Goal: Task Accomplishment & Management: Complete application form

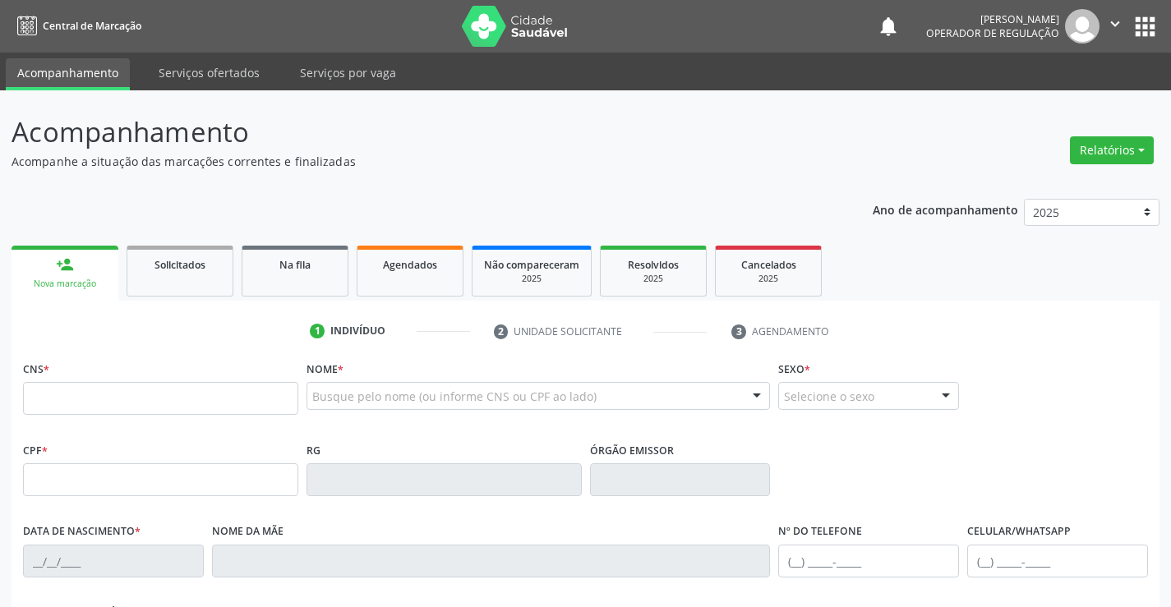
click at [127, 403] on input "text" at bounding box center [160, 398] width 275 height 33
type input "706 0038 8529 6342"
type input "30784539865"
type input "04/12/2019"
type input "(74) 99800-7267"
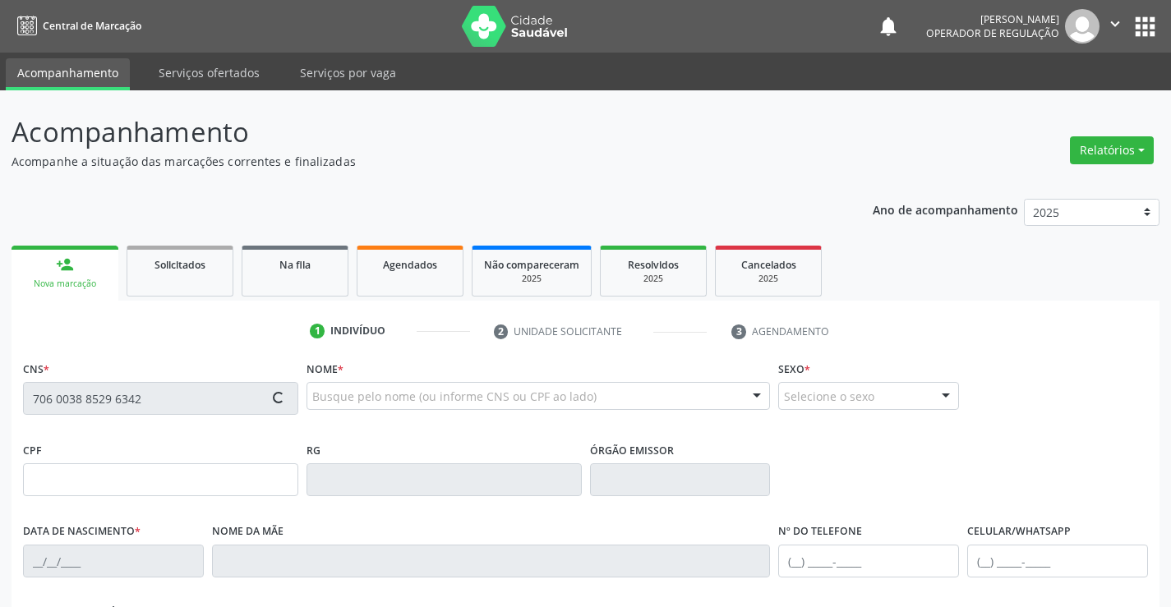
type input "(74) 99800-7267"
type input "116.550.735-83"
type input "S/N"
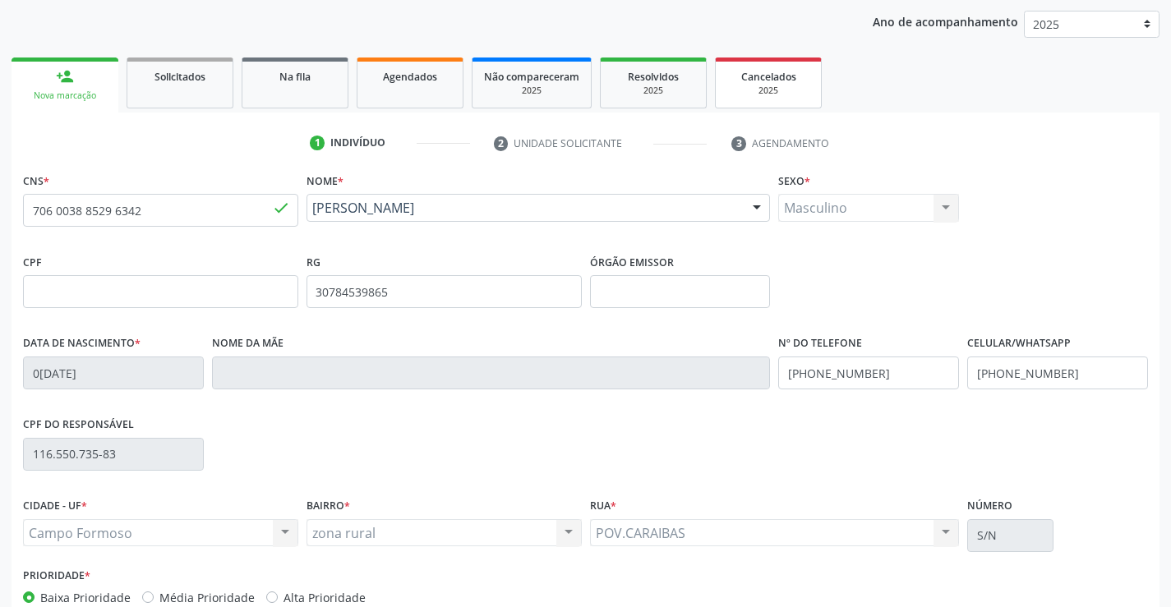
scroll to position [284, 0]
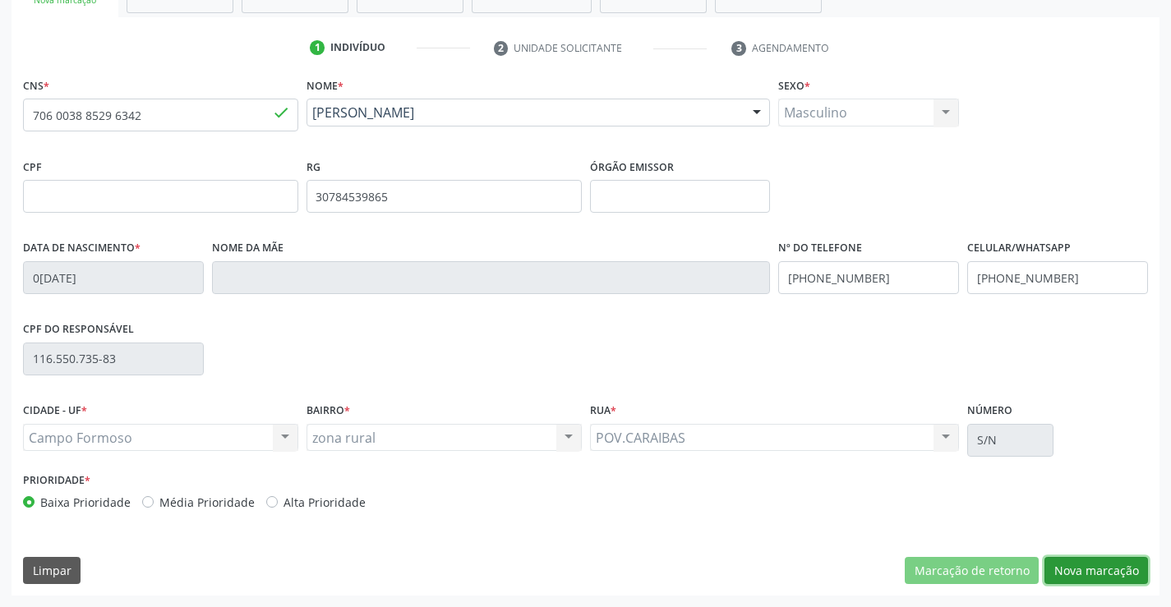
click at [1098, 571] on button "Nova marcação" at bounding box center [1097, 571] width 104 height 28
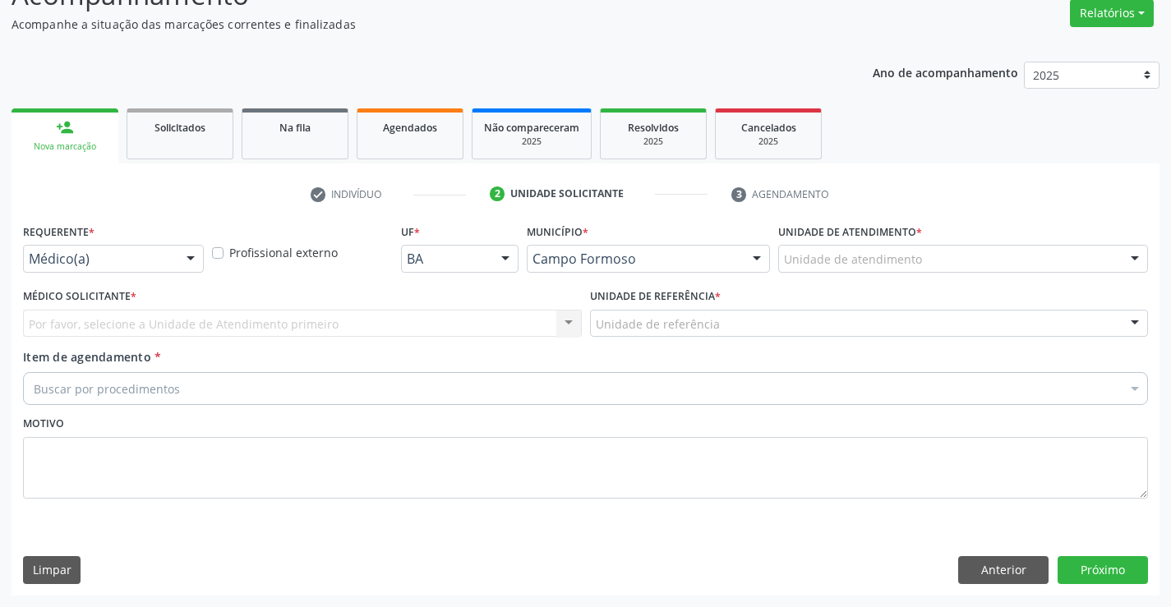
scroll to position [137, 0]
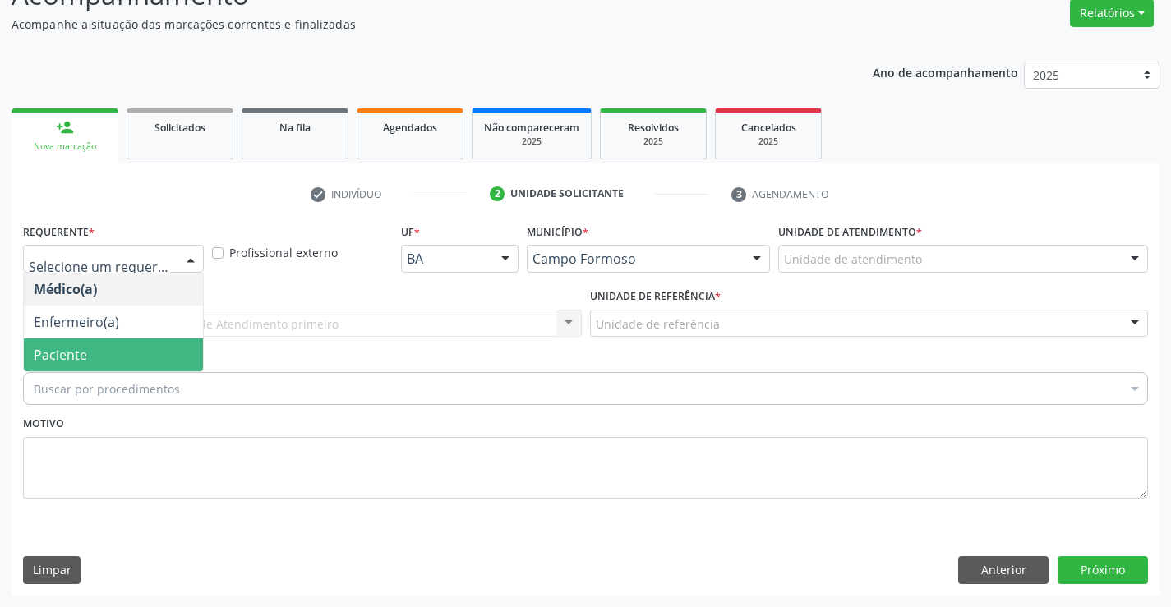
click at [128, 354] on span "Paciente" at bounding box center [113, 355] width 179 height 33
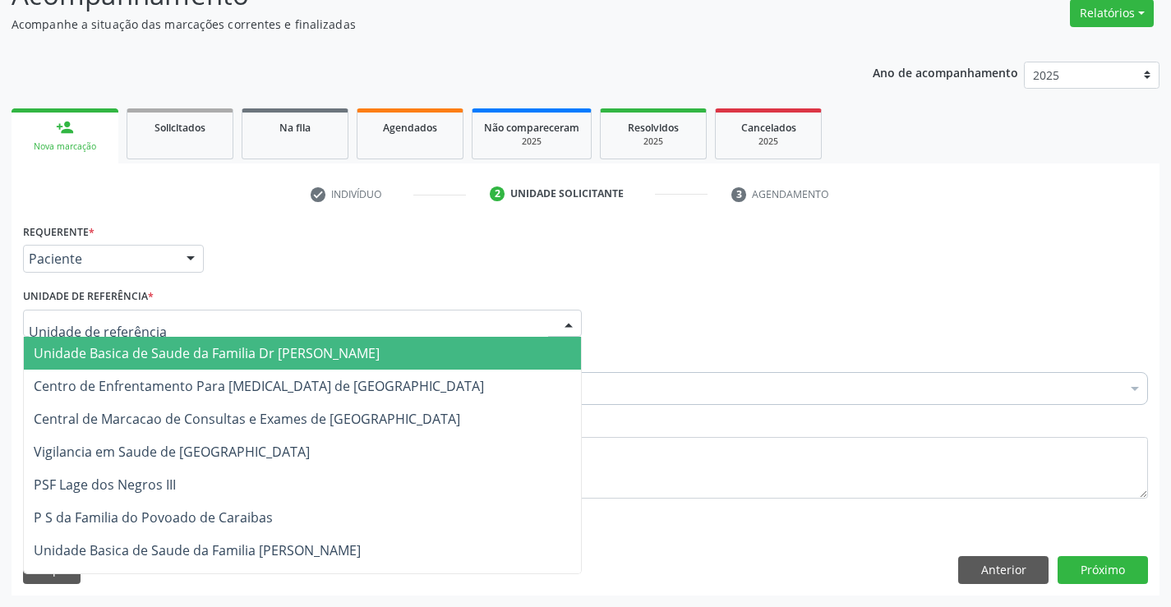
click at [154, 326] on div at bounding box center [302, 324] width 559 height 28
click at [177, 346] on span "Unidade Basica de Saude da Familia Dr [PERSON_NAME]" at bounding box center [207, 353] width 346 height 18
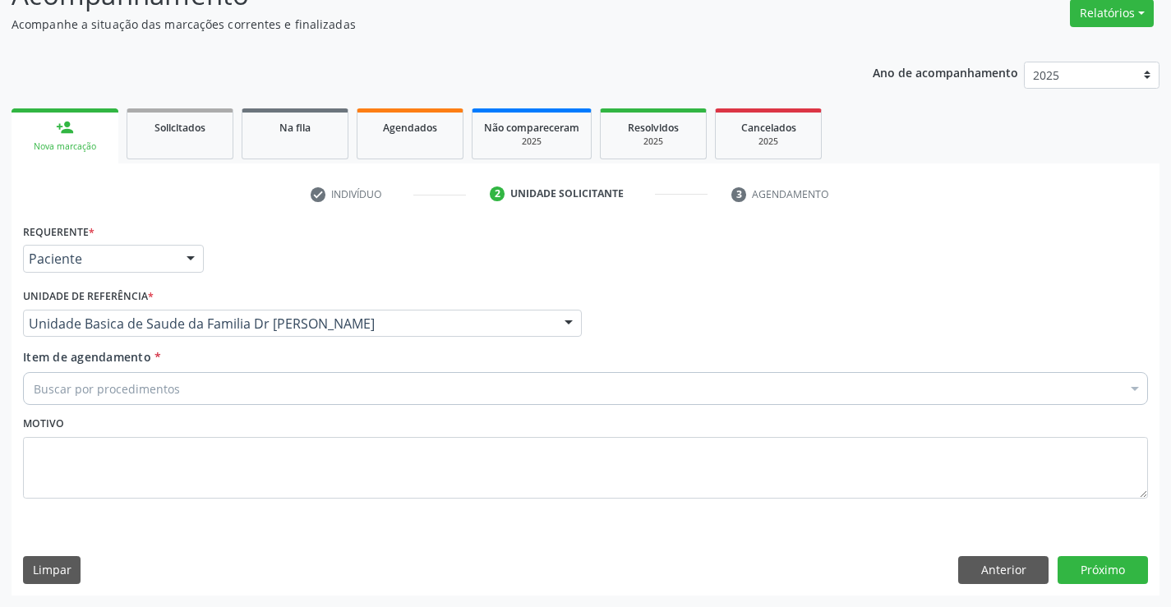
click at [177, 393] on div "Buscar por procedimentos" at bounding box center [585, 388] width 1125 height 33
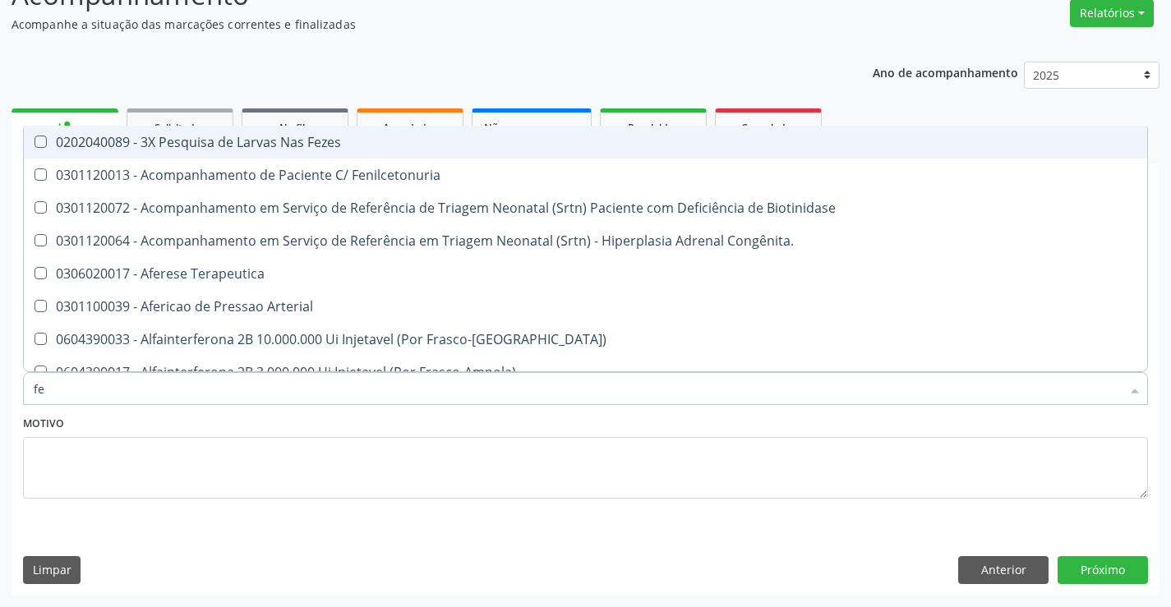
type input "fez"
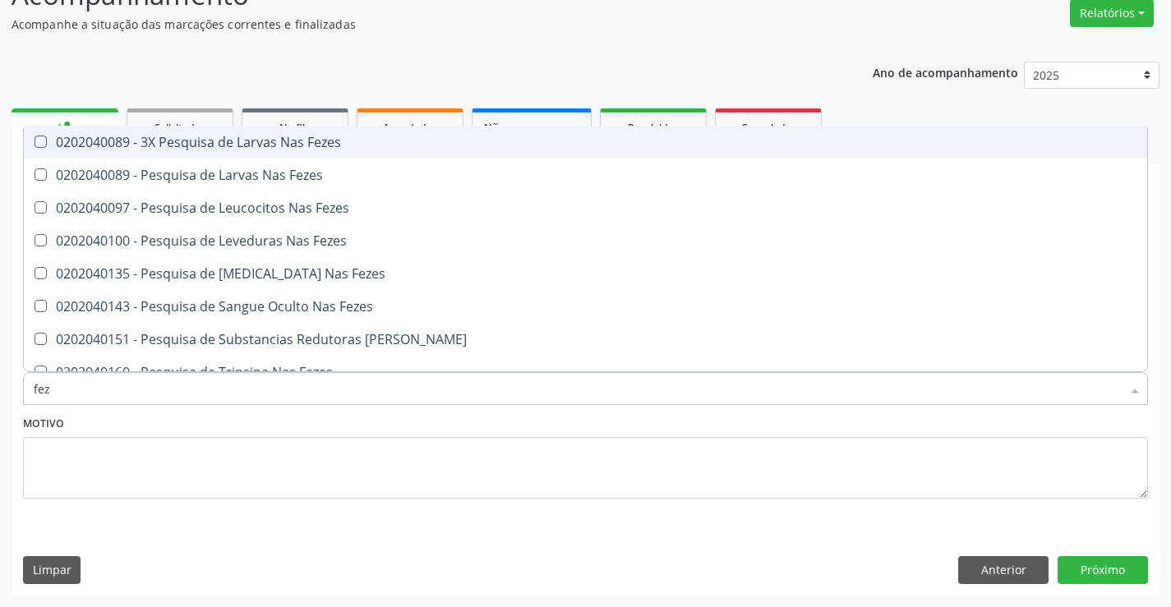
click at [319, 136] on div "0202040089 - 3X Pesquisa de Larvas Nas Fezes" at bounding box center [586, 142] width 1104 height 13
checkbox Fezes "true"
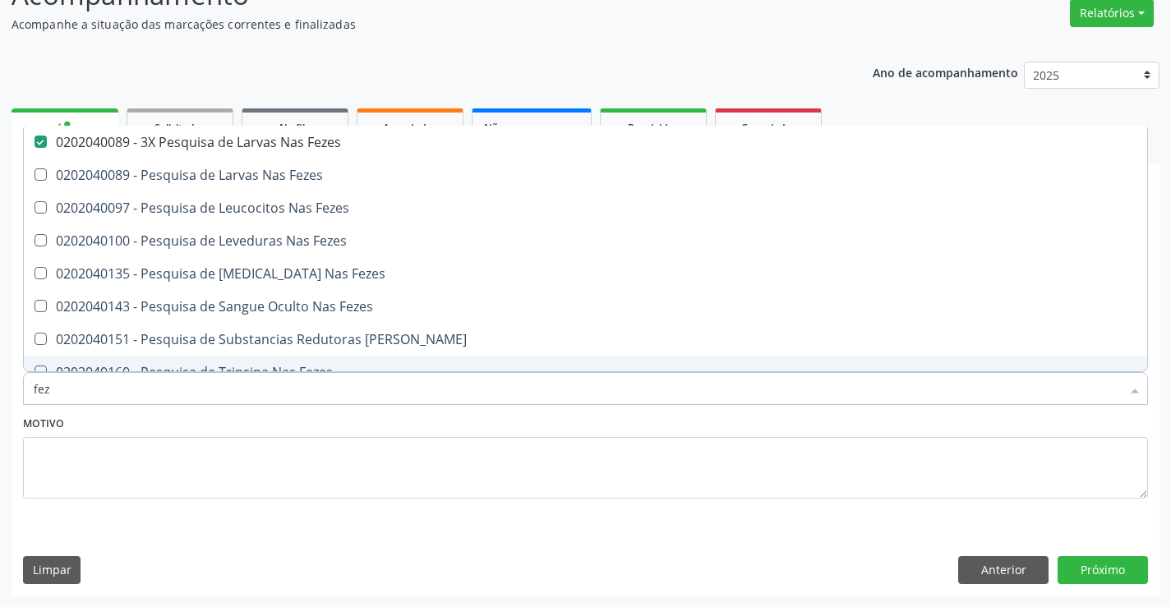
type input "fez"
click at [288, 421] on div "Motivo" at bounding box center [585, 455] width 1125 height 87
checkbox Fezes "true"
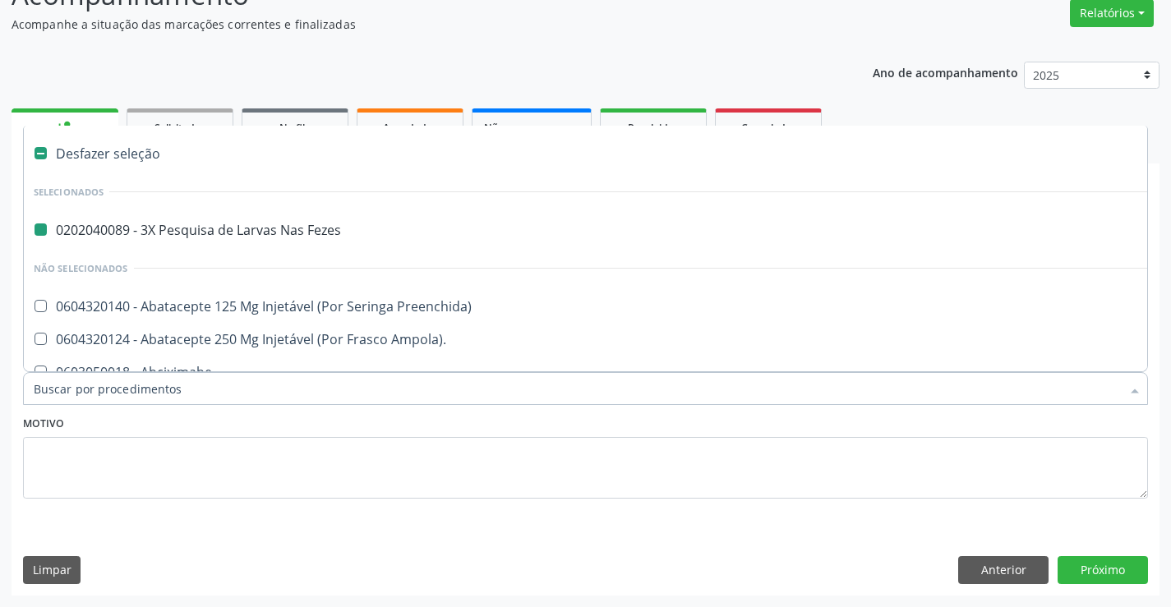
type input "c"
checkbox Fezes "false"
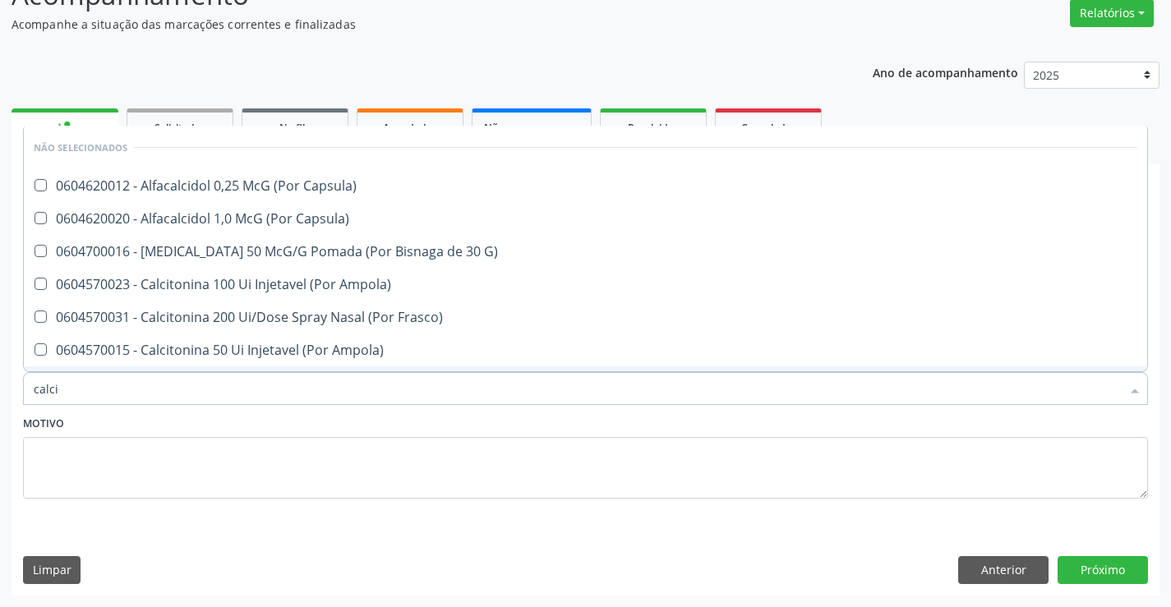
type input "calcio"
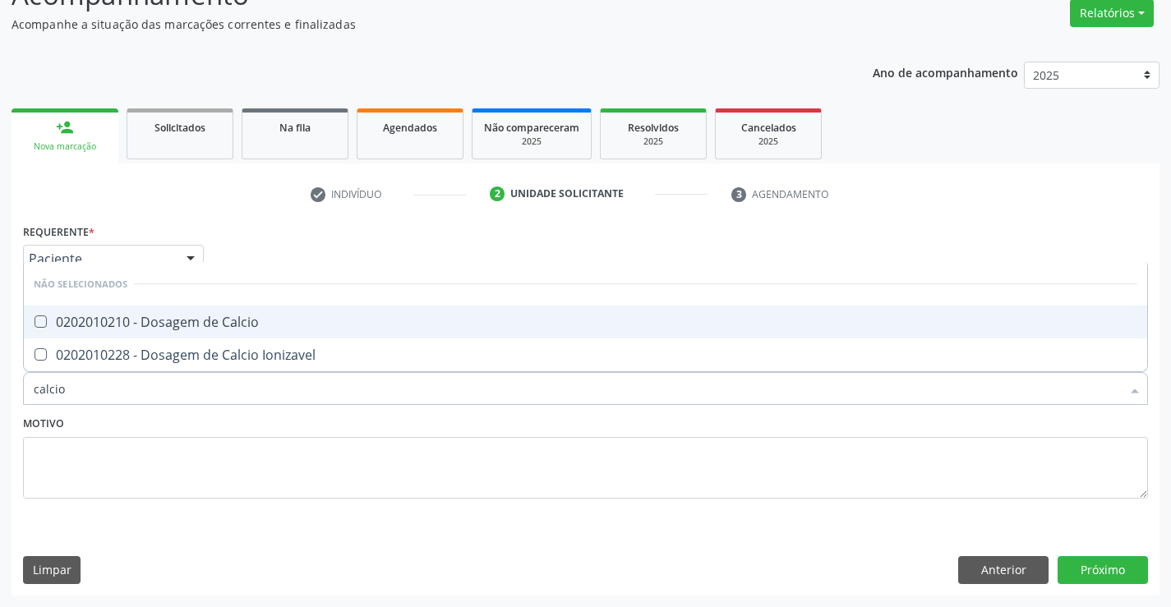
click at [305, 321] on div "0202010210 - Dosagem de Calcio" at bounding box center [586, 322] width 1104 height 13
checkbox Calcio "true"
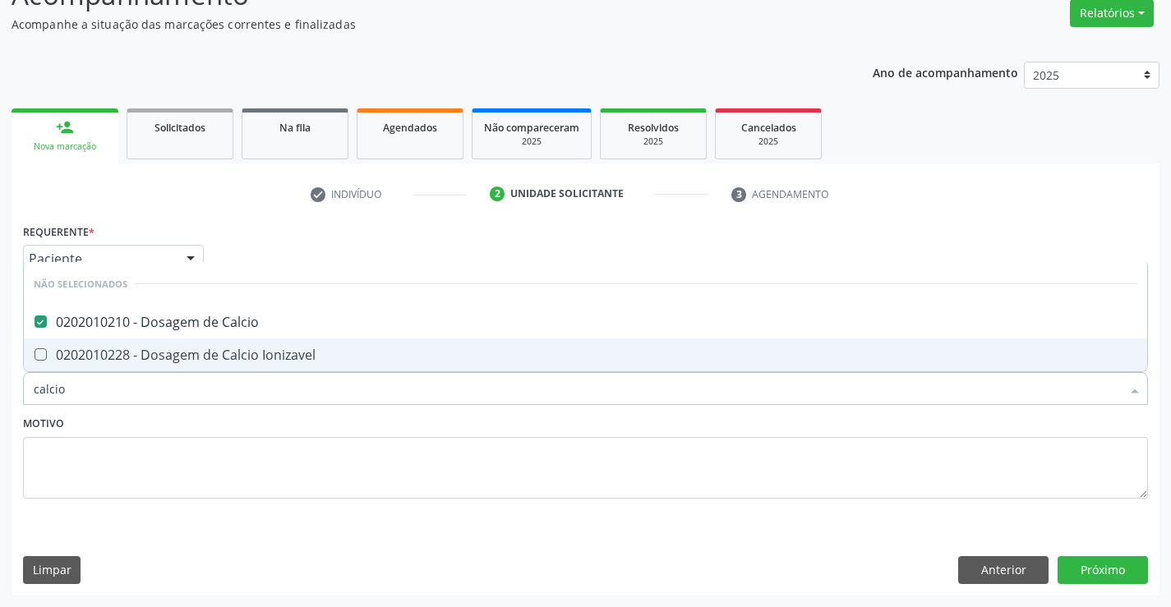
type input "calcio"
click at [310, 419] on div "Motivo" at bounding box center [585, 455] width 1125 height 87
checkbox Ionizavel "true"
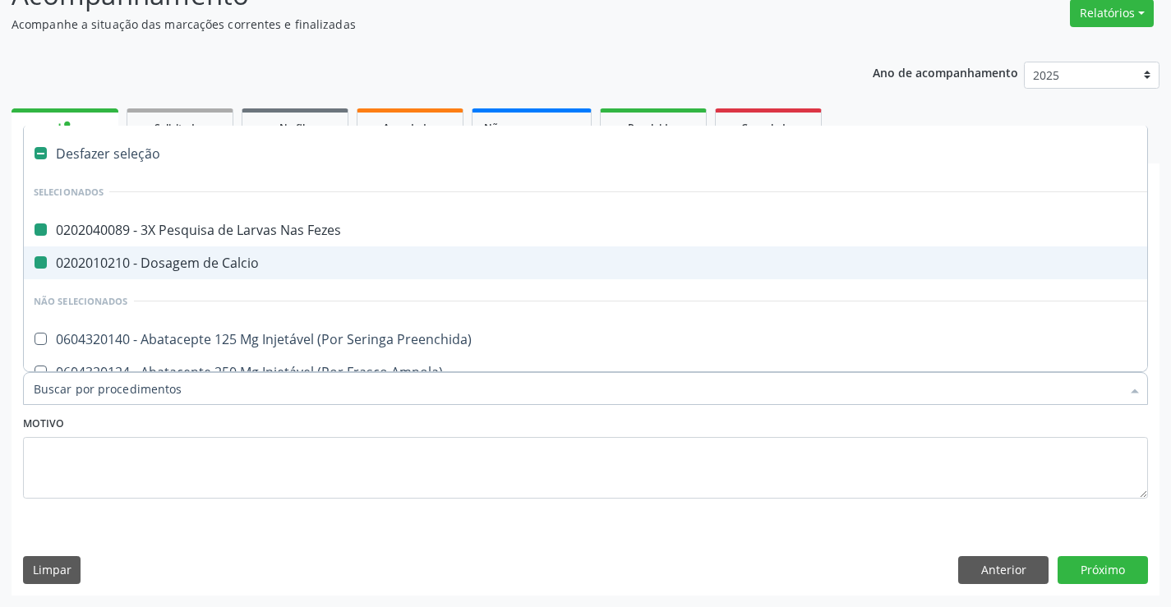
type input "h"
checkbox Fezes "false"
checkbox Calcio "false"
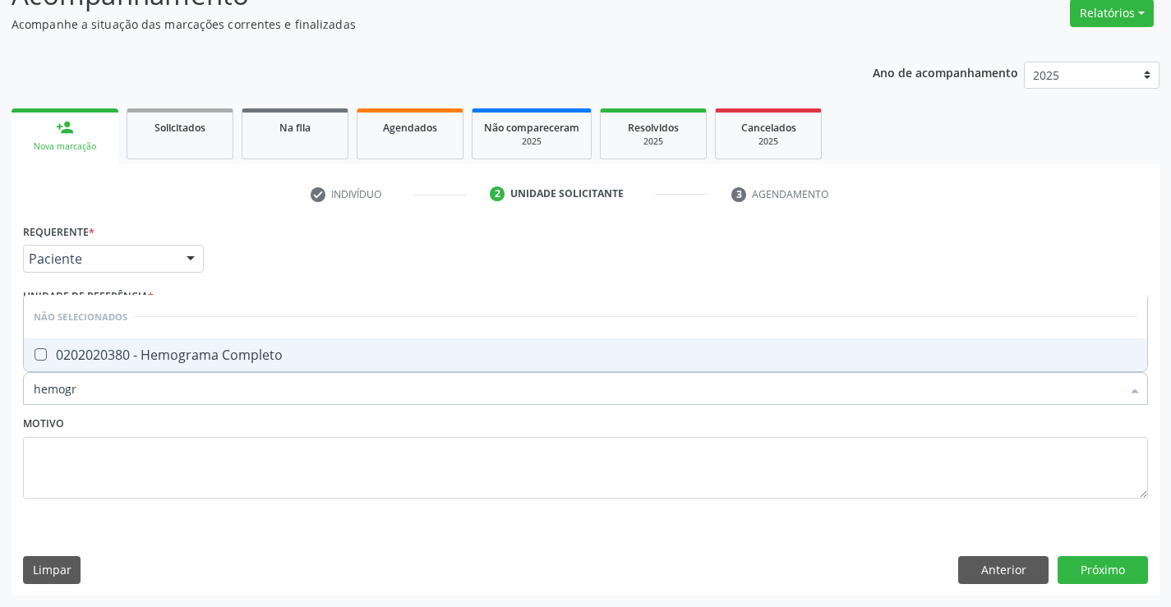
type input "hemogra"
click at [355, 350] on div "0202020380 - Hemograma Completo" at bounding box center [586, 355] width 1104 height 13
checkbox Completo "true"
type input "hemogra"
click at [372, 419] on div "Motivo" at bounding box center [585, 455] width 1125 height 87
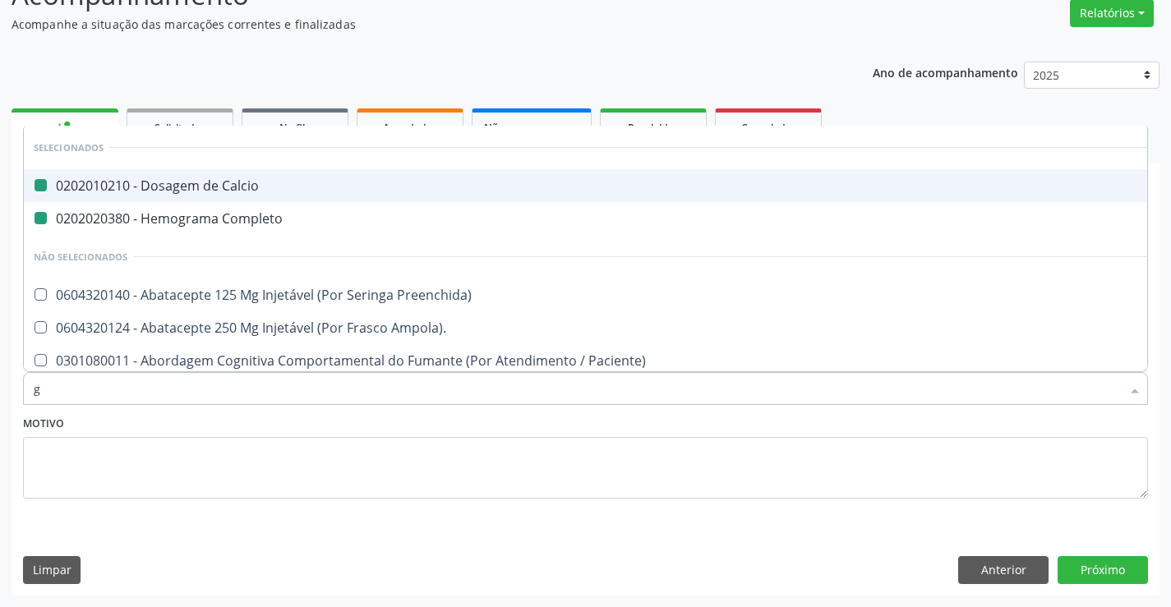
type input "gl"
checkbox Calcio "false"
checkbox Completo "false"
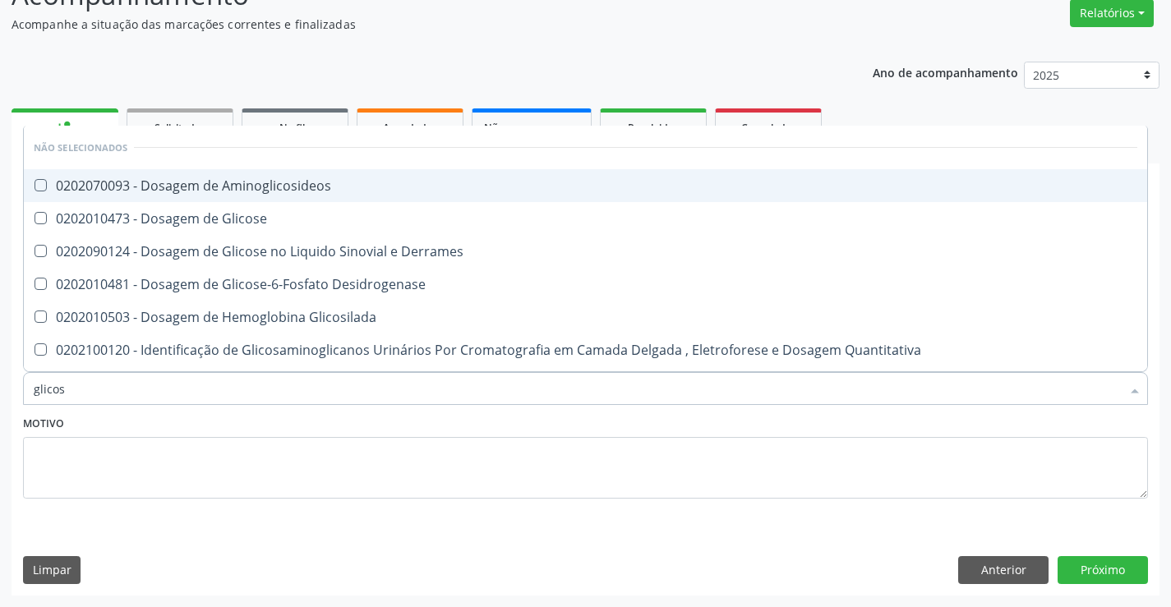
type input "glicose"
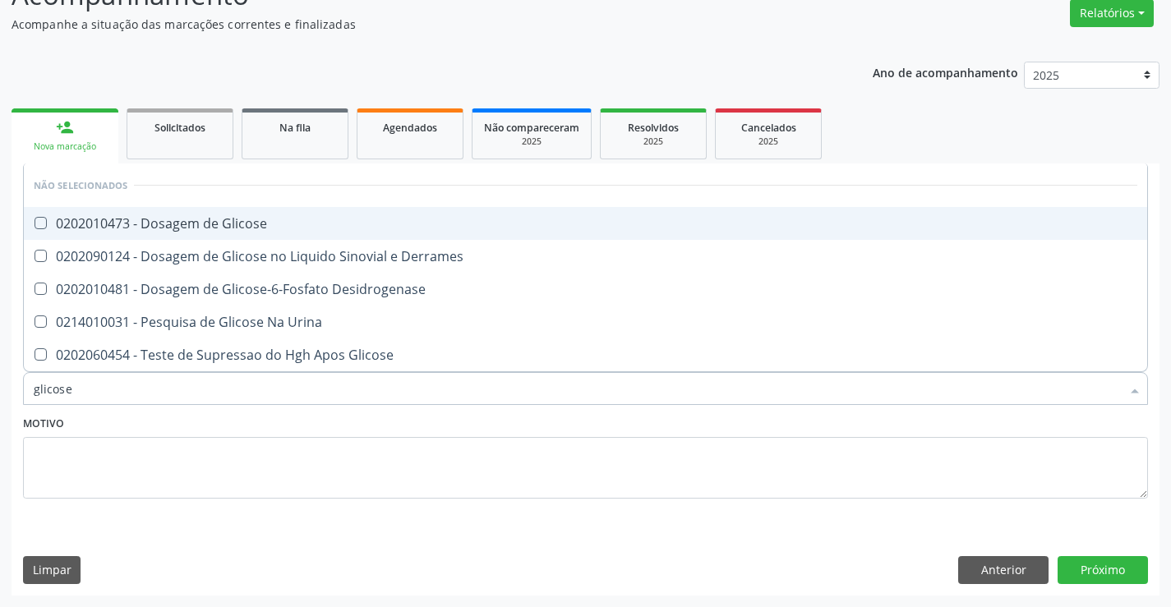
click at [333, 233] on span "0202010473 - Dosagem de Glicose" at bounding box center [586, 223] width 1124 height 33
checkbox Glicose "true"
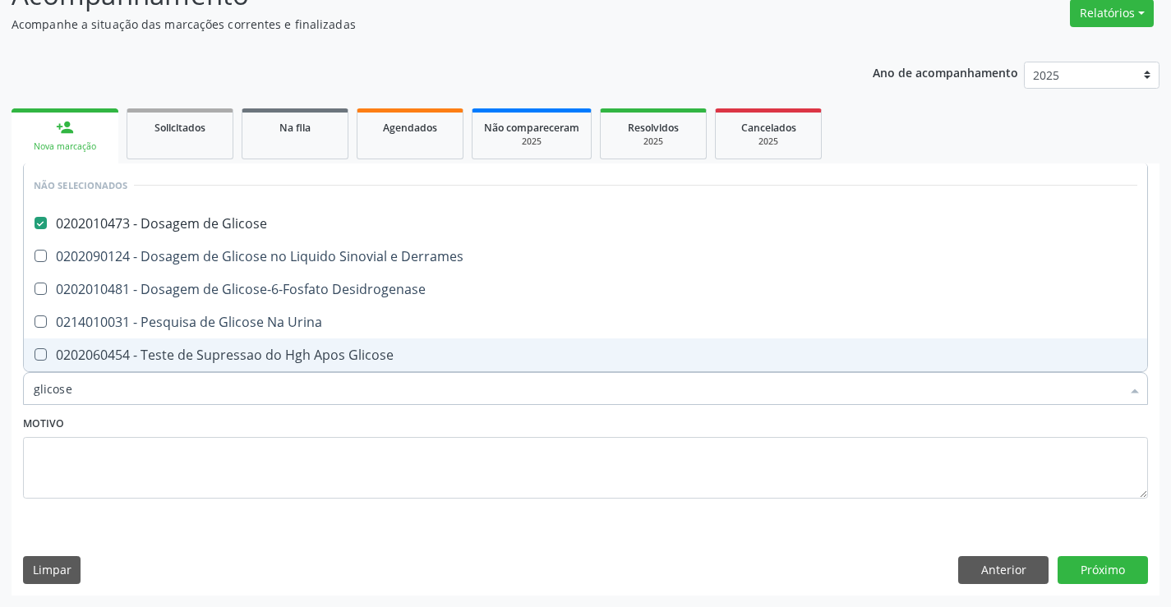
click at [363, 431] on div "Motivo" at bounding box center [585, 455] width 1125 height 87
checkbox Derrames "true"
checkbox Urina "true"
checkbox Desidrogenase "true"
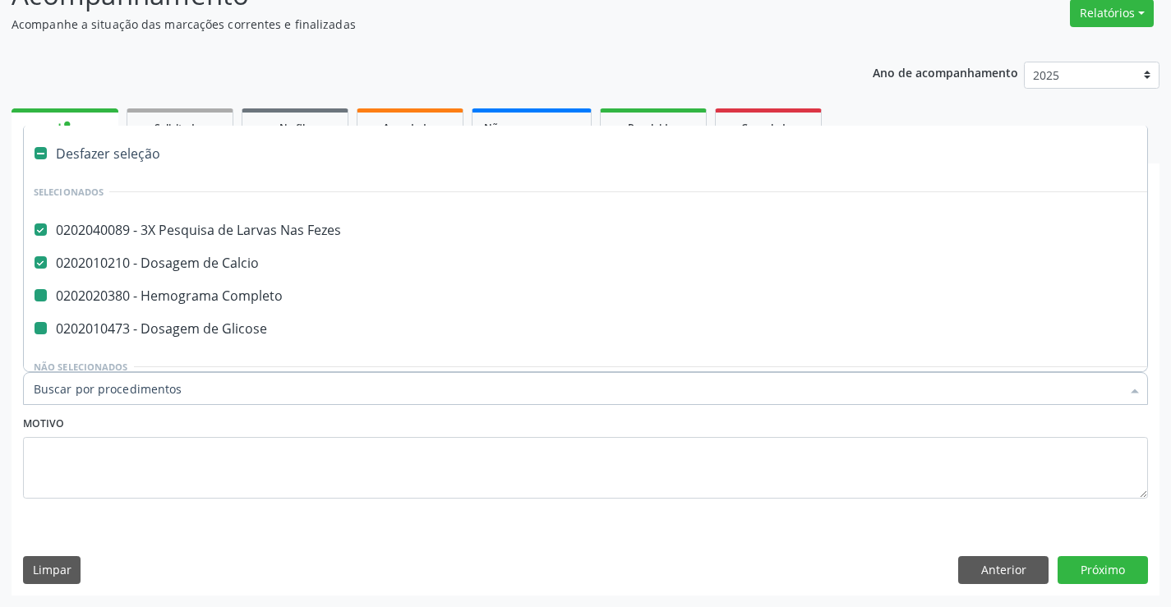
type input "u"
checkbox Glicose "false"
checkbox Completo "false"
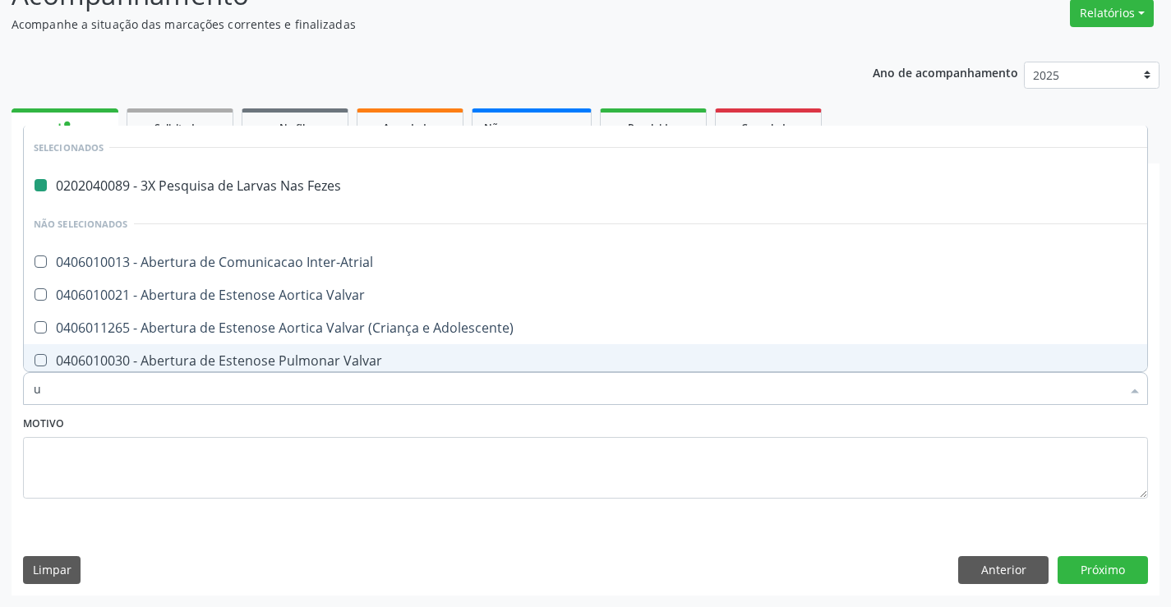
type input "ur"
checkbox Fezes "false"
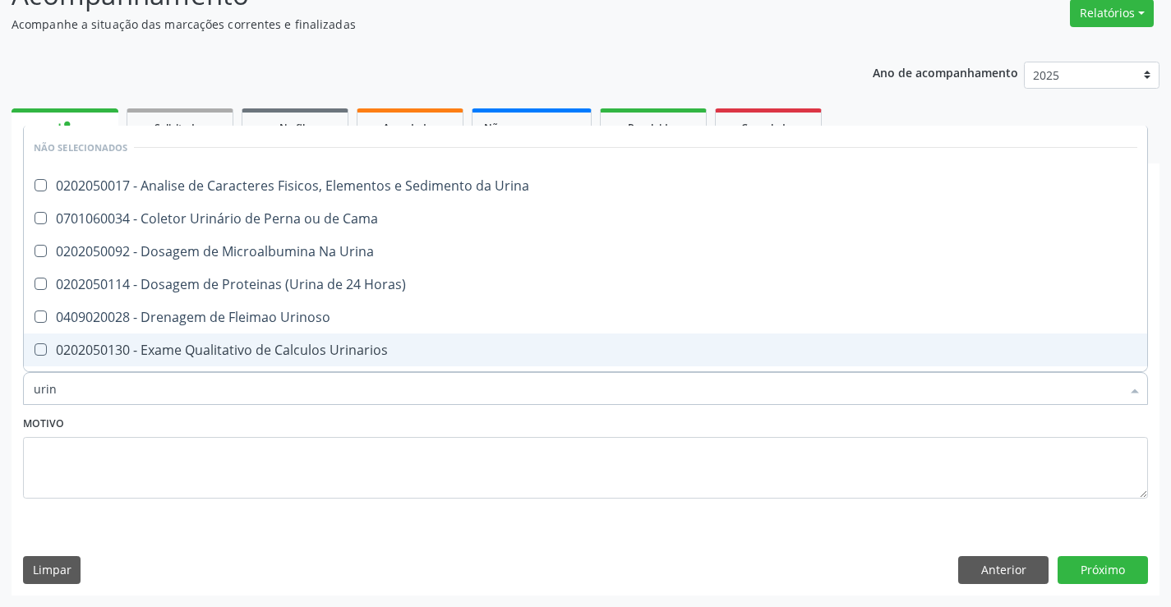
type input "urina"
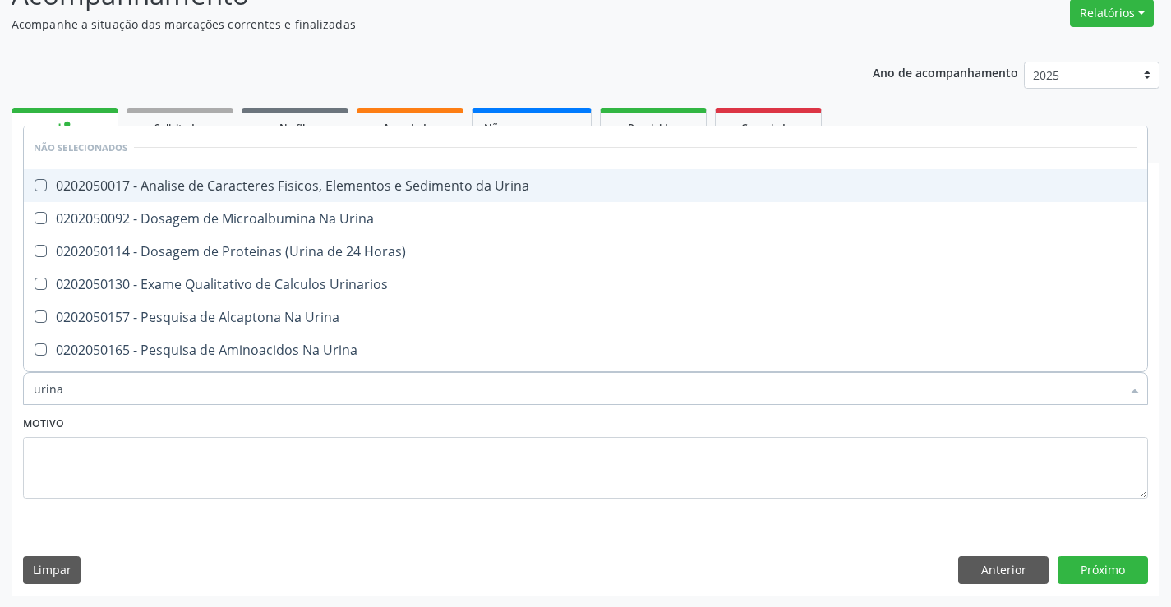
click at [413, 191] on div "0202050017 - Analise de Caracteres Fisicos, Elementos e Sedimento da Urina" at bounding box center [586, 185] width 1104 height 13
checkbox Urina "true"
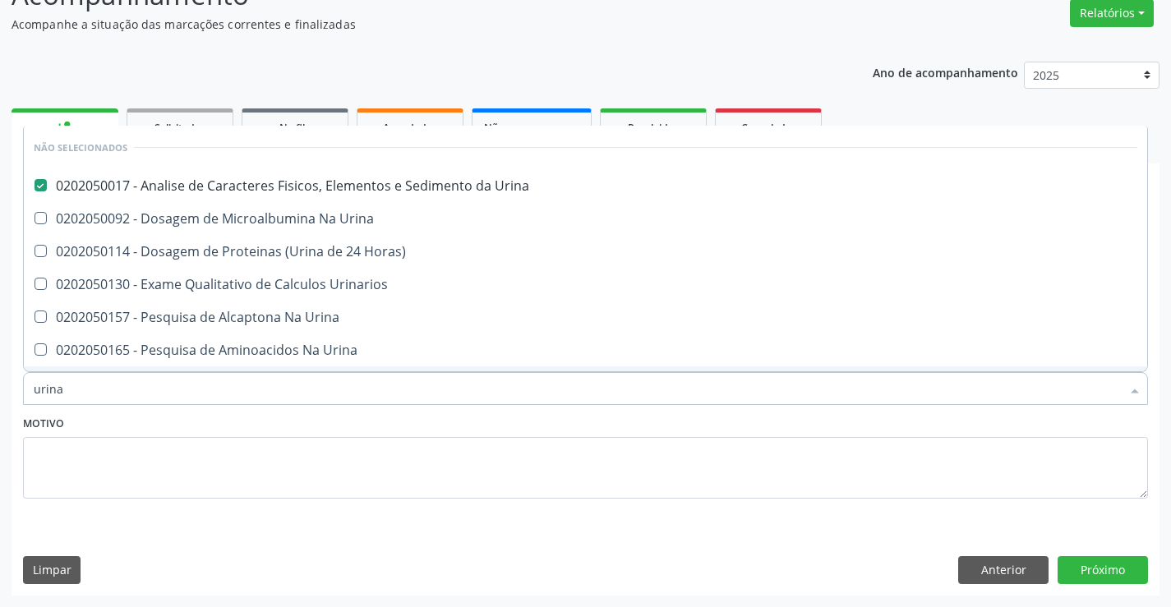
click at [360, 412] on div "Requerente * Paciente Médico(a) Enfermeiro(a) Paciente Nenhum resultado encontr…" at bounding box center [585, 370] width 1125 height 302
checkbox Urinarios "true"
checkbox Horas\) "true"
checkbox Urina "true"
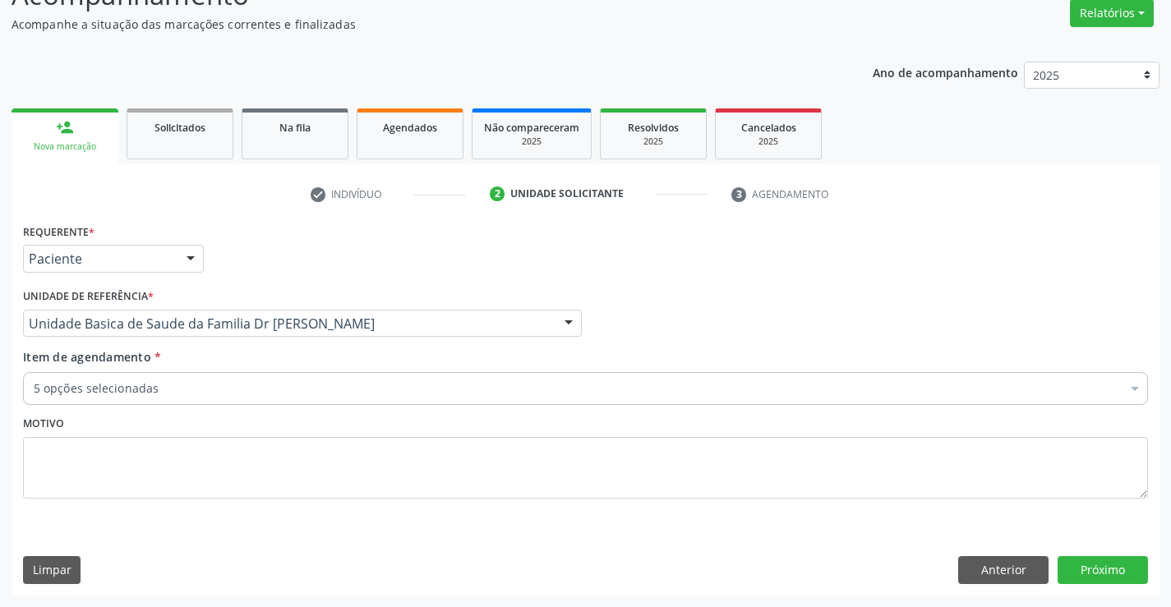
click at [359, 430] on div "Motivo" at bounding box center [585, 455] width 1125 height 87
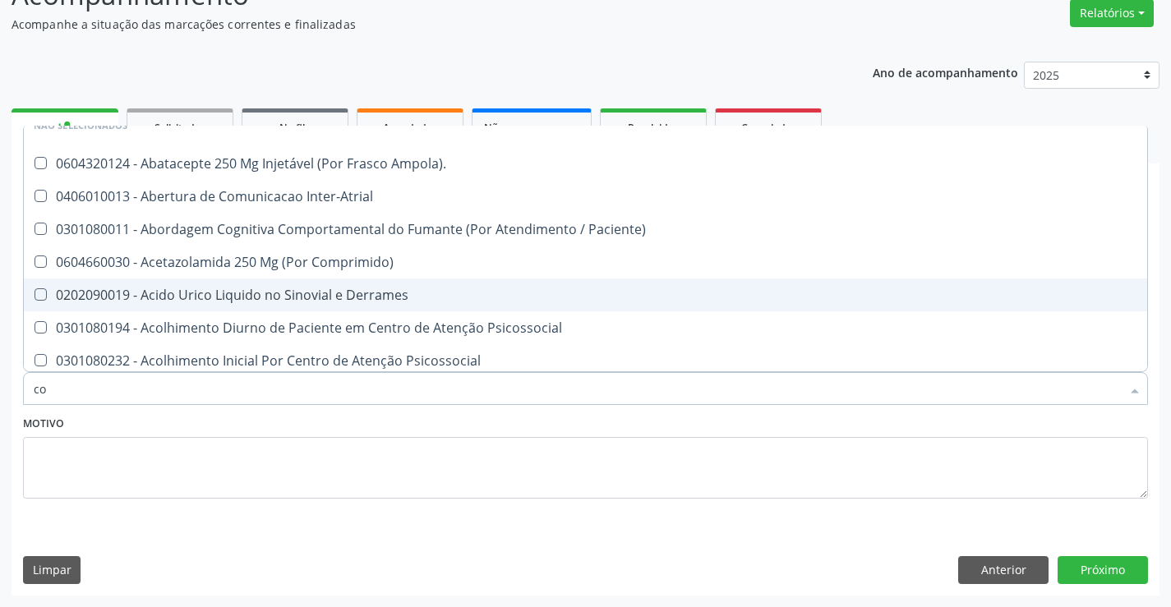
scroll to position [120, 0]
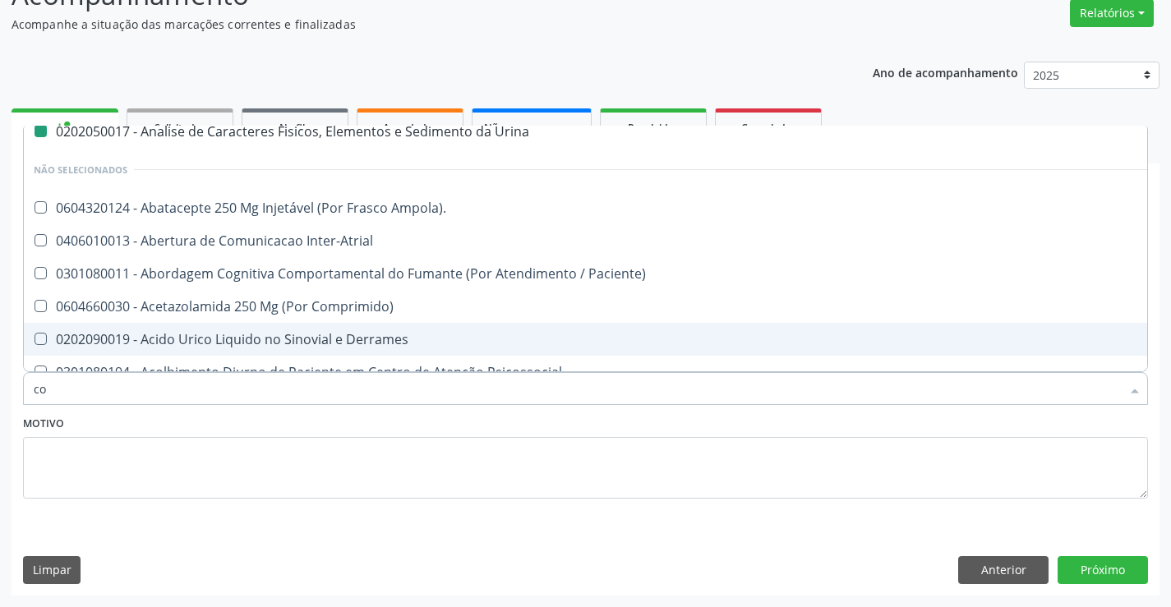
type input "col"
checkbox Completo "false"
checkbox Urina "false"
checkbox Glicose "false"
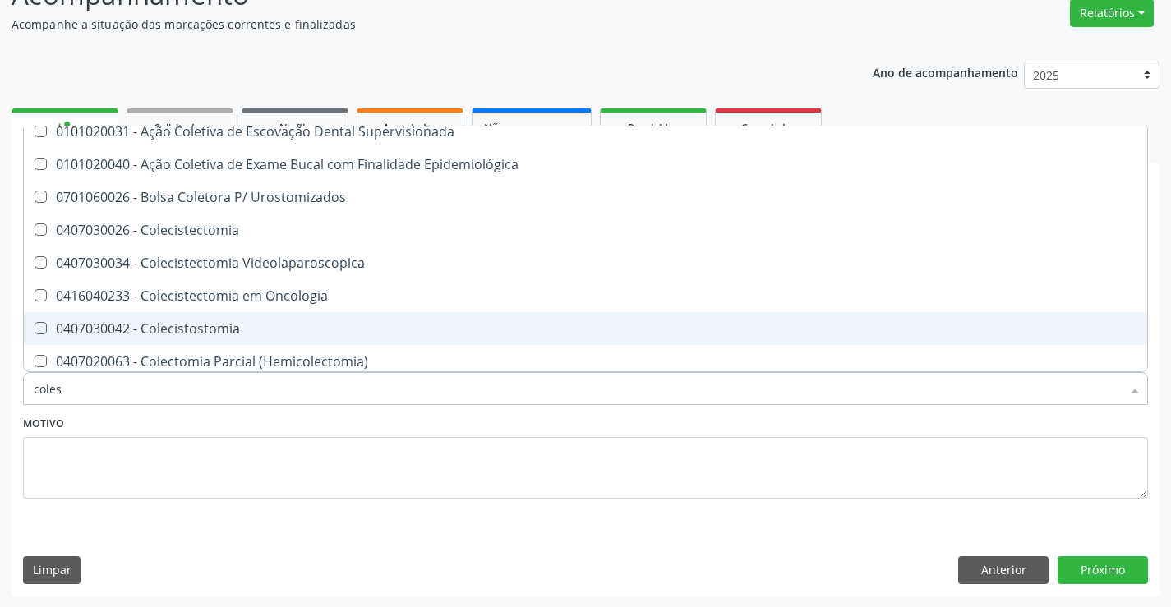
scroll to position [0, 0]
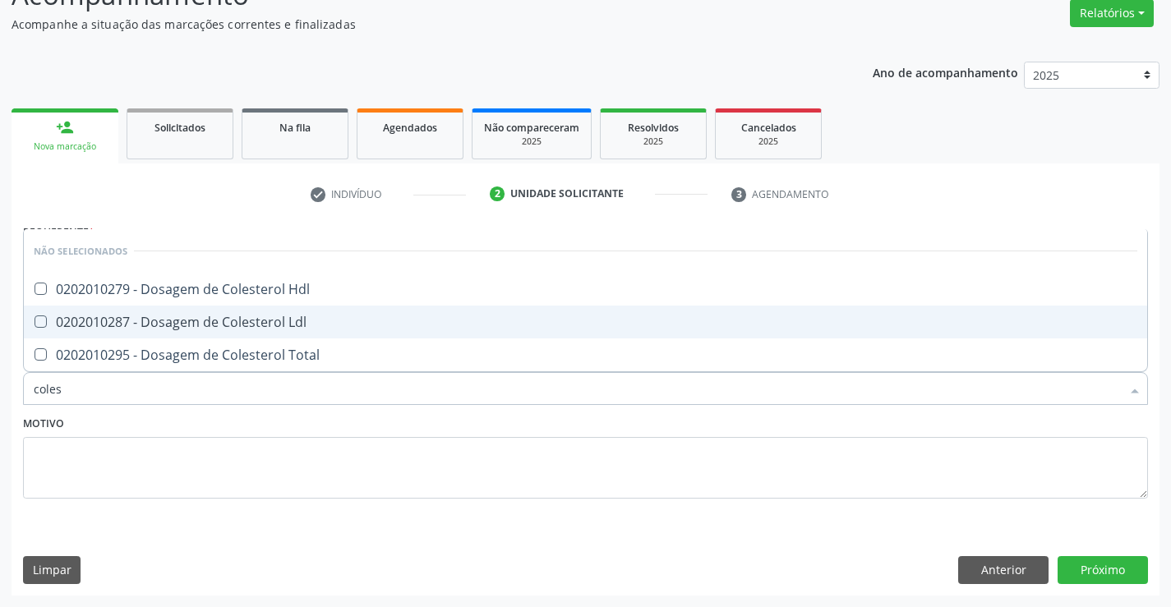
type input "colest"
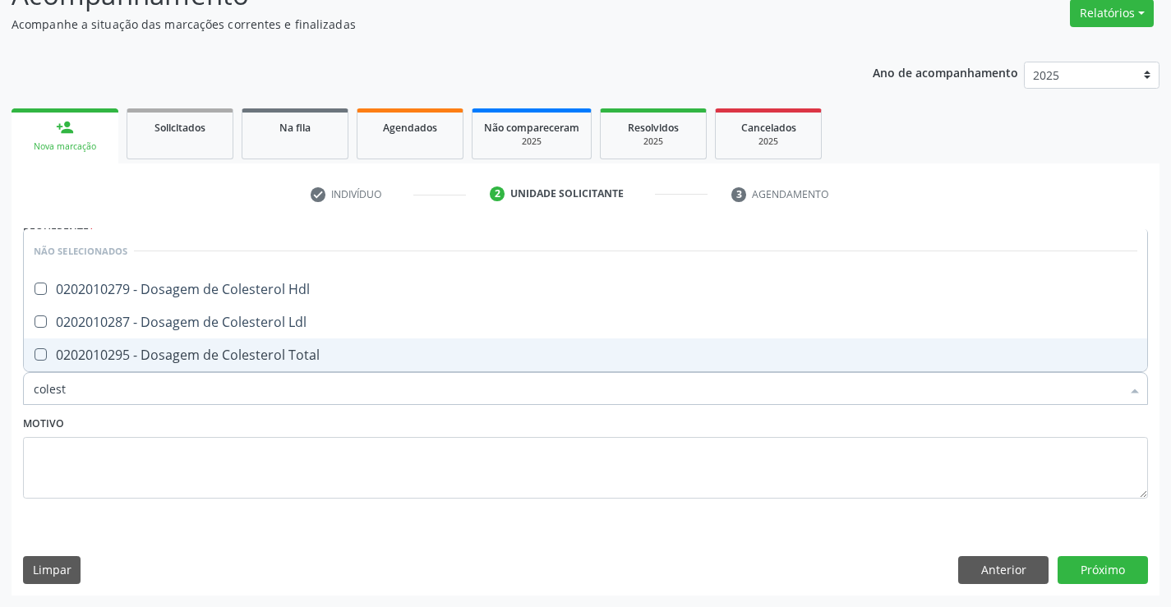
click at [357, 356] on div "0202010295 - Dosagem de Colesterol Total" at bounding box center [586, 355] width 1104 height 13
checkbox Total "true"
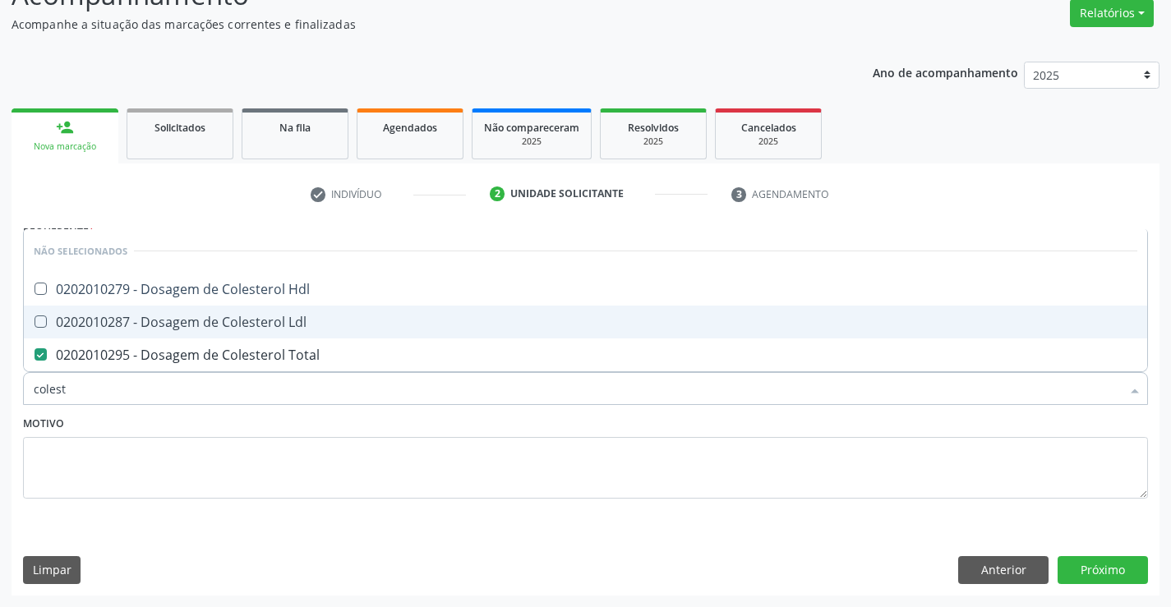
click at [351, 321] on div "0202010287 - Dosagem de Colesterol Ldl" at bounding box center [586, 322] width 1104 height 13
checkbox Ldl "true"
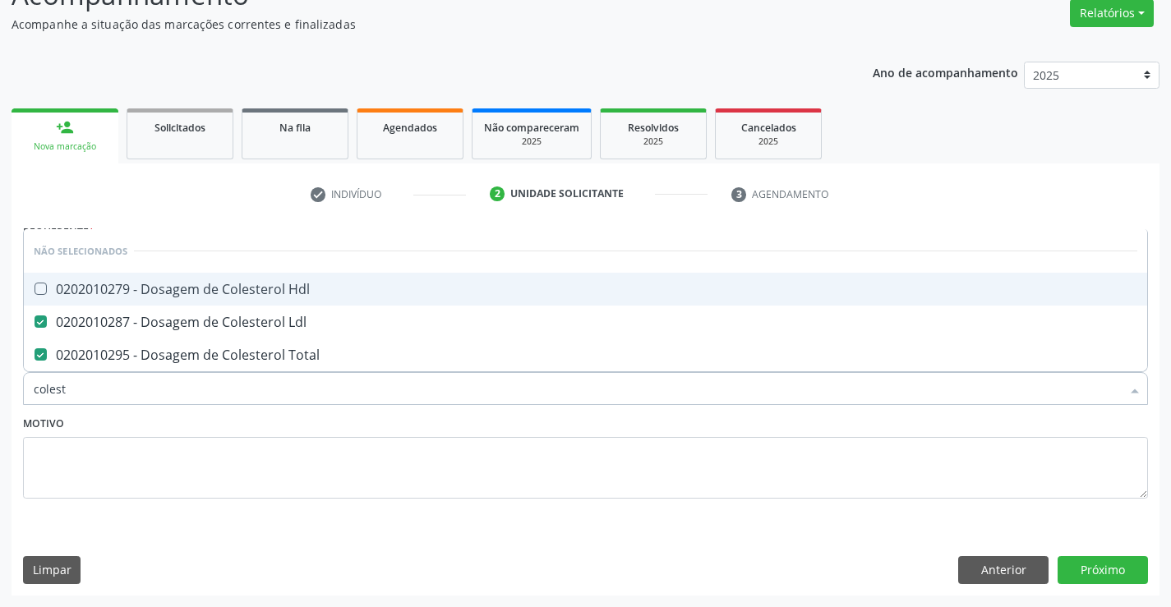
click at [351, 298] on span "0202010279 - Dosagem de Colesterol Hdl" at bounding box center [586, 289] width 1124 height 33
checkbox Hdl "true"
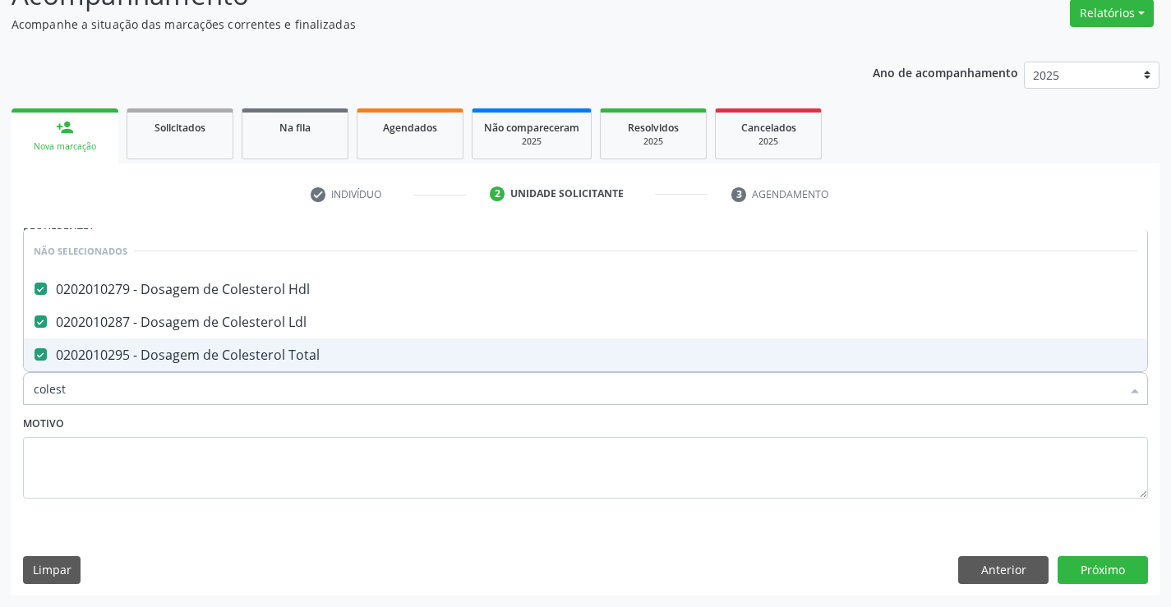
click at [349, 418] on div "Motivo" at bounding box center [585, 455] width 1125 height 87
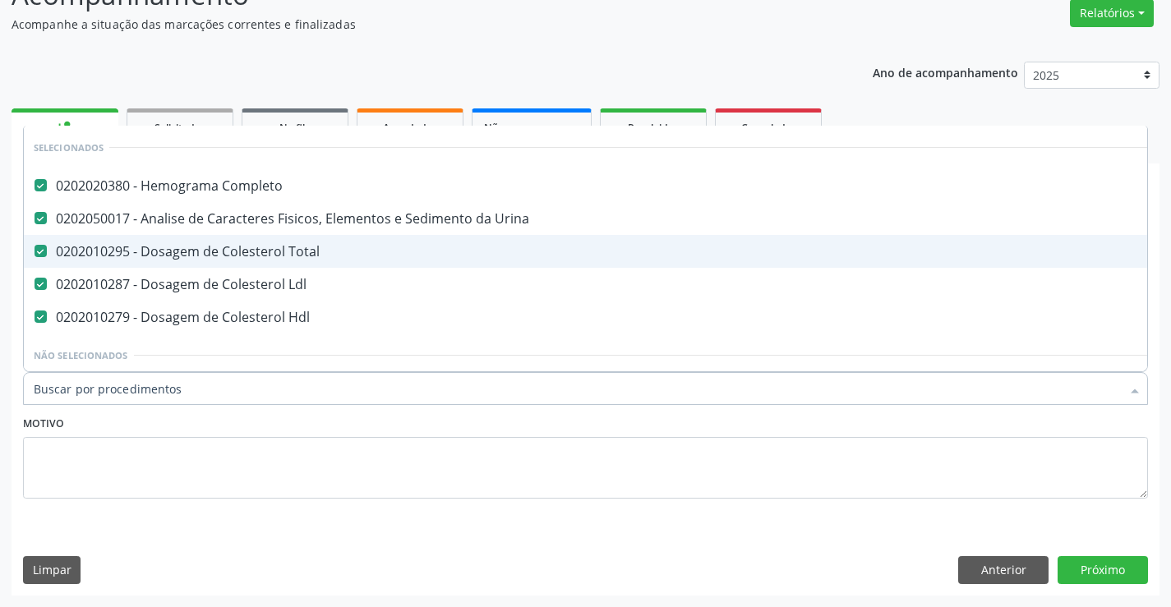
type input "t"
checkbox Preenchida\) "false"
checkbox Ampola\)\ "false"
type input "tr"
checkbox Completo "false"
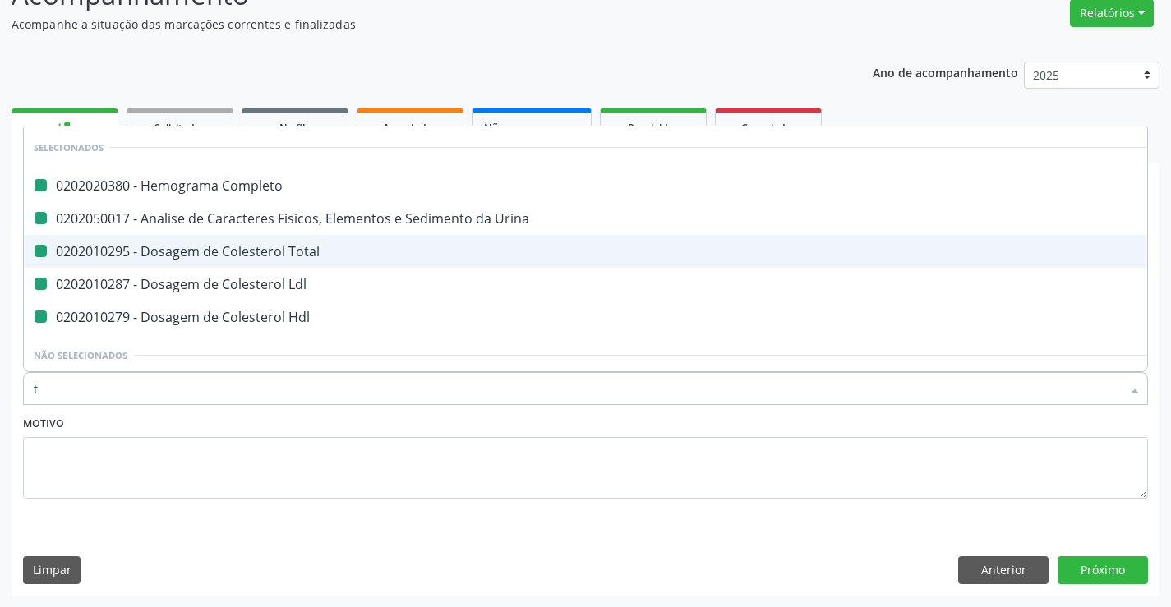
checkbox Total "false"
checkbox Urina "false"
checkbox Ldl "false"
checkbox Hdl "false"
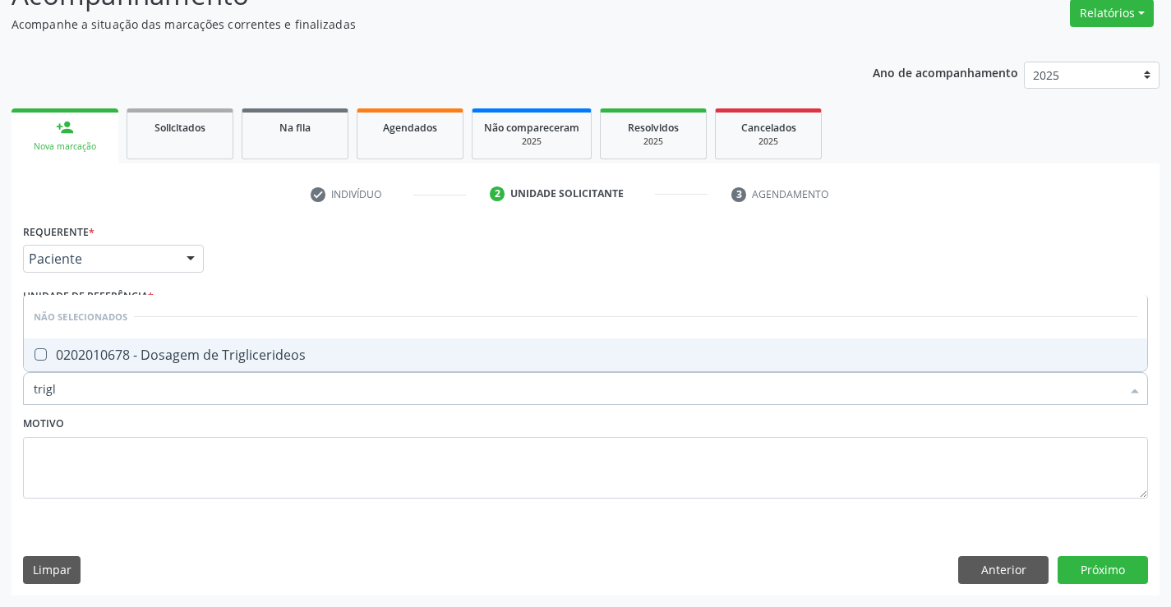
type input "trigli"
click at [333, 344] on span "0202010678 - Dosagem de Triglicerideos" at bounding box center [586, 355] width 1124 height 33
checkbox Triglicerideos "true"
click at [325, 429] on div "Motivo" at bounding box center [585, 455] width 1125 height 87
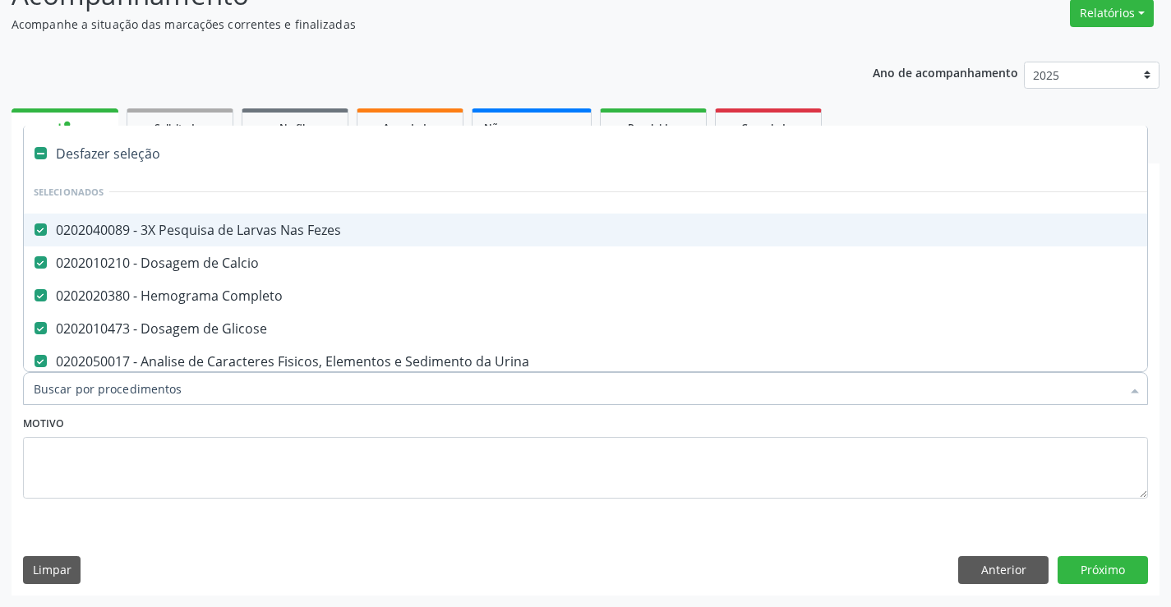
type input "t"
checkbox Hdl "false"
checkbox Triglicerideos "false"
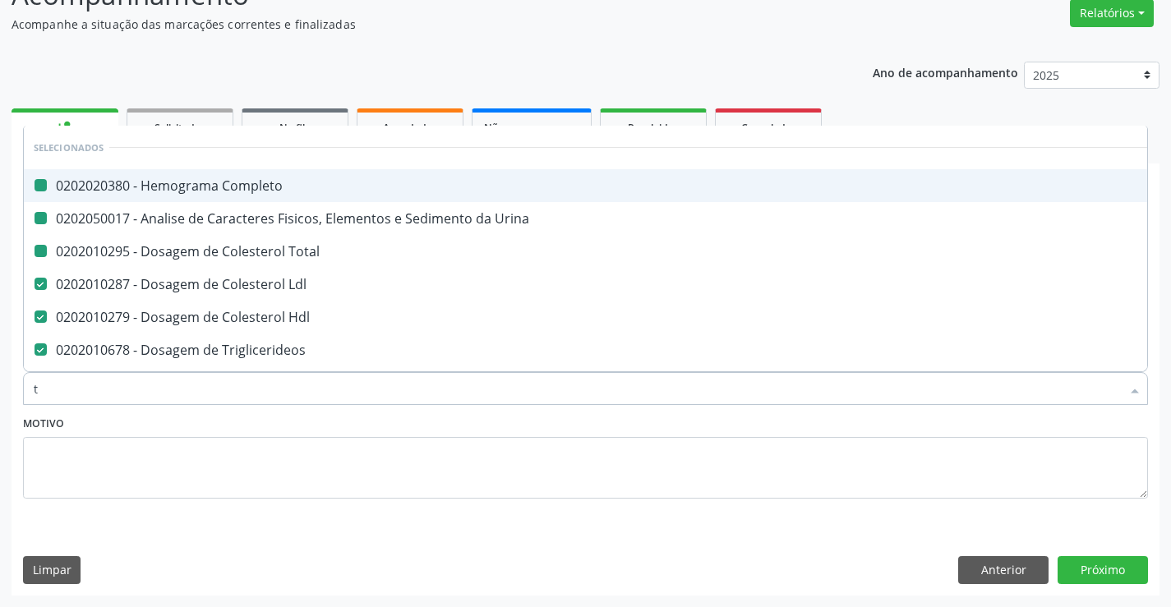
type input "tg"
checkbox Completo "false"
checkbox Urina "false"
checkbox Total "false"
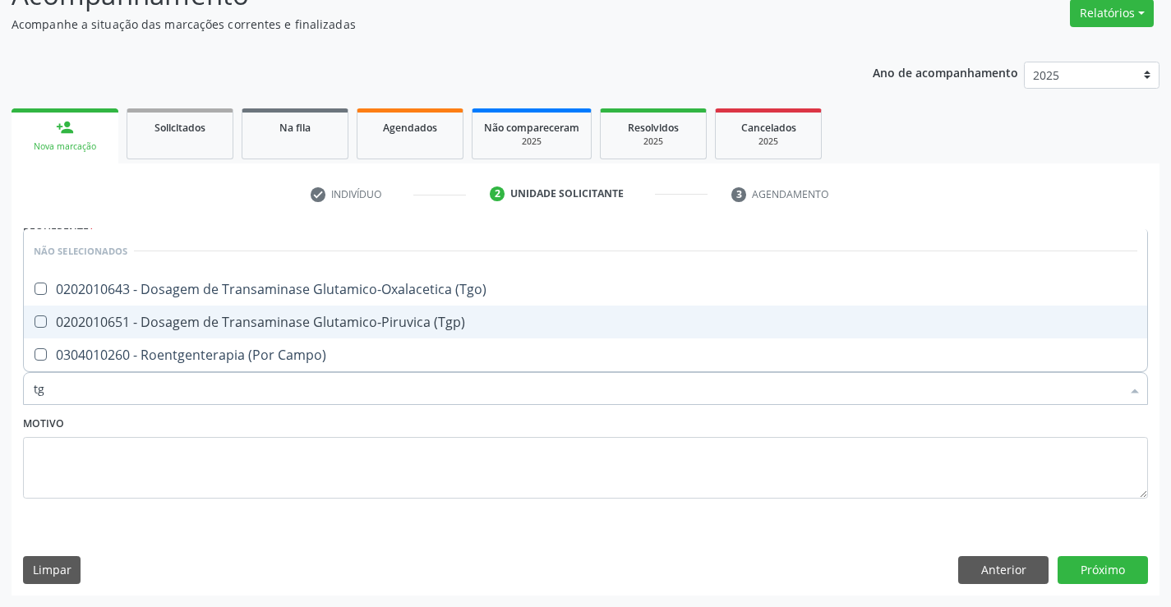
click at [339, 319] on div "0202010651 - Dosagem de Transaminase Glutamico-Piruvica (Tgp)" at bounding box center [586, 322] width 1104 height 13
checkbox \(Tgp\) "true"
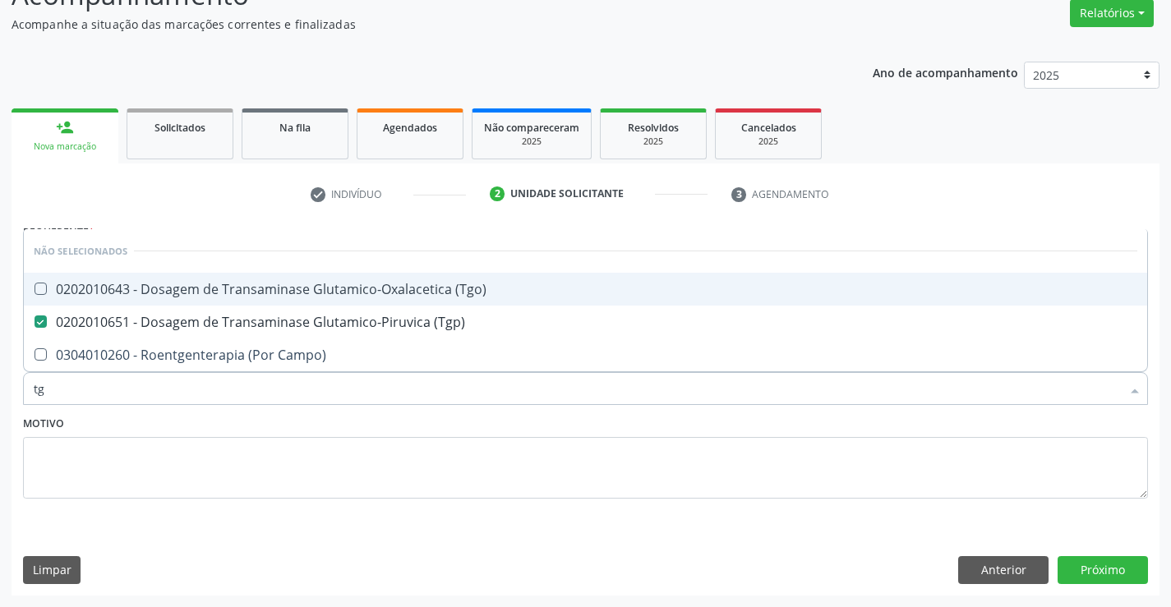
click at [342, 286] on div "0202010643 - Dosagem de Transaminase Glutamico-Oxalacetica (Tgo)" at bounding box center [586, 289] width 1104 height 13
checkbox \(Tgo\) "true"
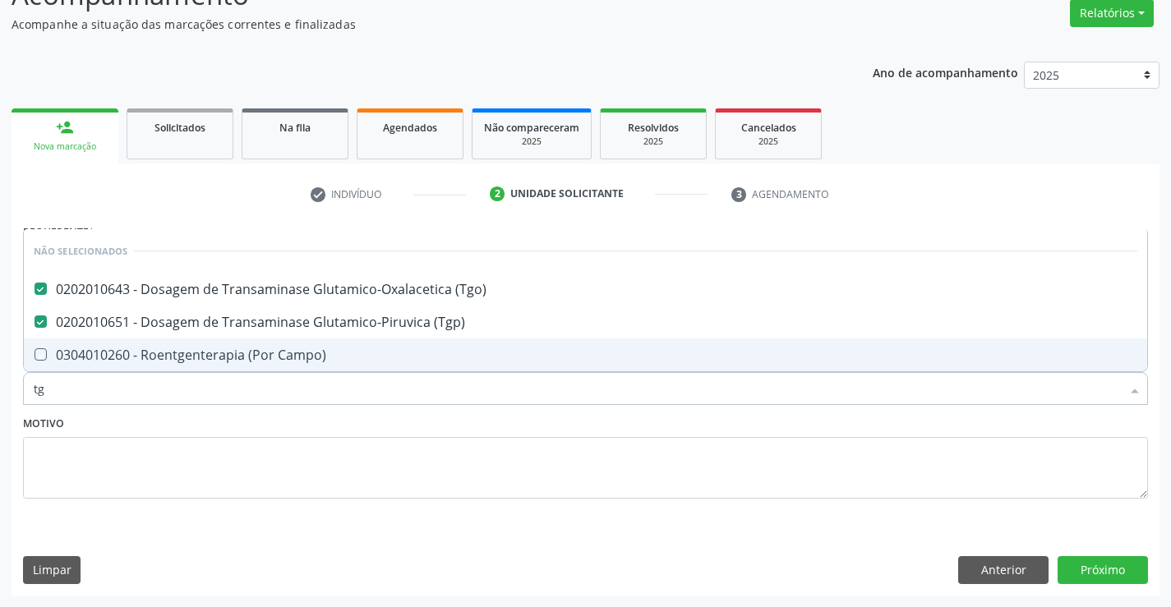
click at [353, 419] on div "Motivo" at bounding box center [585, 455] width 1125 height 87
checkbox Campo\) "true"
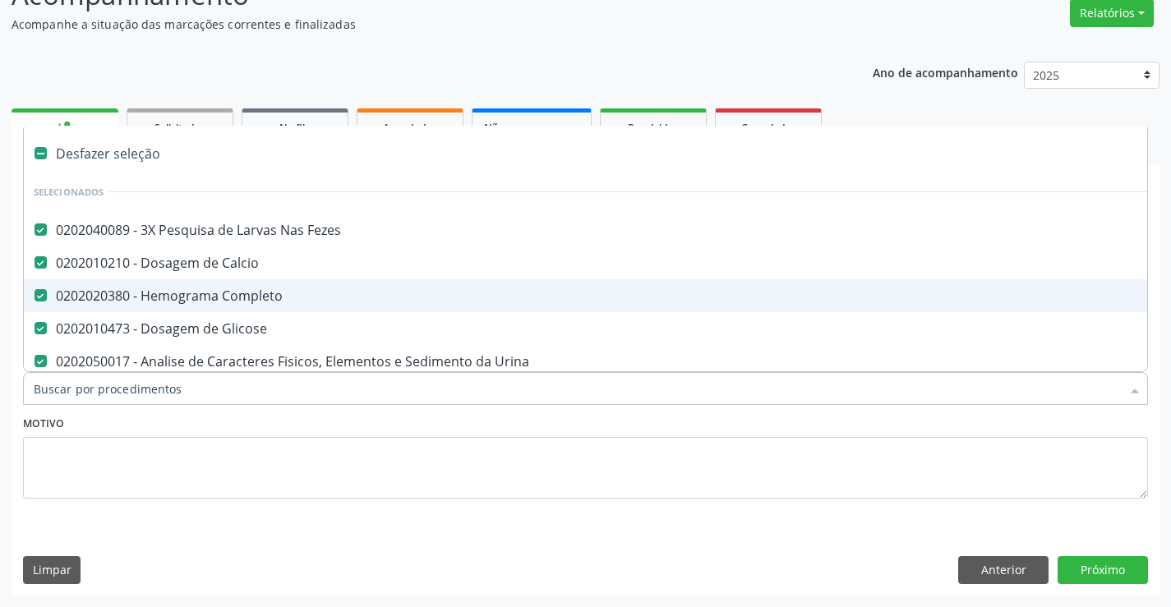
type input "u"
checkbox Total "false"
checkbox Ldl "false"
checkbox Hdl "false"
checkbox Triglicerideos "false"
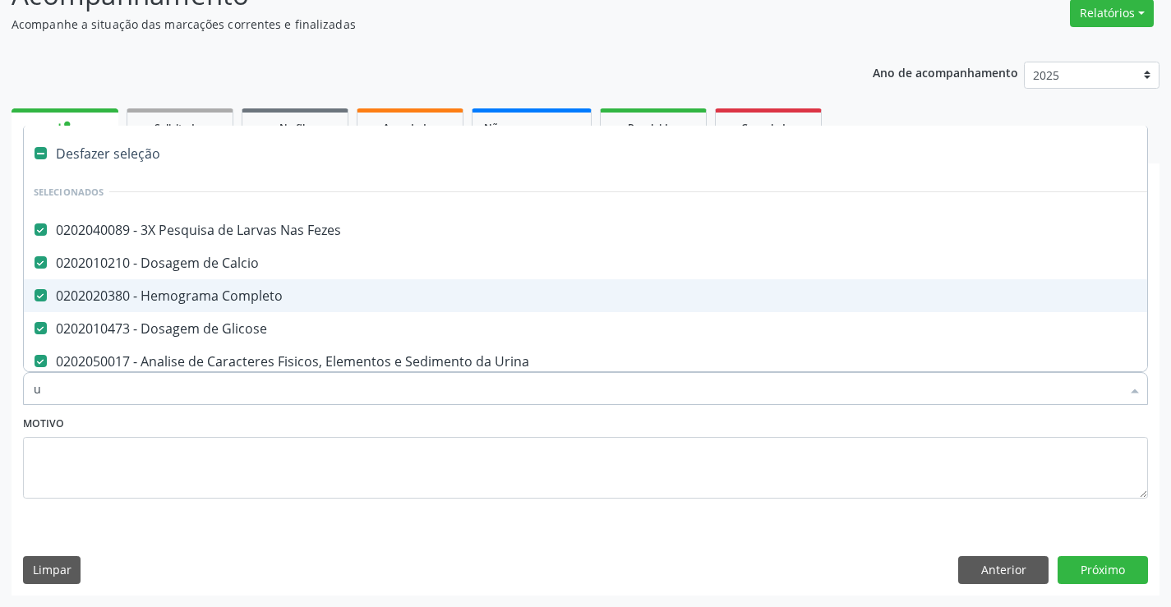
checkbox \(Tgp\) "false"
checkbox \(Tgo\) "false"
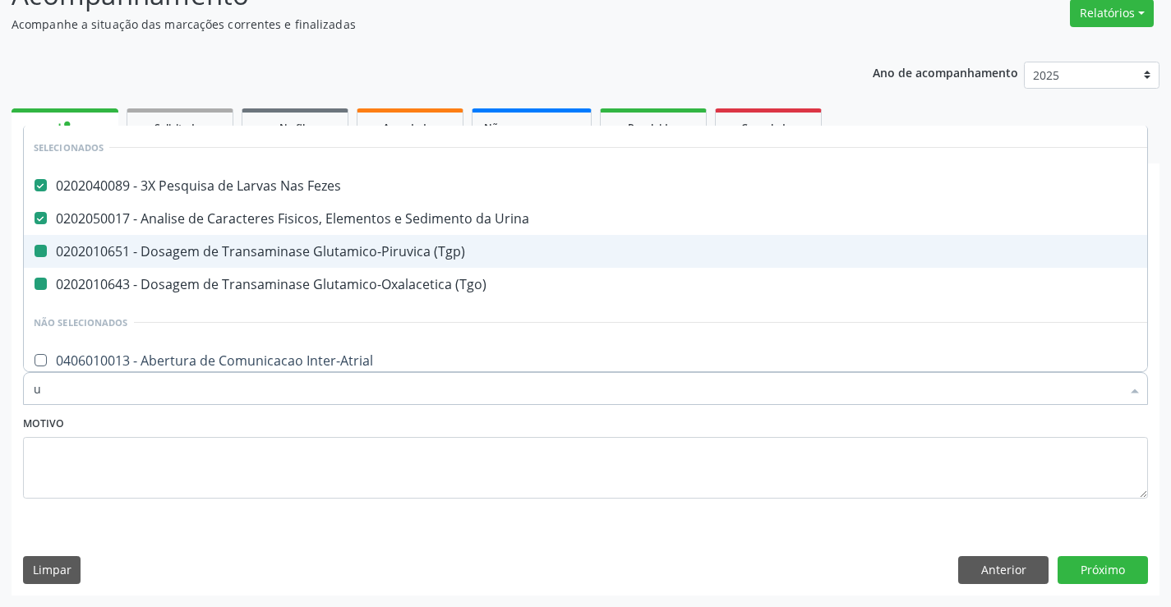
type input "ur"
checkbox \(Tgp\) "false"
checkbox \(Tgo\) "false"
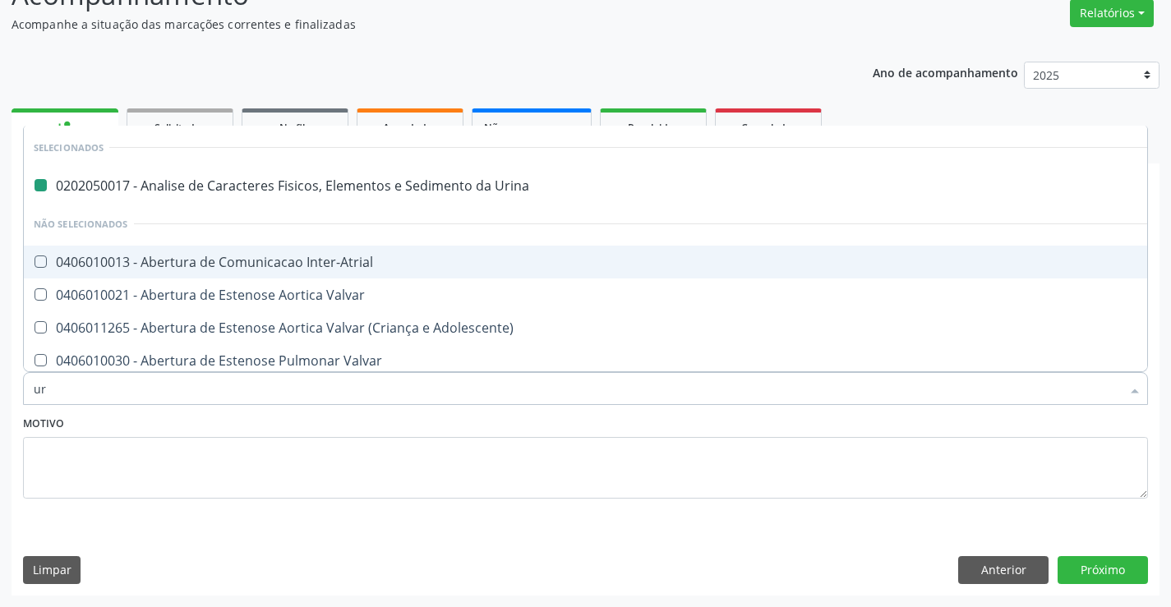
type input "ure"
checkbox Urina "false"
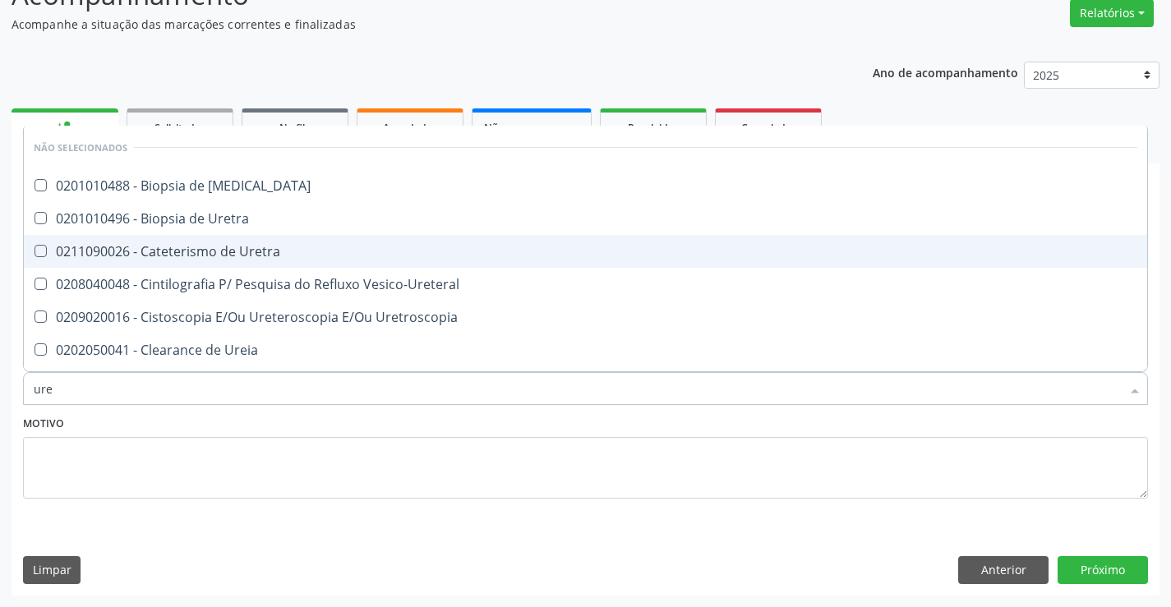
type input "urei"
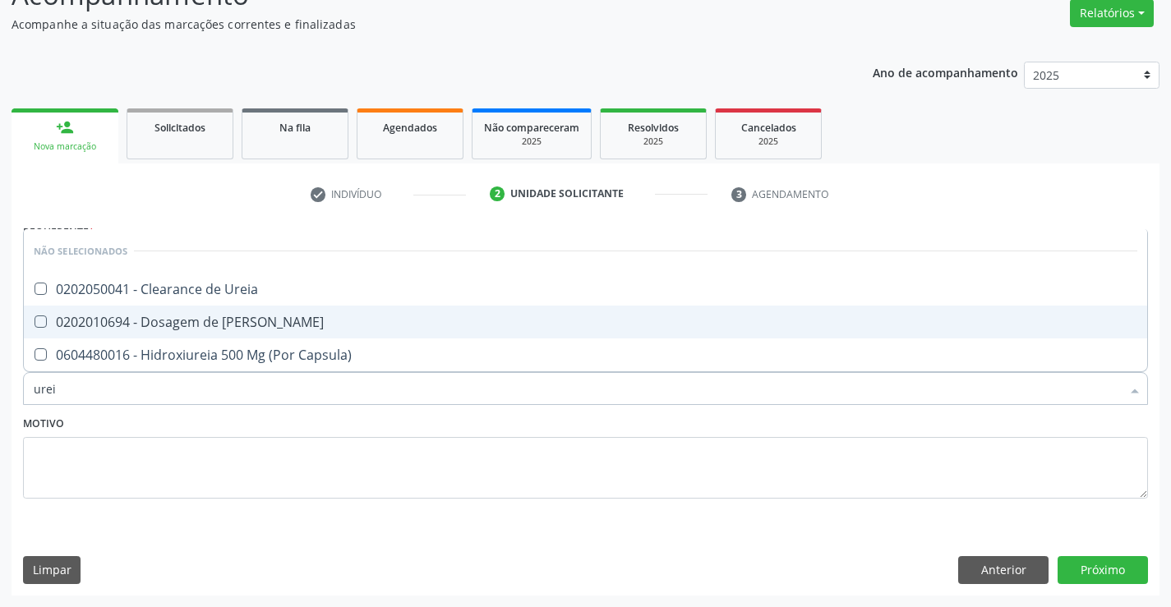
click at [306, 316] on div "0202010694 - Dosagem de [PERSON_NAME]" at bounding box center [586, 322] width 1104 height 13
checkbox Ureia "true"
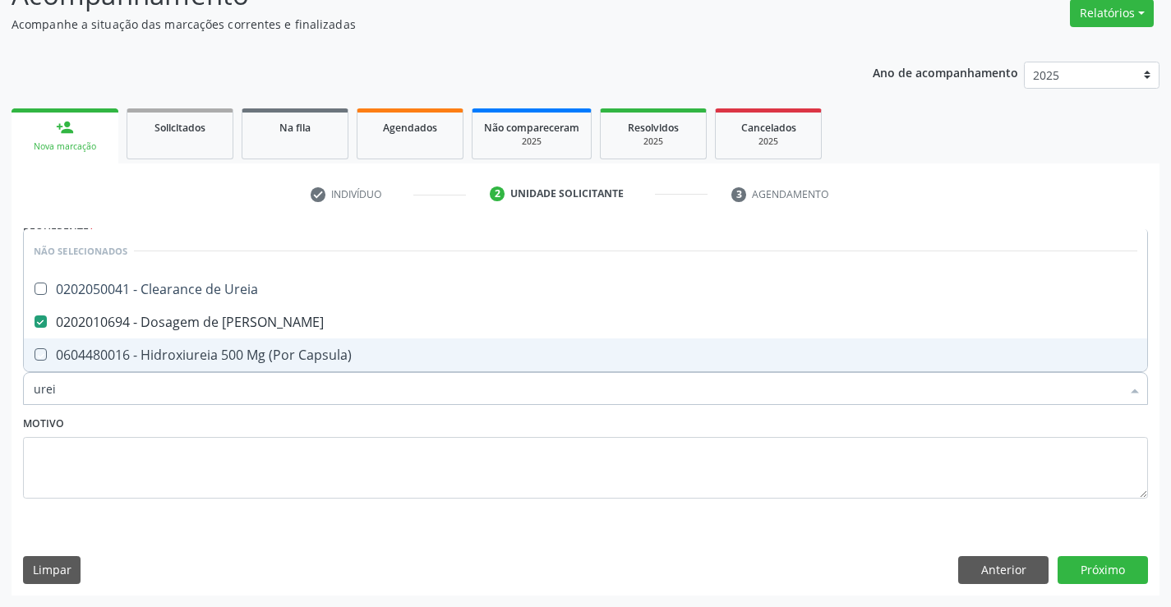
click at [305, 422] on div "Motivo" at bounding box center [585, 455] width 1125 height 87
checkbox Ureia "true"
checkbox Capsula\) "true"
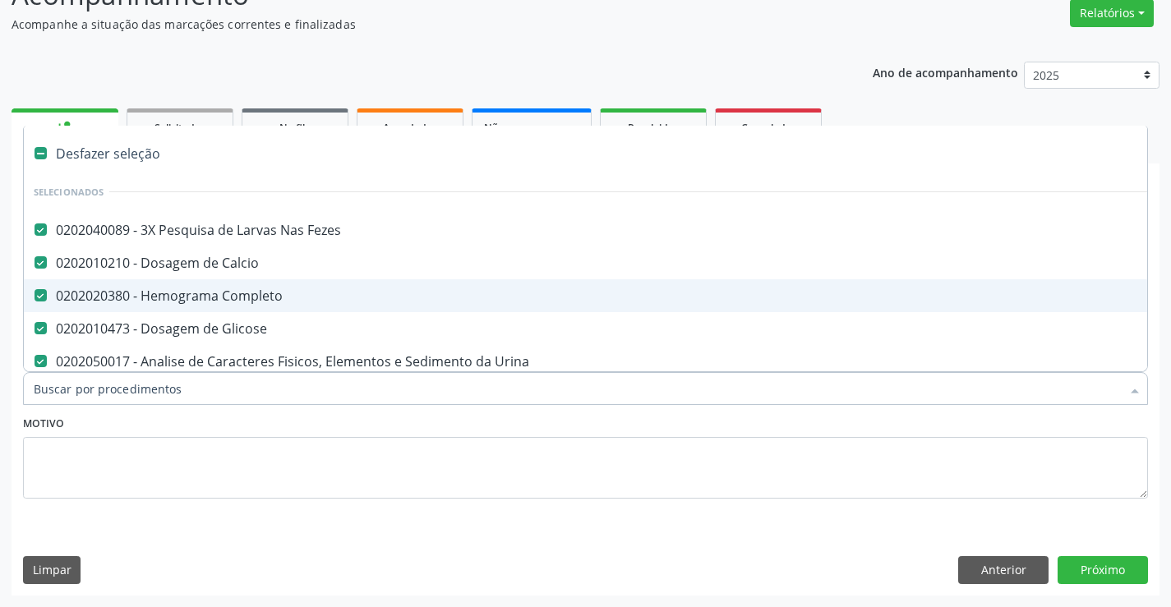
type input "c"
checkbox Ureia "false"
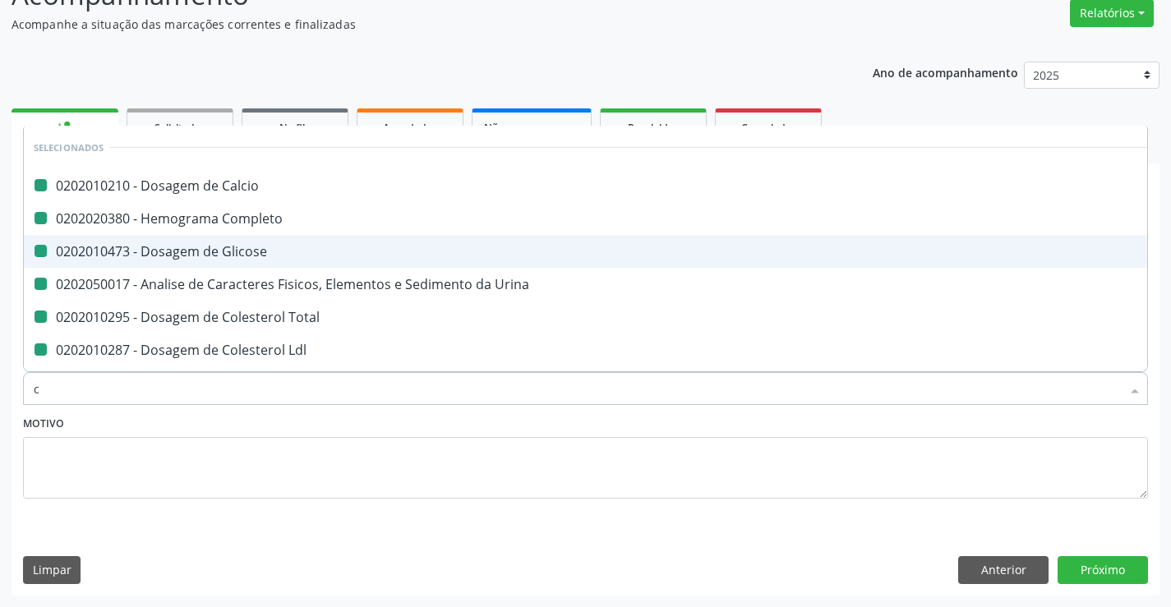
type input "cr"
checkbox Calcio "false"
checkbox Glicose "false"
checkbox Completo "false"
checkbox Urina "false"
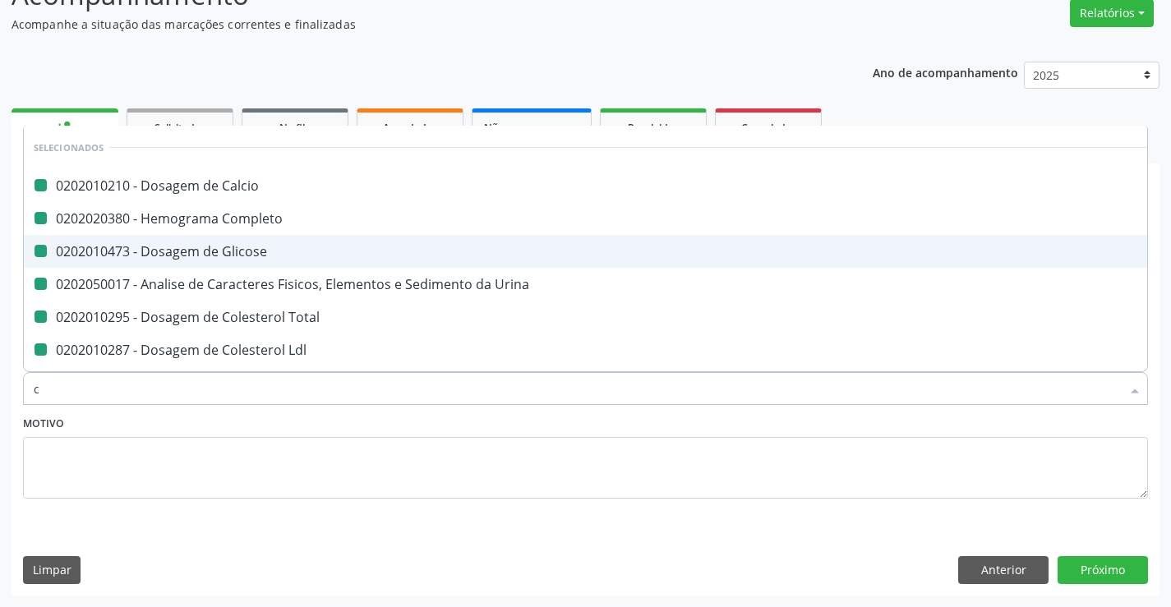
checkbox Total "false"
checkbox Ldl "false"
checkbox Hdl "false"
checkbox Triglicerideos "false"
checkbox \(Tgp\) "false"
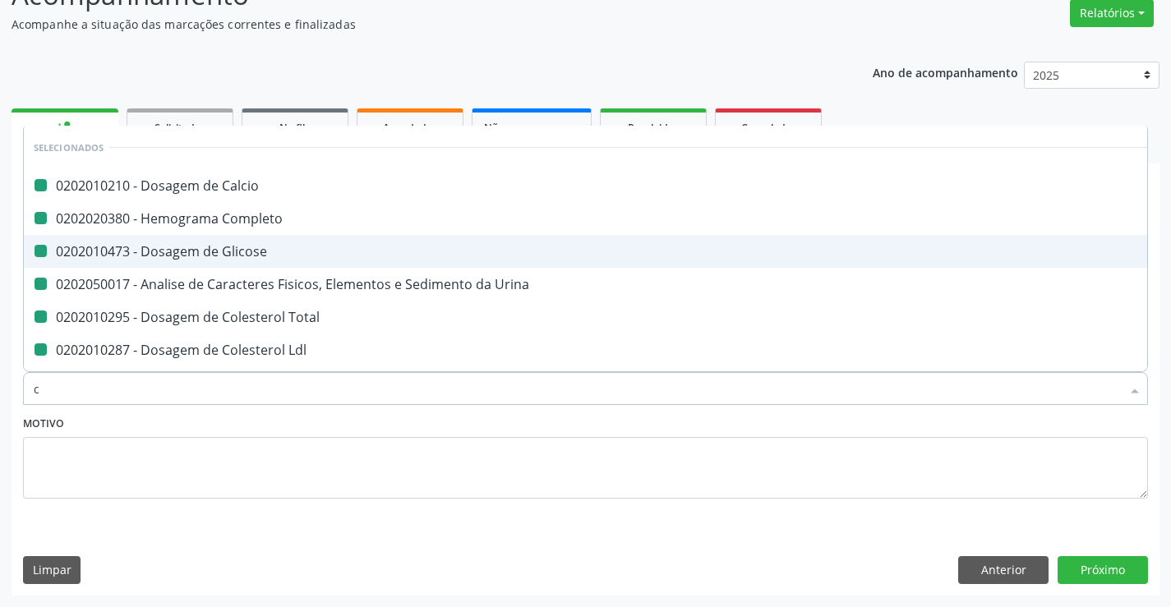
checkbox \(Tgo\) "false"
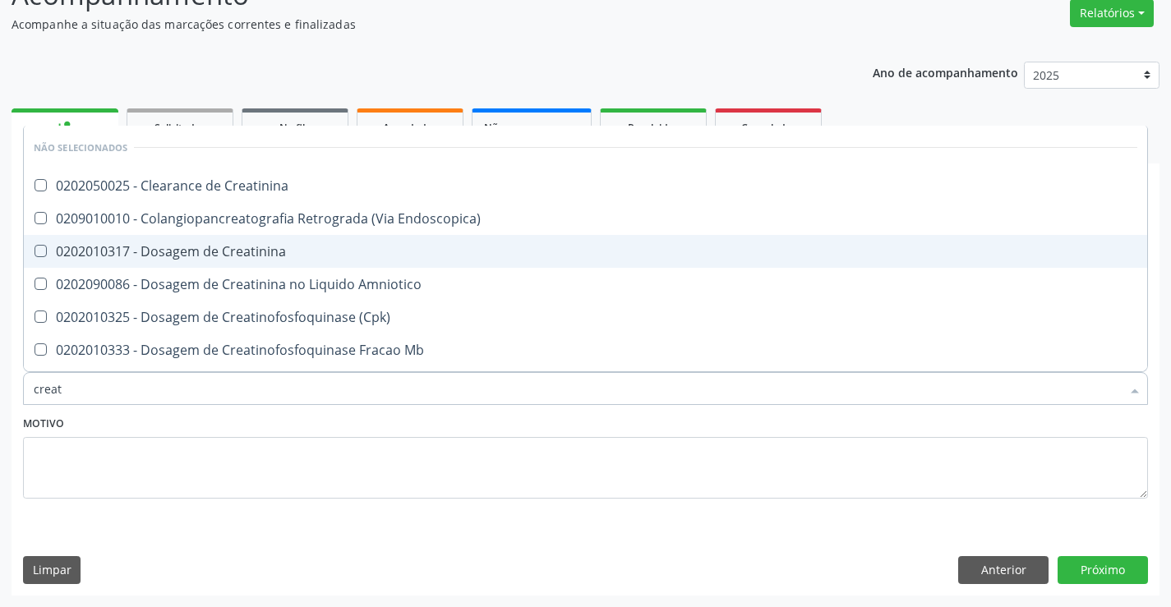
type input "creati"
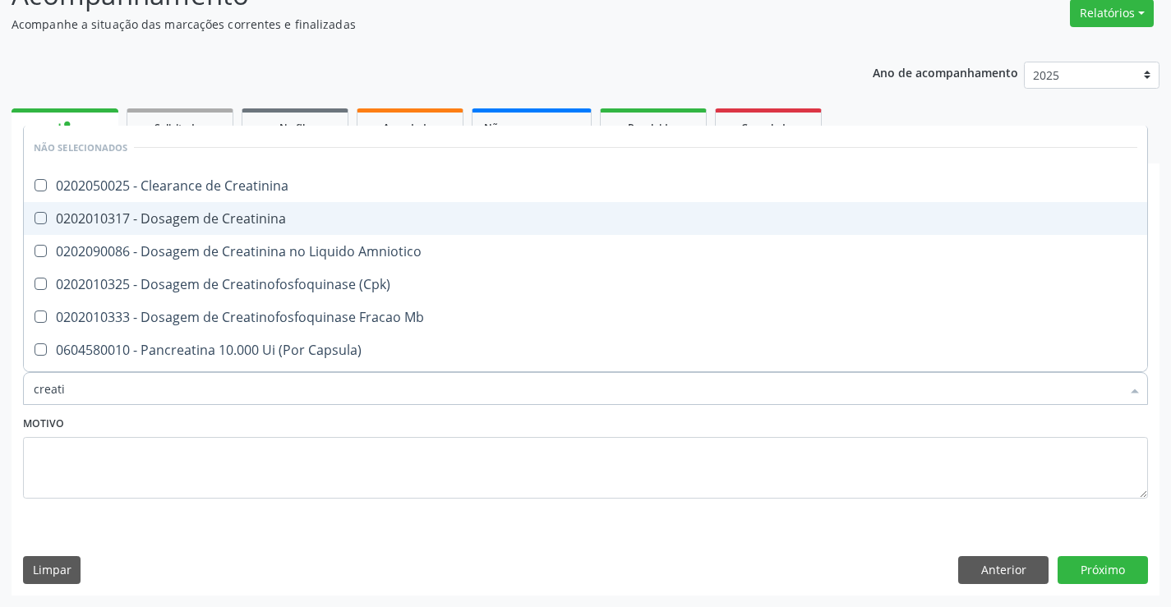
click at [334, 220] on div "0202010317 - Dosagem de Creatinina" at bounding box center [586, 218] width 1104 height 13
checkbox Creatinina "true"
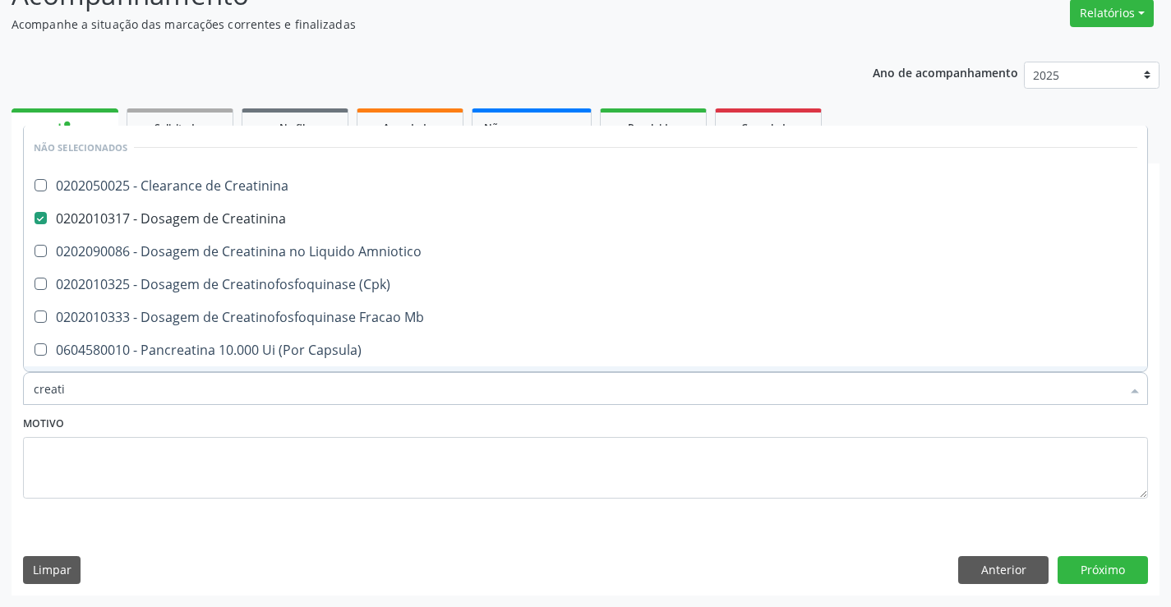
click at [345, 415] on div "Motivo" at bounding box center [585, 455] width 1125 height 87
checkbox Creatinina "true"
checkbox Amniotico "true"
checkbox \(Cpk\) "true"
checkbox Mb "true"
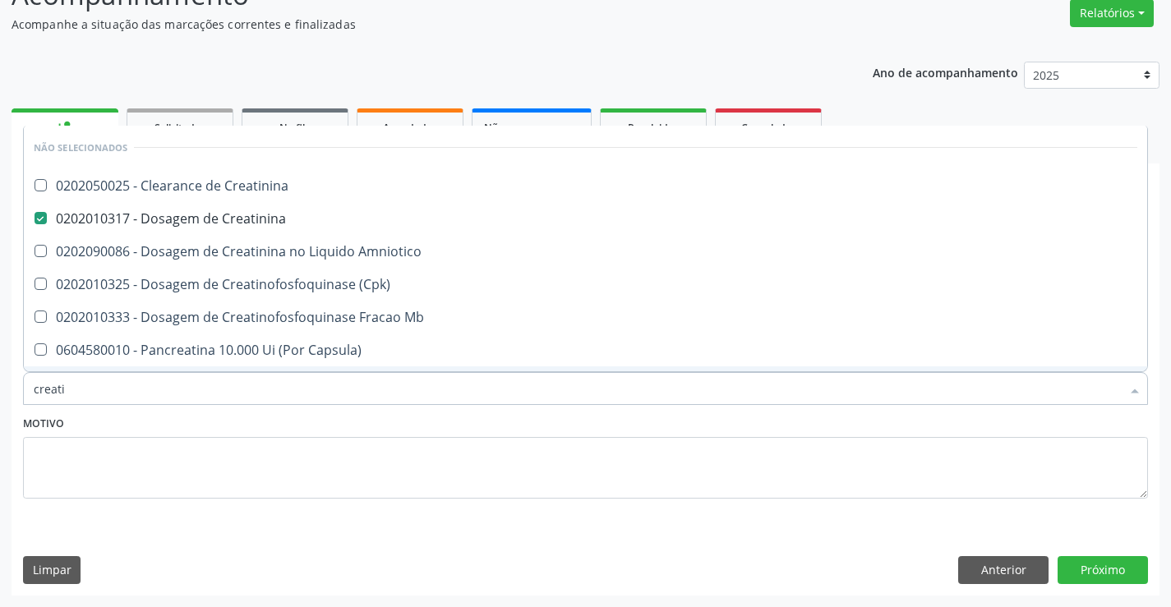
checkbox Capsula\) "true"
checkbox Pancreaticos "true"
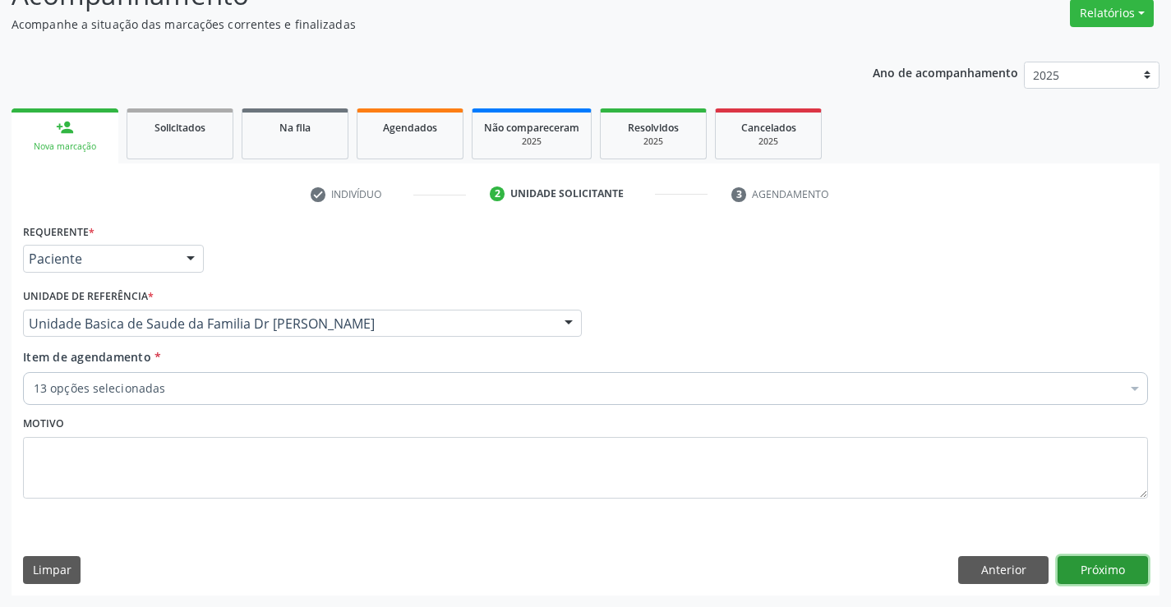
click at [1103, 570] on button "Próximo" at bounding box center [1103, 570] width 90 height 28
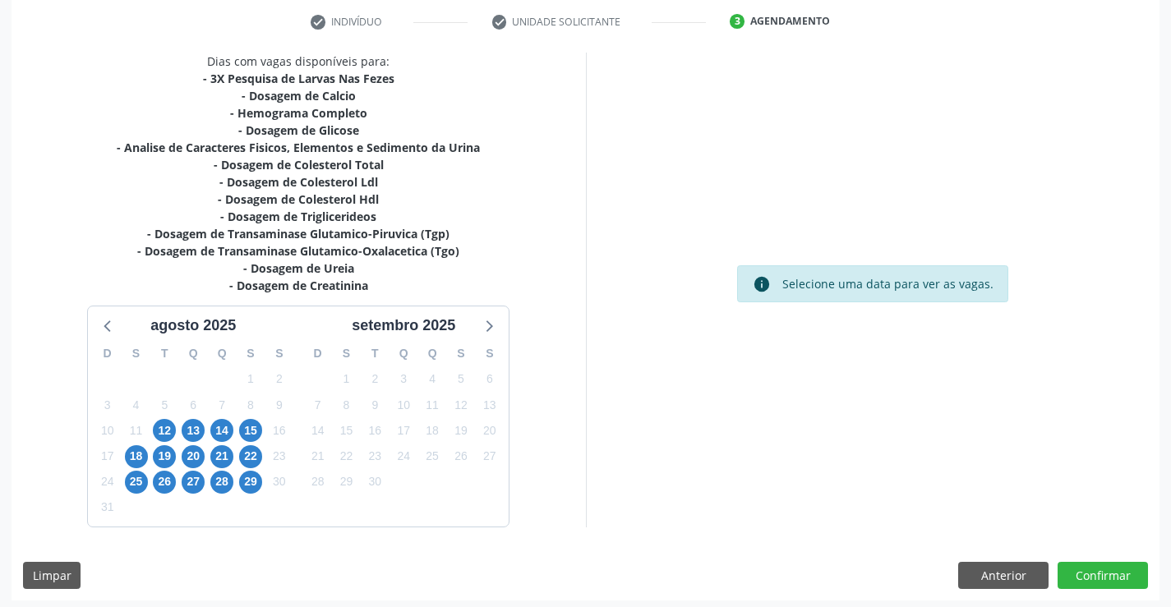
scroll to position [315, 0]
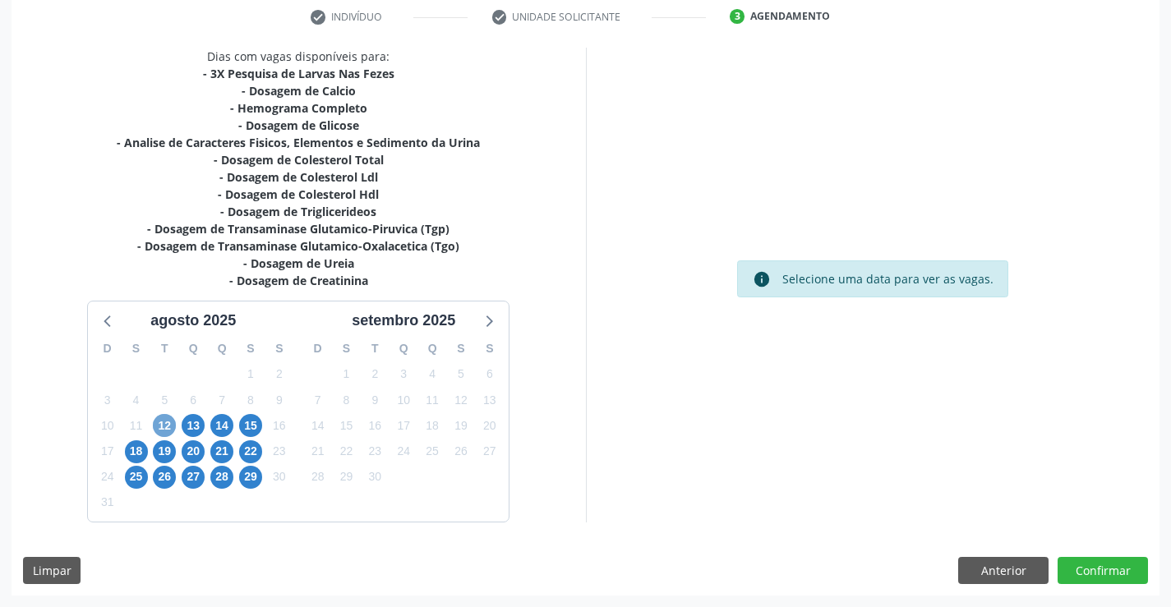
click at [164, 427] on span "12" at bounding box center [164, 425] width 23 height 23
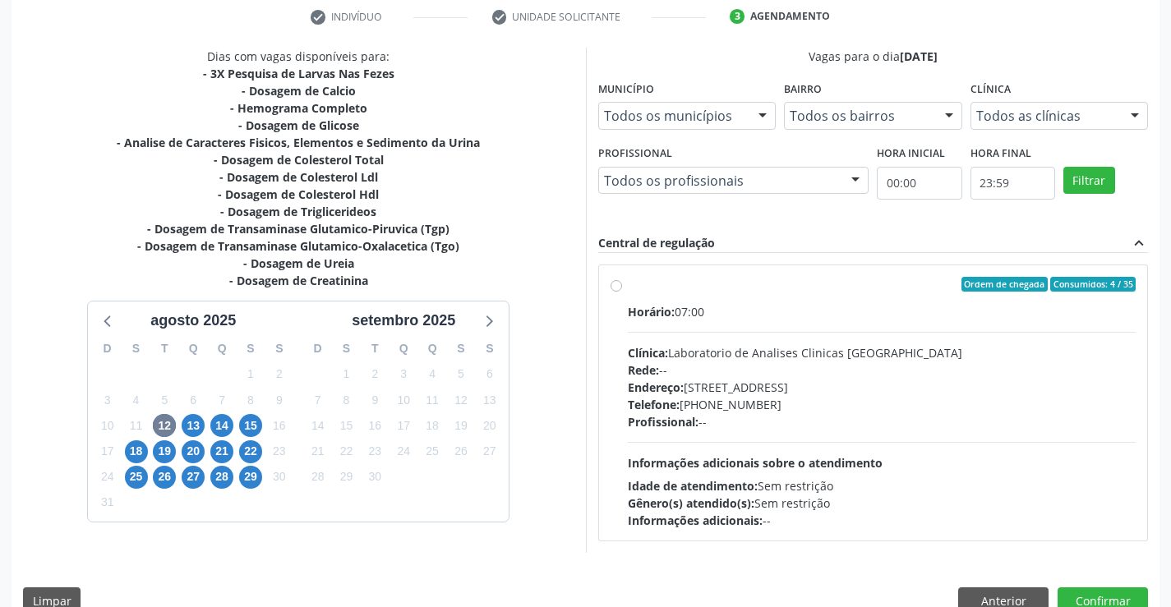
click at [787, 305] on div "Horário: 07:00" at bounding box center [882, 311] width 509 height 17
click at [622, 292] on input "Ordem de chegada Consumidos: 4 / 35 Horário: 07:00 Clínica: Laboratorio de Anal…" at bounding box center [617, 284] width 12 height 15
radio input "true"
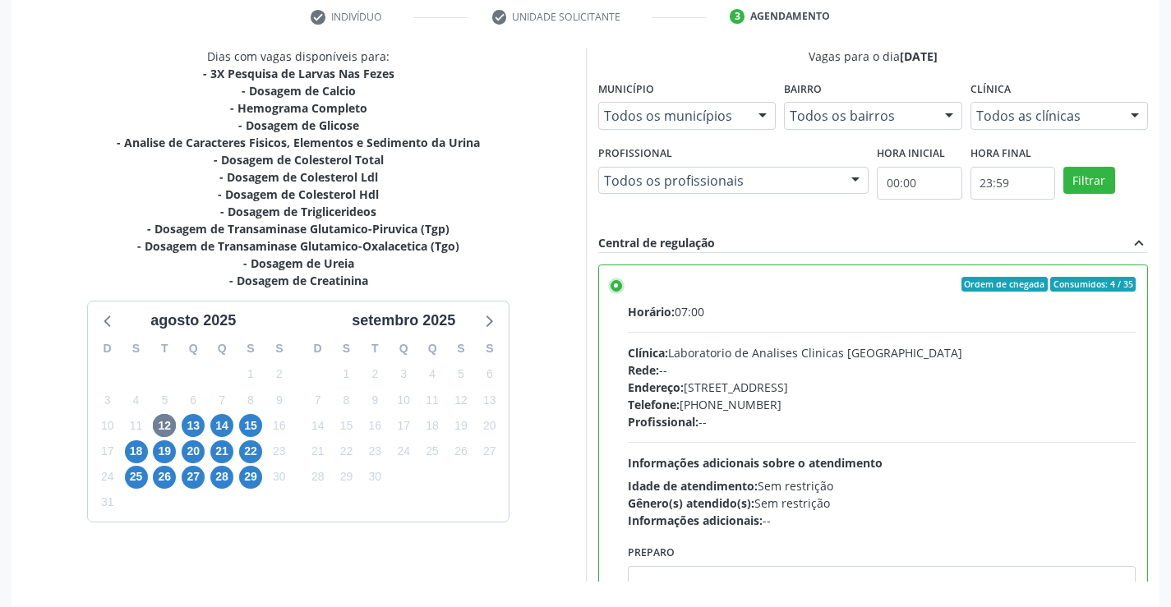
scroll to position [375, 0]
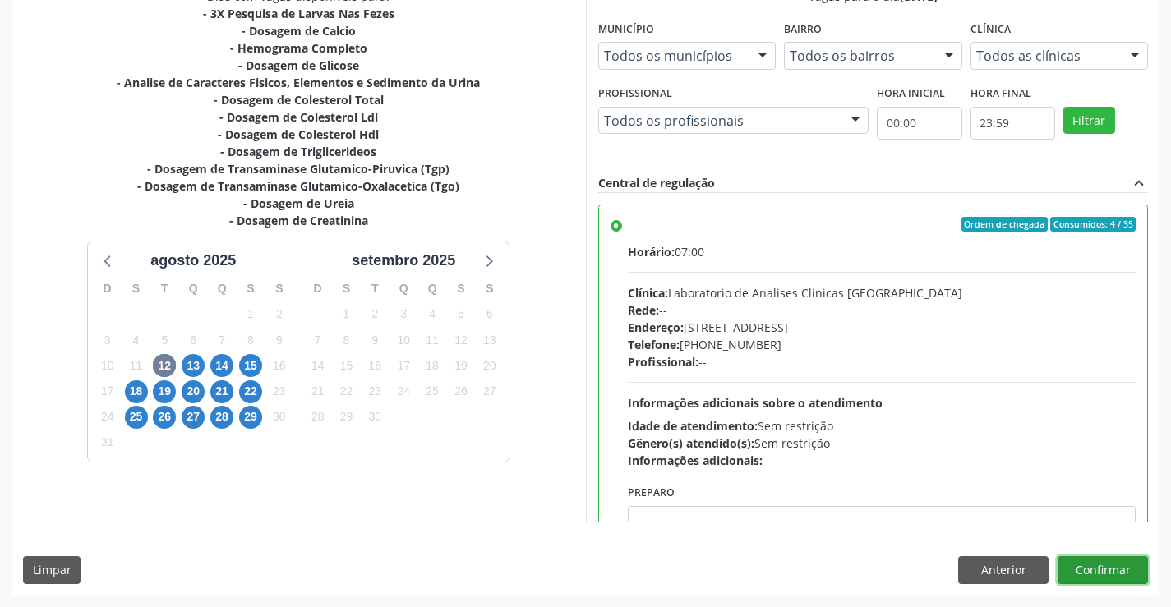
click at [1080, 565] on button "Confirmar" at bounding box center [1103, 570] width 90 height 28
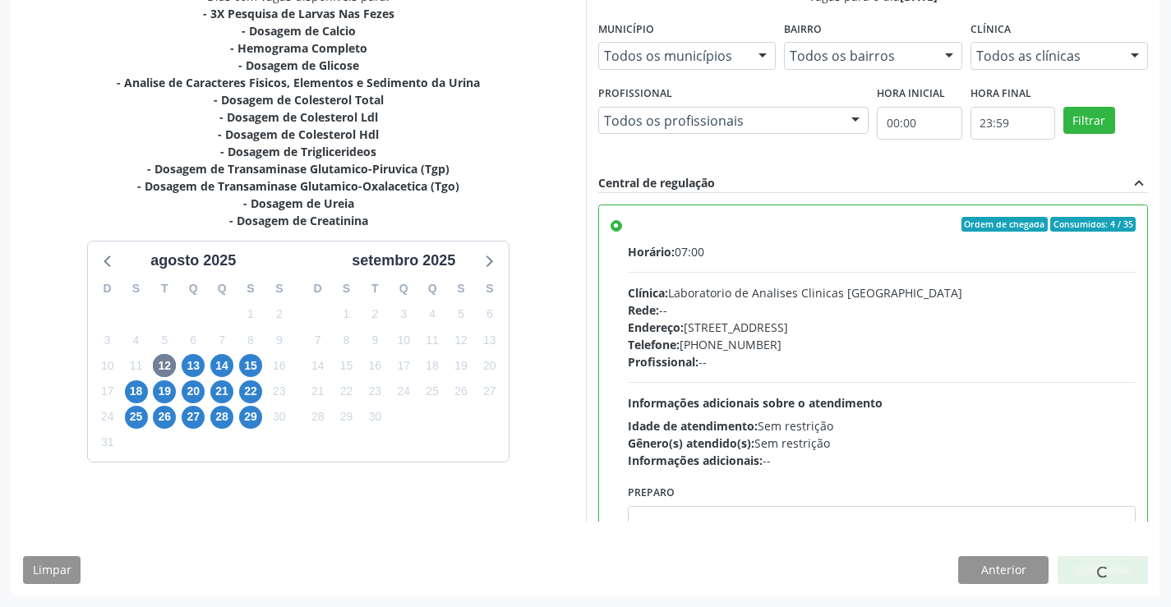
scroll to position [0, 0]
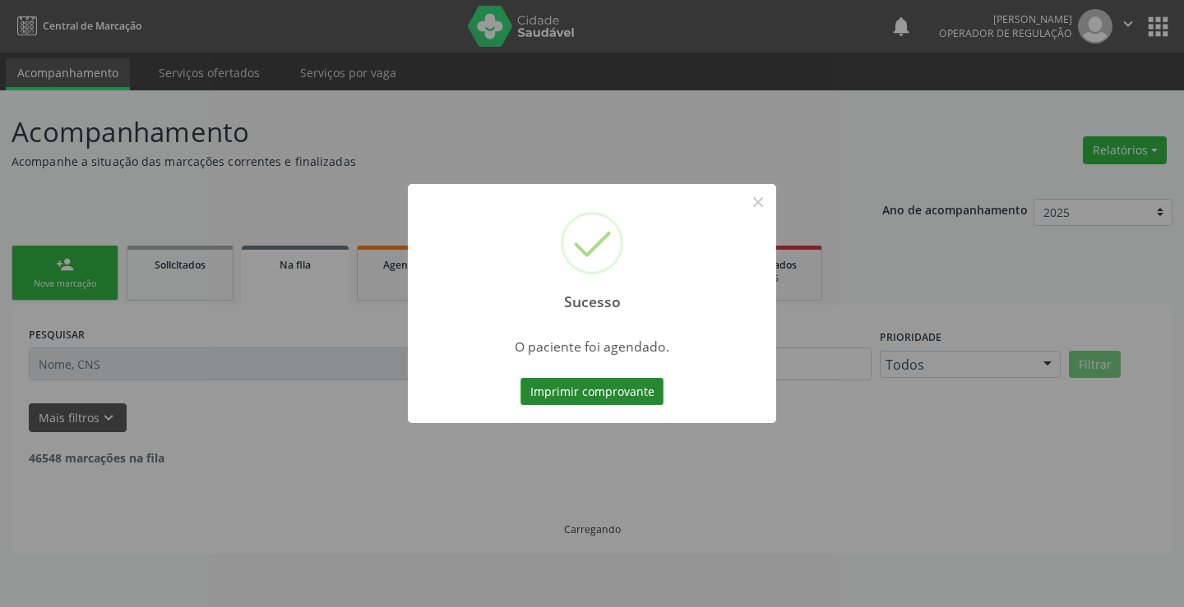
click at [596, 390] on button "Imprimir comprovante" at bounding box center [591, 392] width 143 height 28
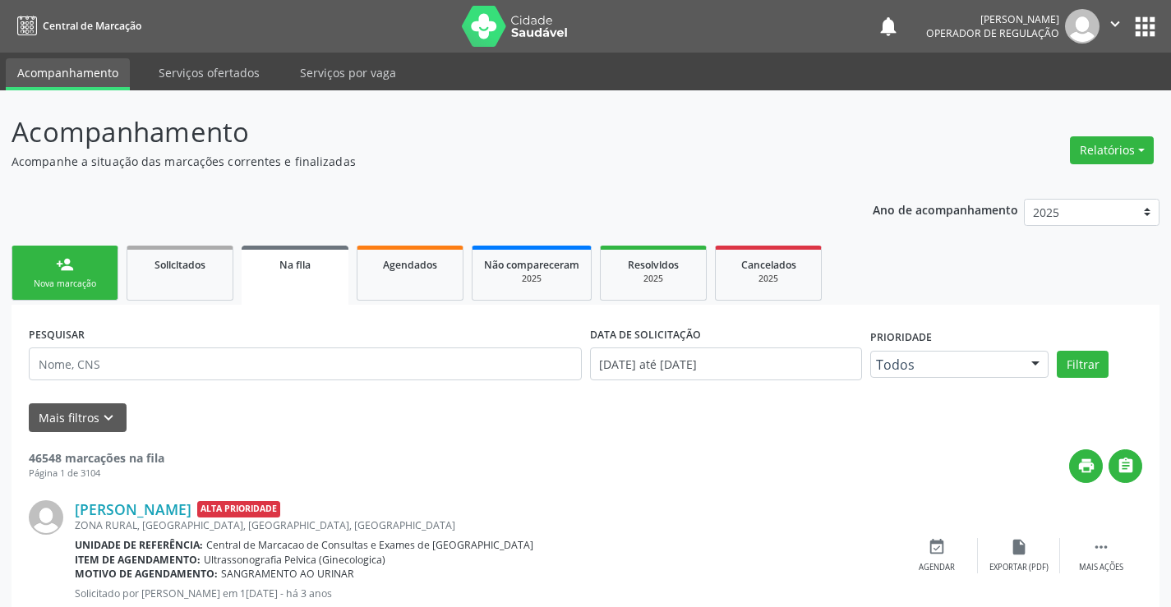
click at [72, 267] on div "person_add" at bounding box center [65, 265] width 18 height 18
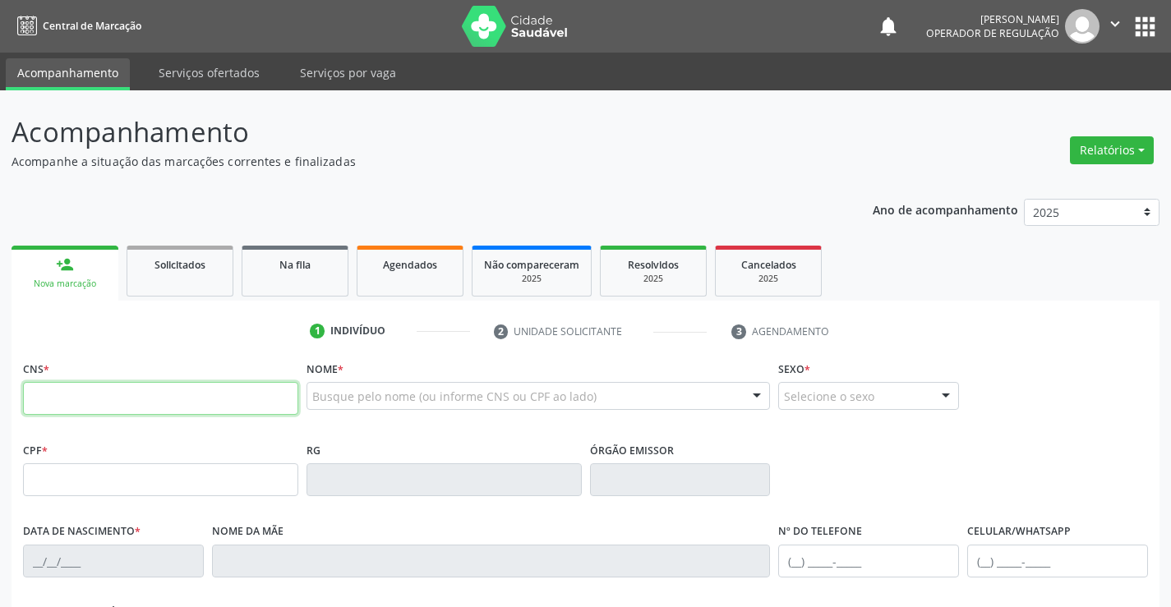
click at [81, 399] on input "text" at bounding box center [160, 398] width 275 height 33
type input "708 2091 2546 3843"
type input "0309216940"
type input "12/11/1959"
type input "(74) 99800-7267"
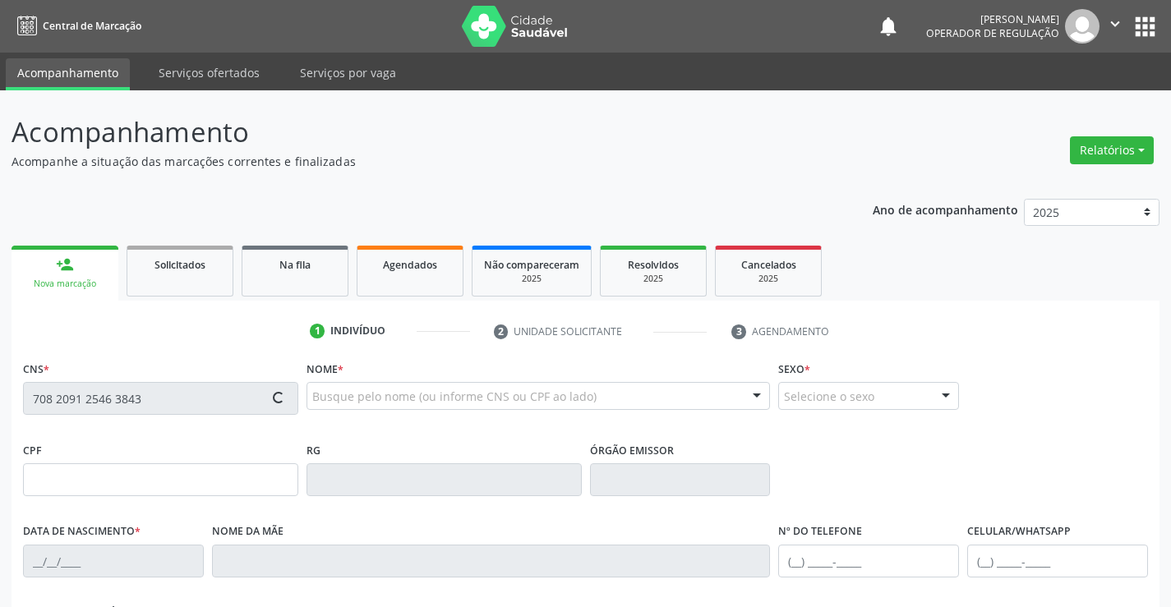
type input "(74) 99800-7267"
type input "315.014.275-04"
type input "S/N"
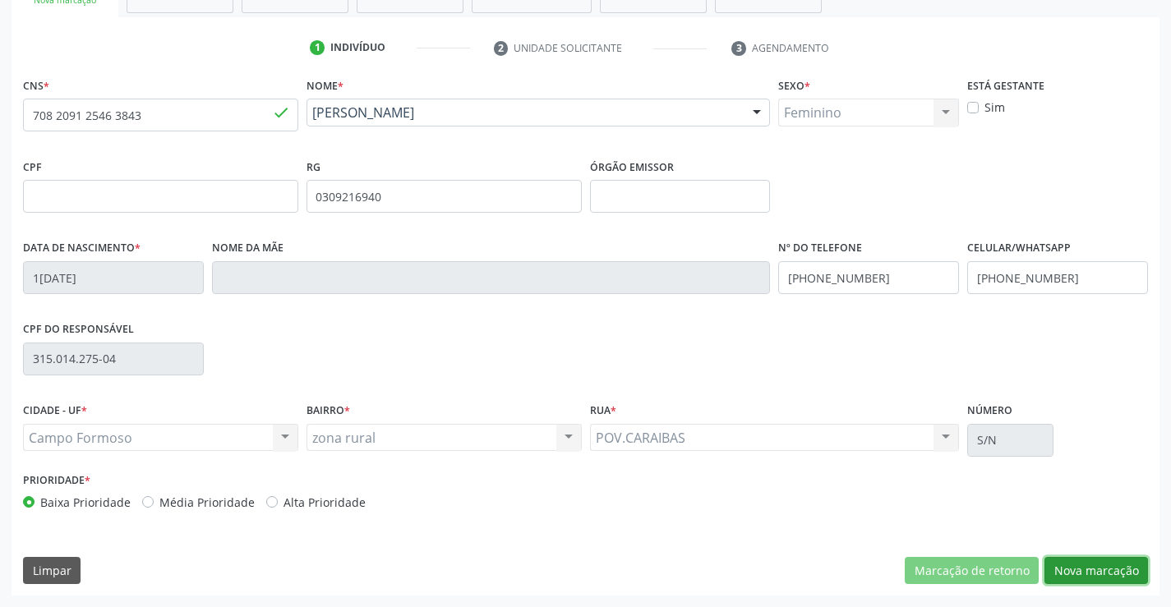
click at [1078, 568] on button "Nova marcação" at bounding box center [1097, 571] width 104 height 28
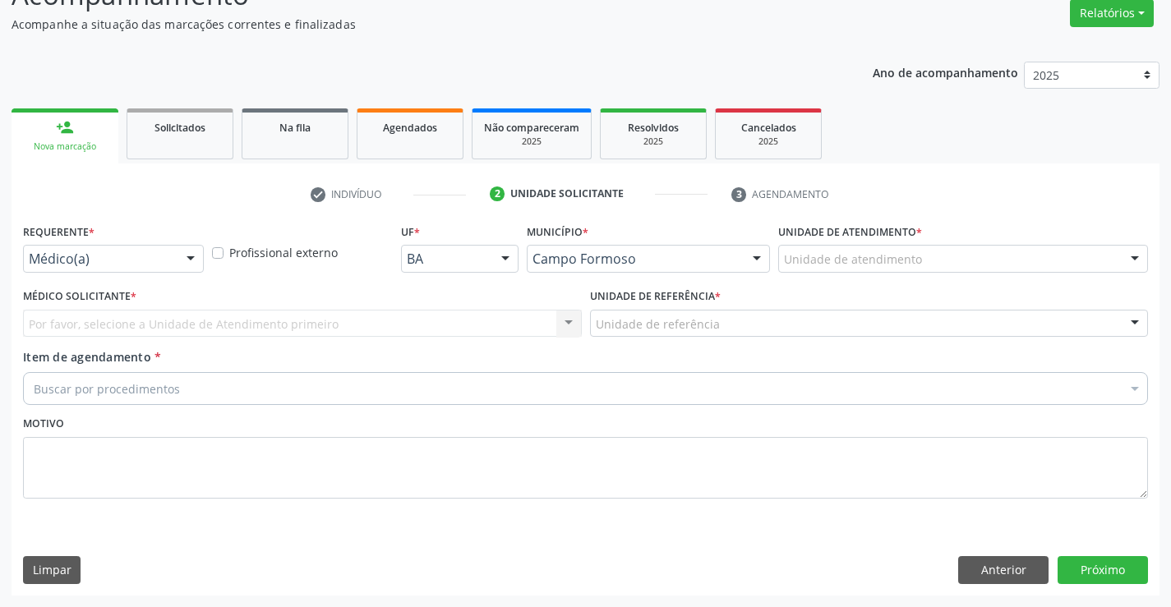
scroll to position [137, 0]
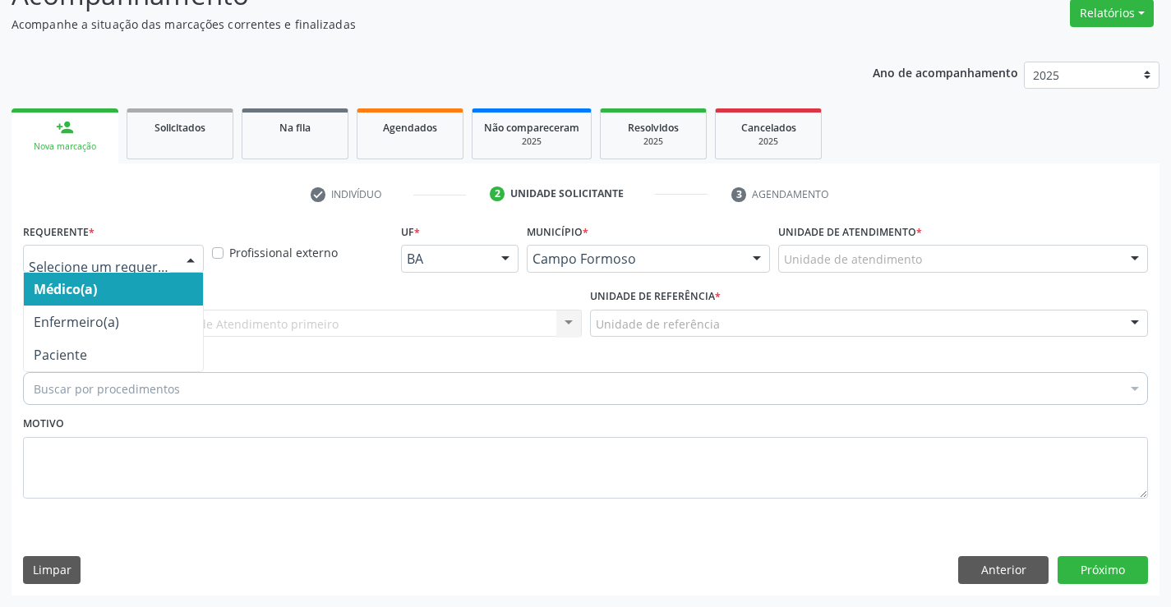
click at [105, 268] on div at bounding box center [113, 259] width 181 height 28
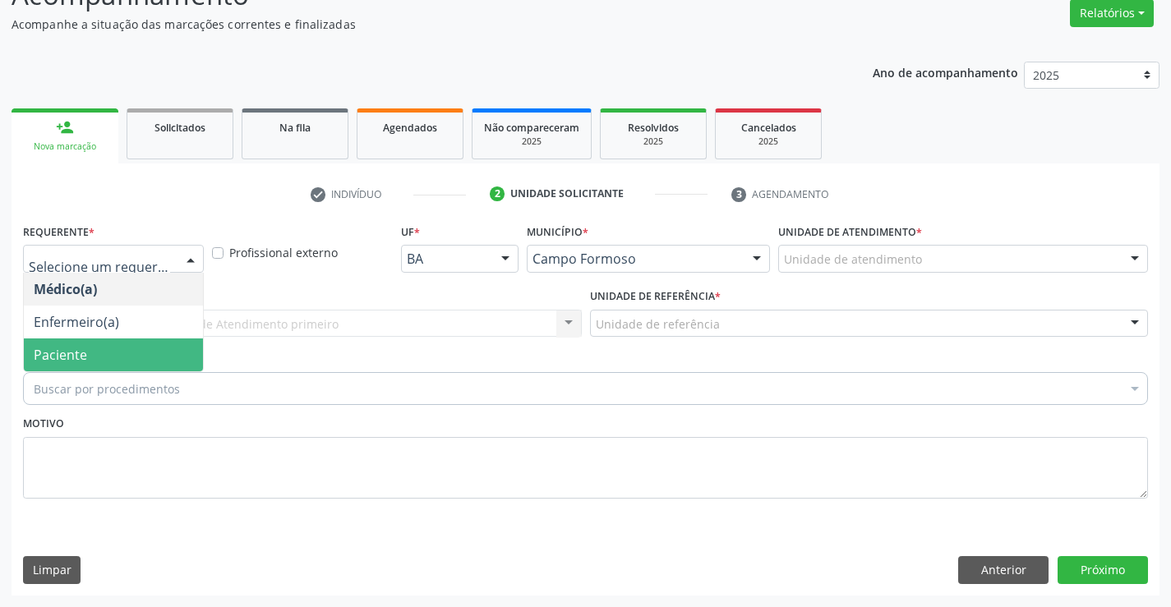
click at [92, 363] on span "Paciente" at bounding box center [113, 355] width 179 height 33
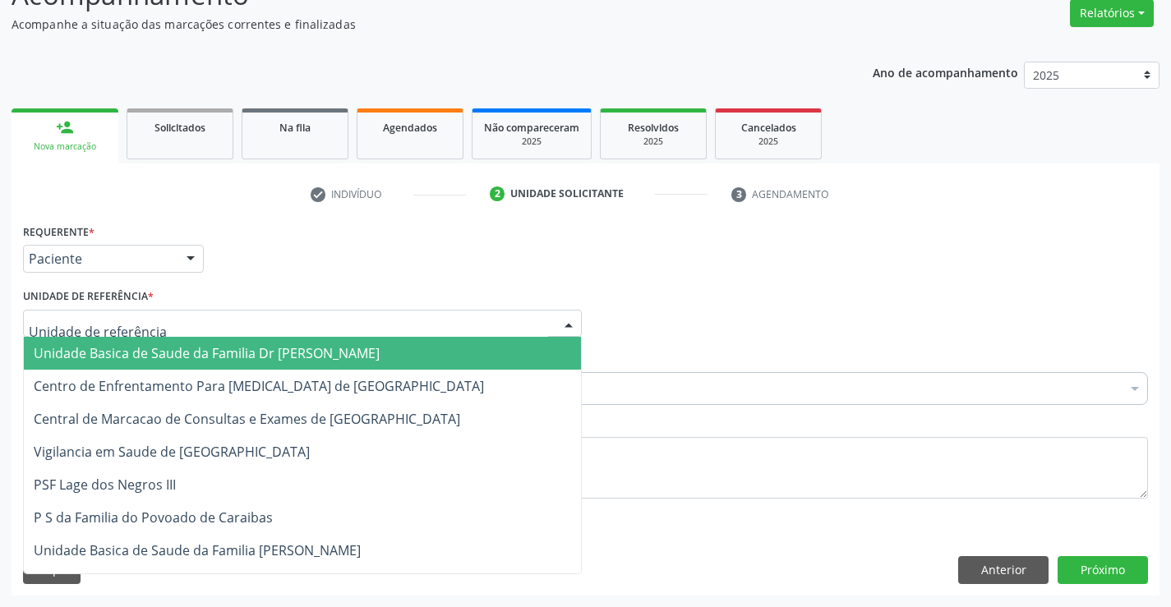
click at [128, 352] on span "Unidade Basica de Saude da Familia Dr [PERSON_NAME]" at bounding box center [207, 353] width 346 height 18
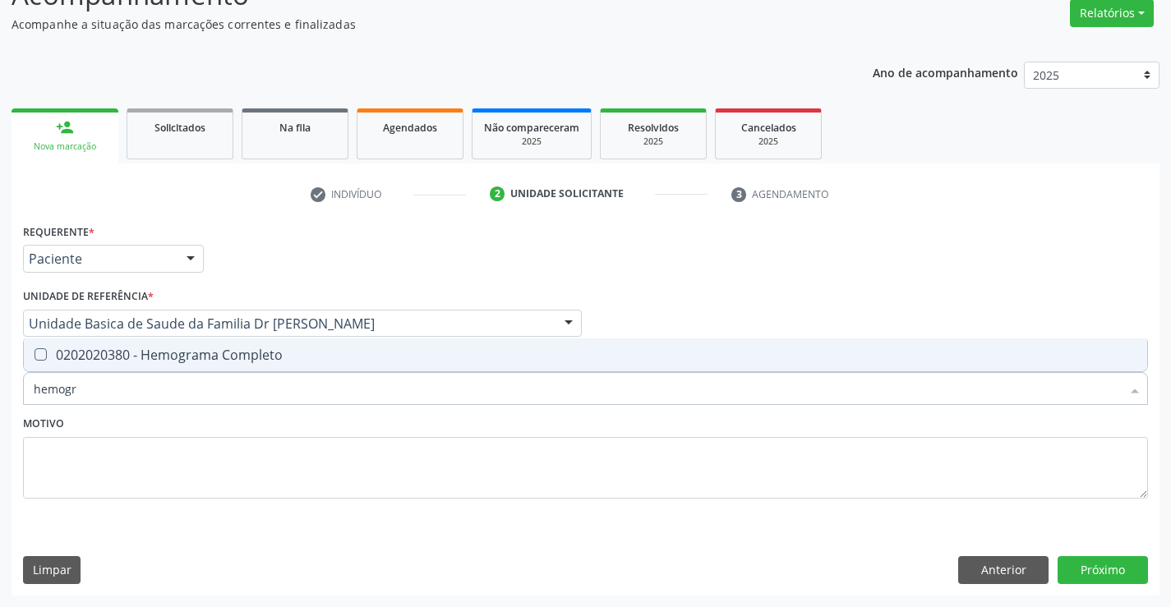
type input "hemogra"
click at [182, 351] on div "0202020380 - Hemograma Completo" at bounding box center [586, 355] width 1104 height 13
checkbox Completo "true"
click at [182, 430] on div "Motivo" at bounding box center [585, 455] width 1125 height 87
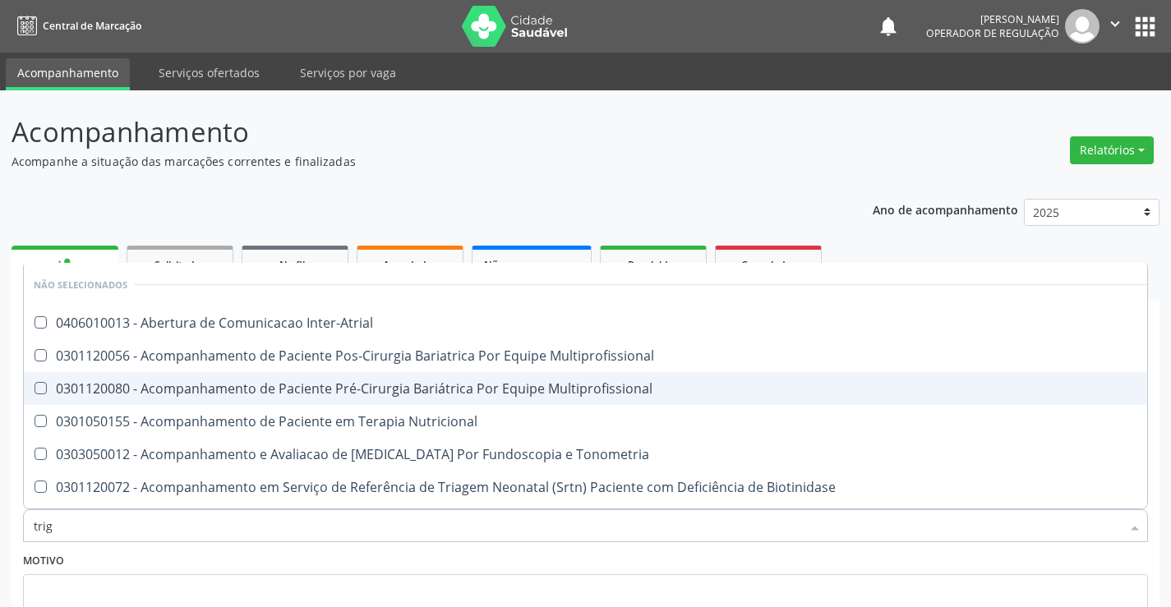
scroll to position [137, 0]
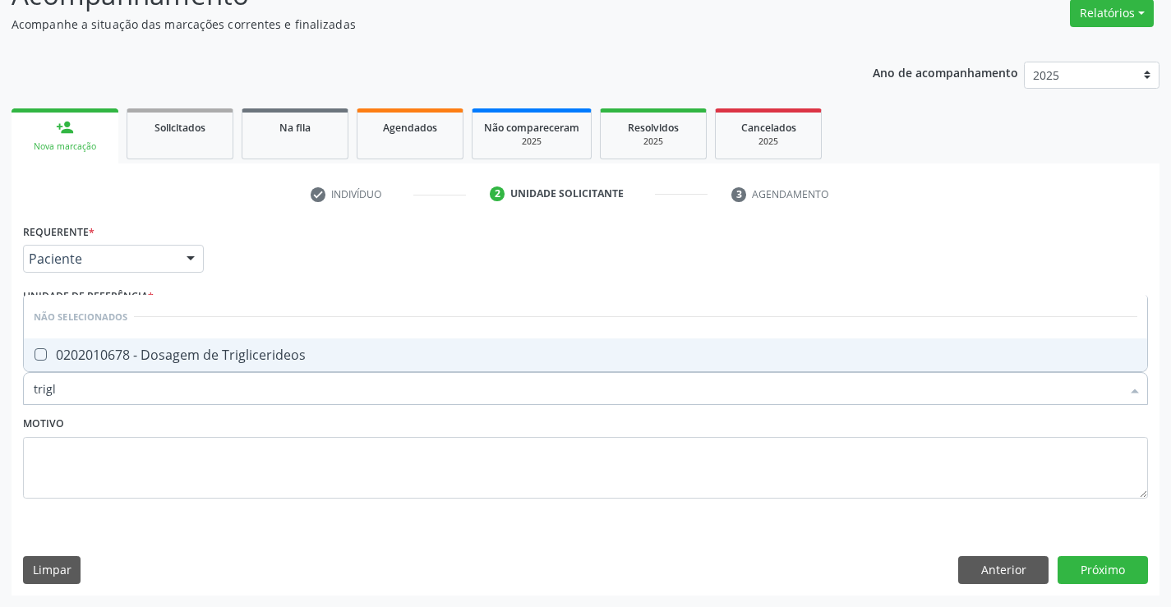
type input "trigli"
click at [217, 356] on div "0202010678 - Dosagem de Triglicerideos" at bounding box center [586, 355] width 1104 height 13
checkbox Triglicerideos "true"
click at [201, 422] on div "Motivo" at bounding box center [585, 455] width 1125 height 87
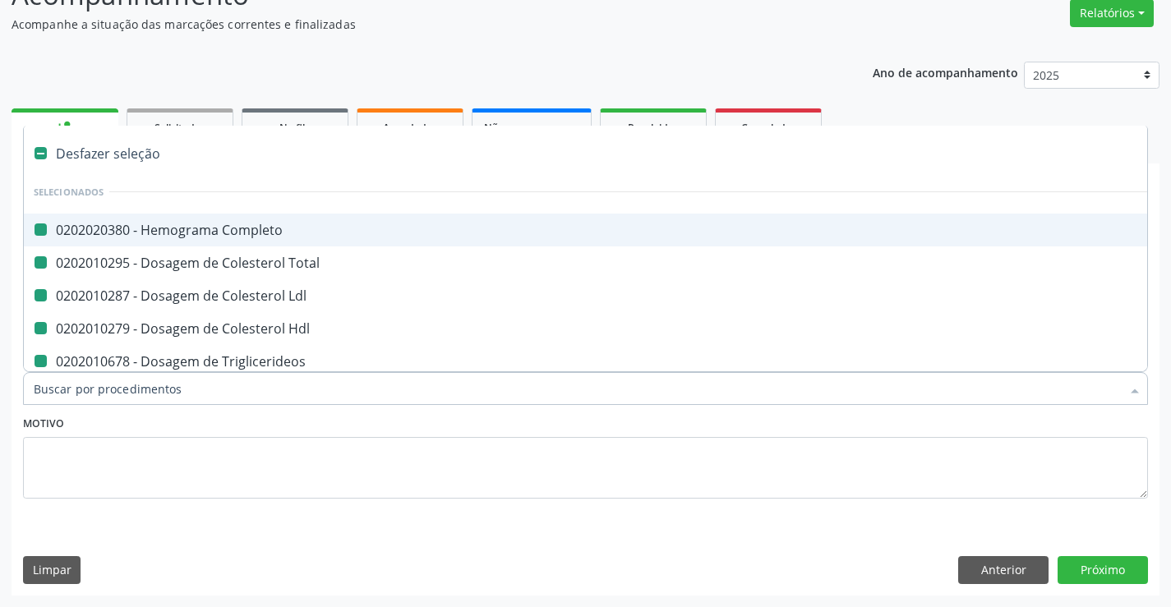
type input "u"
checkbox Completo "false"
checkbox Total "false"
checkbox Ldl "false"
checkbox Hdl "false"
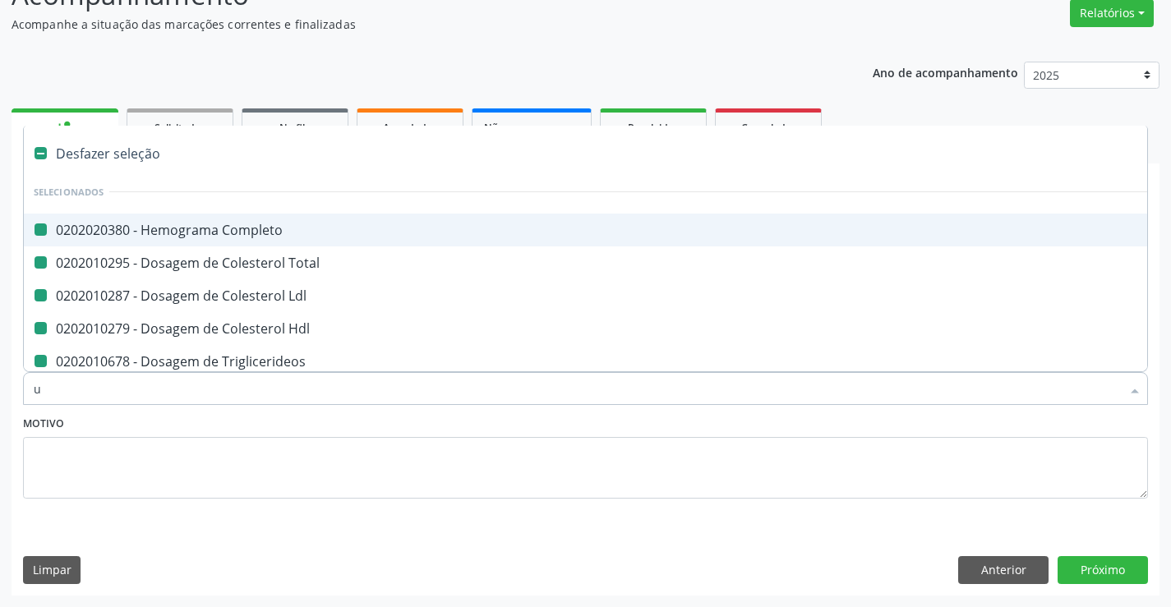
checkbox Triglicerideos "false"
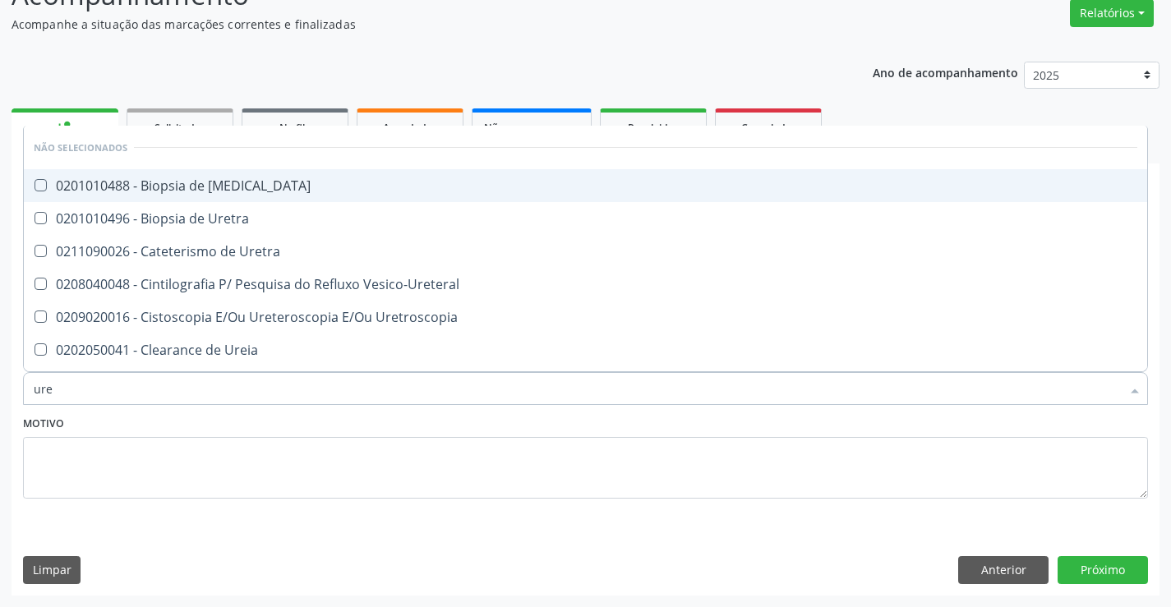
type input "urei"
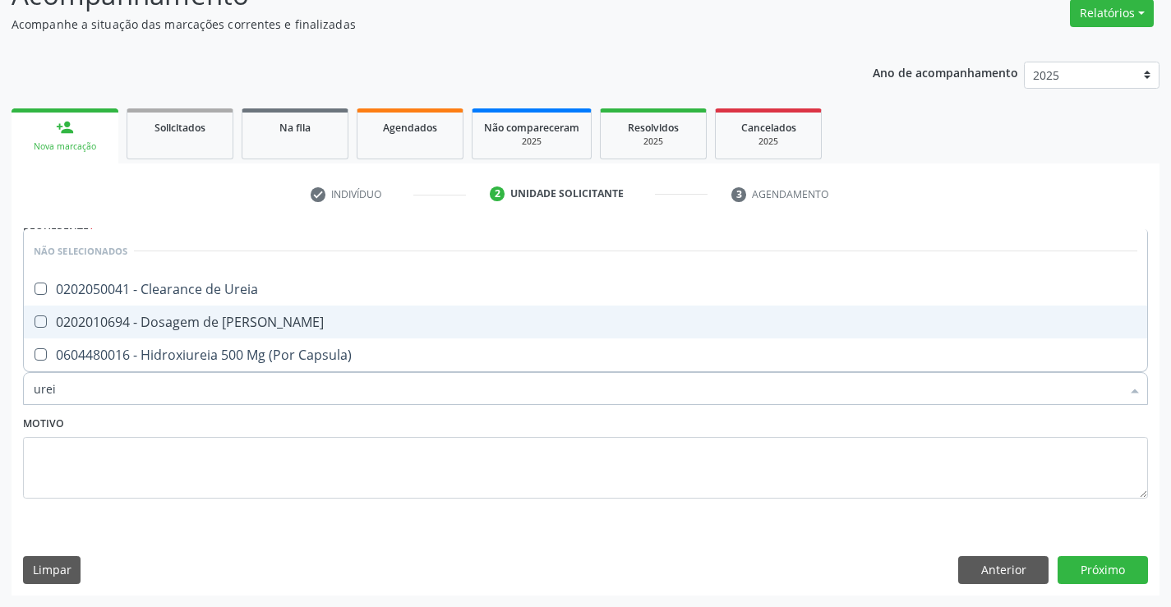
click at [219, 321] on div "0202010694 - Dosagem de [PERSON_NAME]" at bounding box center [586, 322] width 1104 height 13
checkbox Ureia "true"
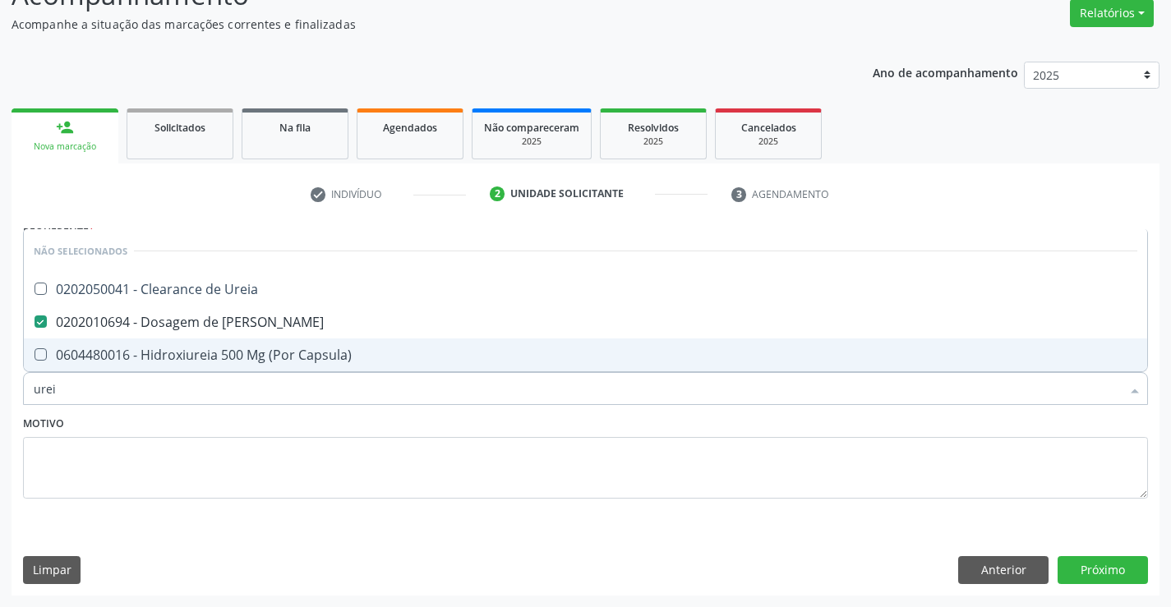
type input "urei"
click at [231, 424] on div "Motivo" at bounding box center [585, 455] width 1125 height 87
checkbox Ureia "true"
checkbox Capsula\) "true"
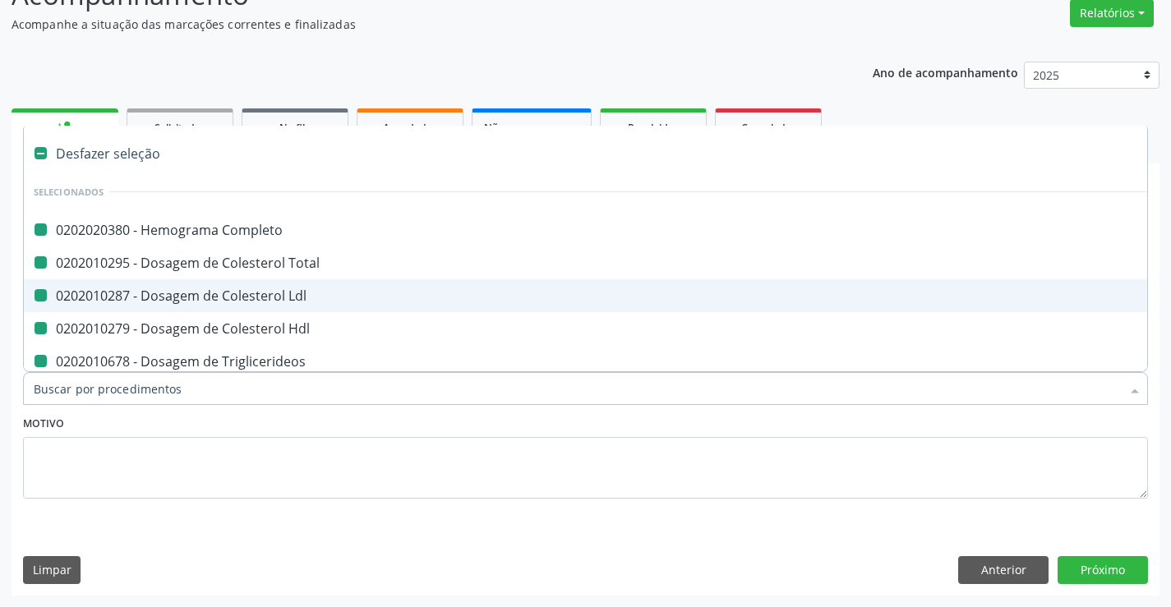
type input "f"
checkbox Completo "false"
checkbox Total "false"
checkbox Ldl "false"
checkbox Hdl "false"
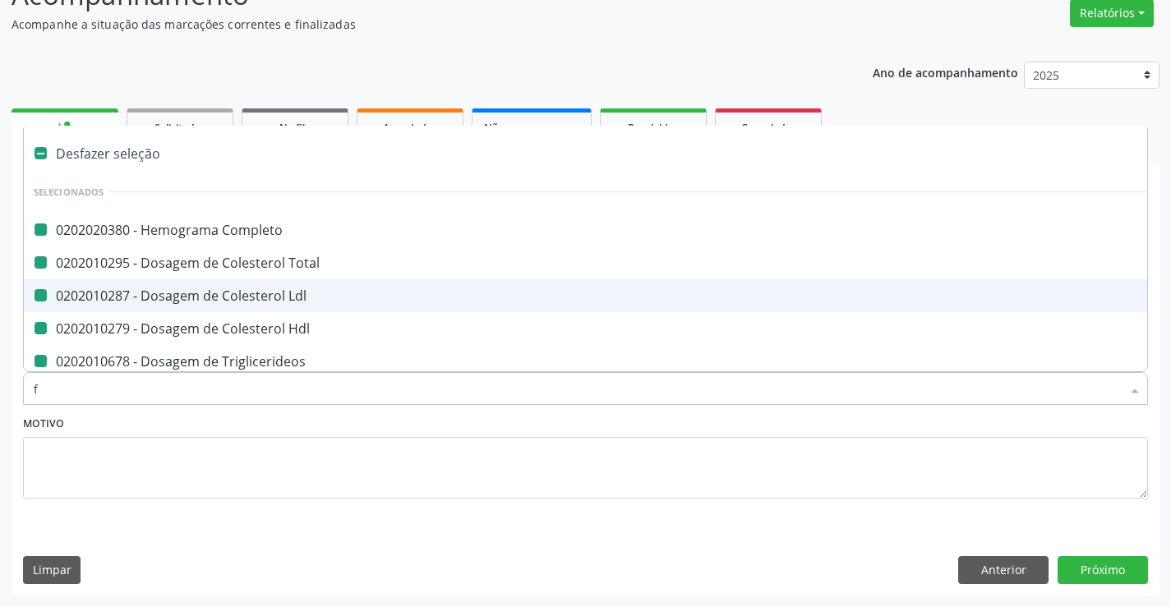
checkbox Triglicerideos "false"
checkbox Ureia "false"
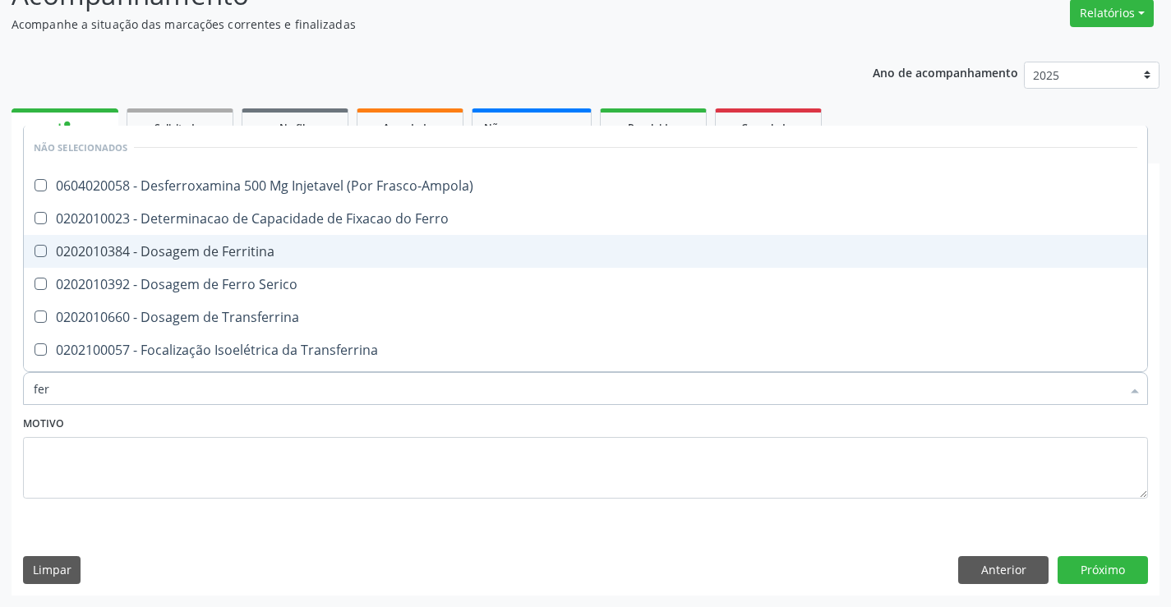
type input "ferr"
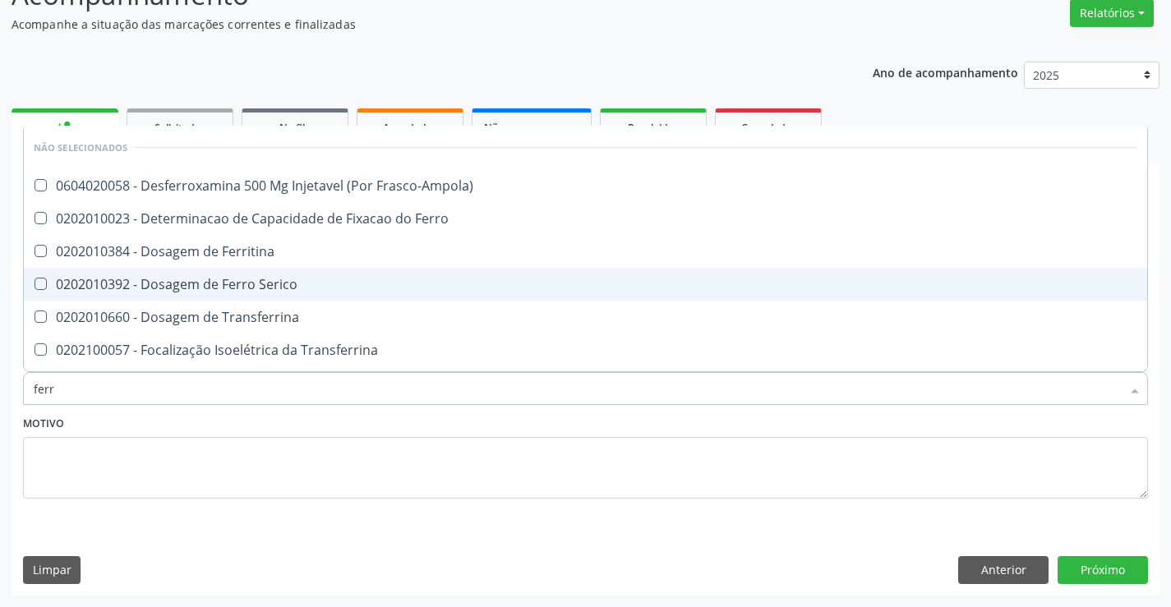
click at [265, 280] on div "0202010392 - Dosagem de Ferro Serico" at bounding box center [586, 284] width 1104 height 13
checkbox Serico "true"
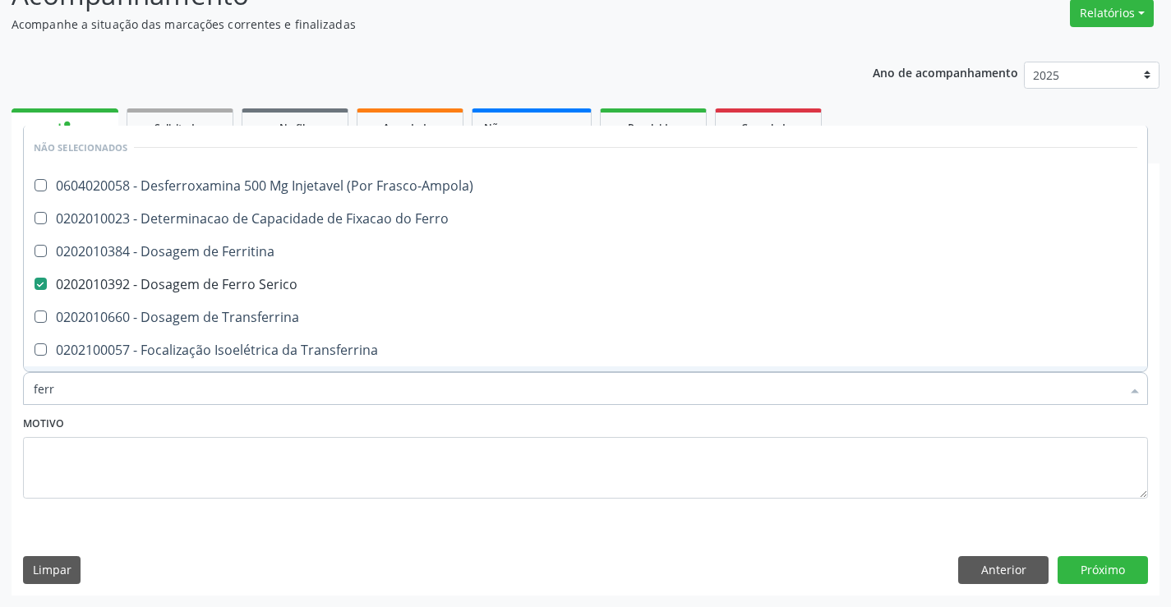
type input "ferr"
click at [255, 421] on div "Motivo" at bounding box center [585, 455] width 1125 height 87
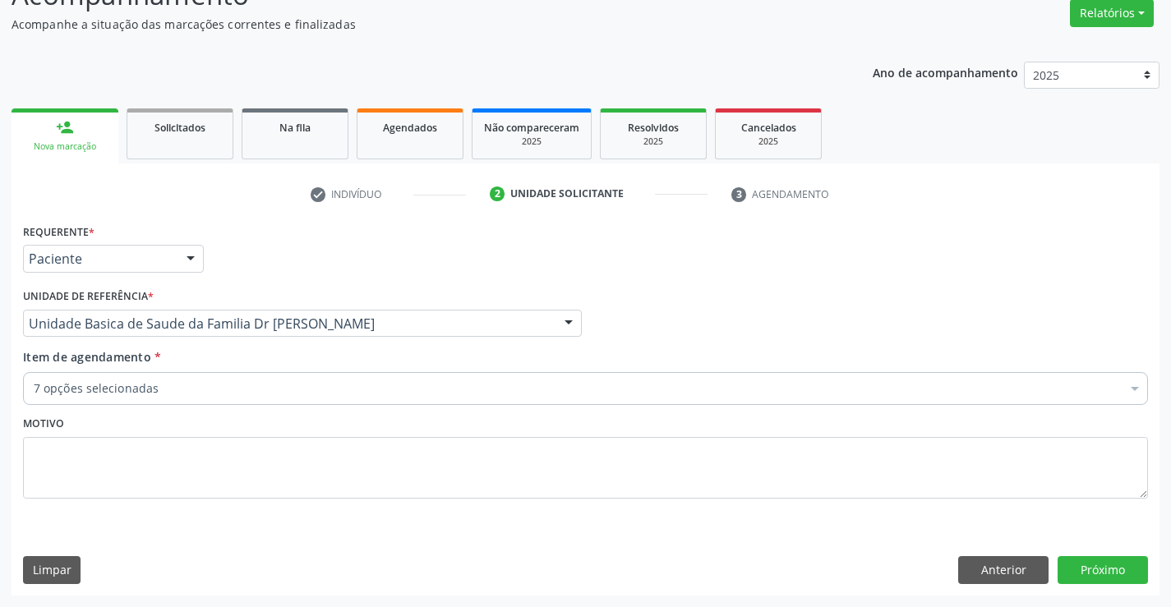
checkbox Completo "true"
checkbox Total "true"
checkbox Ldl "true"
checkbox Triglicerideos "true"
checkbox Ureia "true"
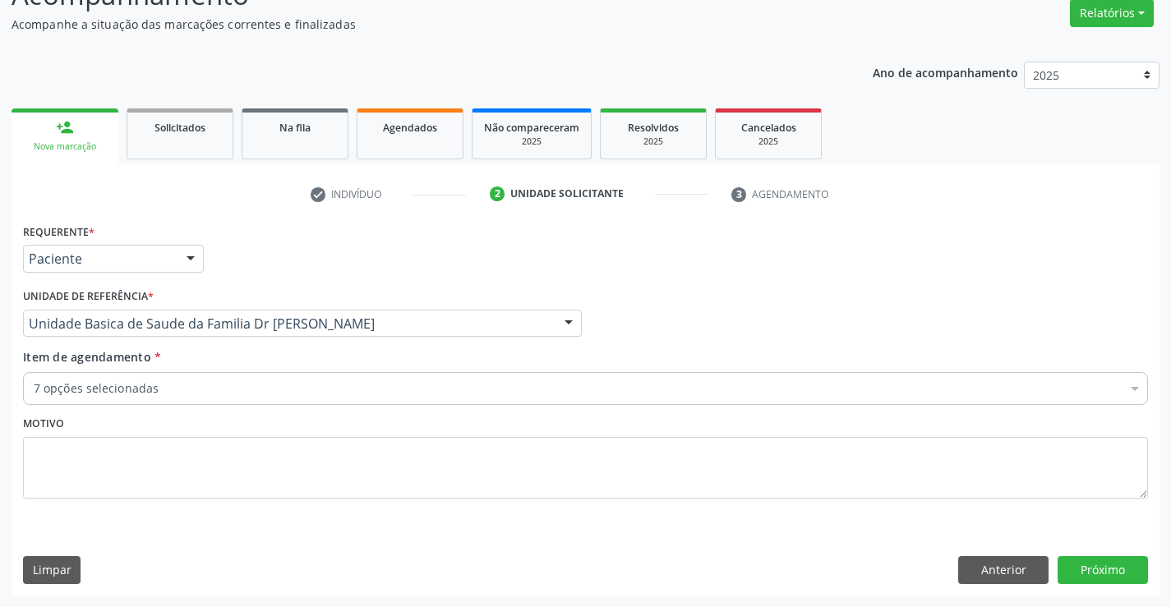
checkbox Serico "true"
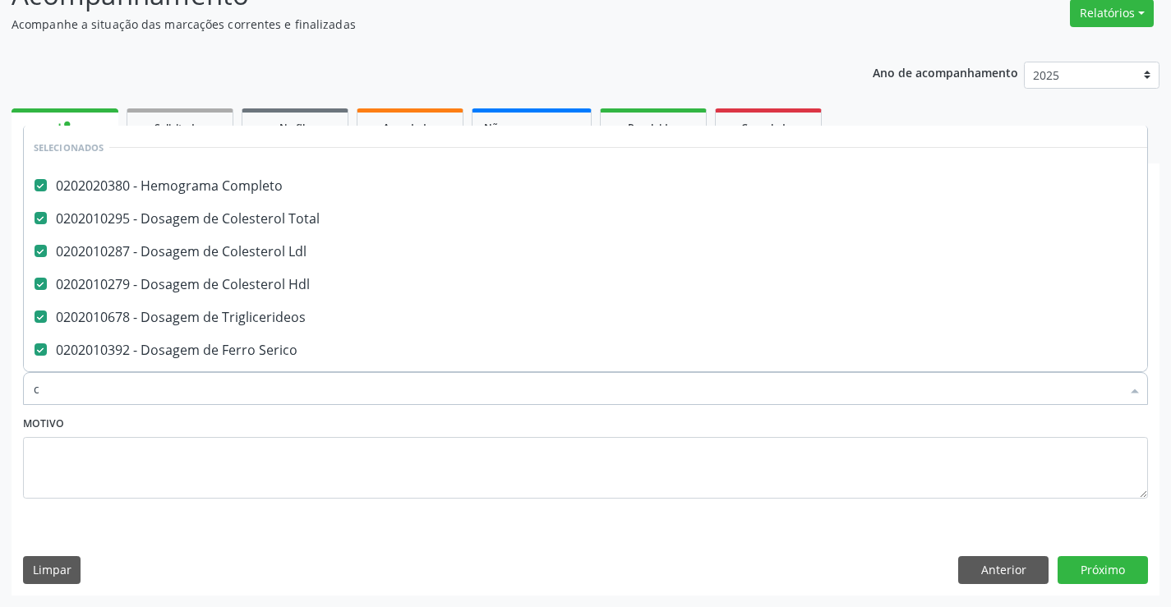
scroll to position [5, 0]
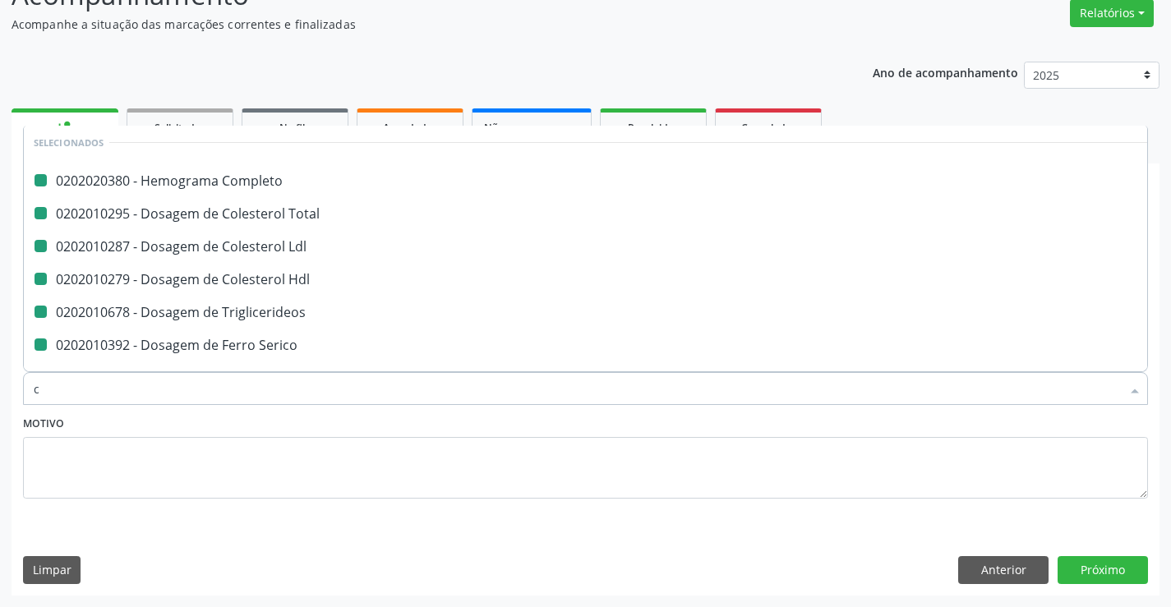
type input "cr"
checkbox Completo "false"
checkbox Total "false"
checkbox Ldl "false"
checkbox Hdl "false"
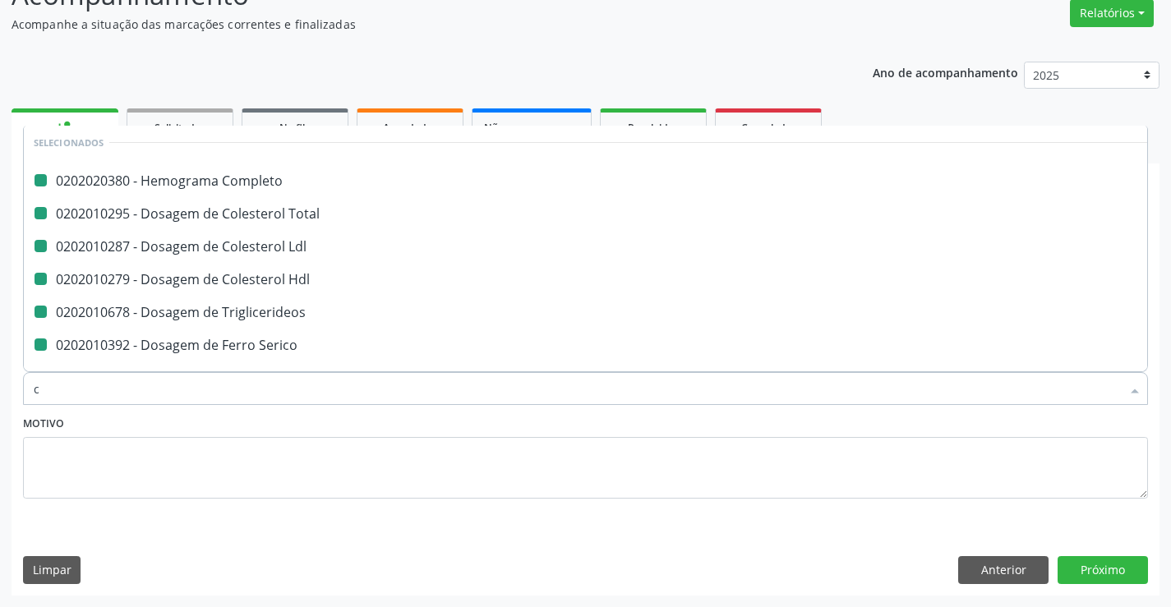
checkbox Triglicerideos "false"
checkbox Serico "false"
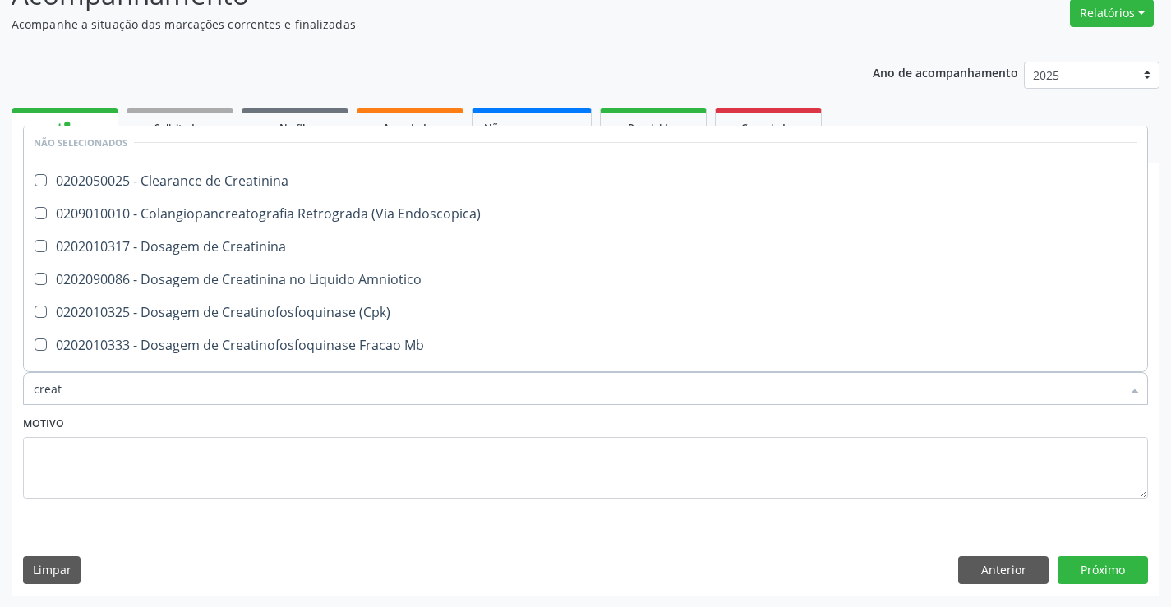
type input "creati"
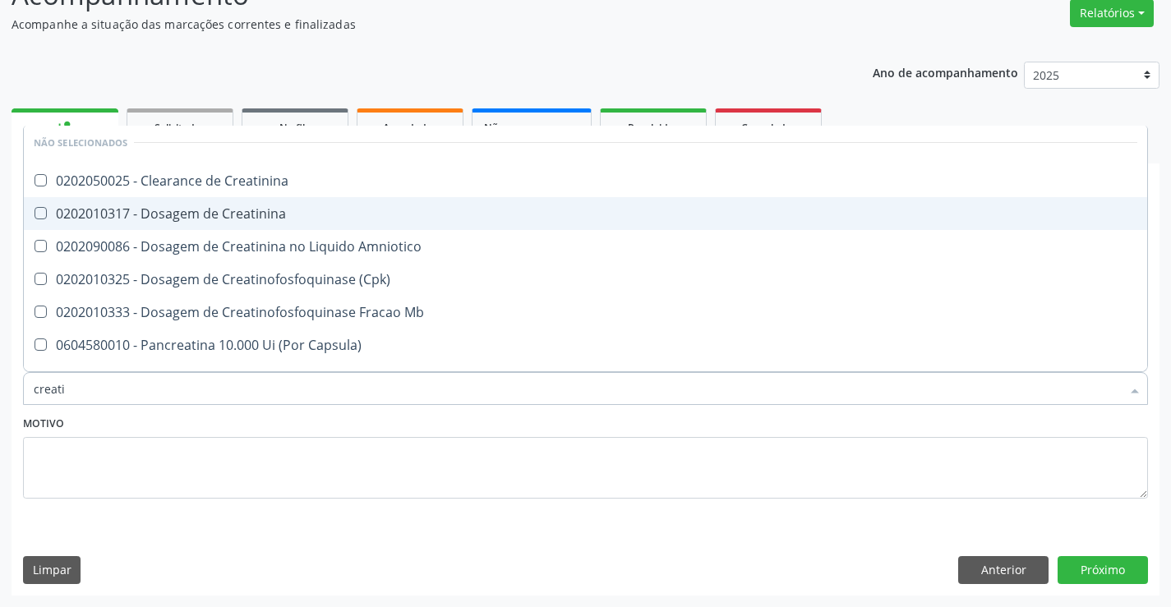
click at [281, 212] on div "0202010317 - Dosagem de Creatinina" at bounding box center [586, 213] width 1104 height 13
checkbox Creatinina "true"
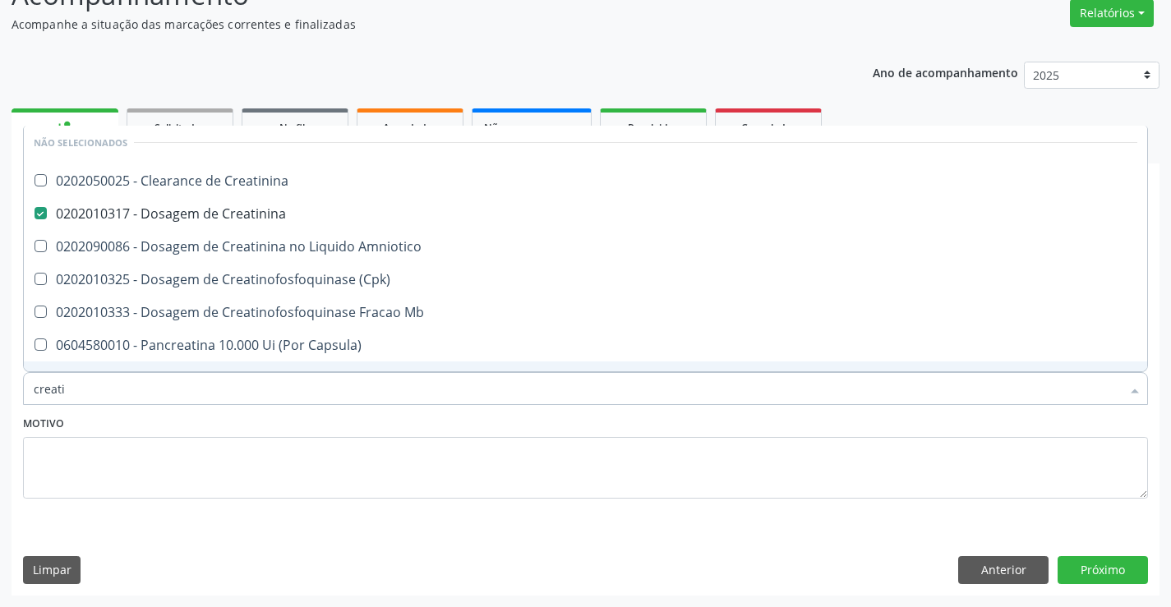
click at [251, 420] on div "Motivo" at bounding box center [585, 455] width 1125 height 87
checkbox Creatinina "true"
checkbox Amniotico "true"
checkbox \(Cpk\) "true"
checkbox Mb "true"
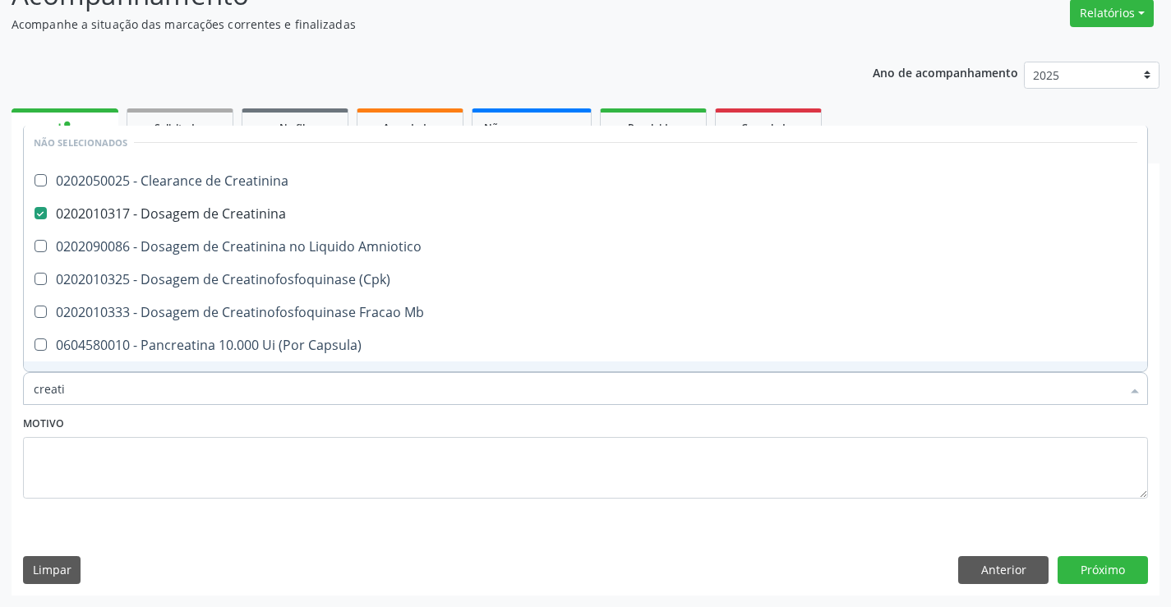
checkbox Capsula\) "true"
checkbox Pancreaticos "true"
checkbox Capsula\) "true"
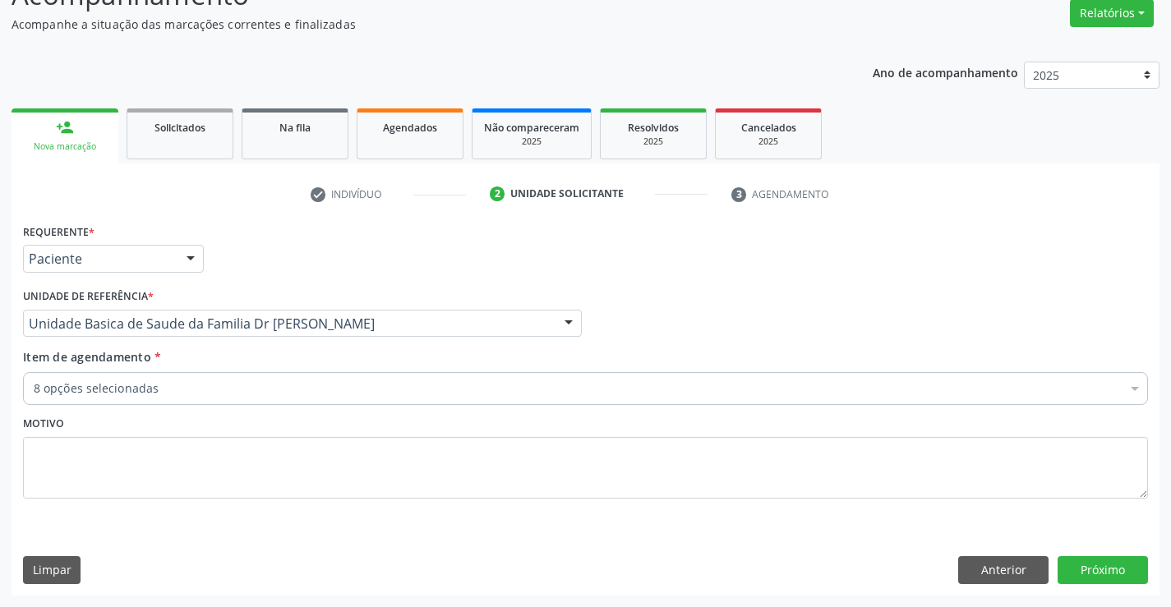
scroll to position [0, 0]
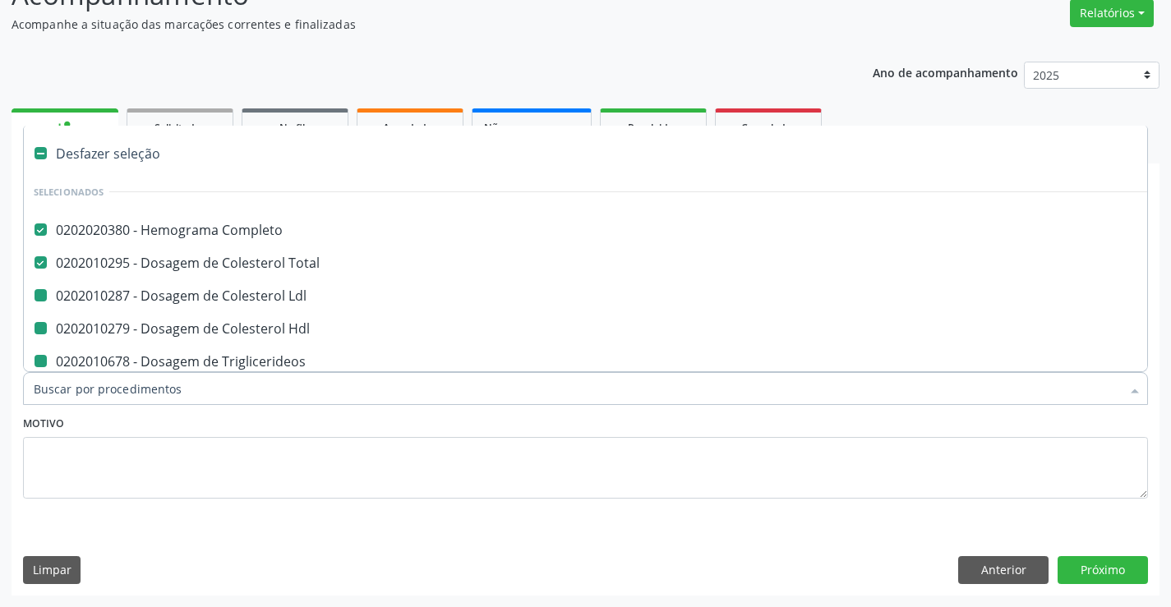
type input "u"
checkbox Ldl "false"
checkbox Hdl "false"
checkbox Triglicerideos "false"
checkbox Ureia "false"
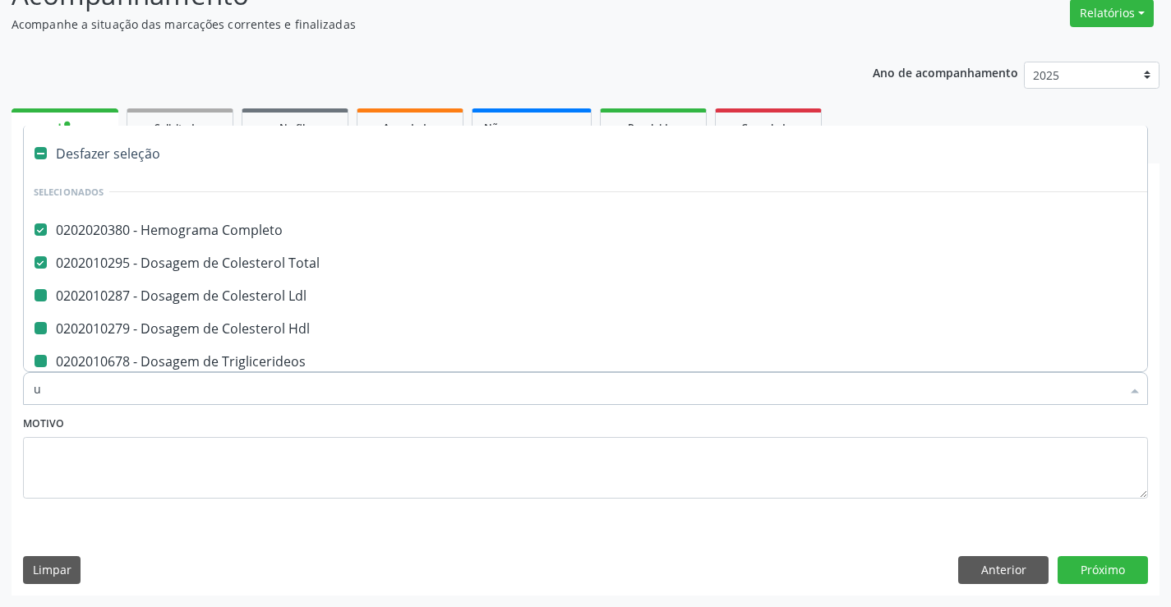
checkbox Creatinina "false"
checkbox Serico "false"
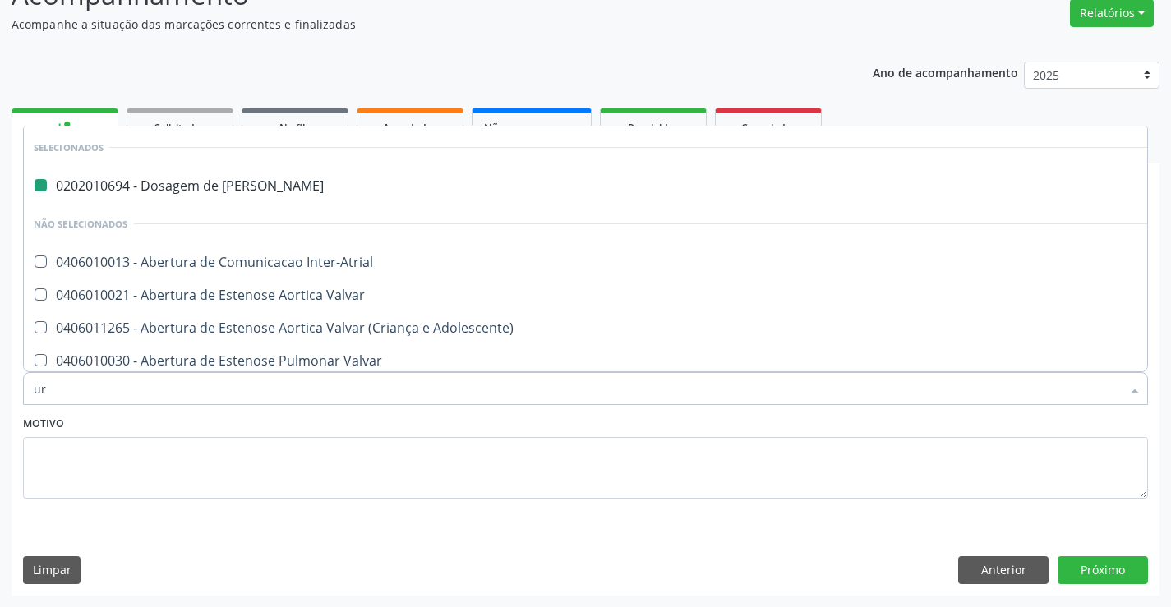
type input "uri"
checkbox Ureia "false"
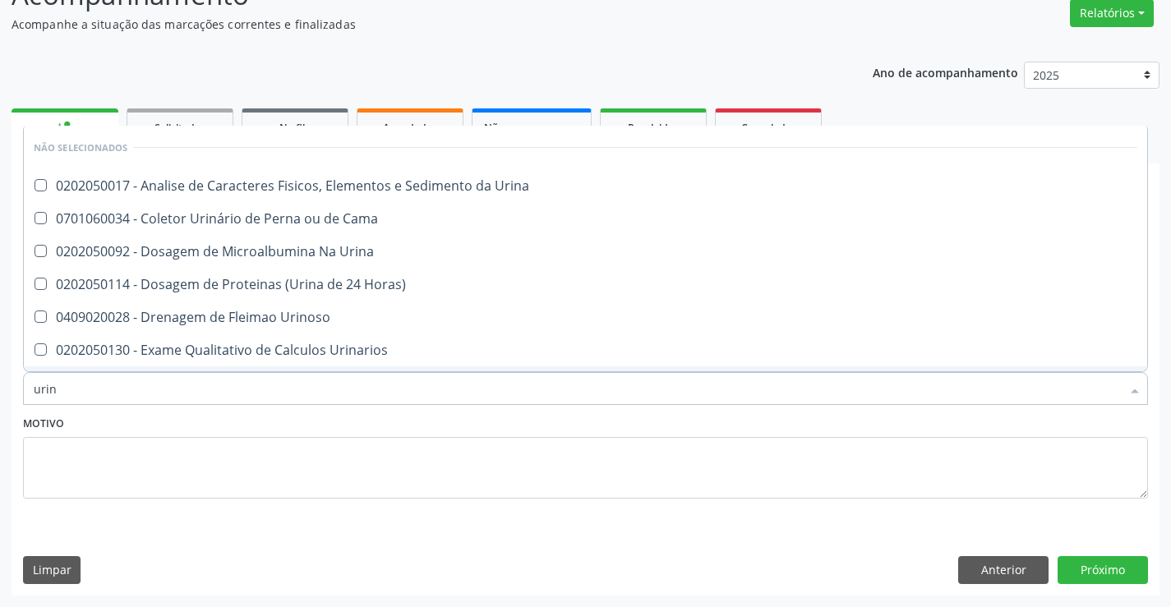
type input "urina"
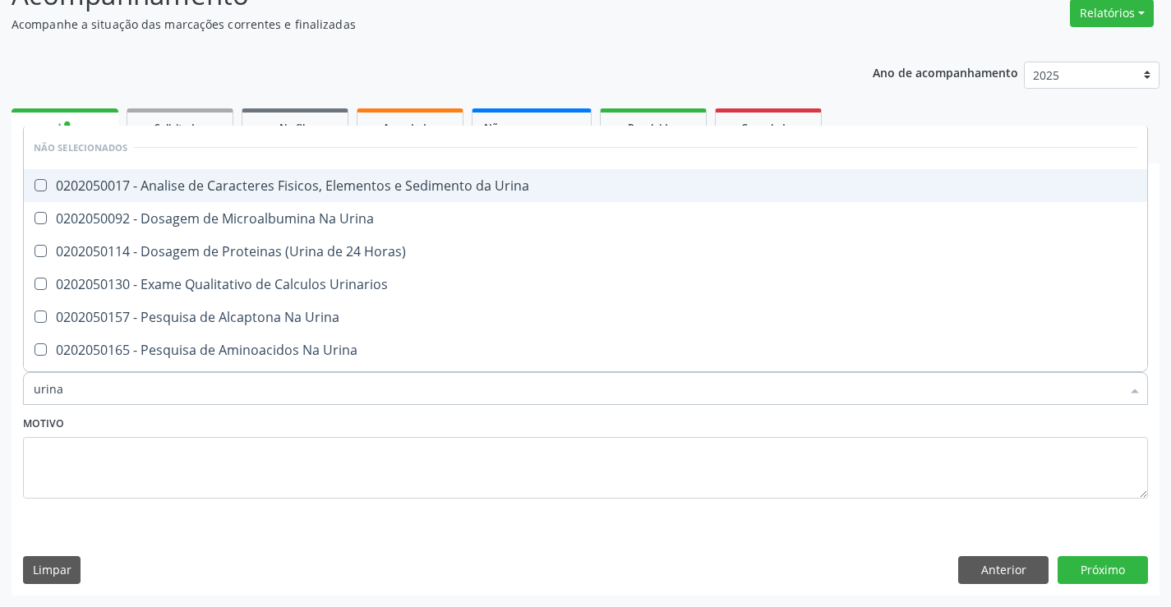
click at [275, 186] on div "0202050017 - Analise de Caracteres Fisicos, Elementos e Sedimento da Urina" at bounding box center [586, 185] width 1104 height 13
checkbox Urina "true"
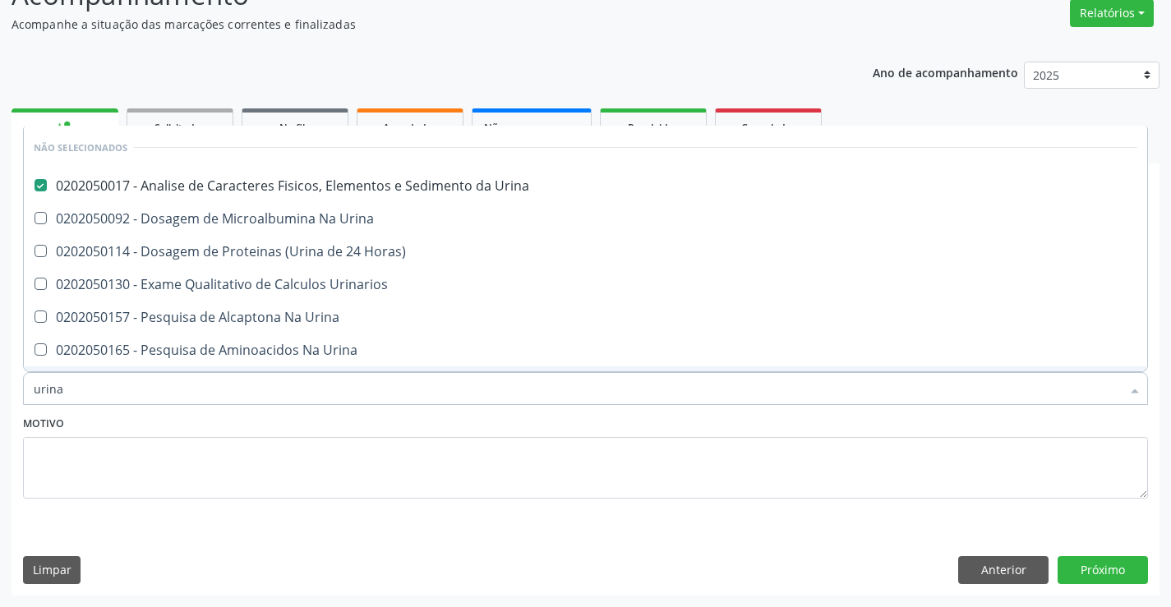
click at [254, 418] on div "Motivo" at bounding box center [585, 455] width 1125 height 87
checkbox Horas\) "true"
checkbox Urinarios "true"
checkbox Urina "true"
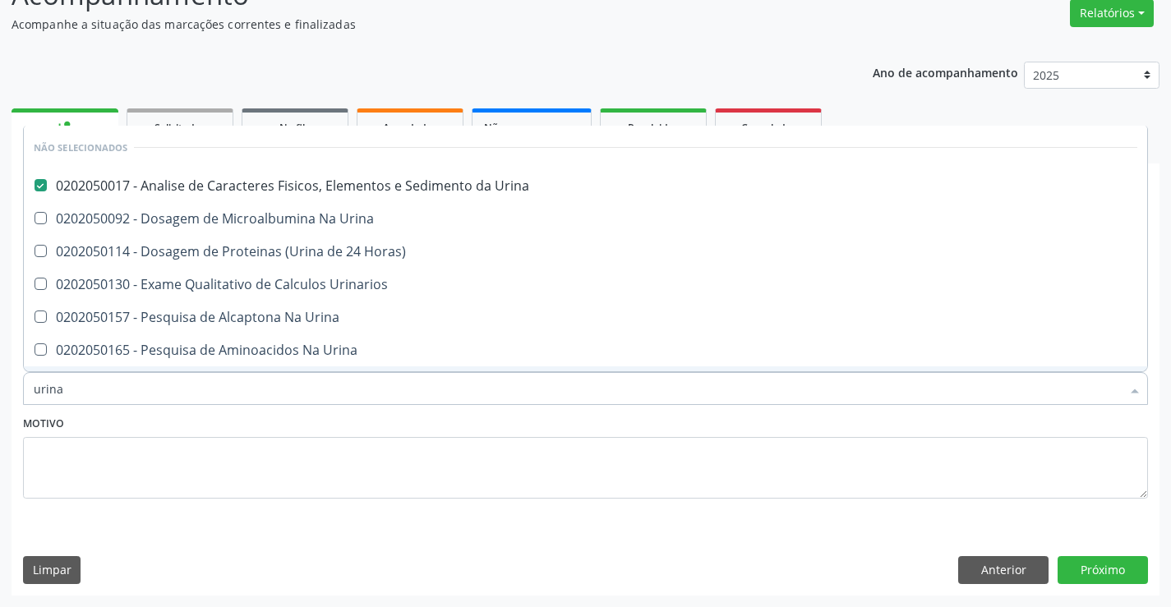
checkbox Urina "true"
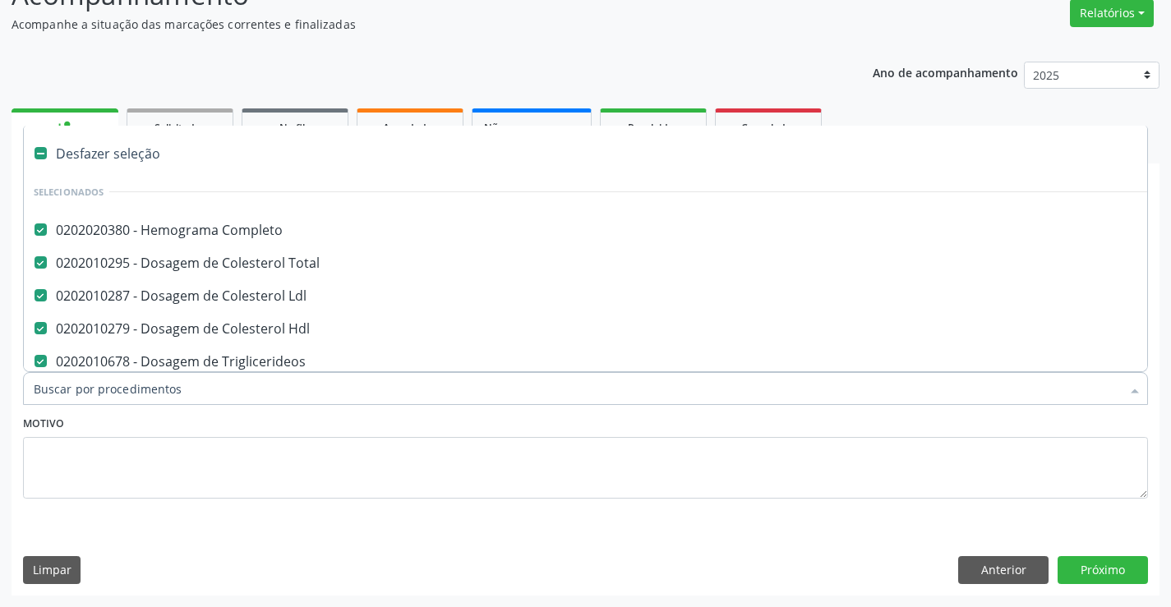
type input "t"
checkbox Urina "false"
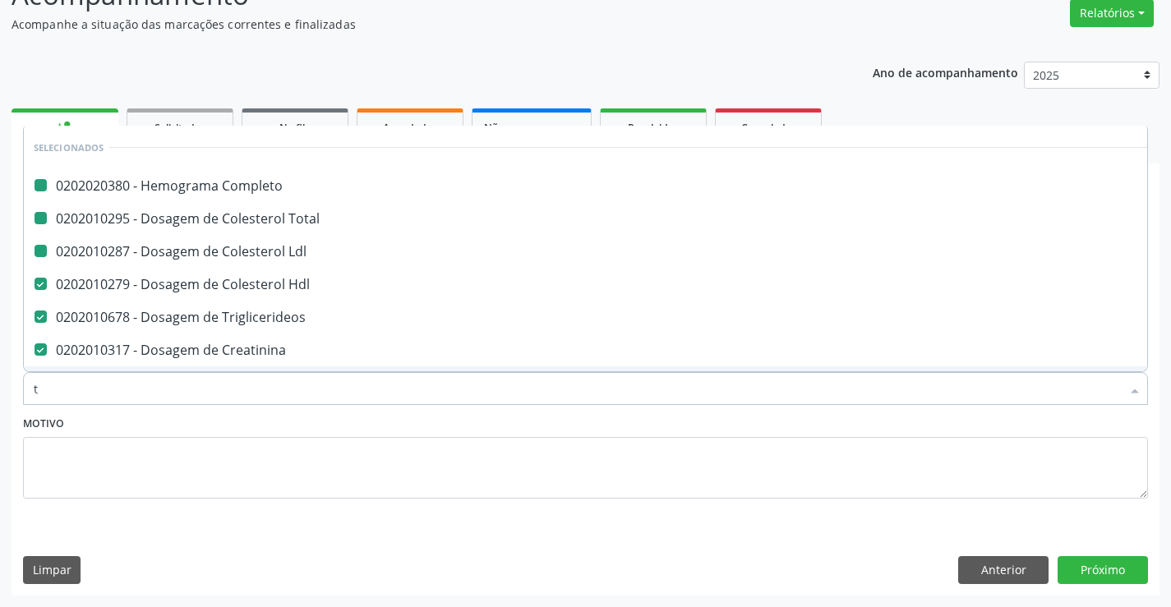
type input "tg"
checkbox Completo "false"
checkbox Ldl "false"
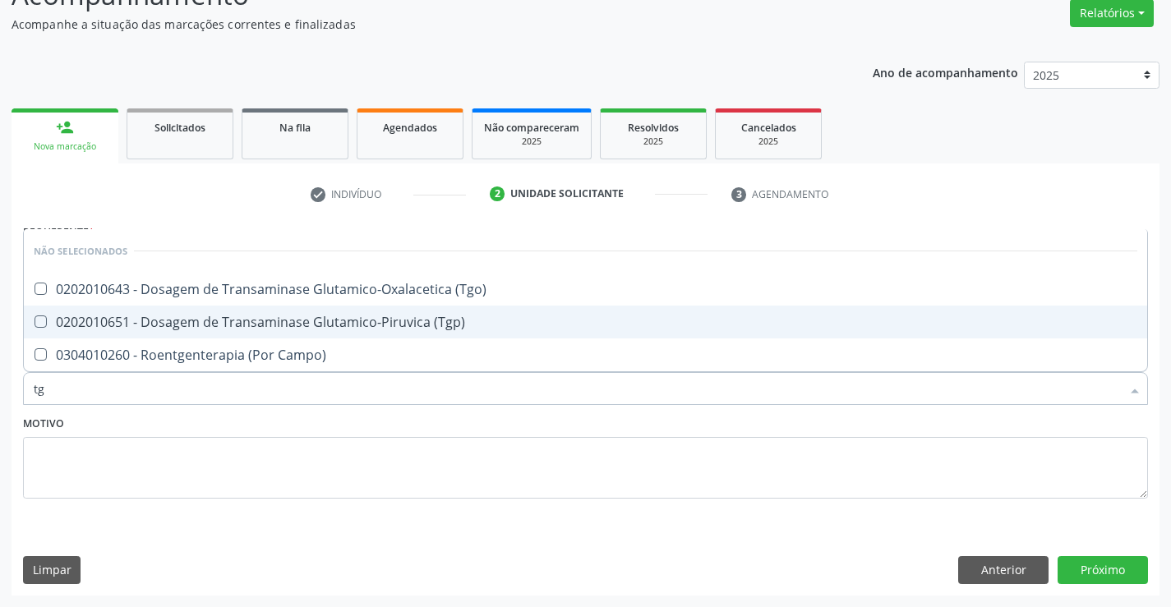
click at [256, 321] on div "0202010651 - Dosagem de Transaminase Glutamico-Piruvica (Tgp)" at bounding box center [586, 322] width 1104 height 13
checkbox \(Tgp\) "true"
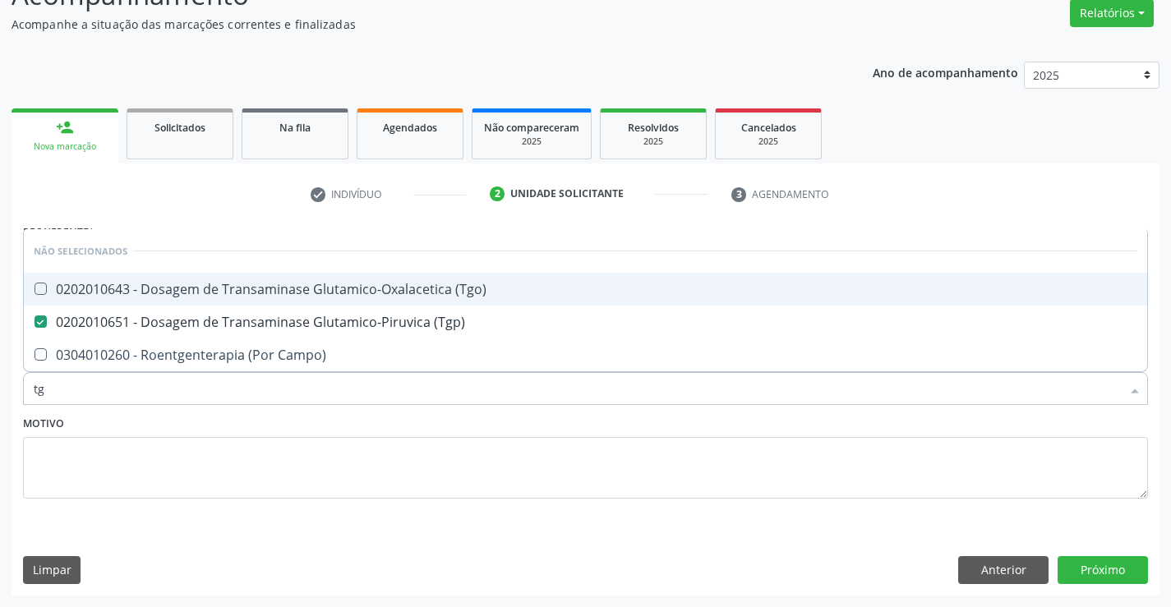
click at [258, 294] on div "0202010643 - Dosagem de Transaminase Glutamico-Oxalacetica (Tgo)" at bounding box center [586, 289] width 1104 height 13
checkbox \(Tgo\) "true"
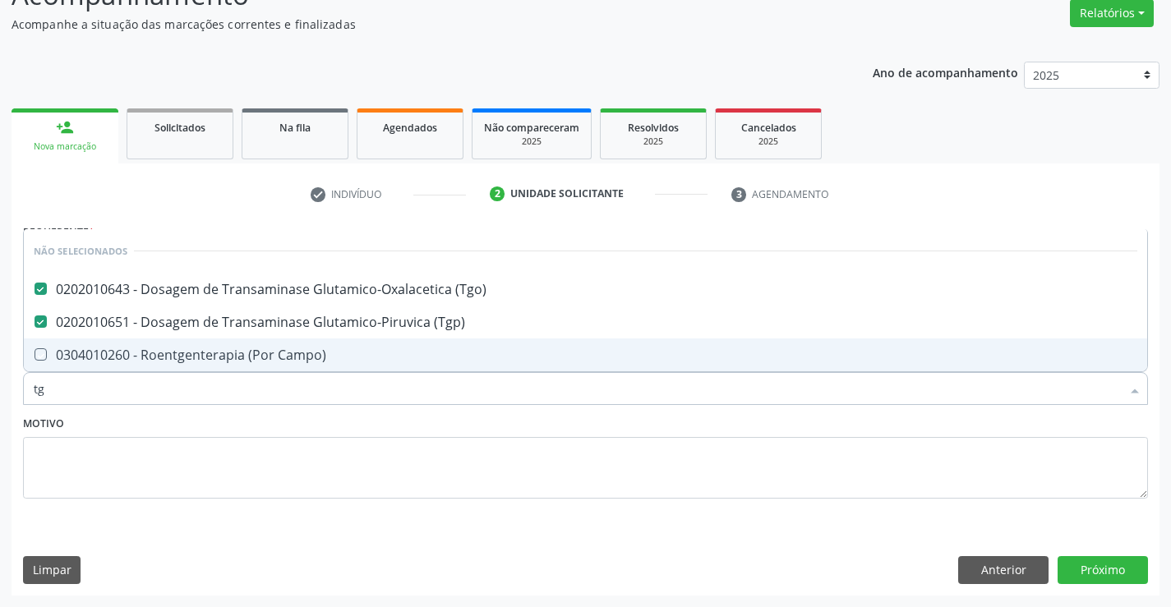
click at [247, 418] on div "Motivo" at bounding box center [585, 455] width 1125 height 87
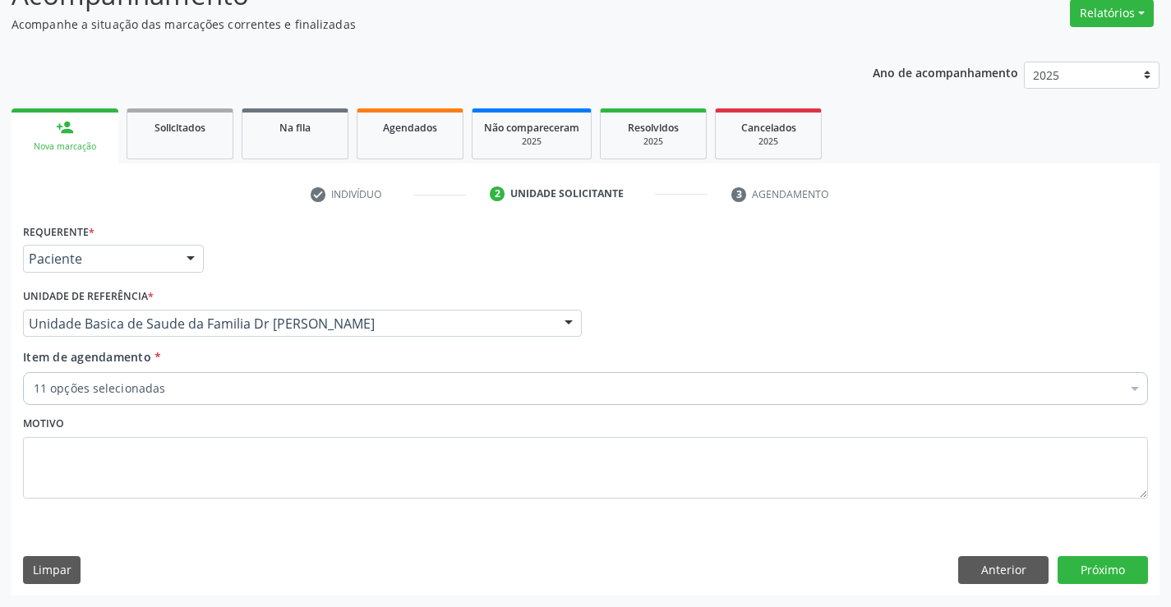
checkbox Ldl "true"
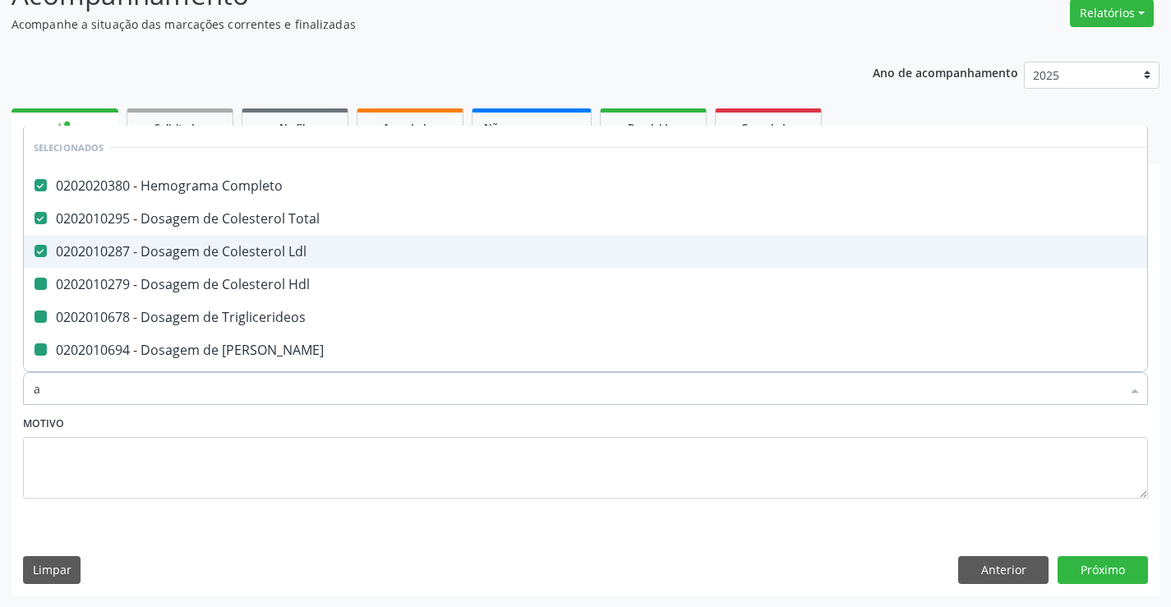
type input "ac"
checkbox Hdl "false"
checkbox Triglicerideos "false"
checkbox Ureia "false"
checkbox Serico "false"
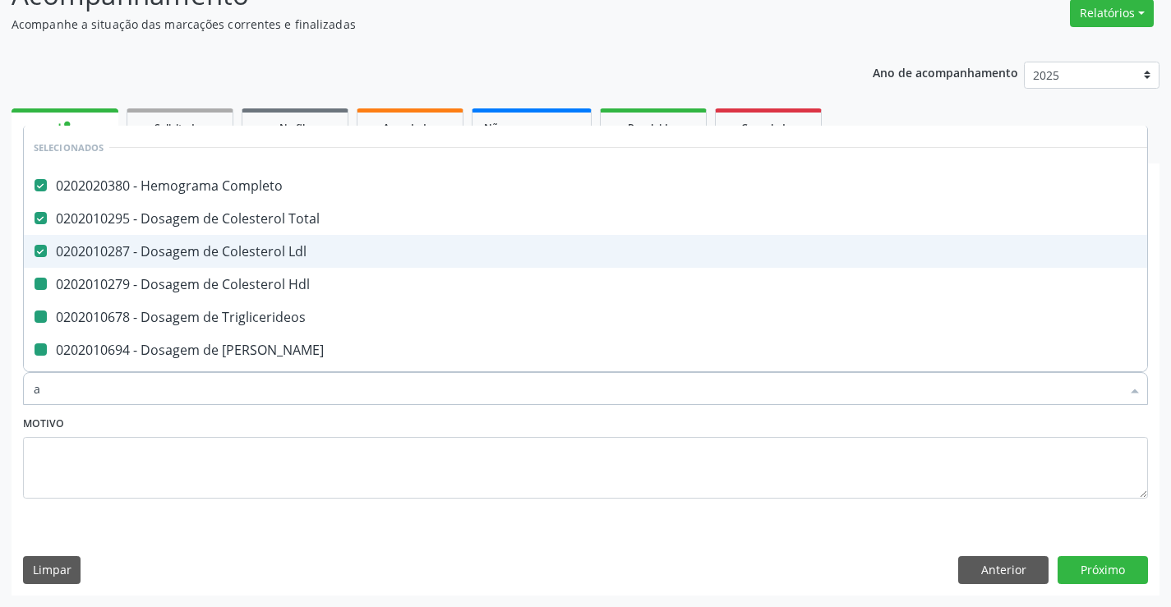
checkbox Creatinina "false"
checkbox Urina "false"
checkbox \(Tgp\) "false"
checkbox \(Tgo\) "false"
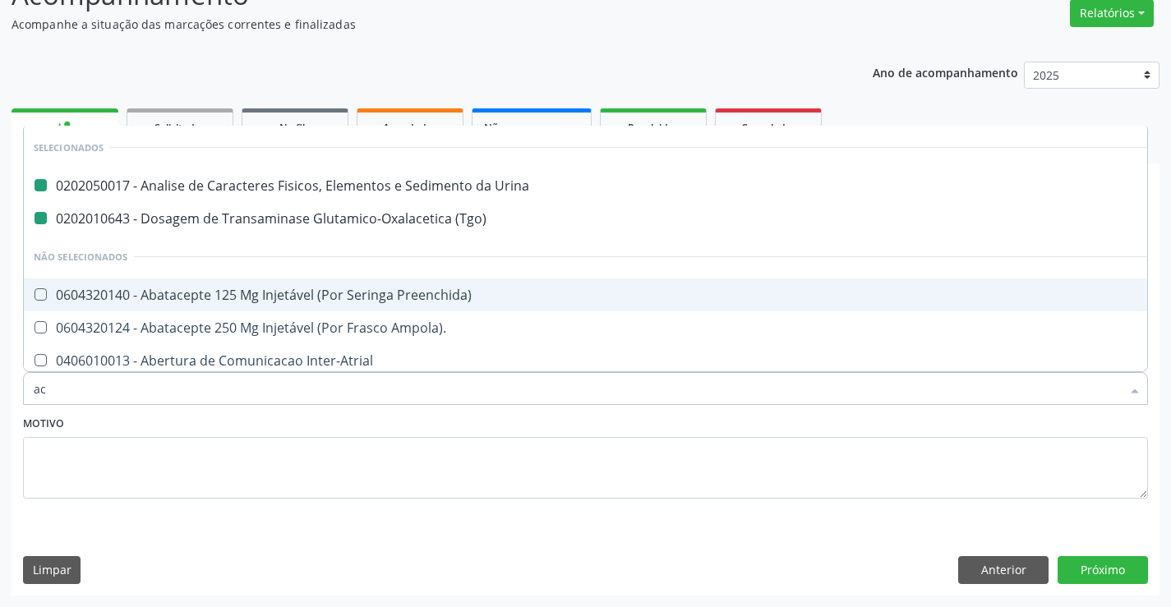
type input "aci"
checkbox Urina "false"
checkbox \(Tgo\) "false"
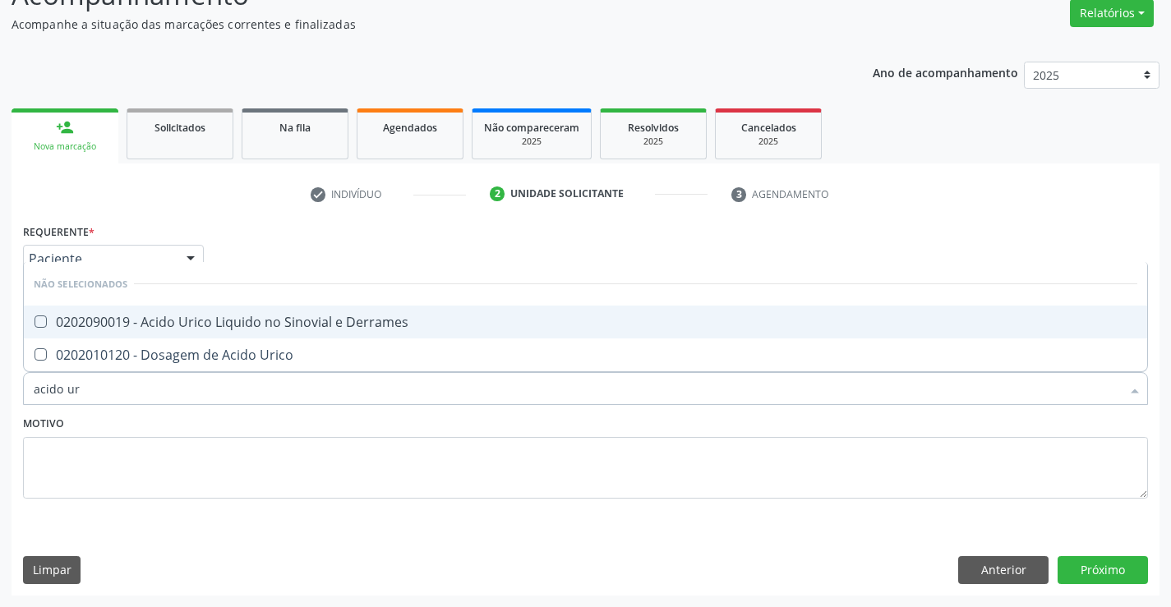
type input "acido uri"
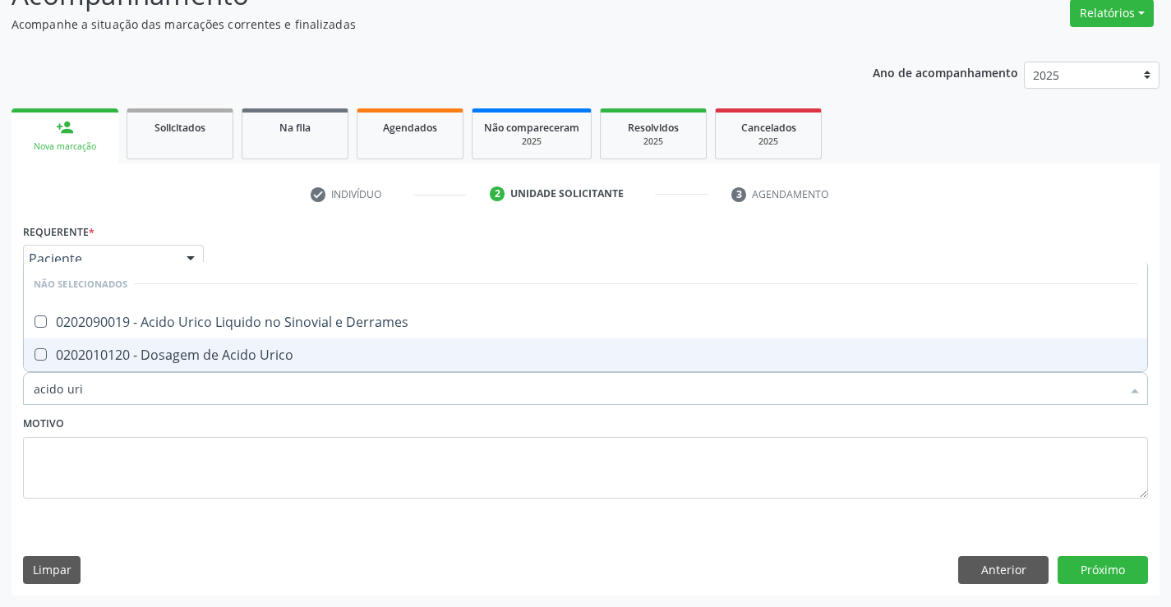
click at [254, 349] on div "0202010120 - Dosagem de Acido Urico" at bounding box center [586, 355] width 1104 height 13
checkbox Urico "true"
click at [262, 420] on div "Motivo" at bounding box center [585, 455] width 1125 height 87
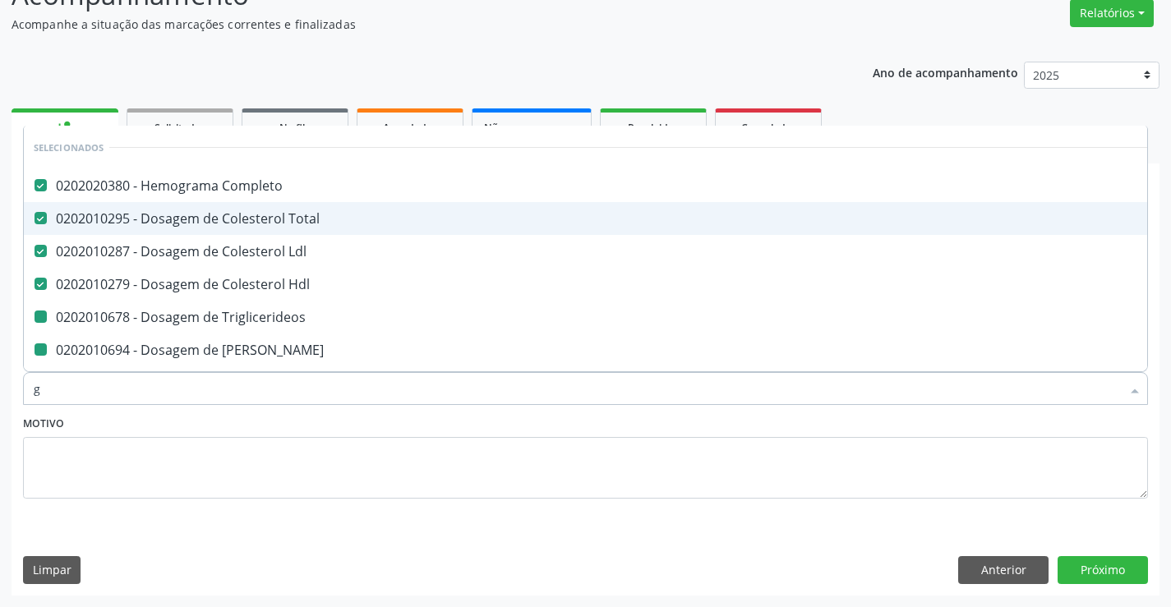
type input "gl"
checkbox Triglicerideos "false"
checkbox Ureia "false"
checkbox Serico "false"
checkbox Creatinina "false"
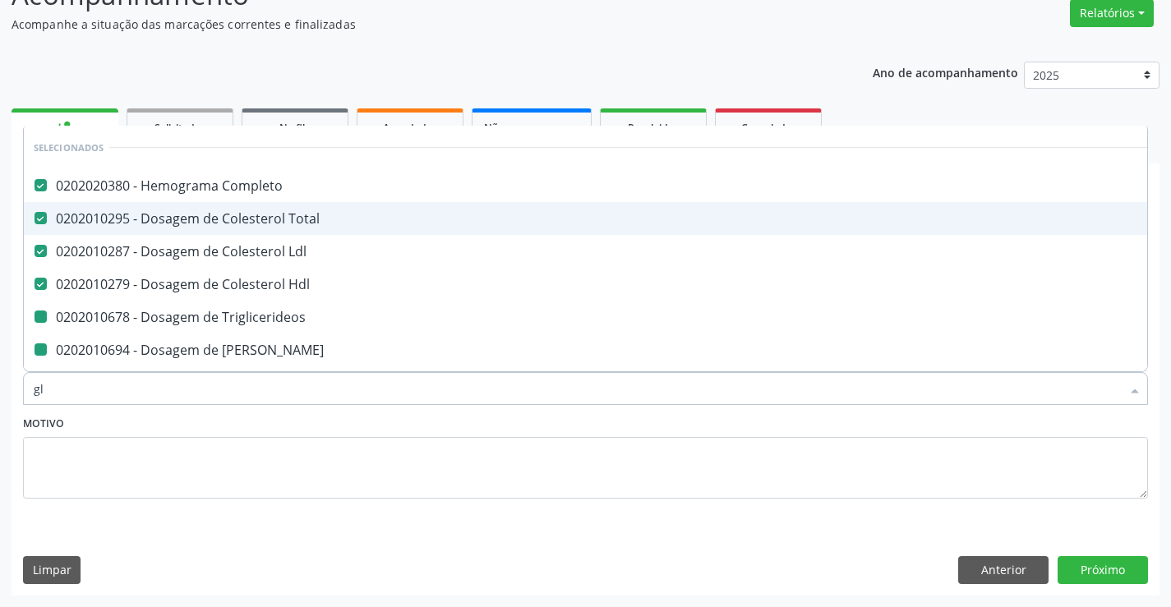
checkbox \(Tgp\) "false"
checkbox \(Tgo\) "false"
checkbox Urico "false"
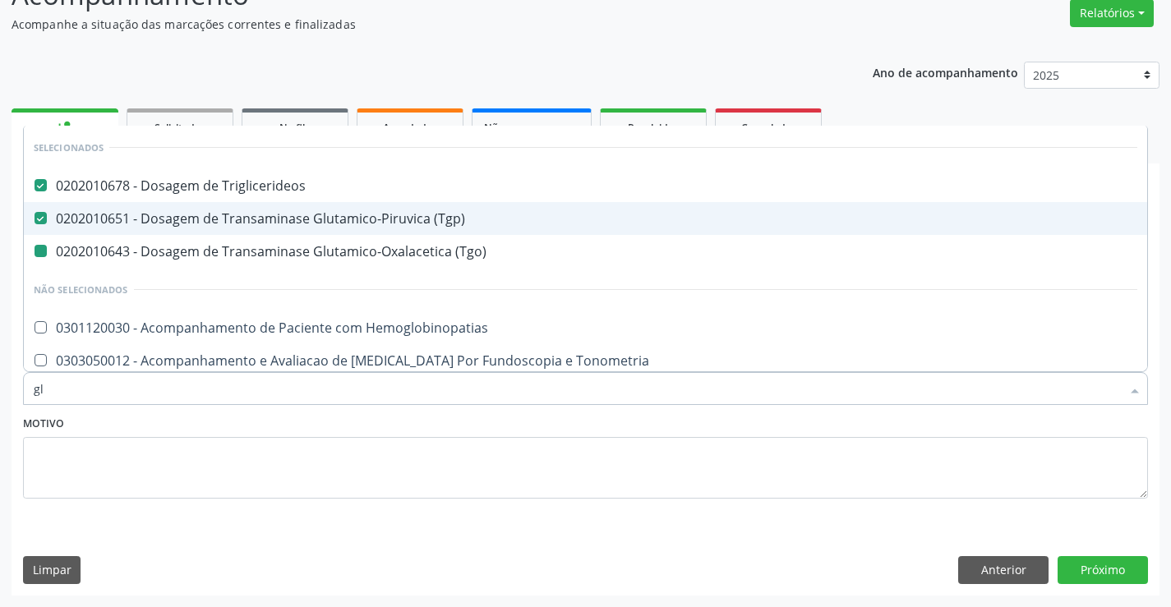
type input "gli"
checkbox \(Tgo\) "false"
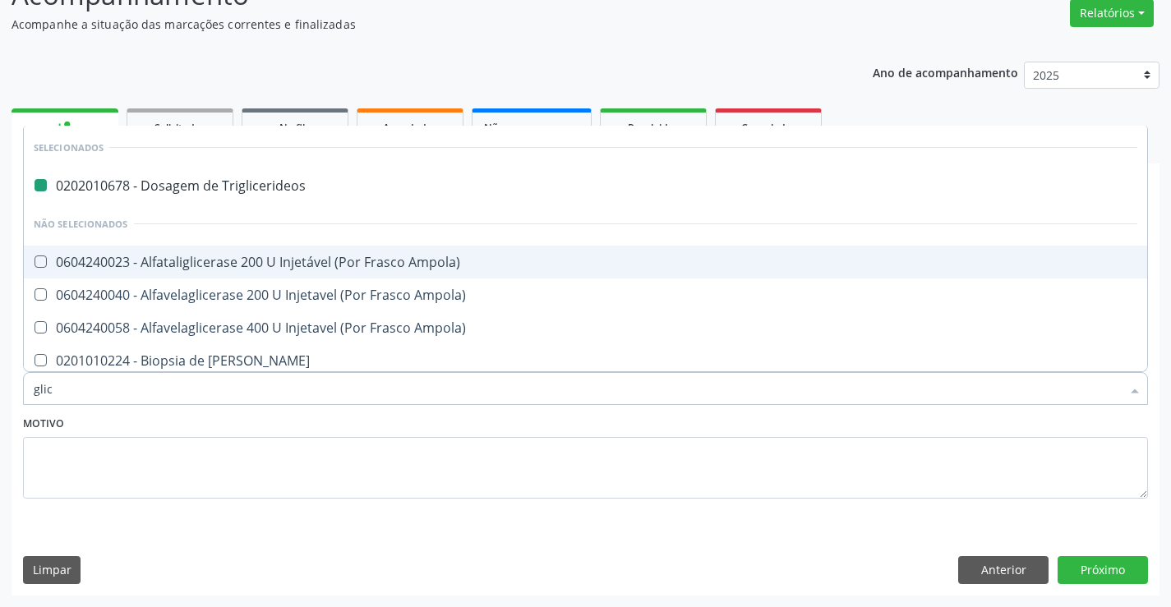
type input "glico"
checkbox Triglicerideos "false"
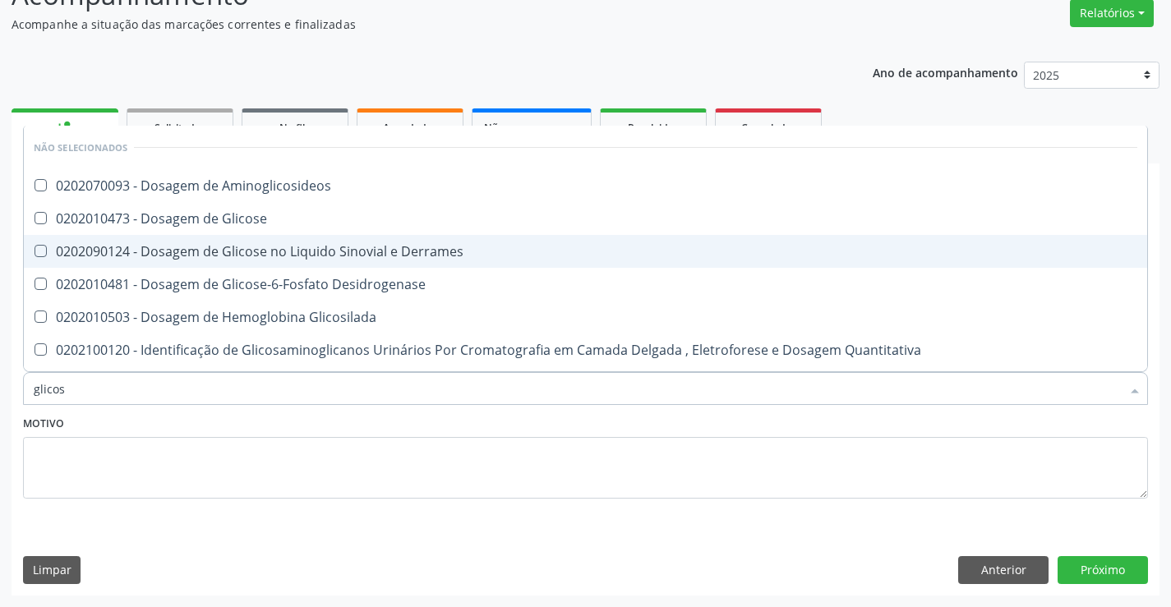
type input "glicose"
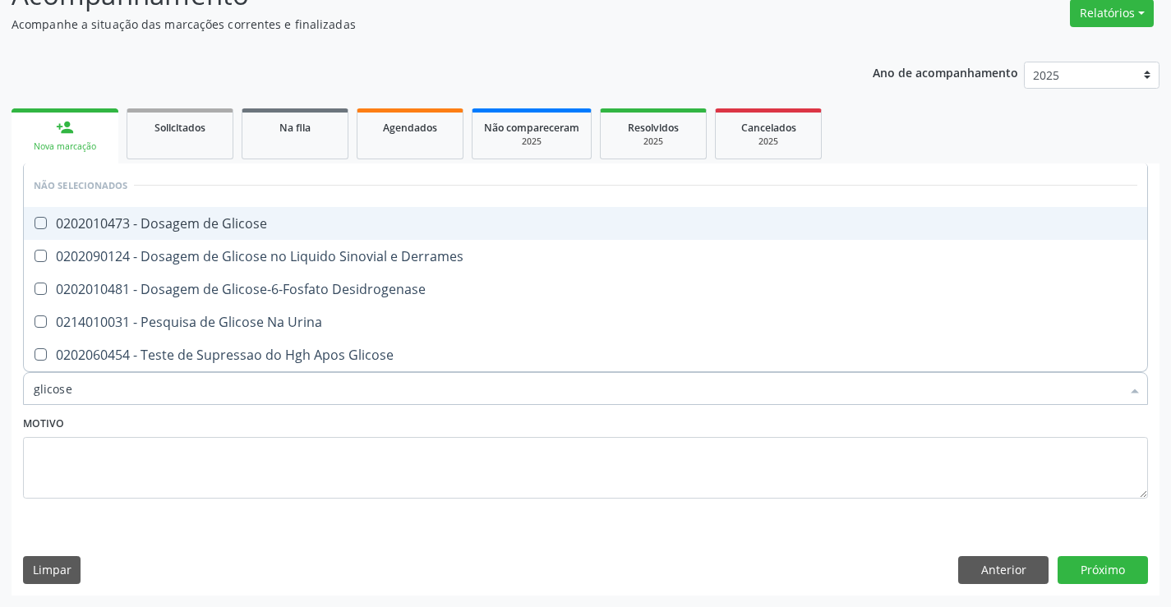
click at [293, 217] on div "0202010473 - Dosagem de Glicose" at bounding box center [586, 223] width 1104 height 13
checkbox Glicose "true"
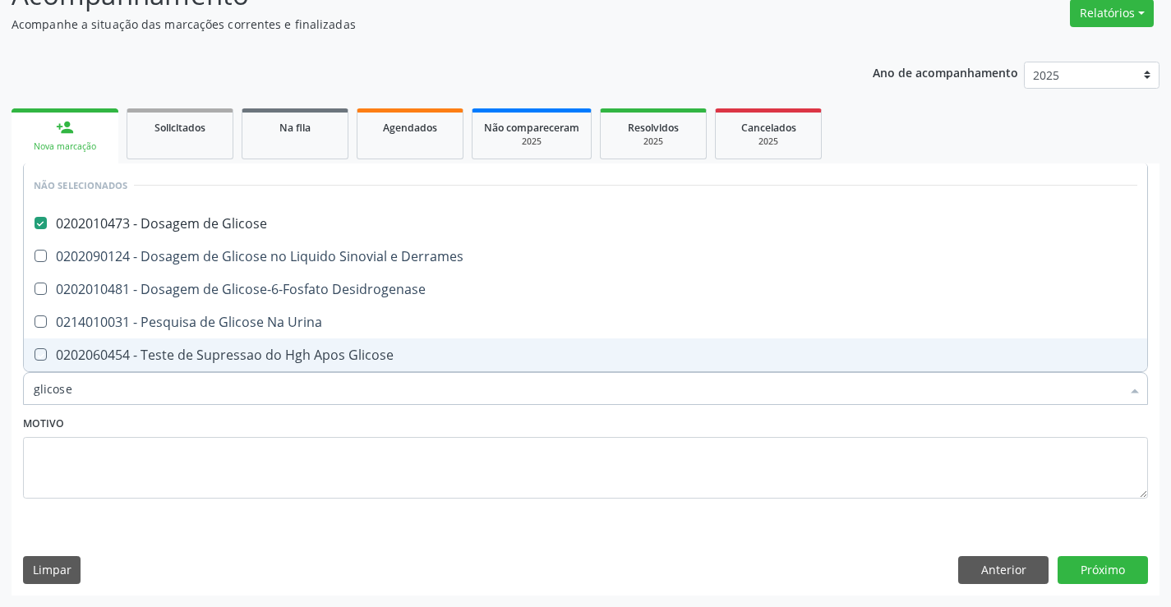
click at [248, 429] on div "Motivo" at bounding box center [585, 455] width 1125 height 87
checkbox Desidrogenase "true"
checkbox Glicose "true"
checkbox Urina "true"
checkbox Derrames "true"
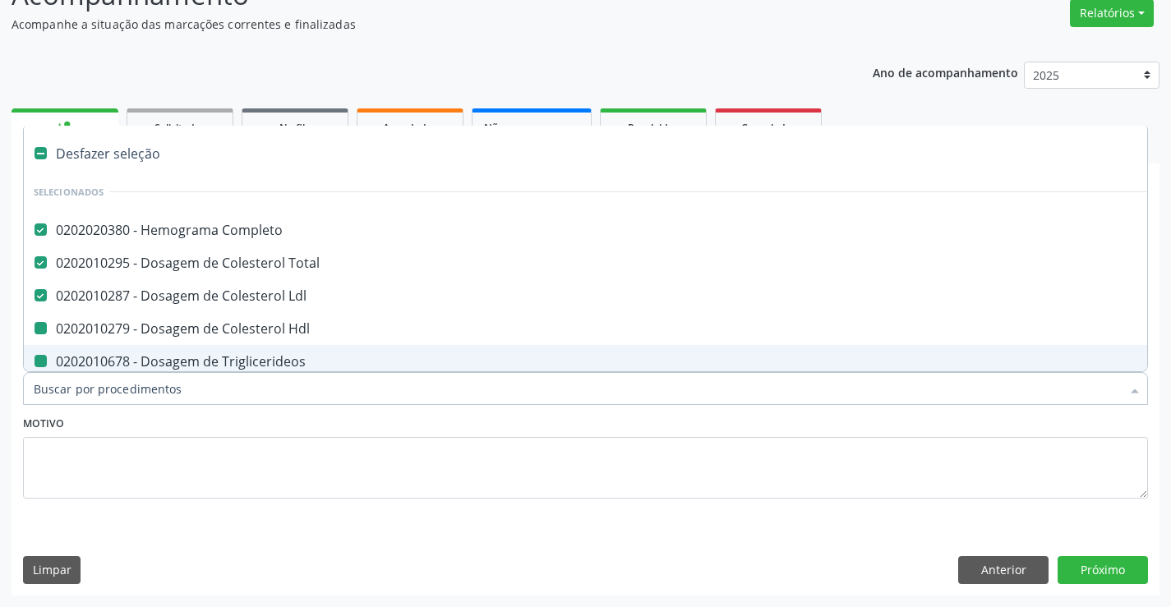
type input "f"
checkbox Triglicerideos "false"
checkbox Hdl "false"
checkbox Ureia "false"
checkbox Serico "false"
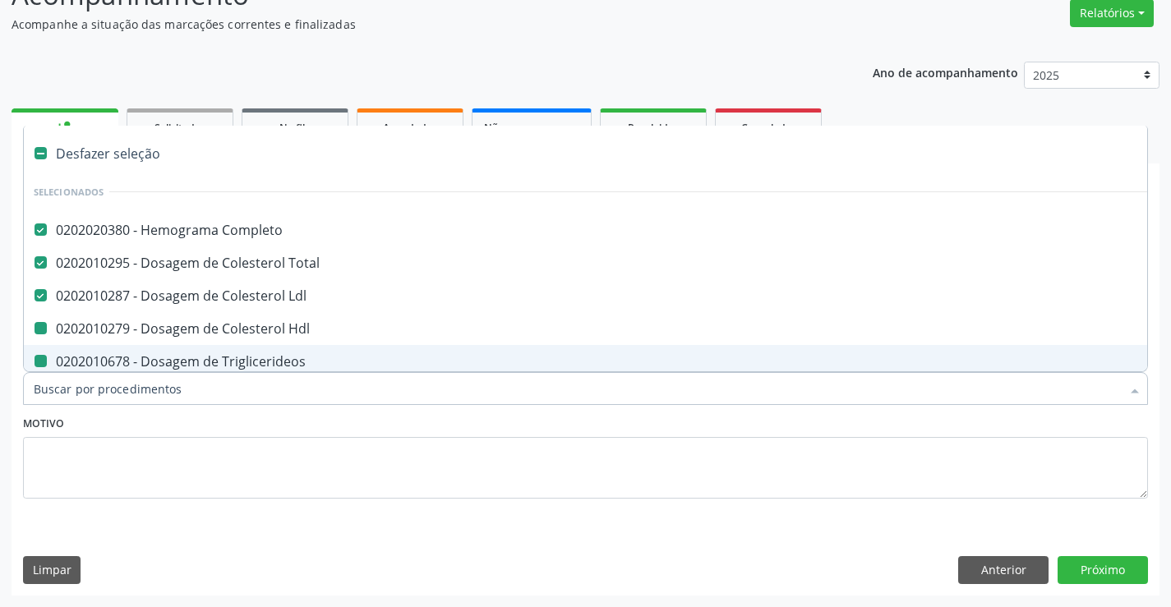
checkbox Creatinina "false"
checkbox Urina "false"
checkbox \(Tgp\) "false"
checkbox \(Tgo\) "false"
checkbox Urico "false"
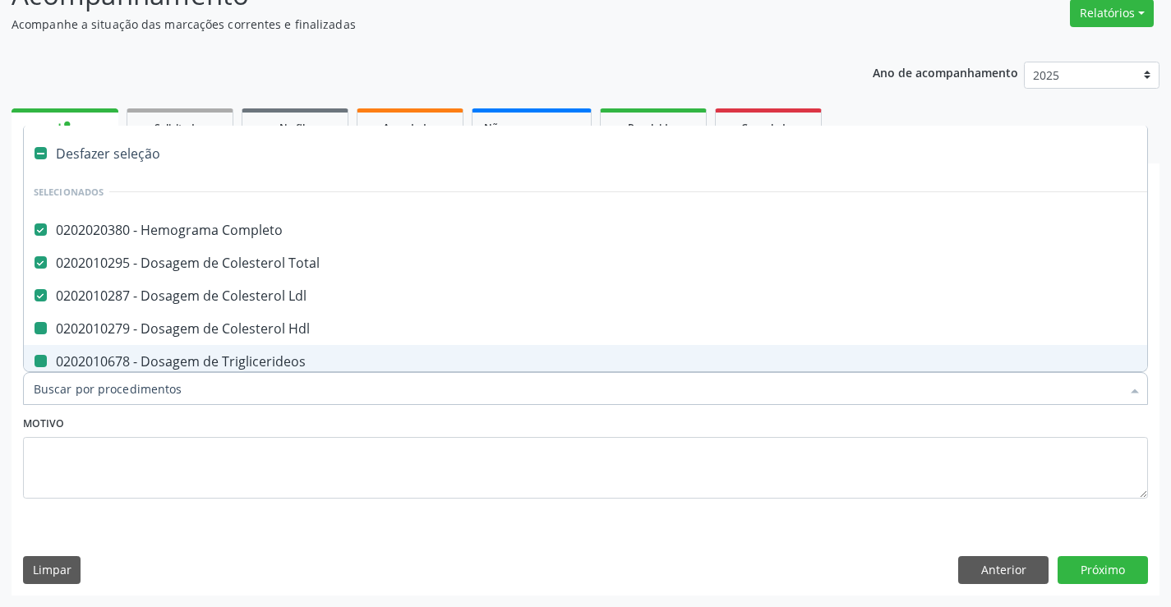
checkbox Glicose "false"
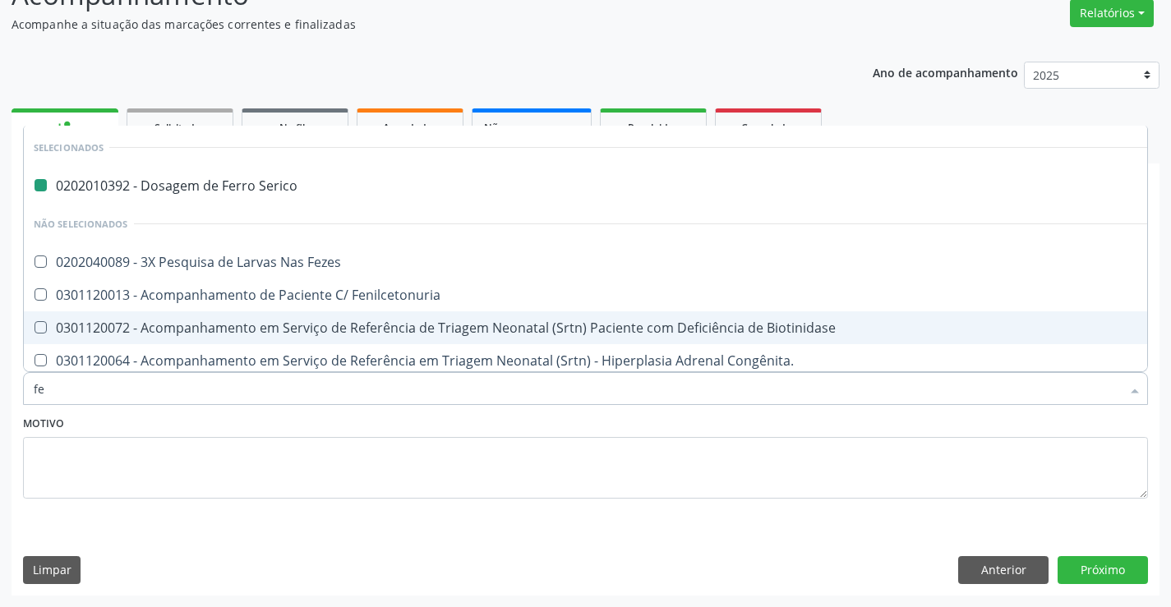
type input "fez"
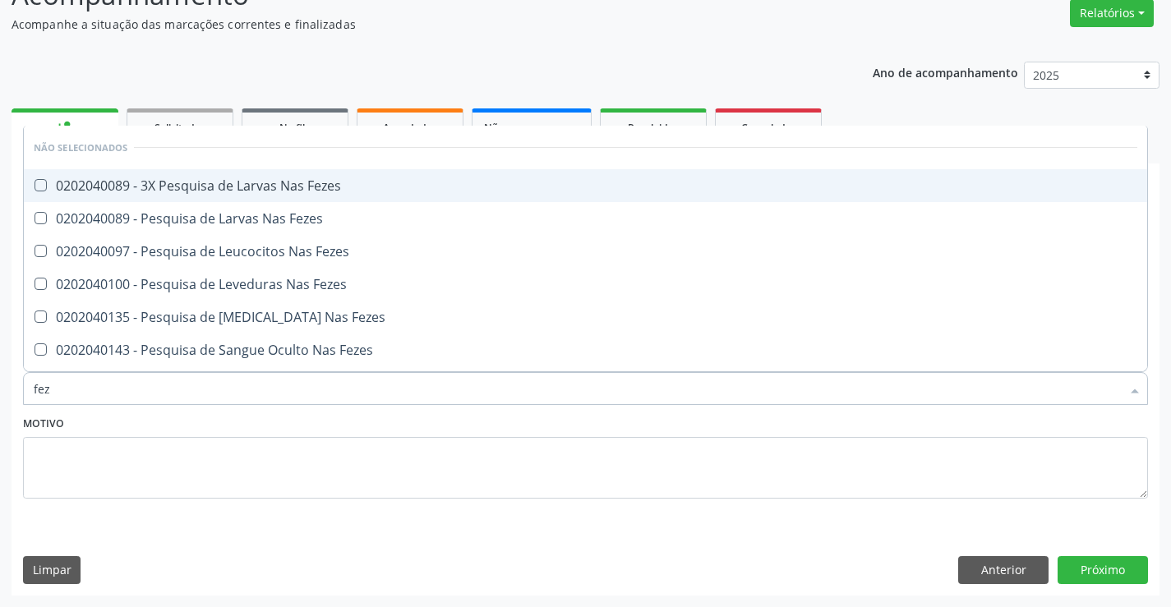
click at [267, 191] on div "0202040089 - 3X Pesquisa de Larvas Nas Fezes" at bounding box center [586, 185] width 1104 height 13
click at [267, 192] on div "0202040089 - 3X Pesquisa de Larvas Nas Fezes" at bounding box center [586, 185] width 1104 height 13
checkbox Fezes "false"
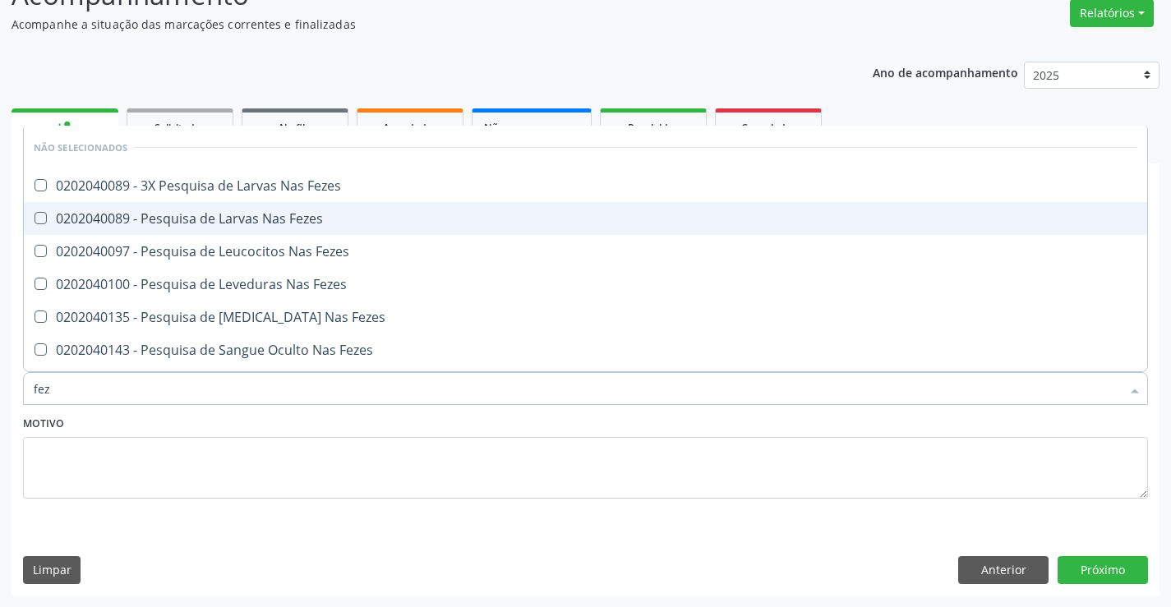
click at [262, 229] on span "0202040089 - Pesquisa de Larvas Nas Fezes" at bounding box center [586, 218] width 1124 height 33
checkbox Fezes "true"
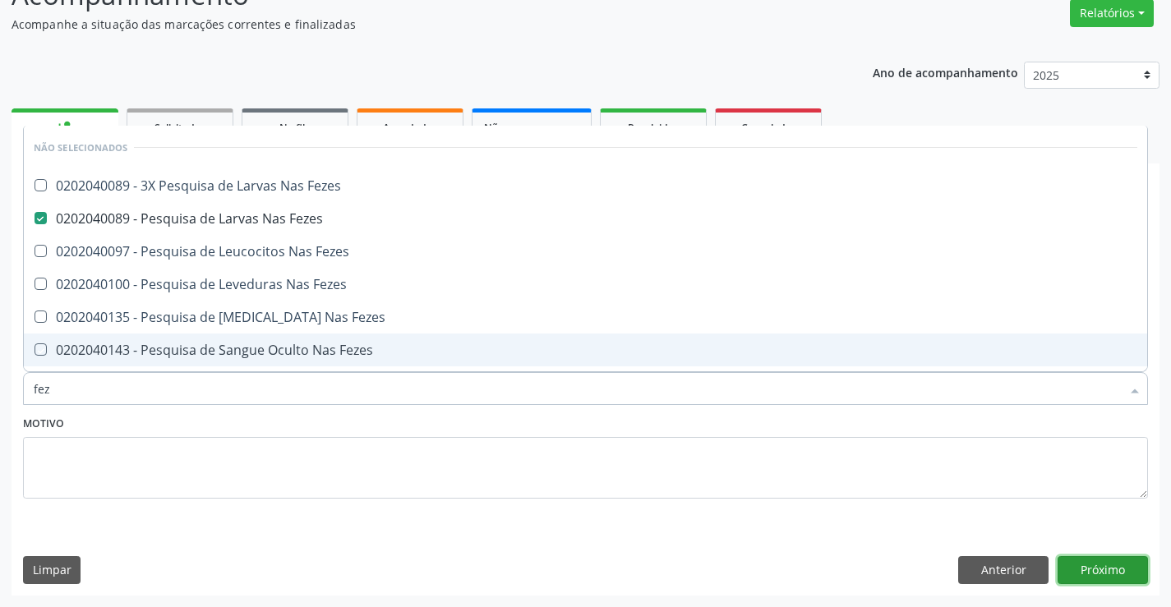
click at [1096, 566] on button "Próximo" at bounding box center [1103, 570] width 90 height 28
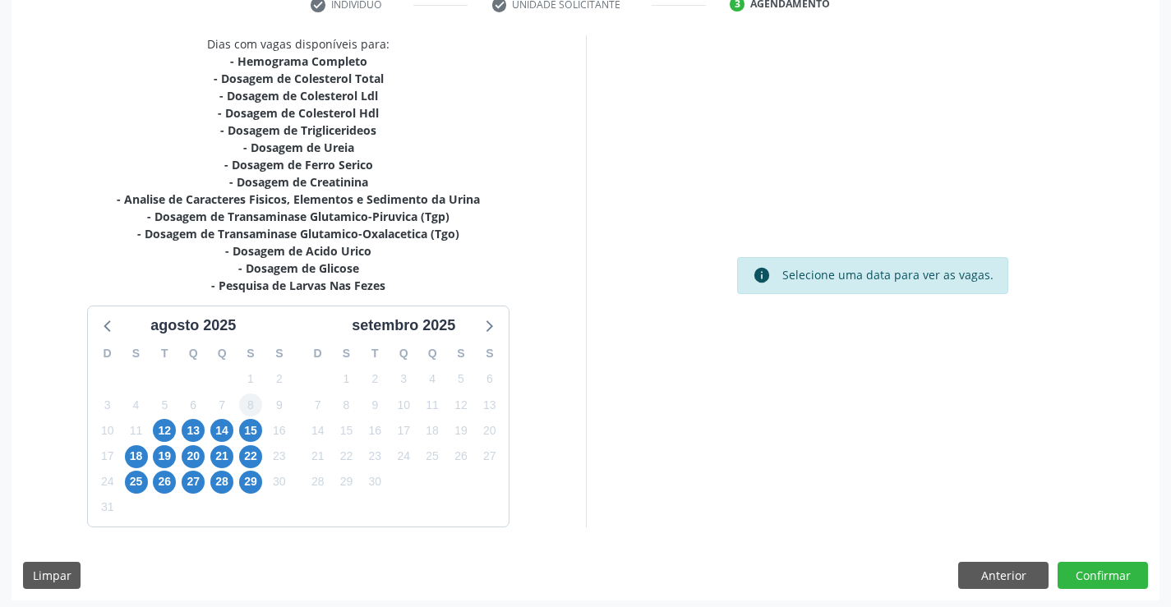
scroll to position [332, 0]
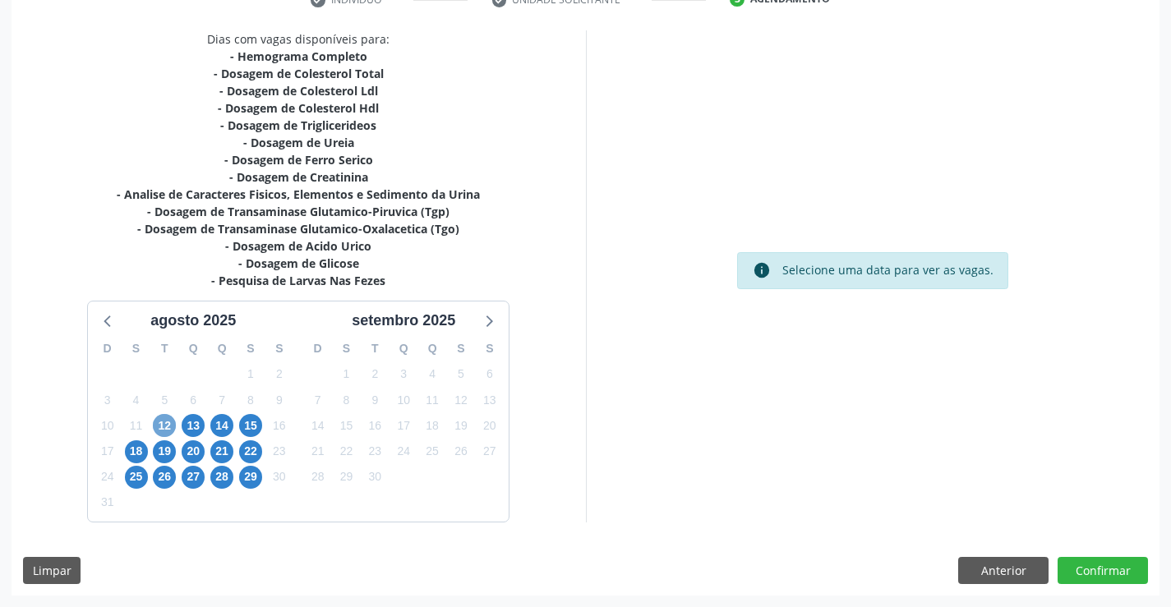
click at [159, 423] on span "12" at bounding box center [164, 425] width 23 height 23
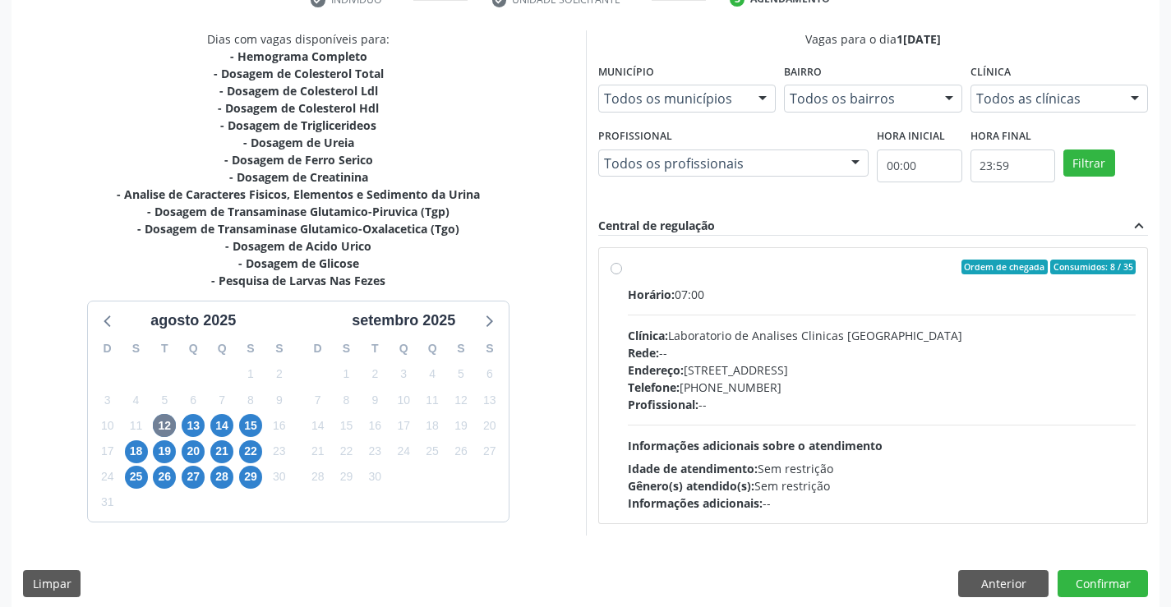
click at [803, 292] on div "Horário: 07:00" at bounding box center [882, 294] width 509 height 17
click at [622, 275] on input "Ordem de chegada Consumidos: 8 / 35 Horário: 07:00 Clínica: Laboratorio de Anal…" at bounding box center [617, 267] width 12 height 15
radio input "true"
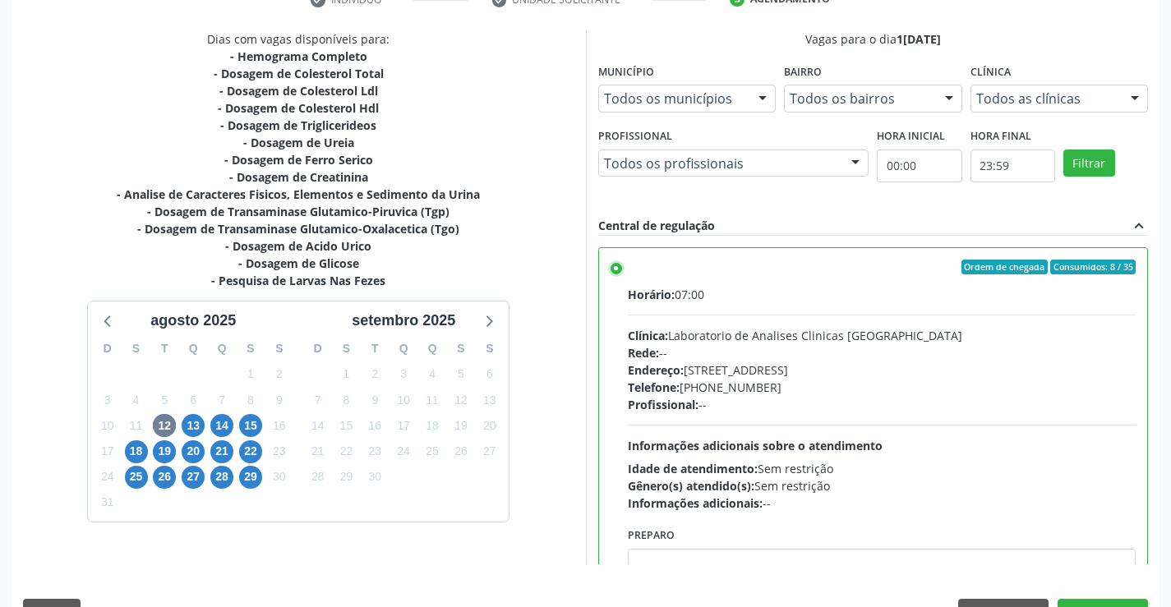
scroll to position [375, 0]
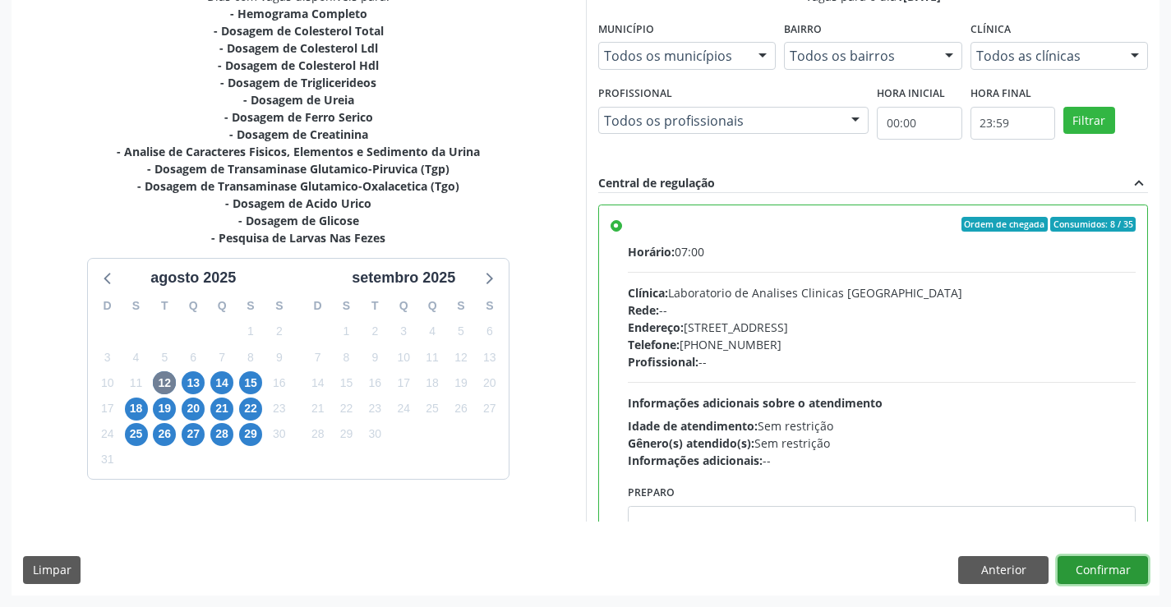
click at [1095, 565] on button "Confirmar" at bounding box center [1103, 570] width 90 height 28
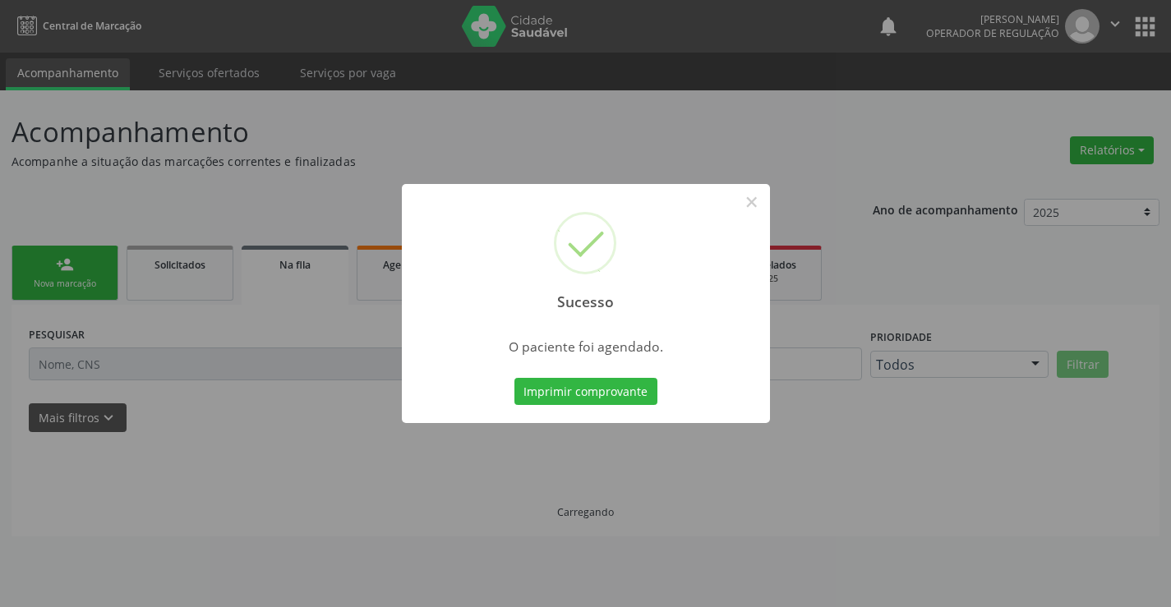
scroll to position [0, 0]
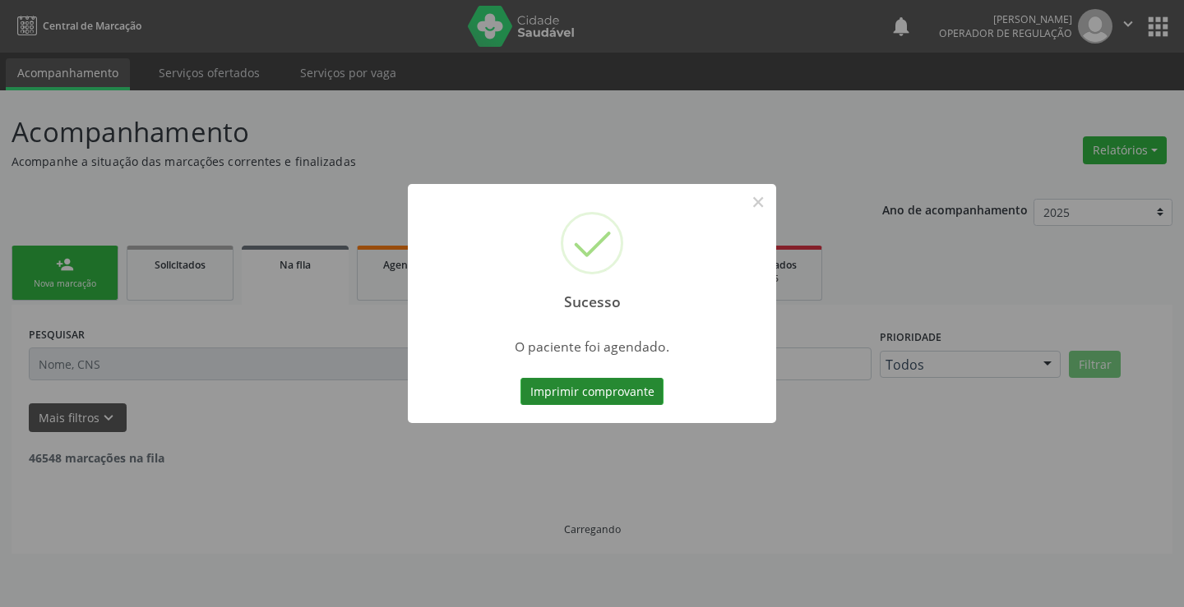
click at [602, 393] on button "Imprimir comprovante" at bounding box center [591, 392] width 143 height 28
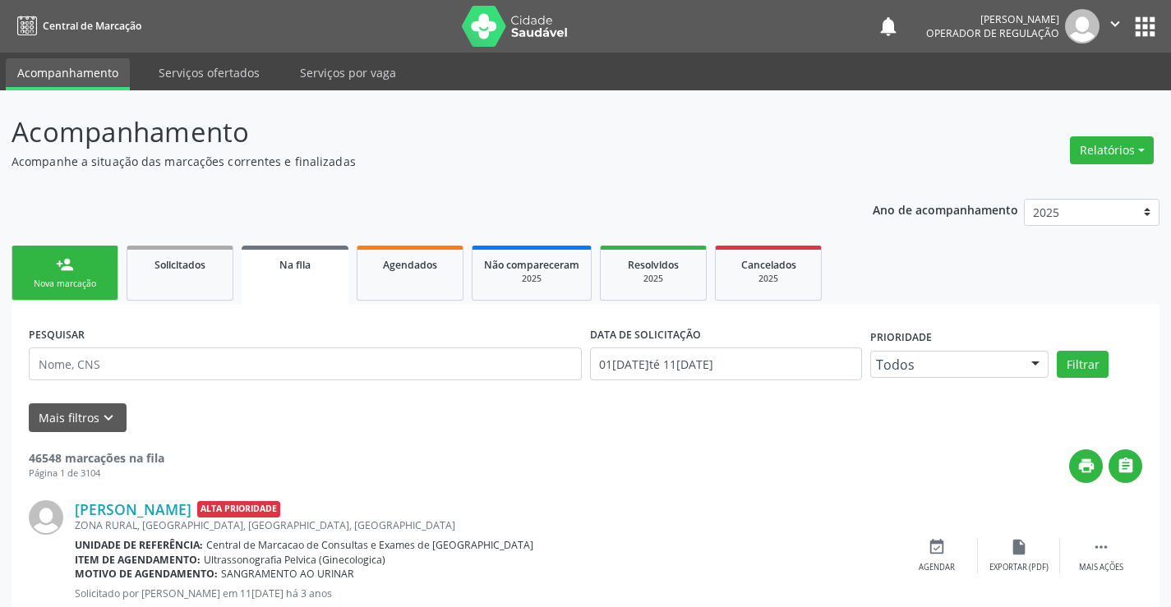
drag, startPoint x: 62, startPoint y: 270, endPoint x: 111, endPoint y: 2, distance: 272.3
click at [64, 270] on div "person_add" at bounding box center [65, 265] width 18 height 18
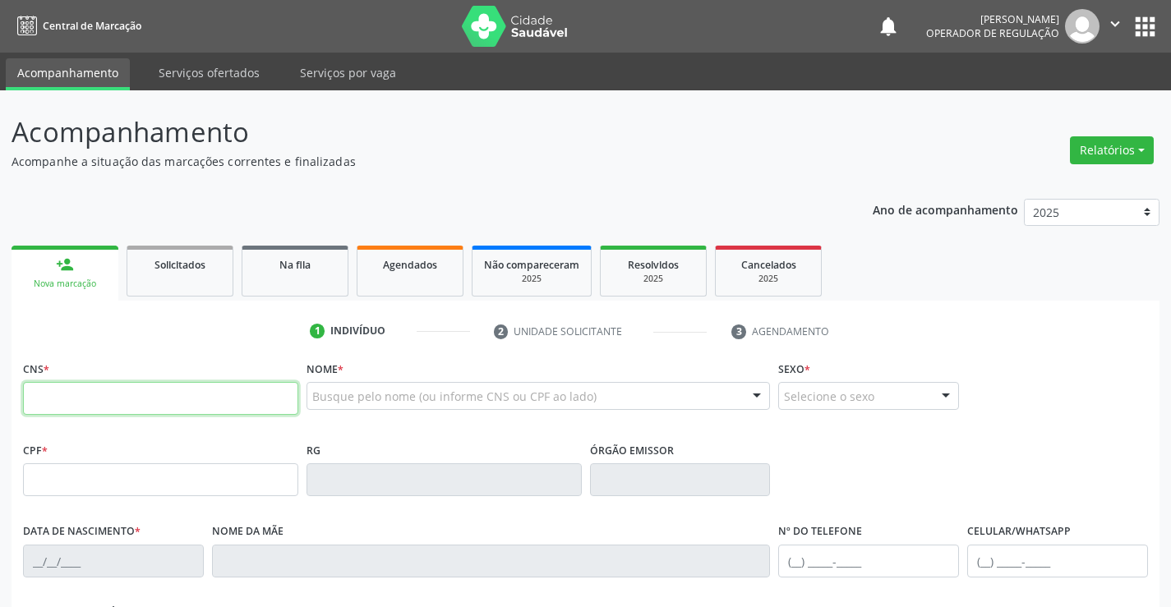
click at [129, 404] on input "text" at bounding box center [160, 398] width 275 height 33
type input "708 7001 8864 3692"
type input "26/06/2006"
type input "S/N"
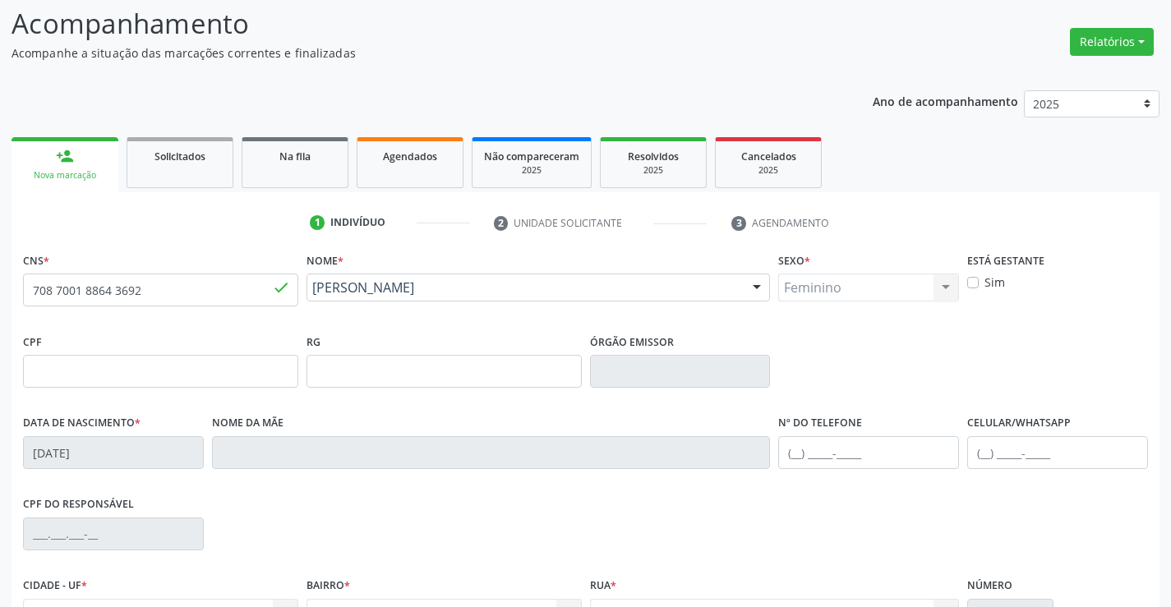
scroll to position [284, 0]
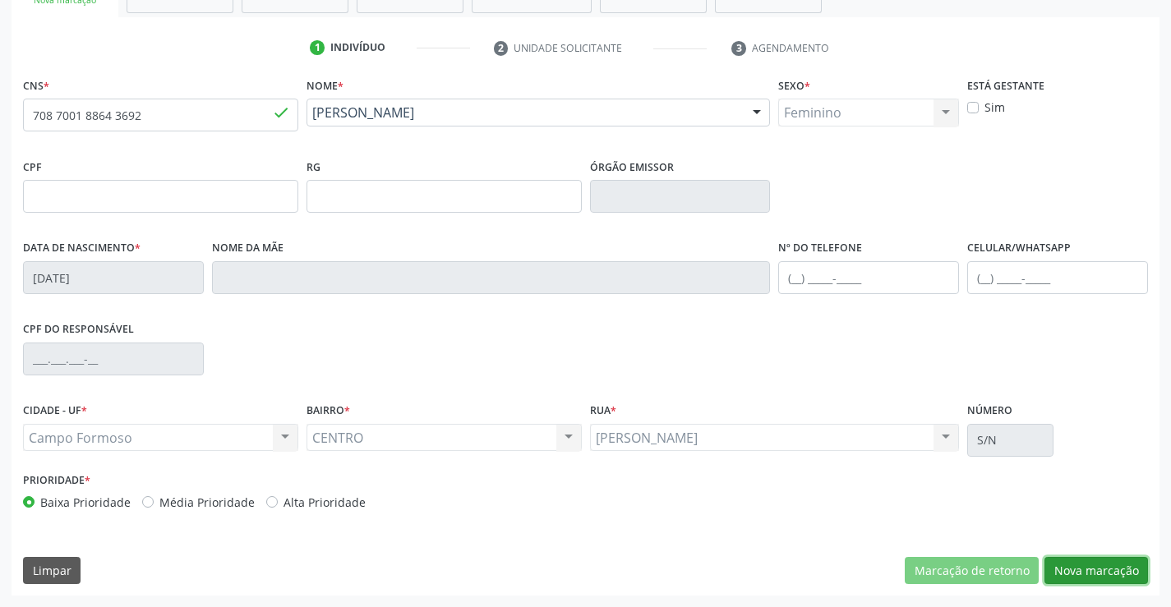
click at [1083, 566] on button "Nova marcação" at bounding box center [1097, 571] width 104 height 28
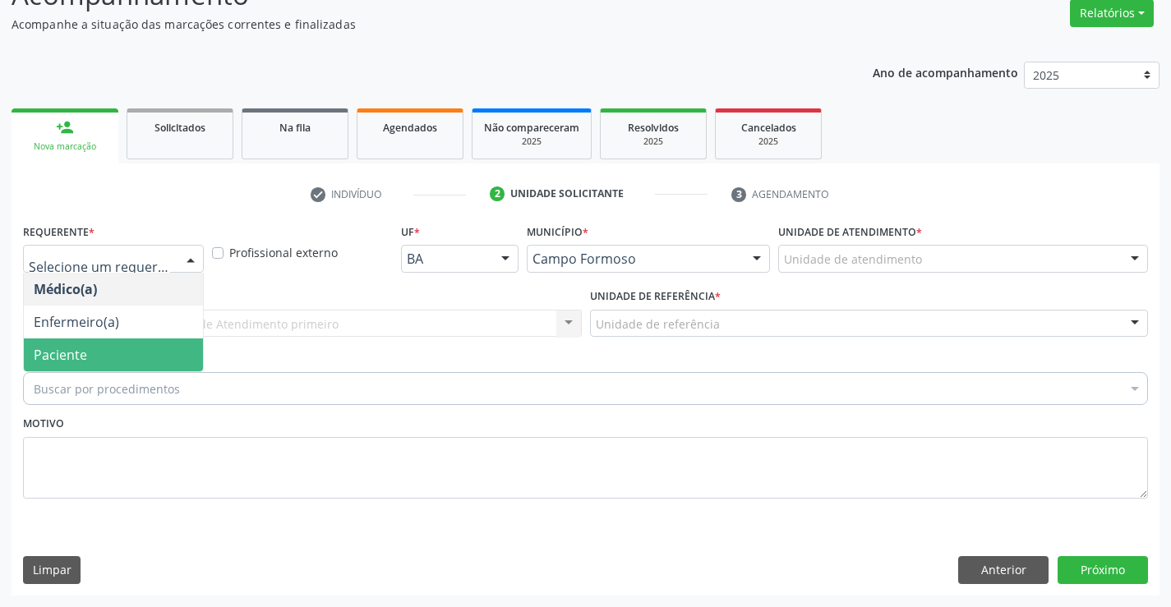
click at [102, 360] on span "Paciente" at bounding box center [113, 355] width 179 height 33
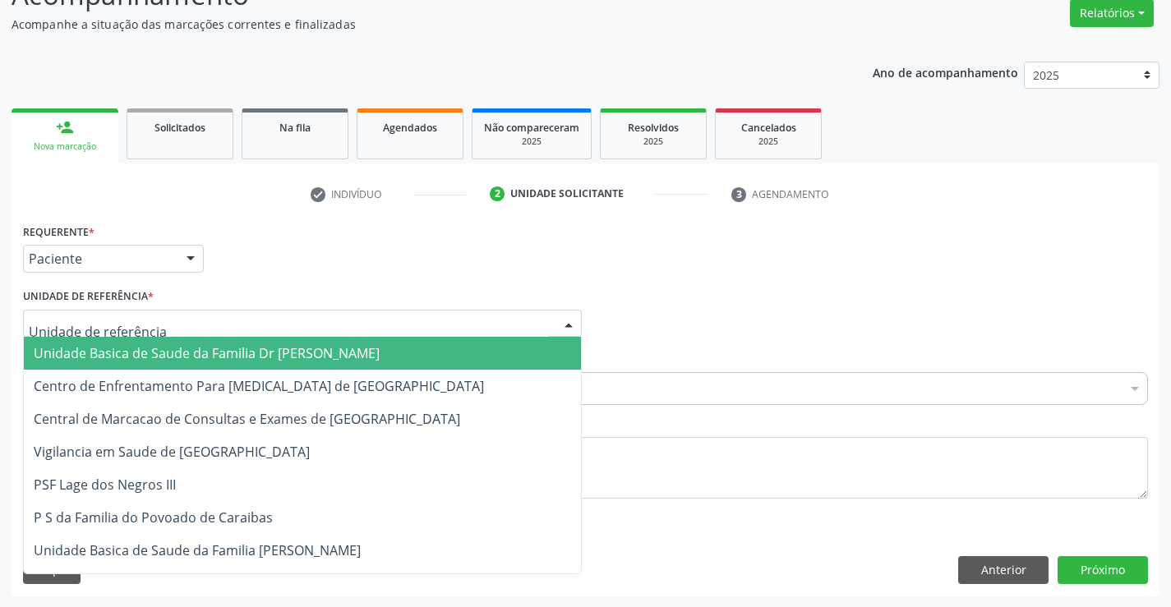
click at [127, 349] on span "Unidade Basica de Saude da Familia Dr [PERSON_NAME]" at bounding box center [207, 353] width 346 height 18
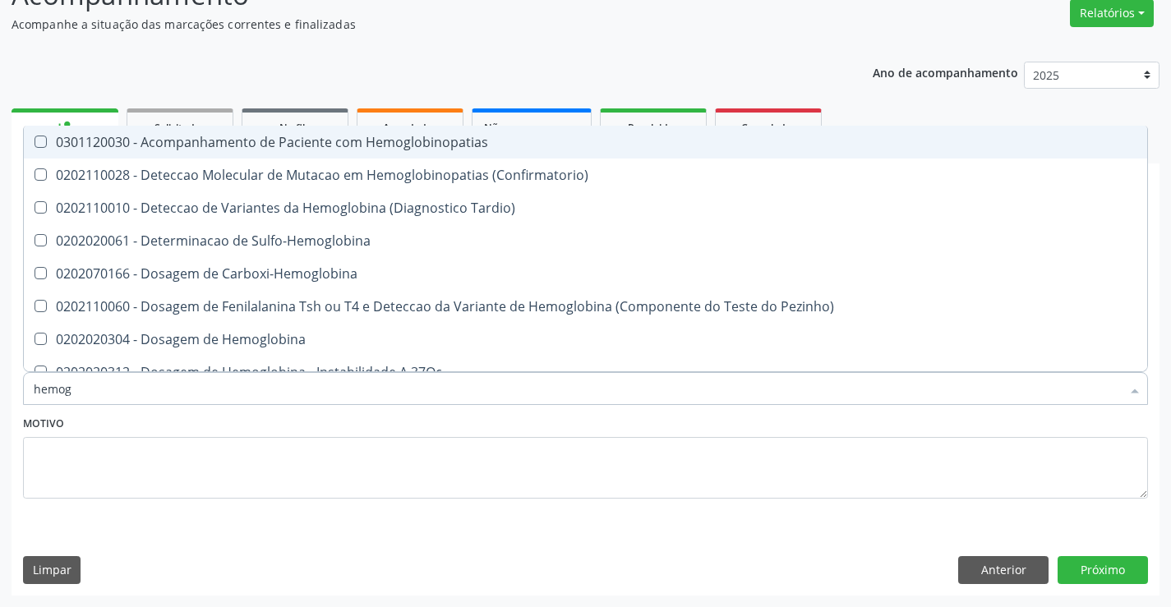
type input "hemogr"
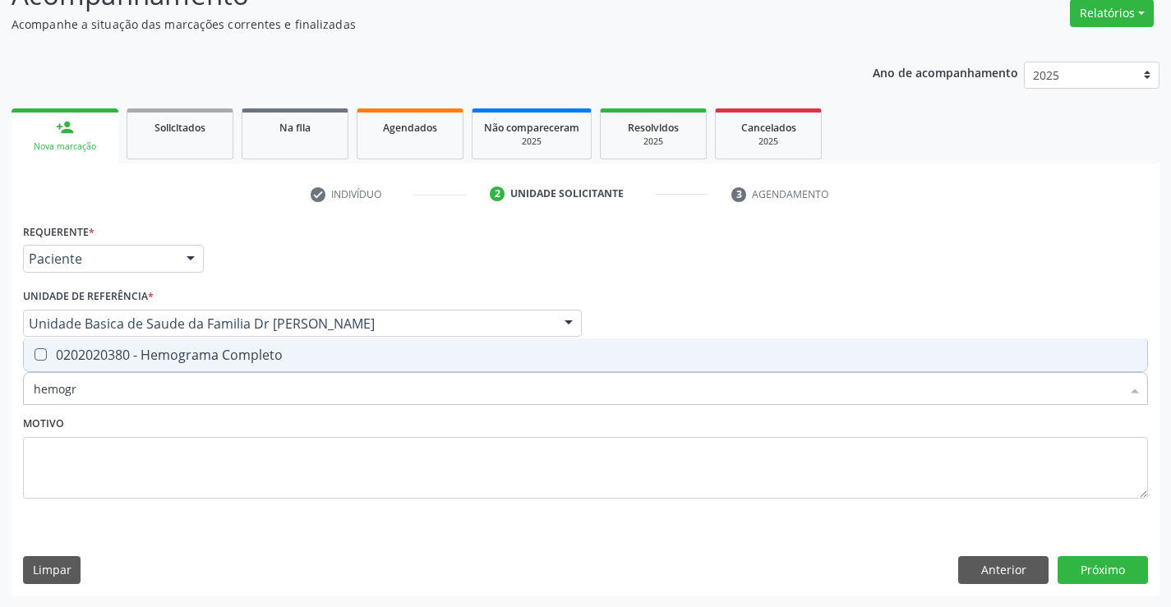
click at [212, 356] on div "0202020380 - Hemograma Completo" at bounding box center [586, 355] width 1104 height 13
checkbox Completo "true"
type input "hemogr"
click at [209, 429] on div "Motivo" at bounding box center [585, 455] width 1125 height 87
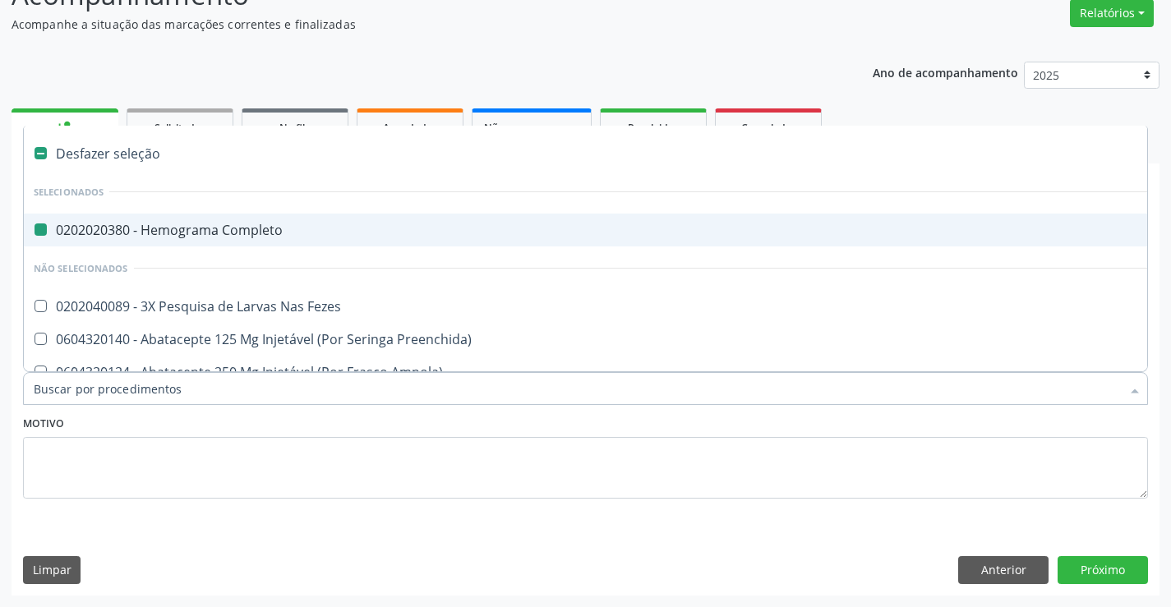
type input "u"
checkbox Completo "false"
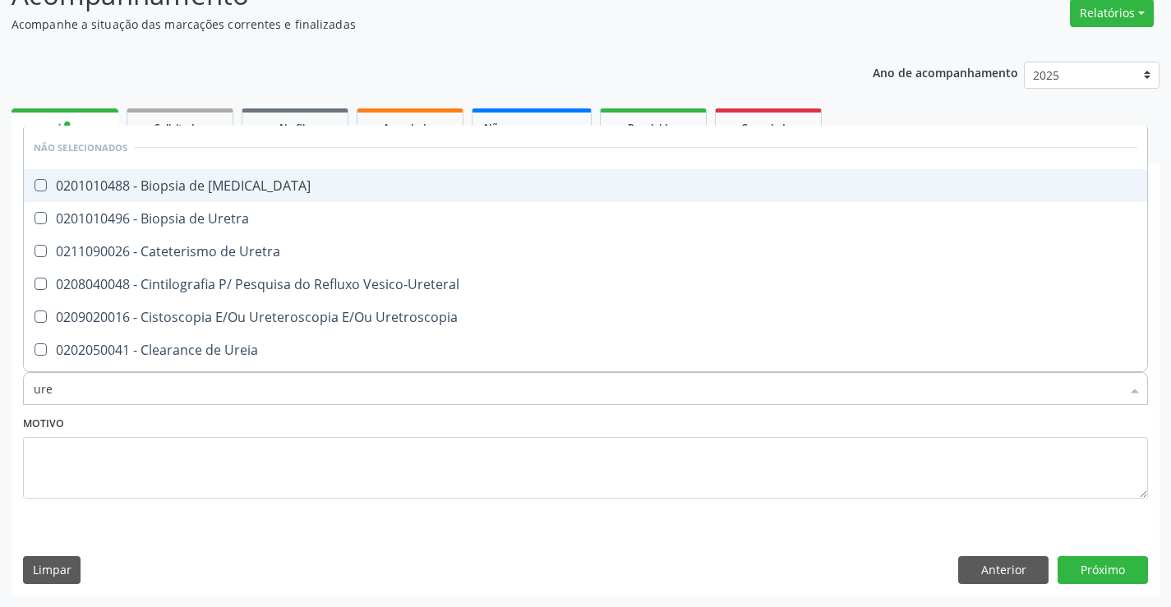
type input "urei"
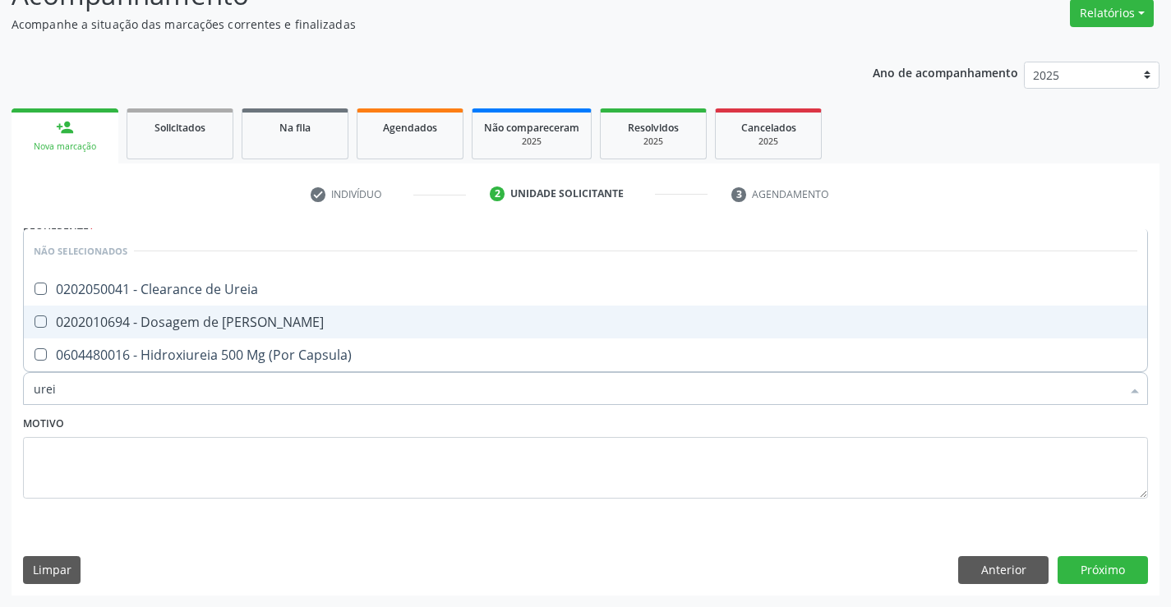
click at [233, 316] on div "0202010694 - Dosagem de [PERSON_NAME]" at bounding box center [586, 322] width 1104 height 13
checkbox Ureia "true"
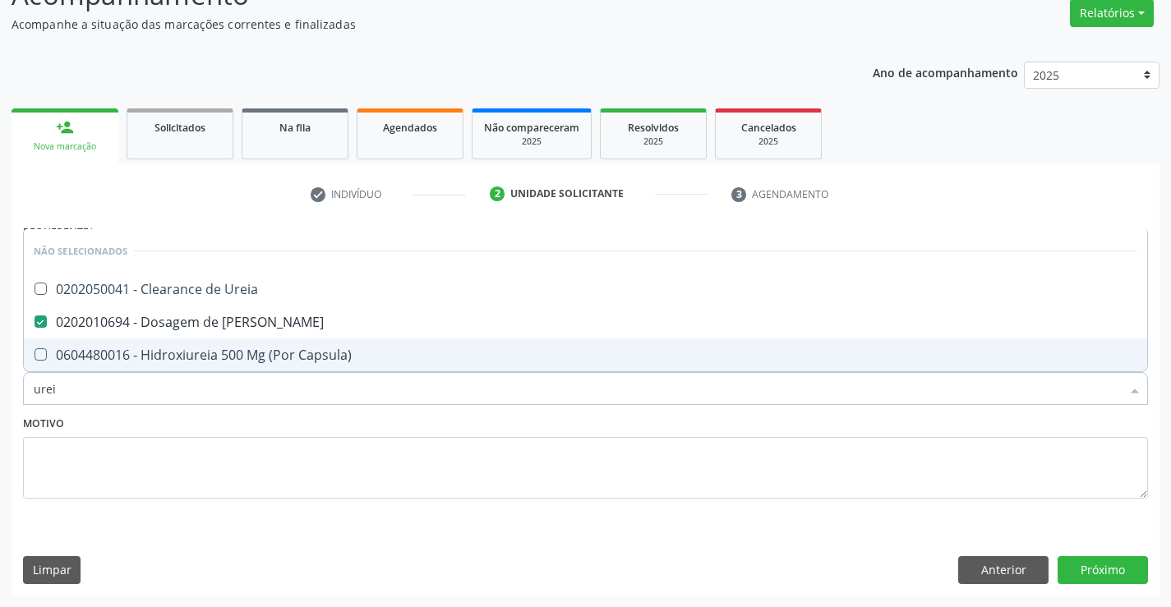
click at [220, 421] on div "Motivo" at bounding box center [585, 455] width 1125 height 87
checkbox Ureia "true"
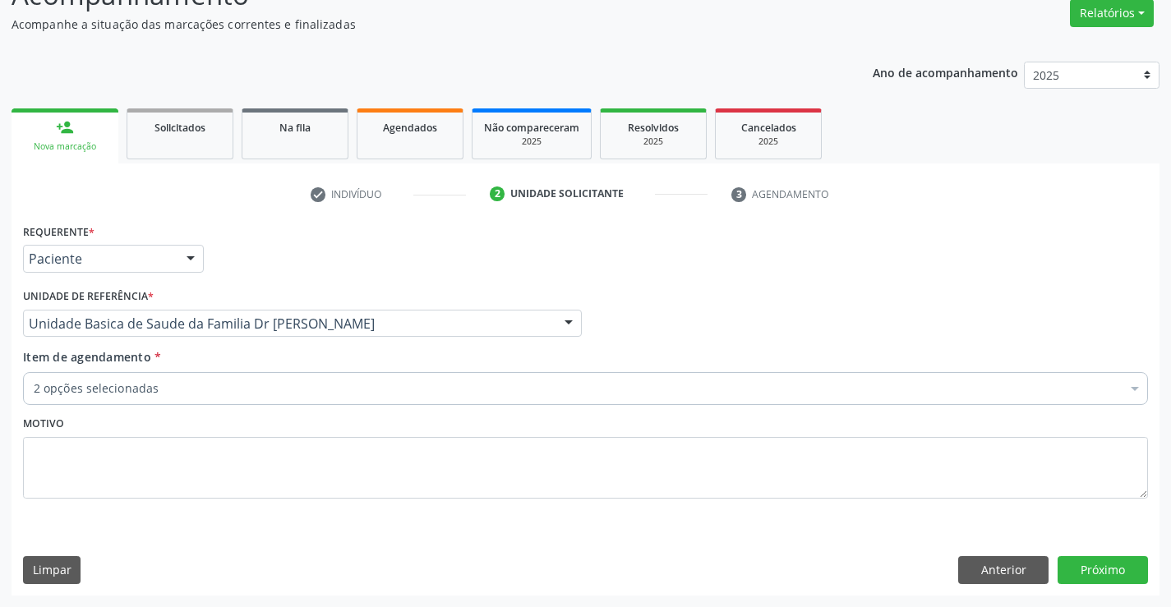
click at [229, 398] on div "2 opções selecionadas" at bounding box center [585, 388] width 1125 height 33
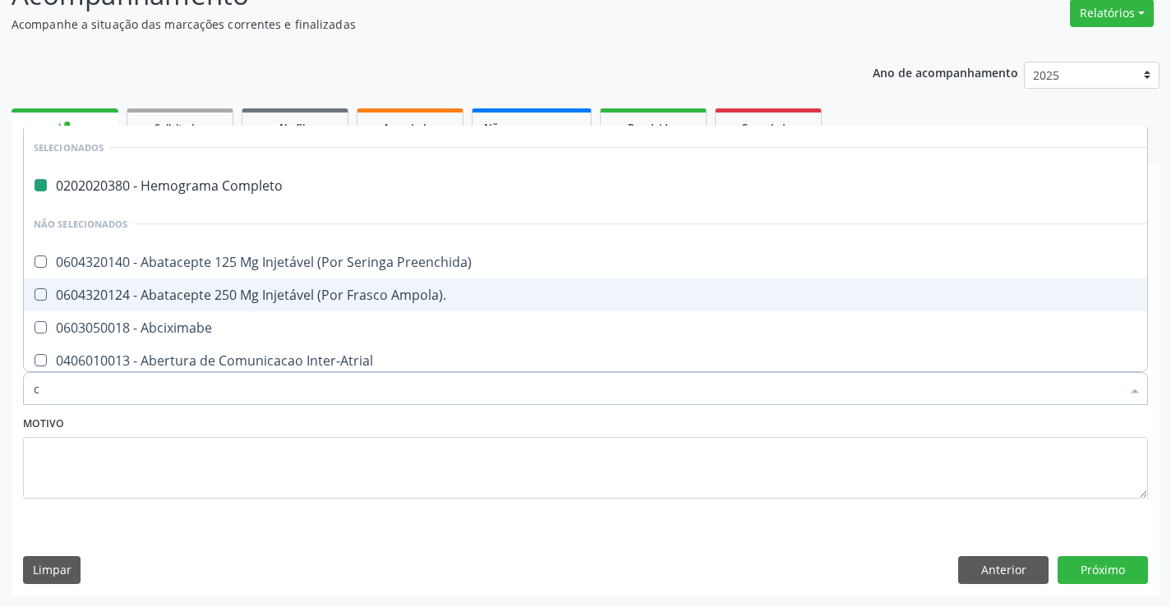
type input "cr"
checkbox Completo "false"
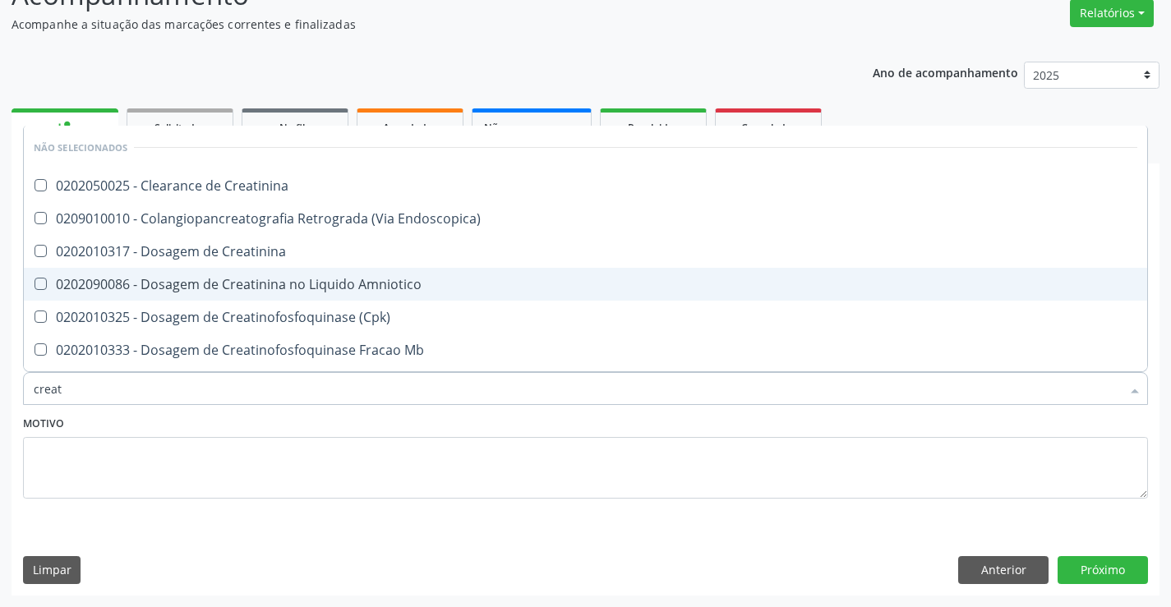
type input "creati"
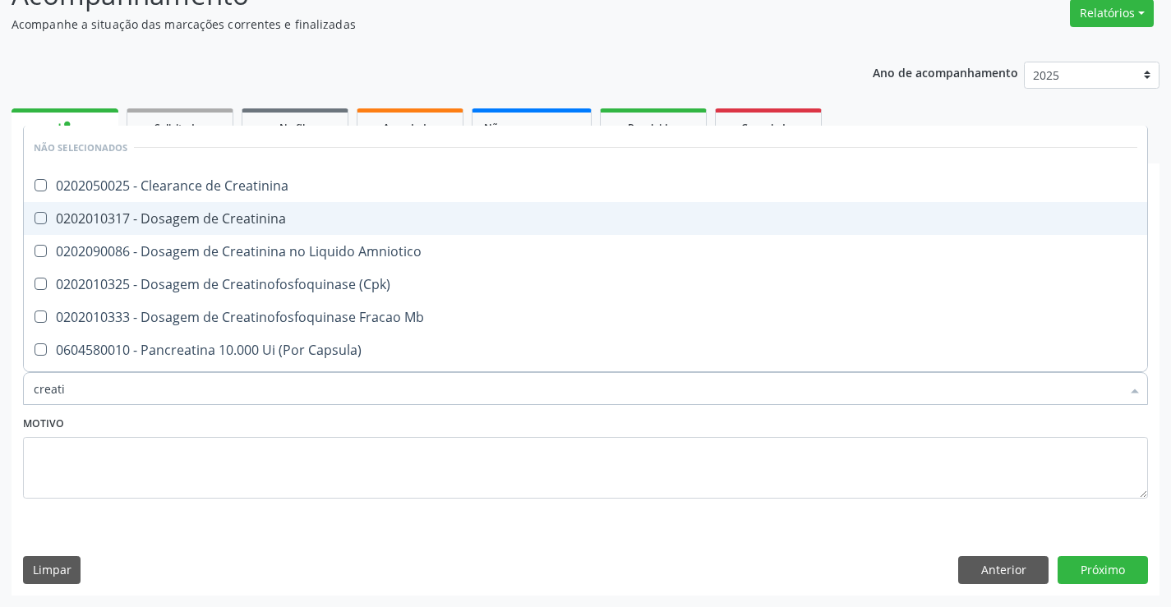
click at [306, 219] on div "0202010317 - Dosagem de Creatinina" at bounding box center [586, 218] width 1104 height 13
checkbox Creatinina "true"
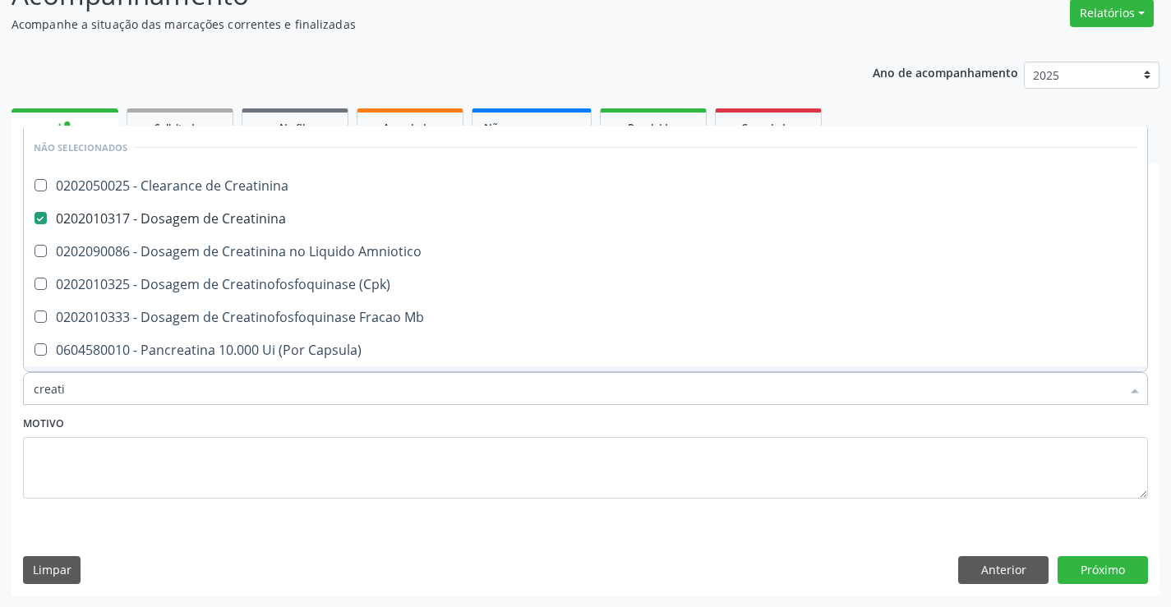
click at [264, 420] on div "Motivo" at bounding box center [585, 455] width 1125 height 87
checkbox Creatinina "true"
checkbox Amniotico "true"
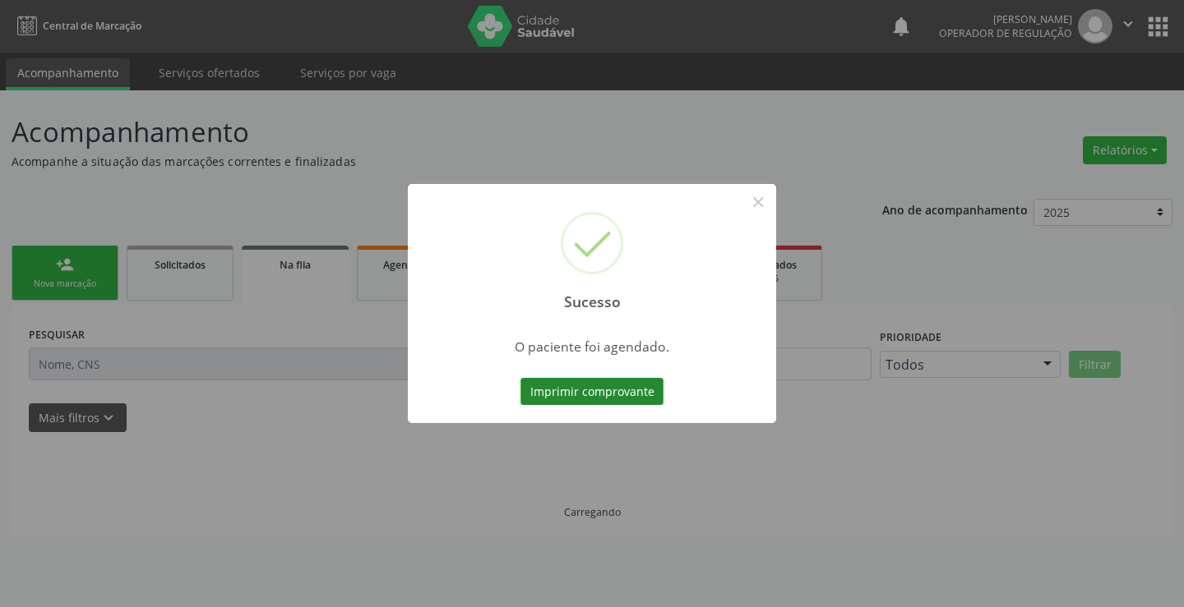
click at [586, 388] on button "Imprimir comprovante" at bounding box center [591, 392] width 143 height 28
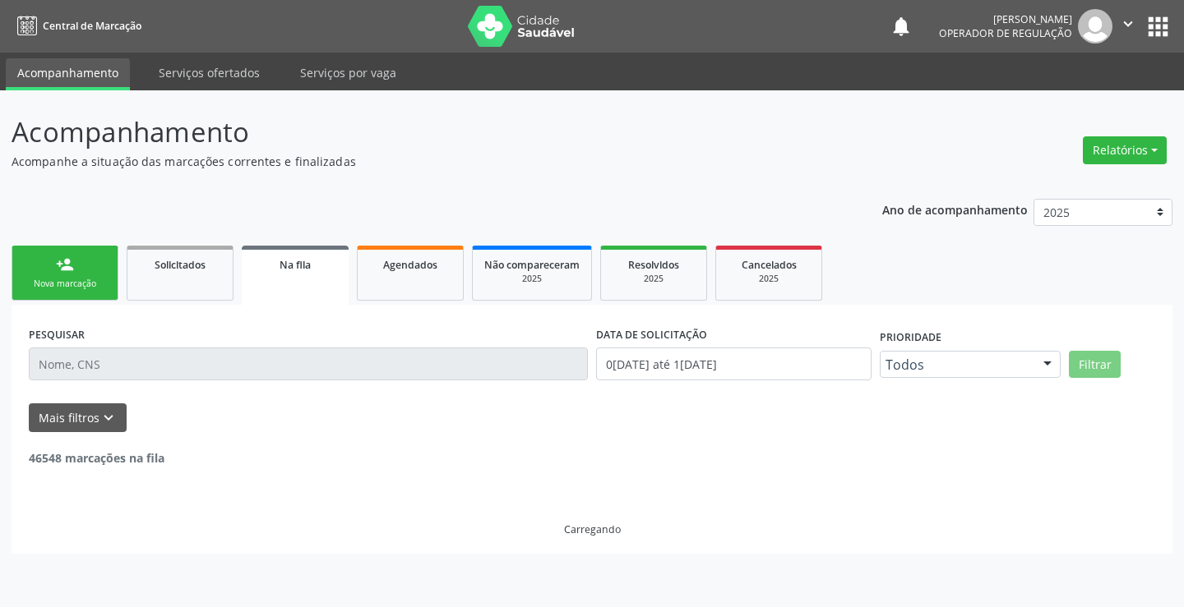
click at [80, 274] on link "person_add Nova marcação" at bounding box center [65, 273] width 107 height 55
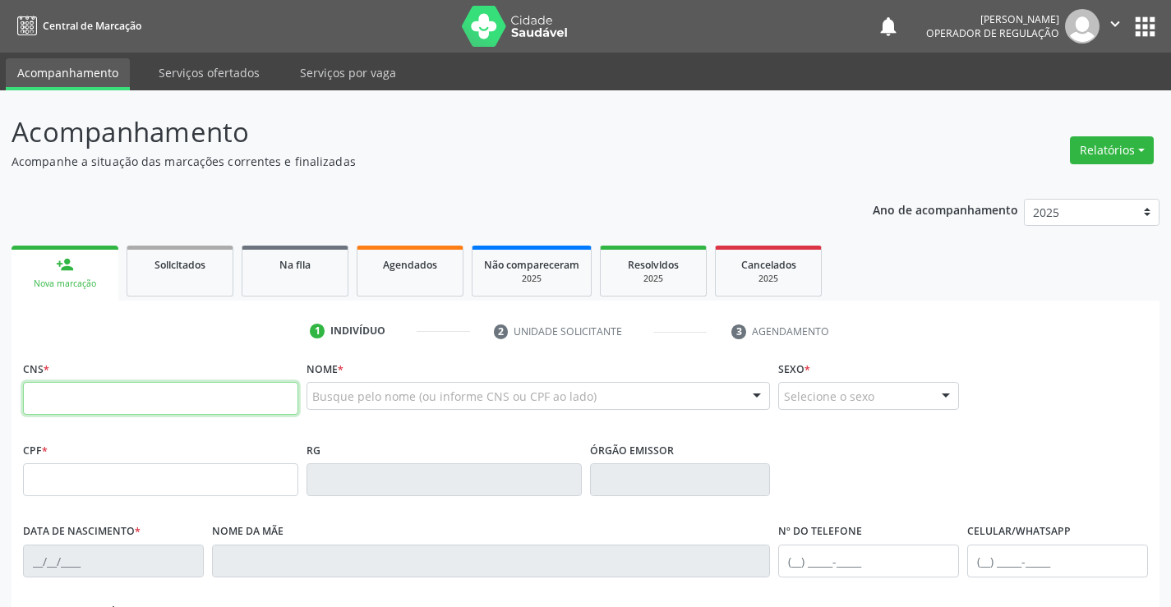
click at [122, 409] on input "text" at bounding box center [160, 398] width 275 height 33
click at [120, 398] on input "text" at bounding box center [160, 398] width 275 height 33
type input "709 8010 4291 6994"
type input "1124951687"
type input "2[DATE]"
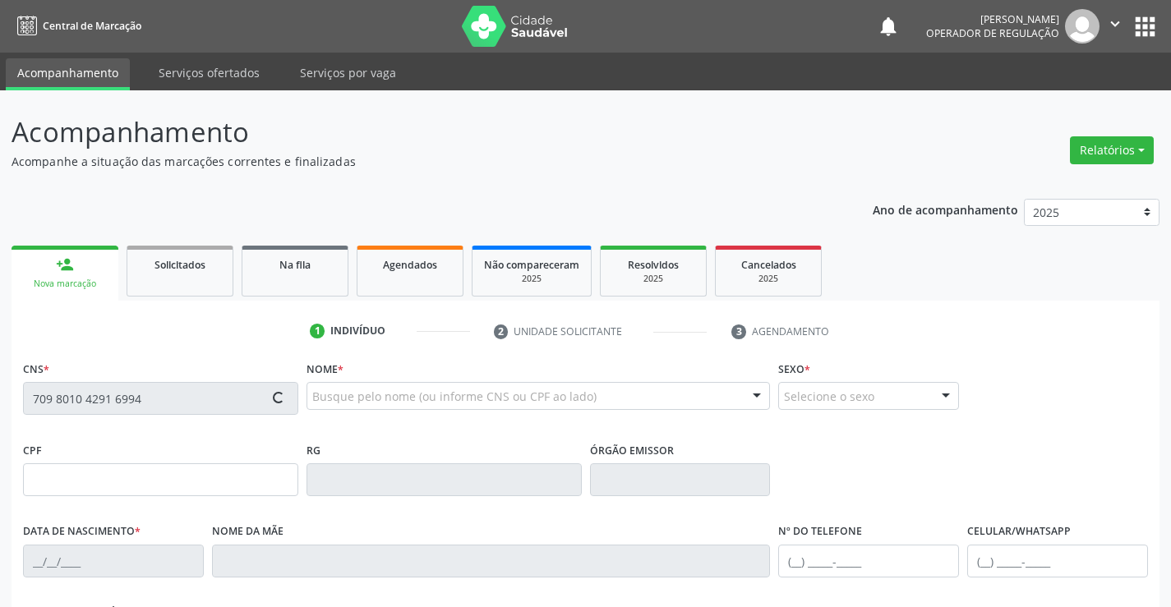
type input "[PHONE_NUMBER]"
type input "S/N"
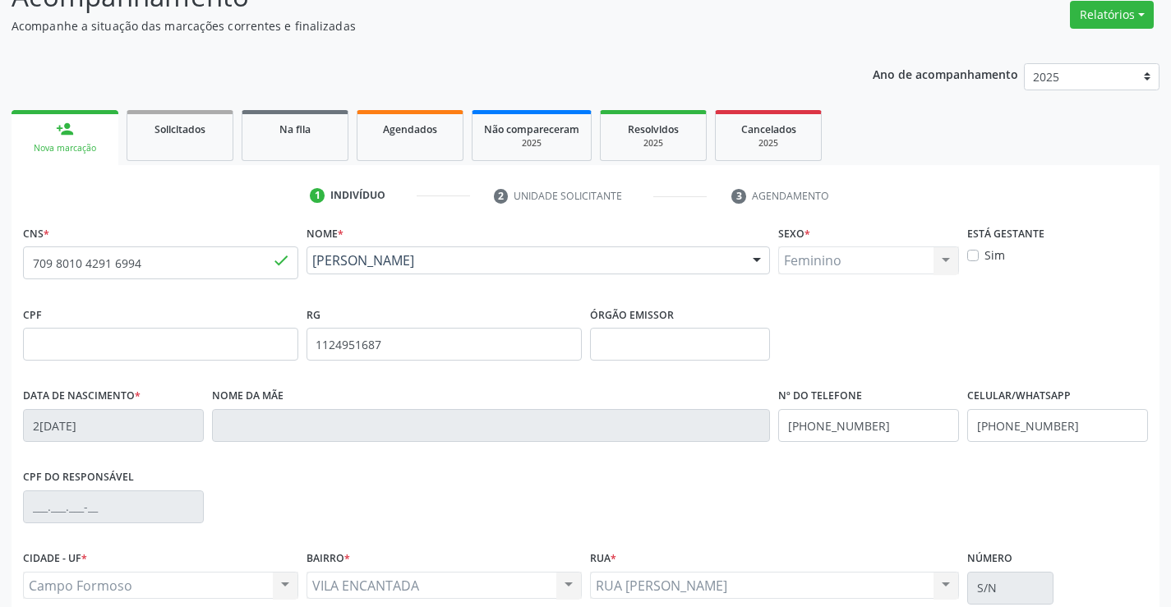
scroll to position [284, 0]
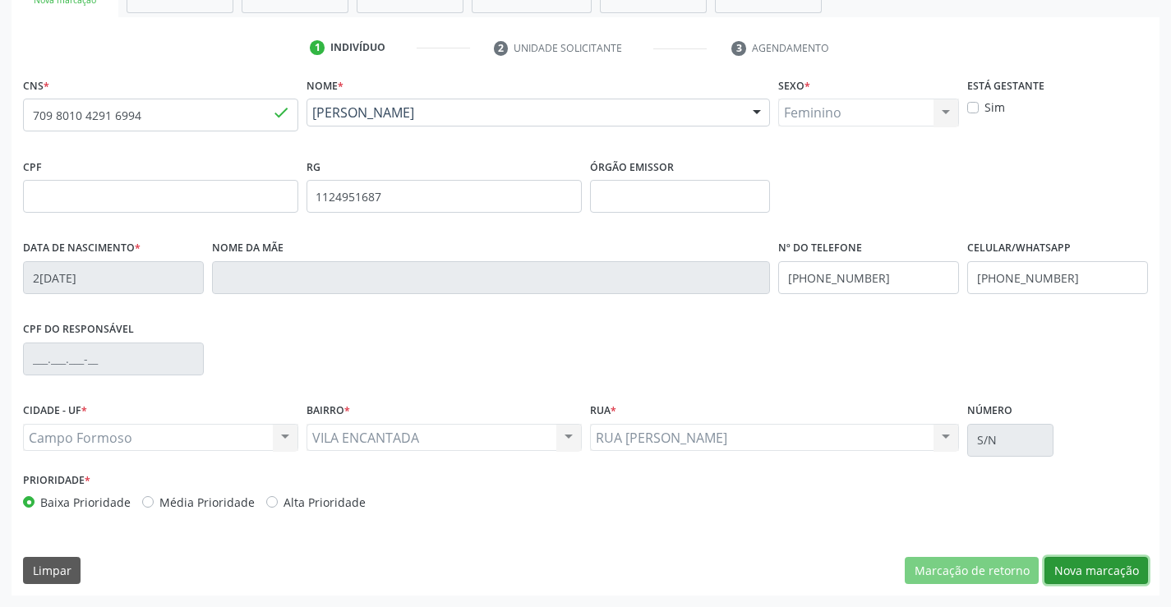
click at [1095, 567] on button "Nova marcação" at bounding box center [1097, 571] width 104 height 28
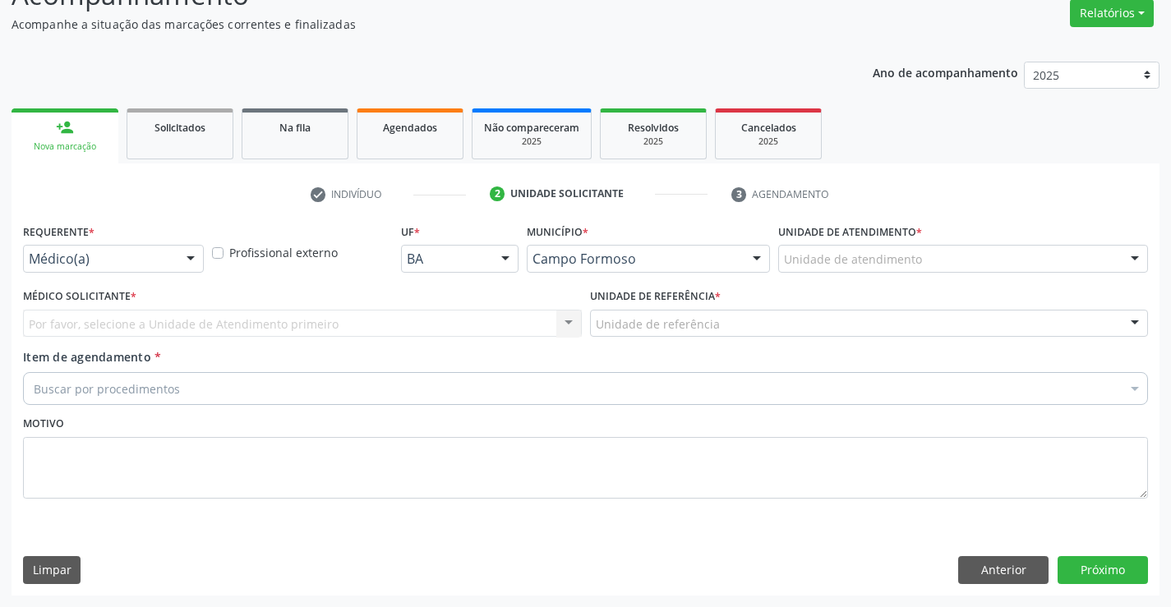
scroll to position [137, 0]
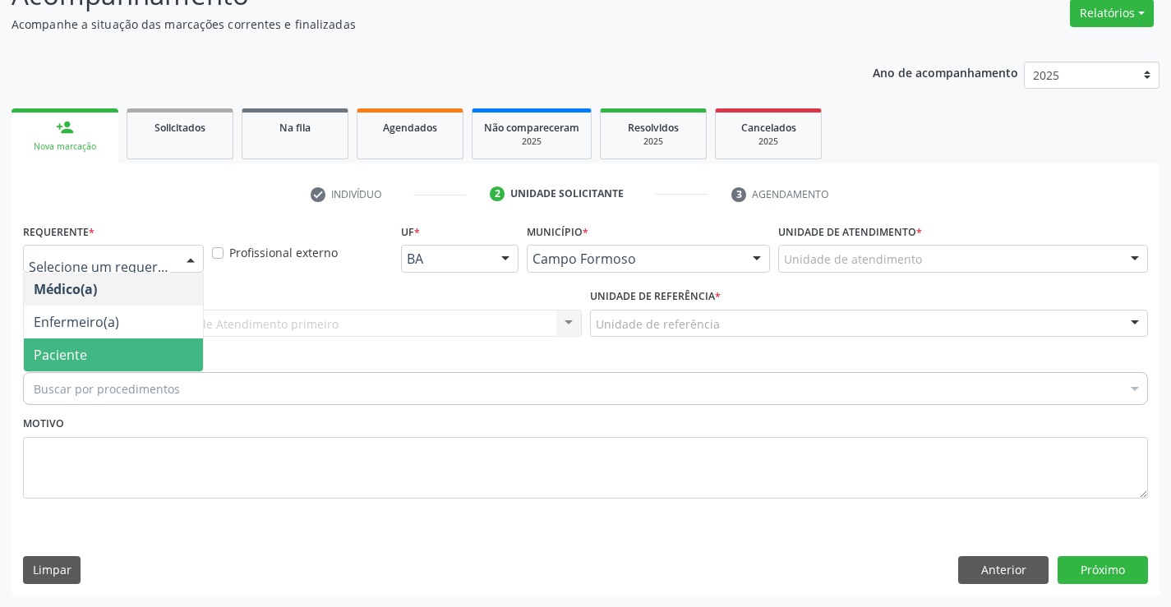
click at [118, 355] on span "Paciente" at bounding box center [113, 355] width 179 height 33
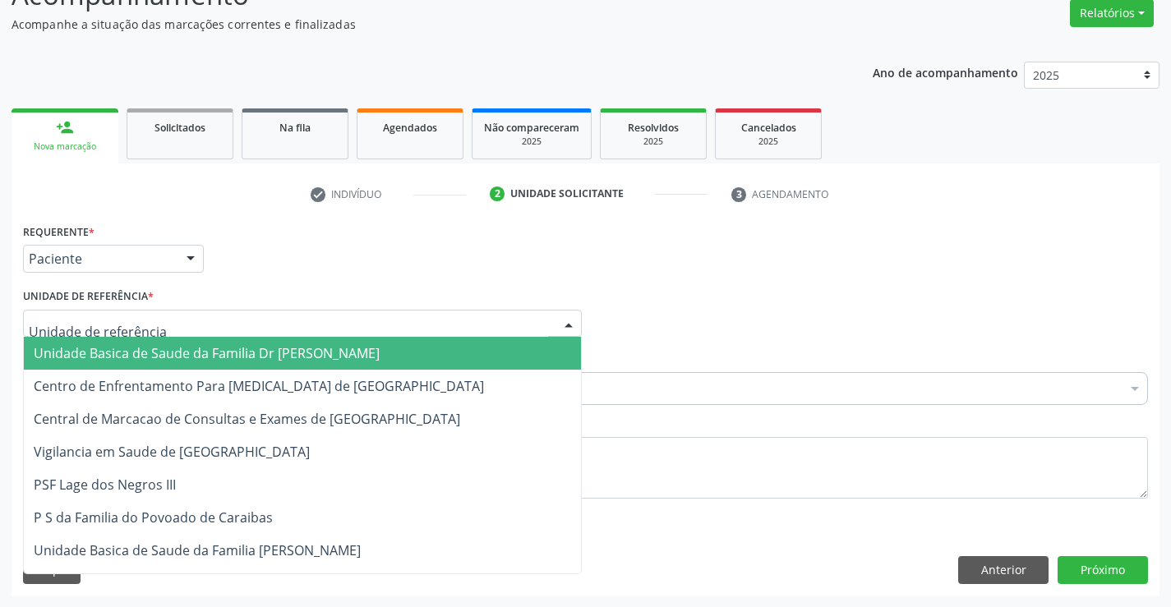
click at [181, 353] on span "Unidade Basica de Saude da Familia Dr [PERSON_NAME]" at bounding box center [207, 353] width 346 height 18
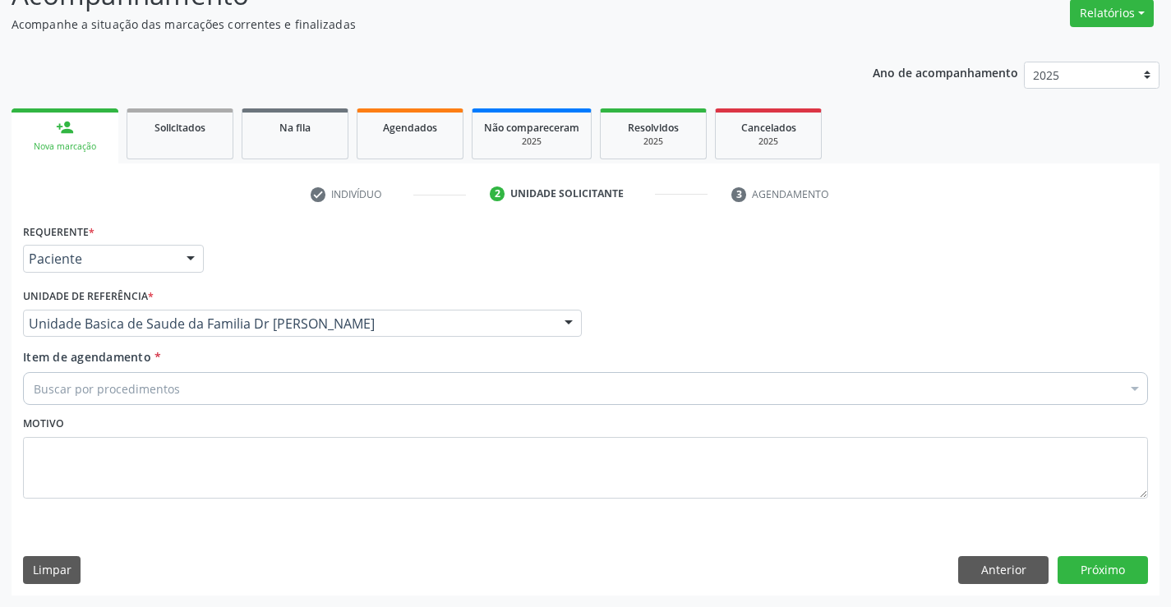
click at [198, 391] on div "Buscar por procedimentos" at bounding box center [585, 388] width 1125 height 33
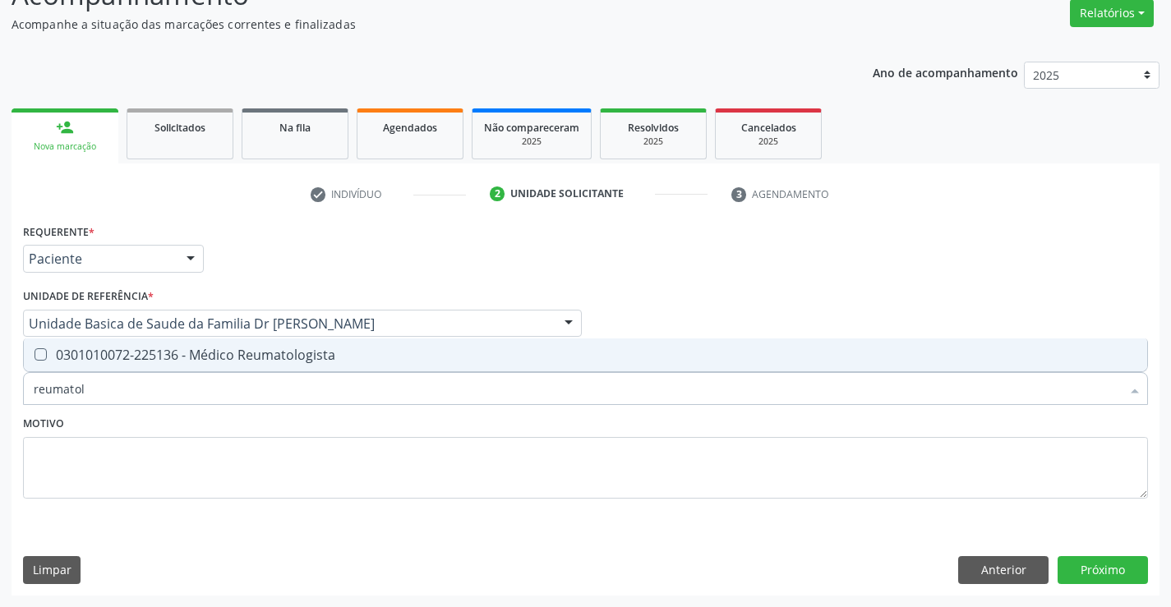
type input "reumatolo"
click at [246, 353] on div "0301010072-225136 - Médico Reumatologista" at bounding box center [586, 355] width 1104 height 13
checkbox Reumatologista "true"
click at [1097, 566] on button "Próximo" at bounding box center [1103, 570] width 90 height 28
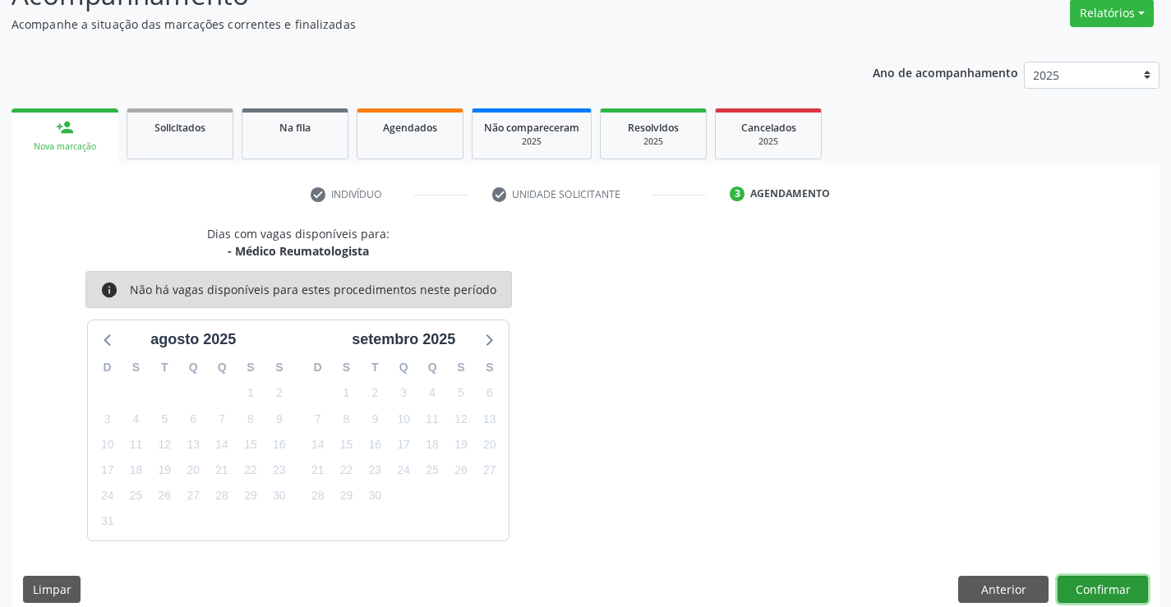
click at [1097, 579] on button "Confirmar" at bounding box center [1103, 590] width 90 height 28
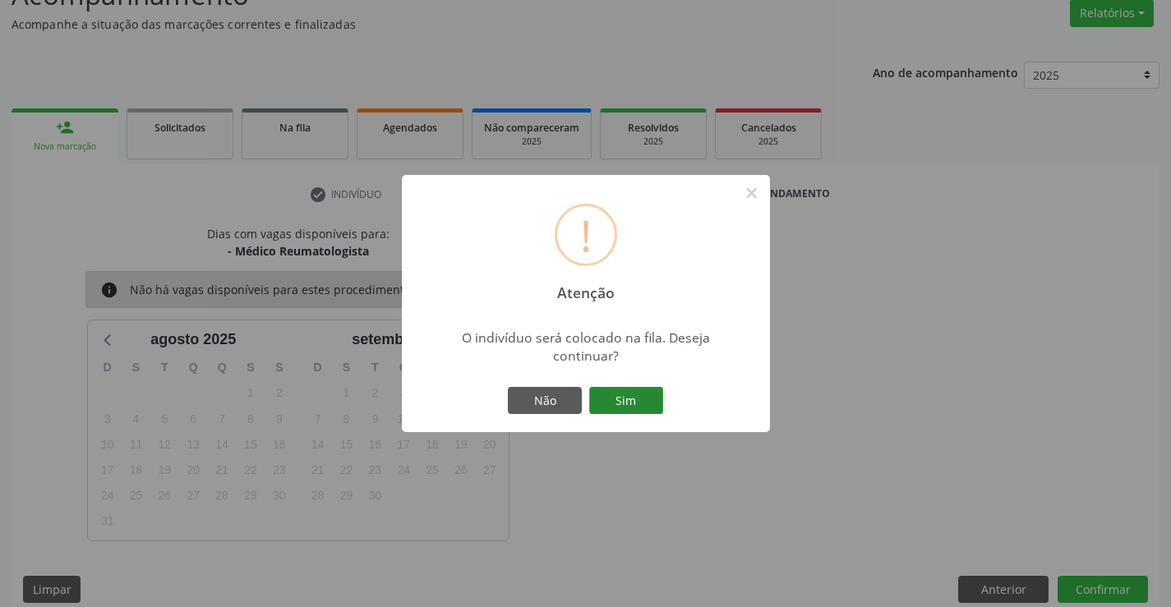
click at [631, 399] on button "Sim" at bounding box center [626, 401] width 74 height 28
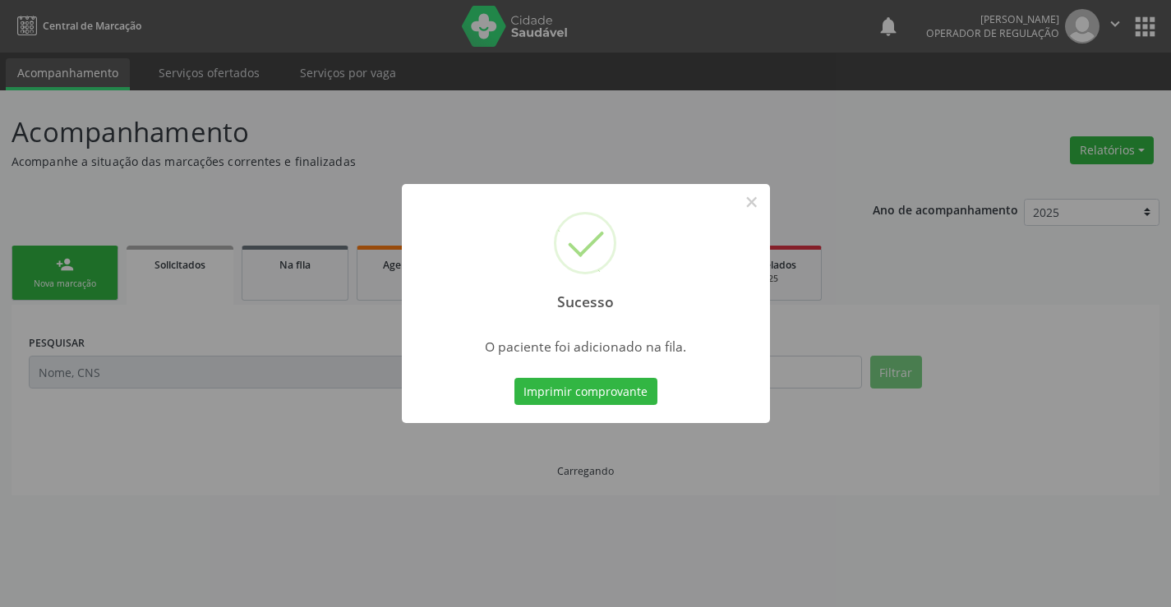
scroll to position [0, 0]
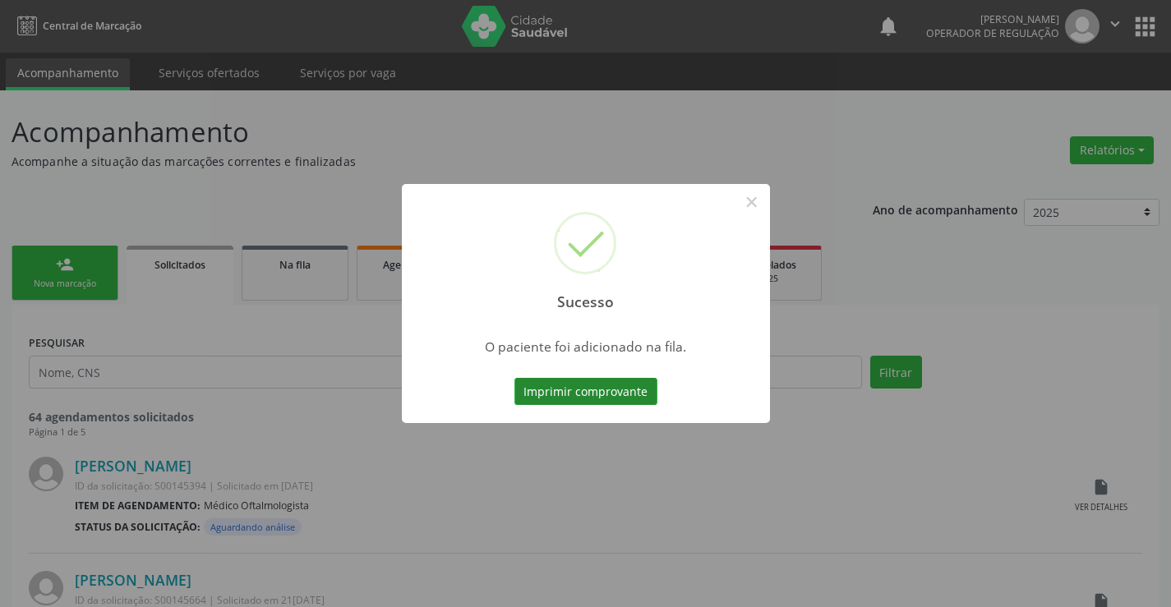
click at [616, 387] on button "Imprimir comprovante" at bounding box center [586, 392] width 143 height 28
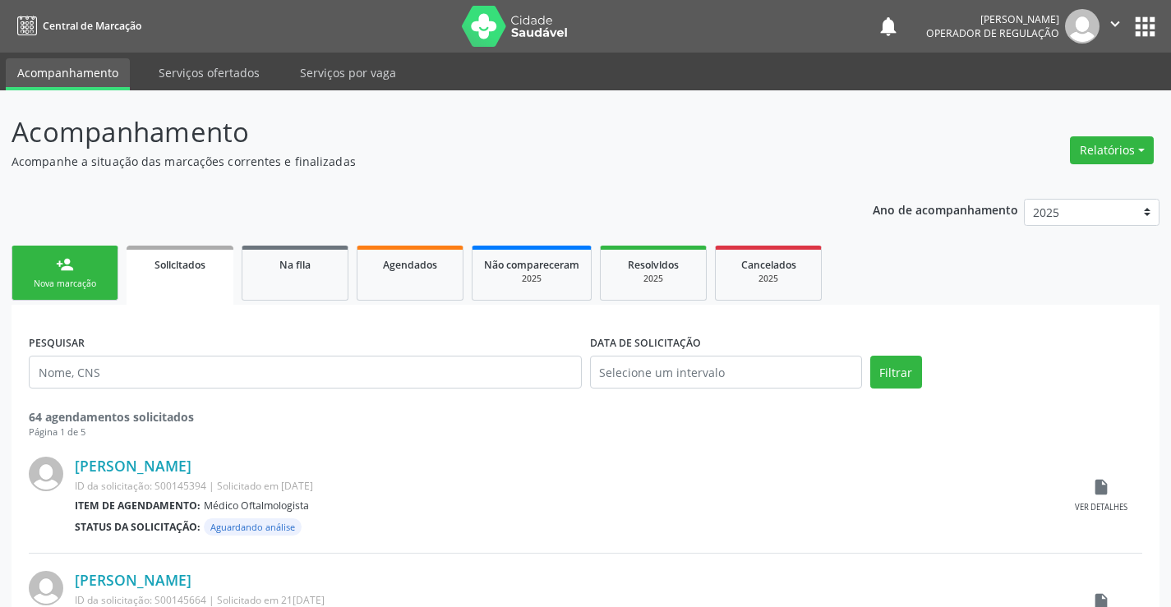
click at [72, 276] on link "person_add Nova marcação" at bounding box center [65, 273] width 107 height 55
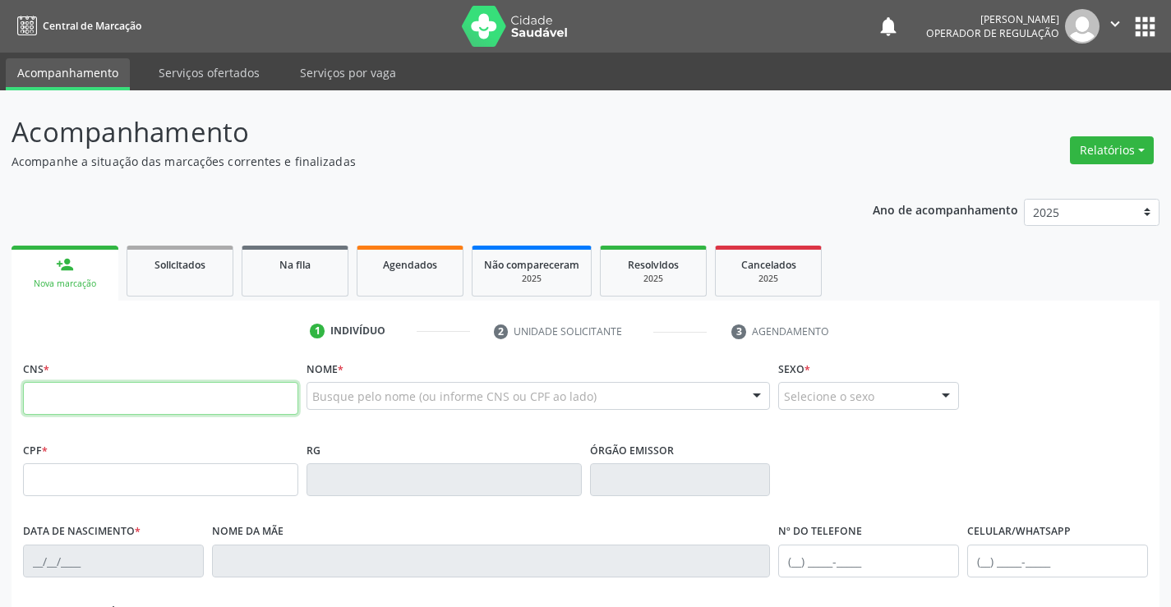
click at [150, 402] on input "text" at bounding box center [160, 398] width 275 height 33
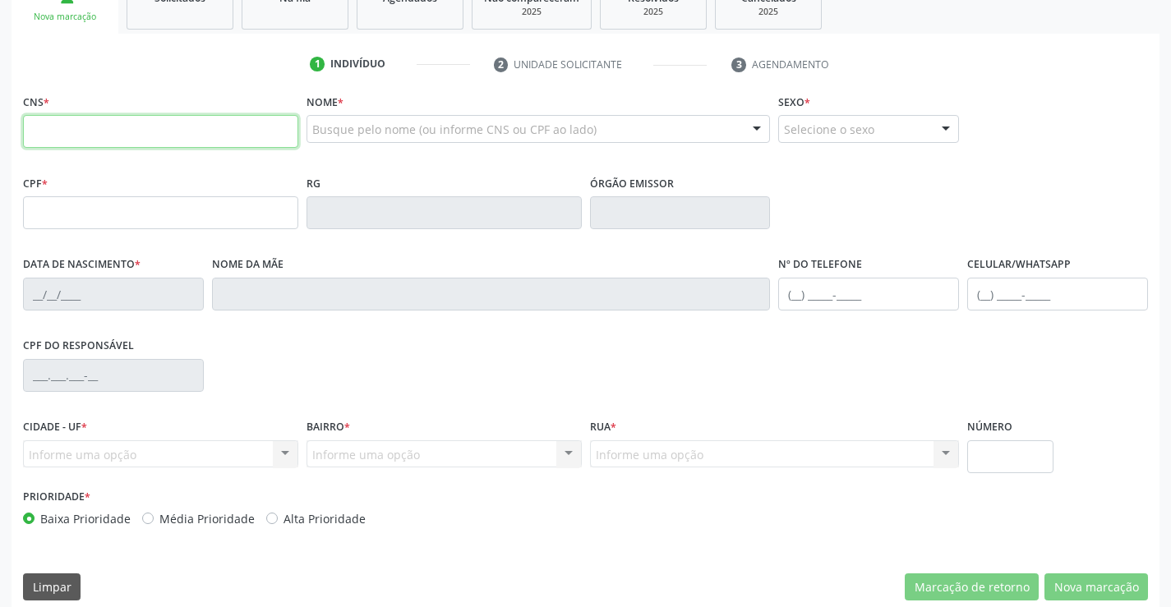
scroll to position [284, 0]
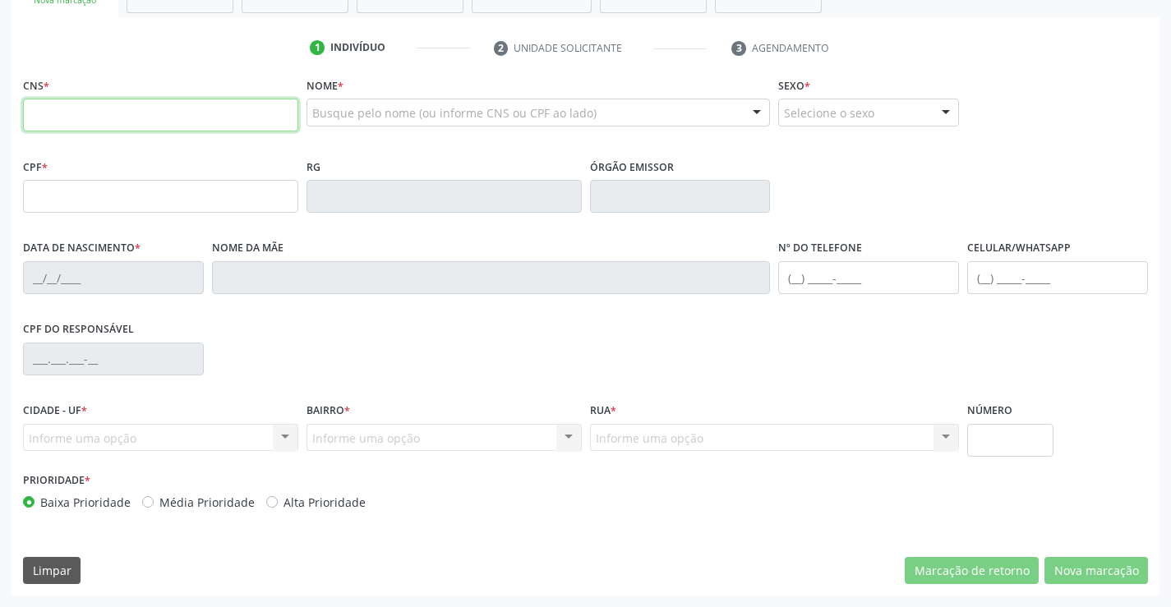
click at [72, 117] on input "text" at bounding box center [160, 115] width 275 height 33
click at [72, 116] on input "text" at bounding box center [160, 115] width 275 height 33
type input "705 4064 6072 1795"
type input "037.185.745-78"
type input "1[DATE]"
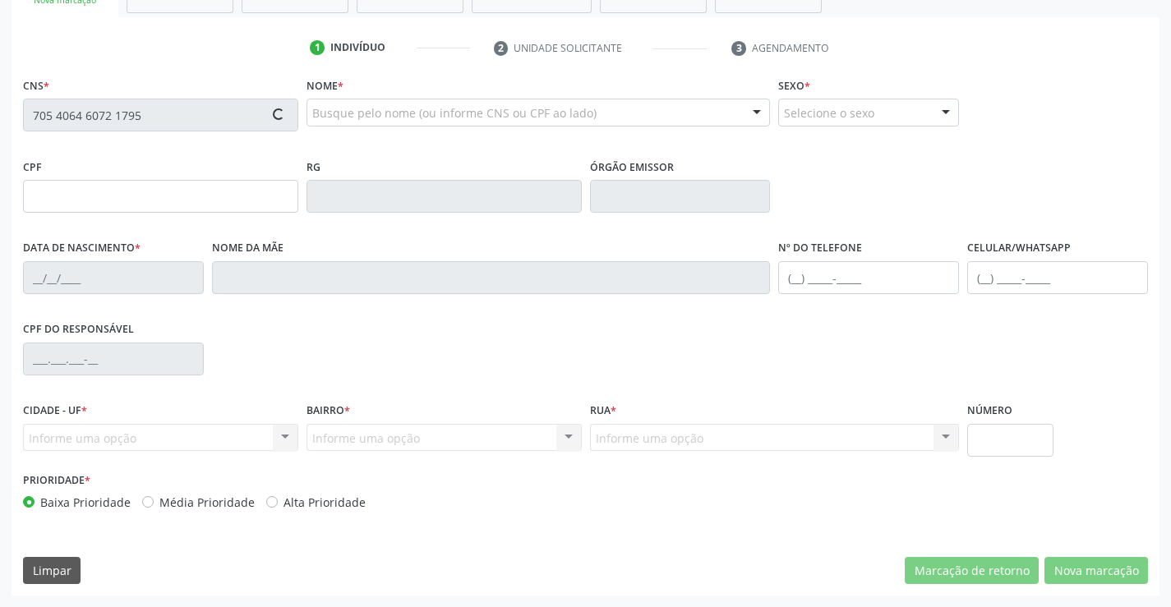
type input "Msria [PERSON_NAME]"
type input "[PHONE_NUMBER]"
type input "S/N"
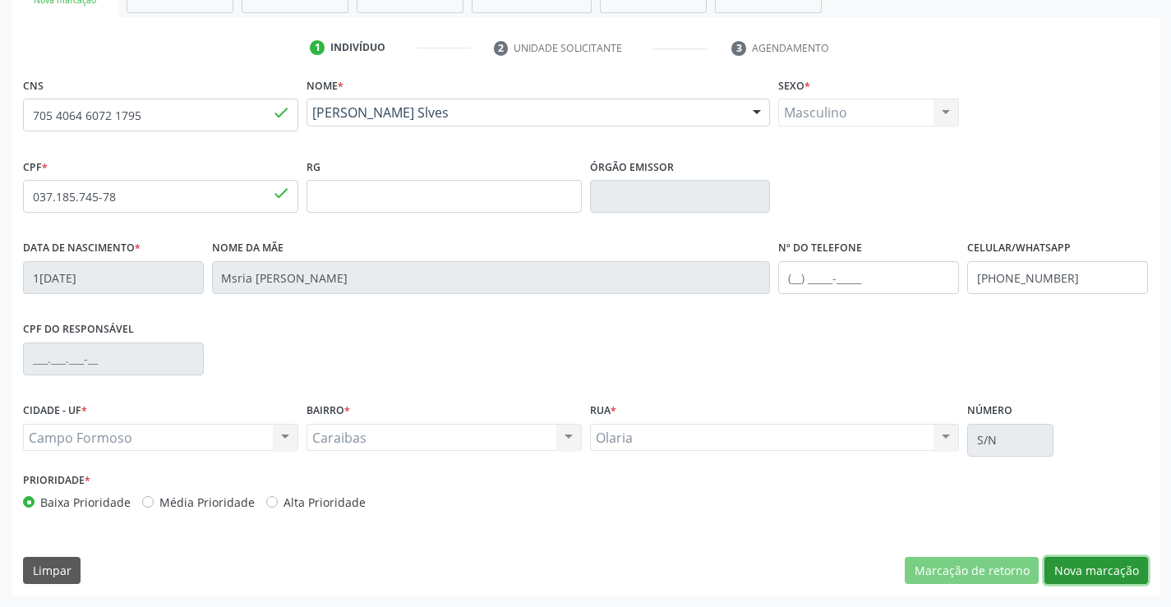
click at [1094, 573] on button "Nova marcação" at bounding box center [1097, 571] width 104 height 28
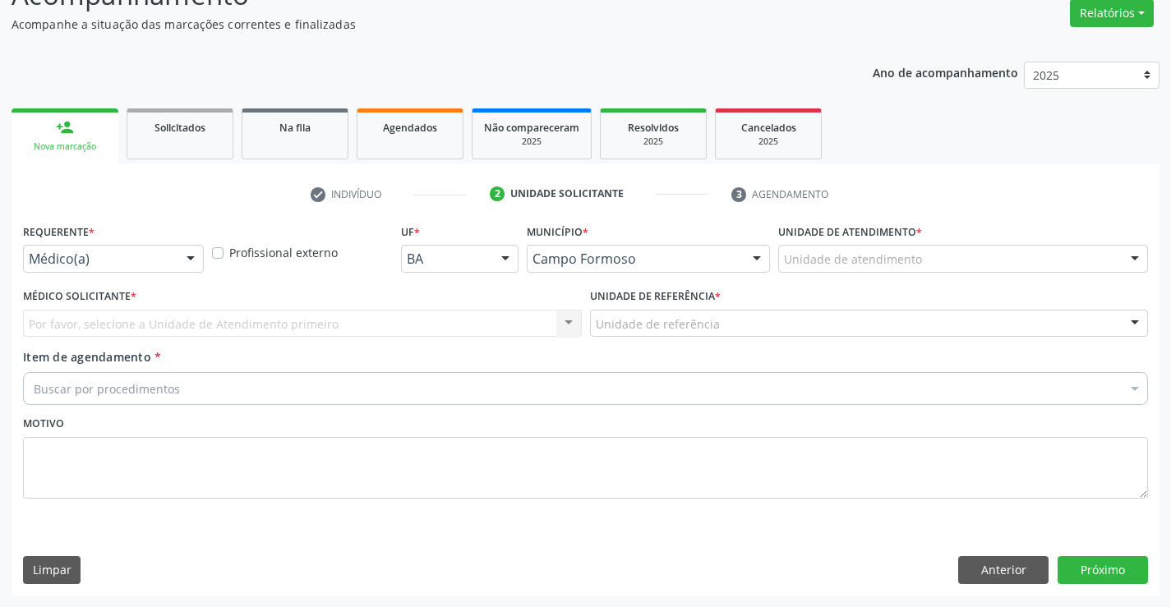
scroll to position [137, 0]
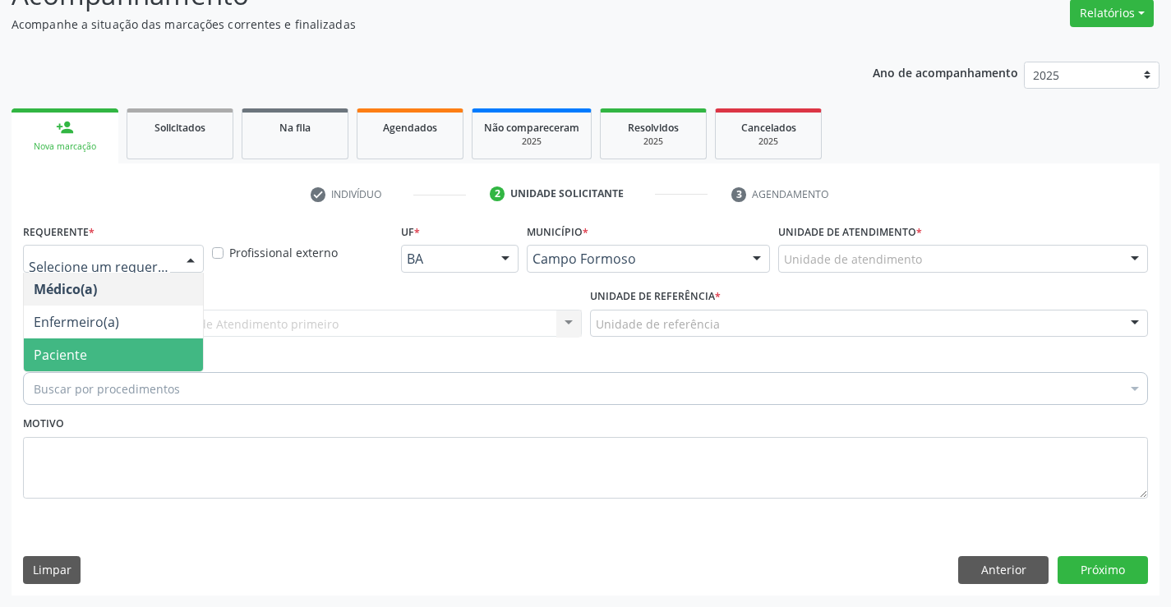
click at [97, 356] on span "Paciente" at bounding box center [113, 355] width 179 height 33
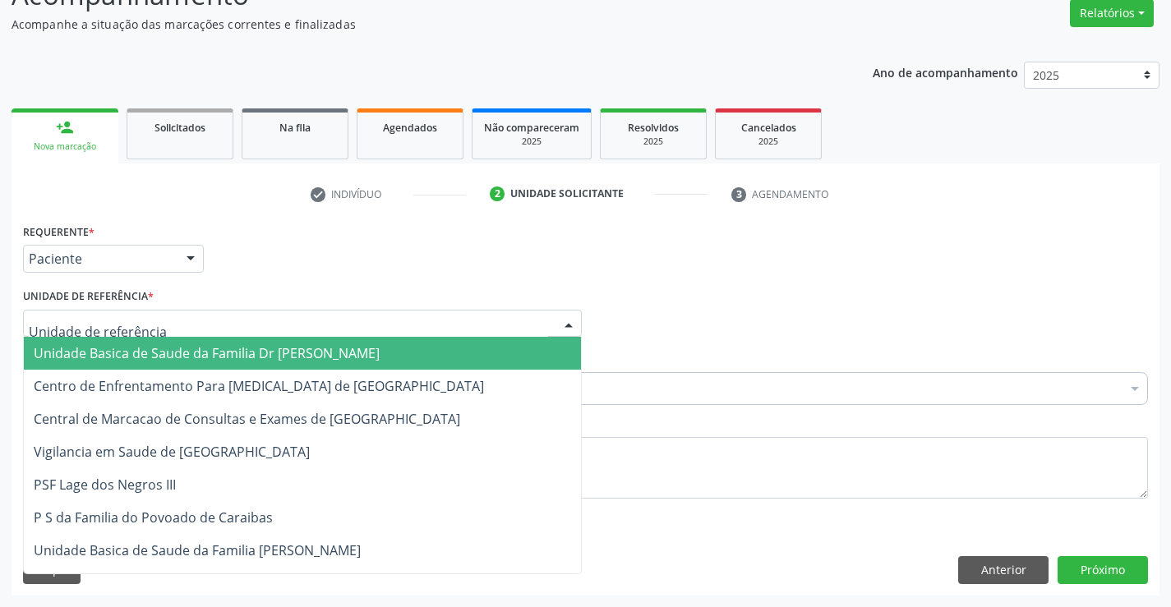
click at [200, 352] on span "Unidade Basica de Saude da Familia Dr [PERSON_NAME]" at bounding box center [207, 353] width 346 height 18
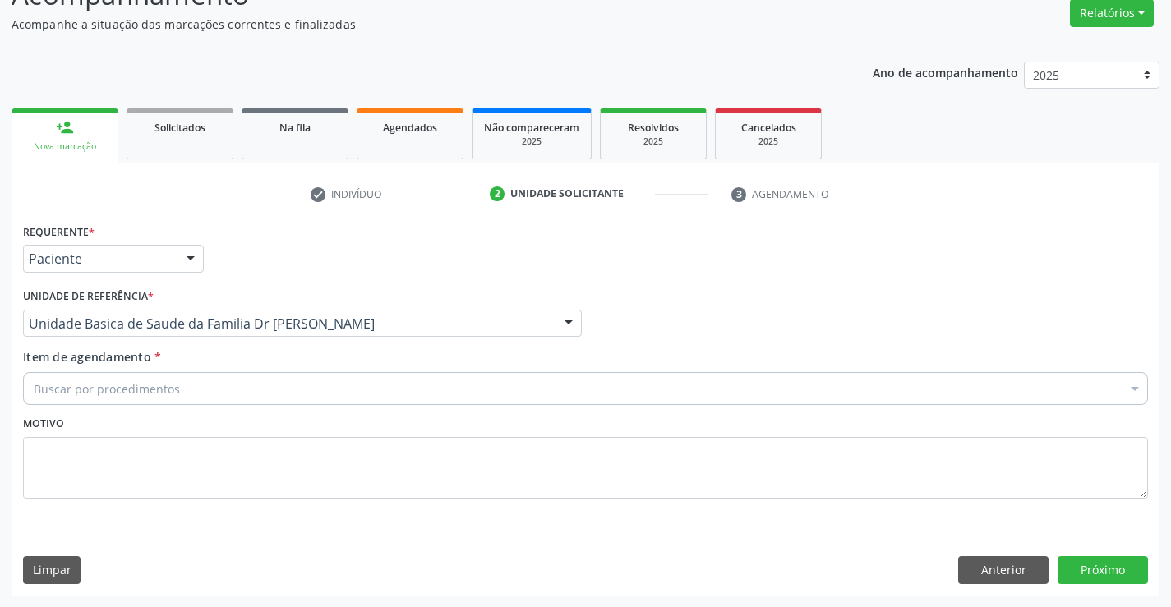
click at [198, 391] on div "Buscar por procedimentos" at bounding box center [585, 388] width 1125 height 33
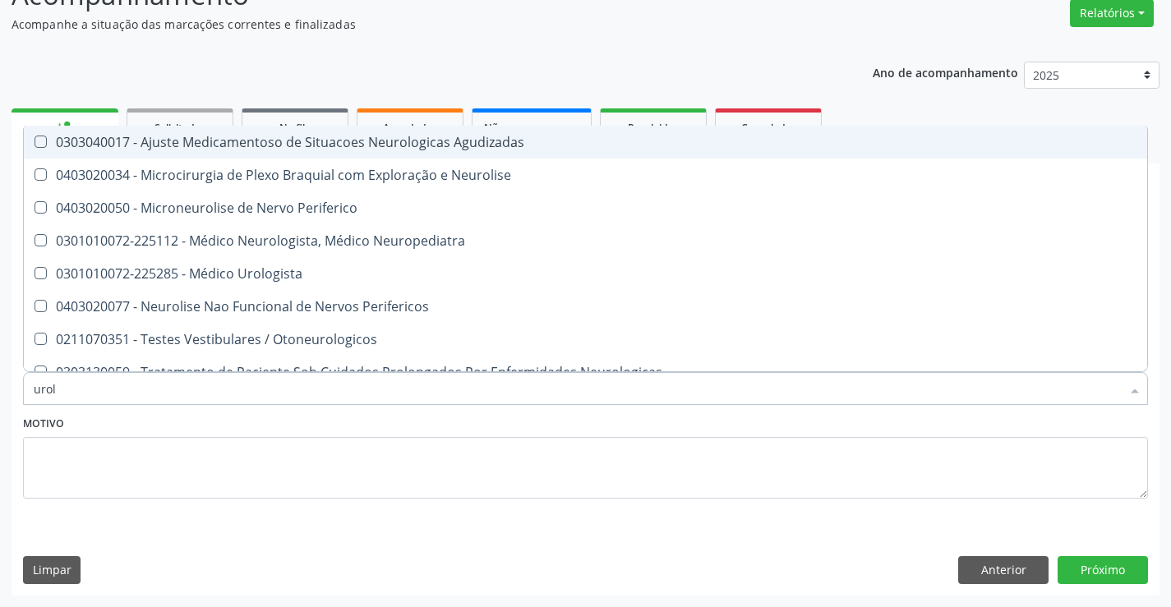
type input "urolo"
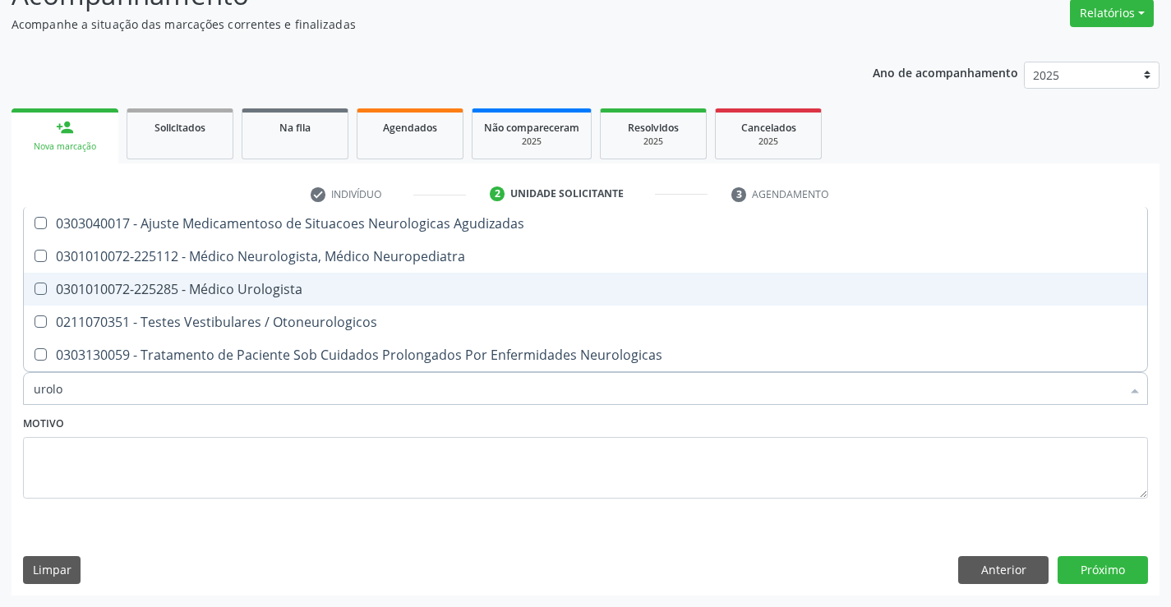
click at [278, 289] on div "0301010072-225285 - Médico Urologista" at bounding box center [586, 289] width 1104 height 13
checkbox Urologista "true"
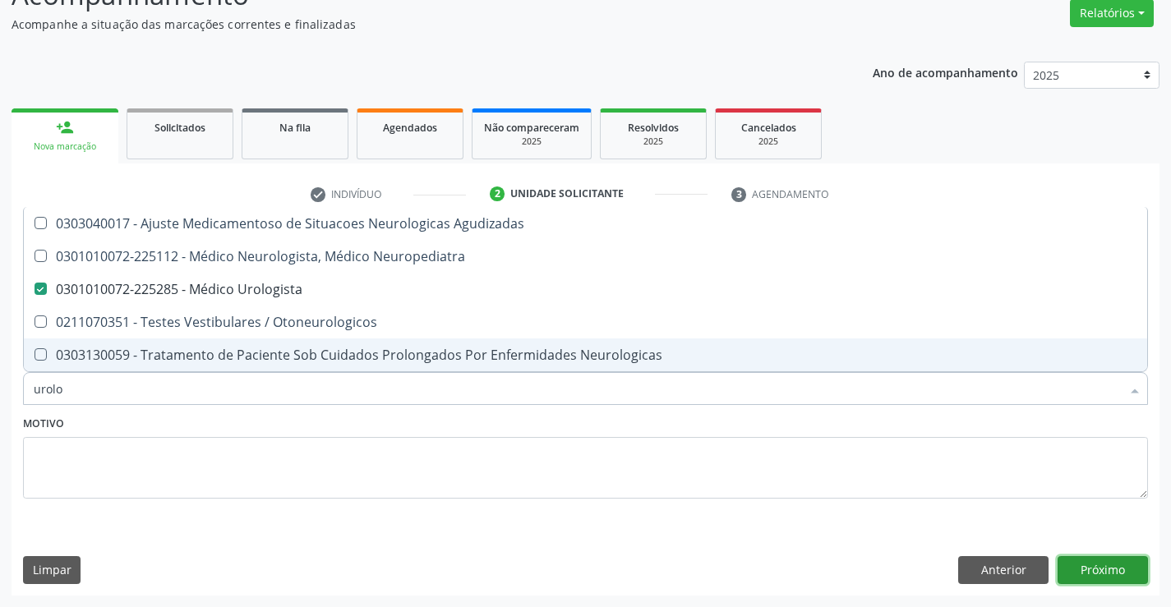
click at [1101, 570] on button "Próximo" at bounding box center [1103, 570] width 90 height 28
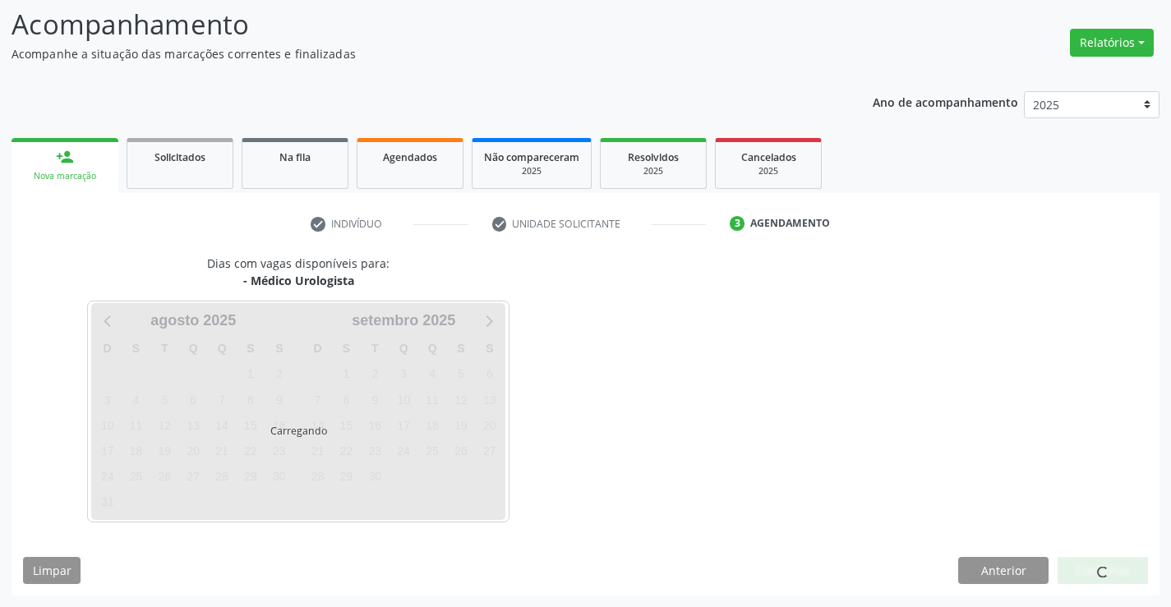
scroll to position [108, 0]
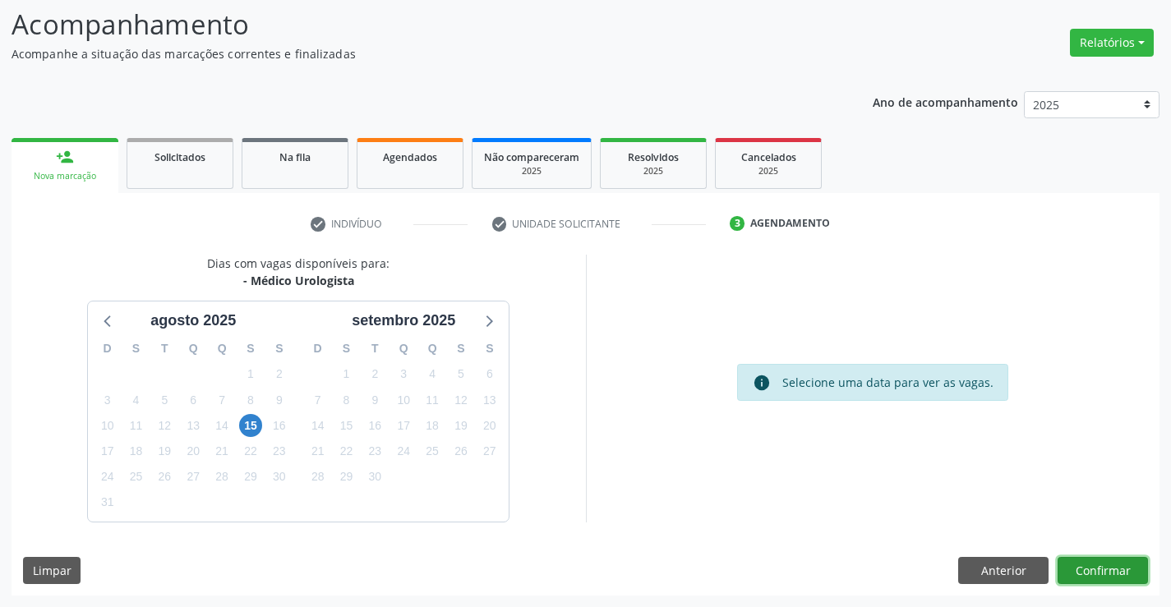
click at [1101, 570] on button "Confirmar" at bounding box center [1103, 571] width 90 height 28
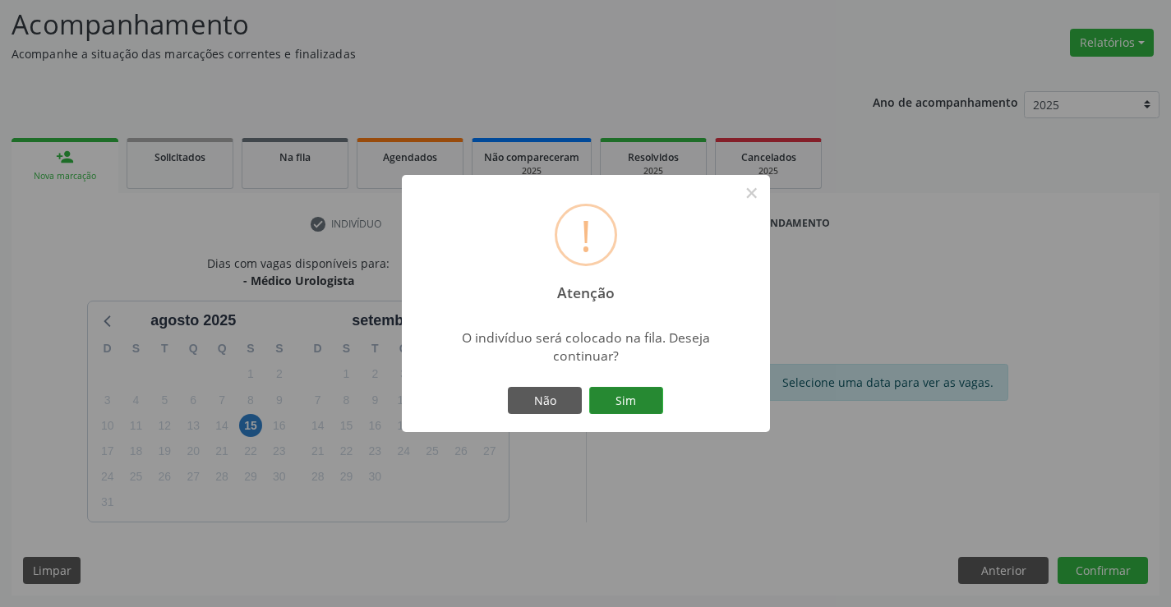
click at [623, 390] on button "Sim" at bounding box center [626, 401] width 74 height 28
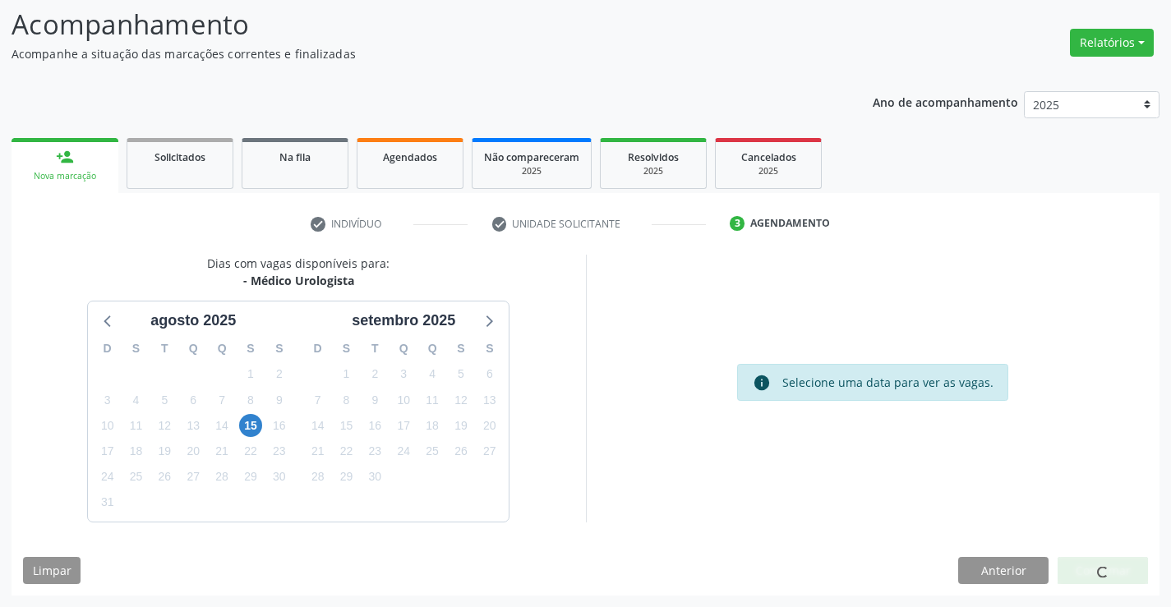
scroll to position [0, 0]
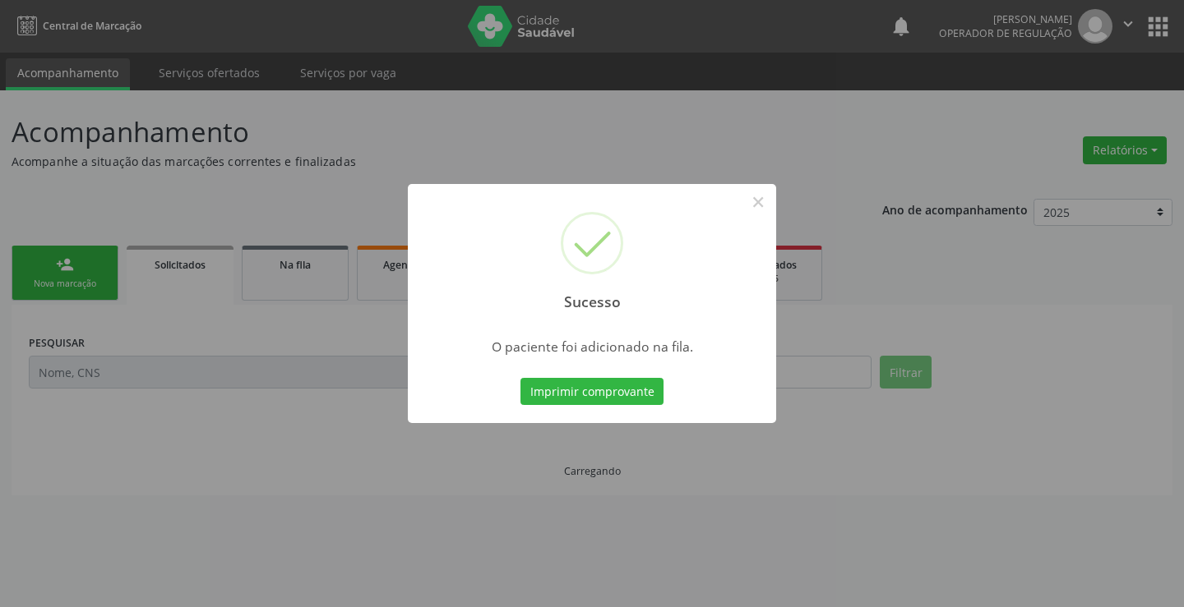
click at [623, 390] on button "Imprimir comprovante" at bounding box center [591, 392] width 143 height 28
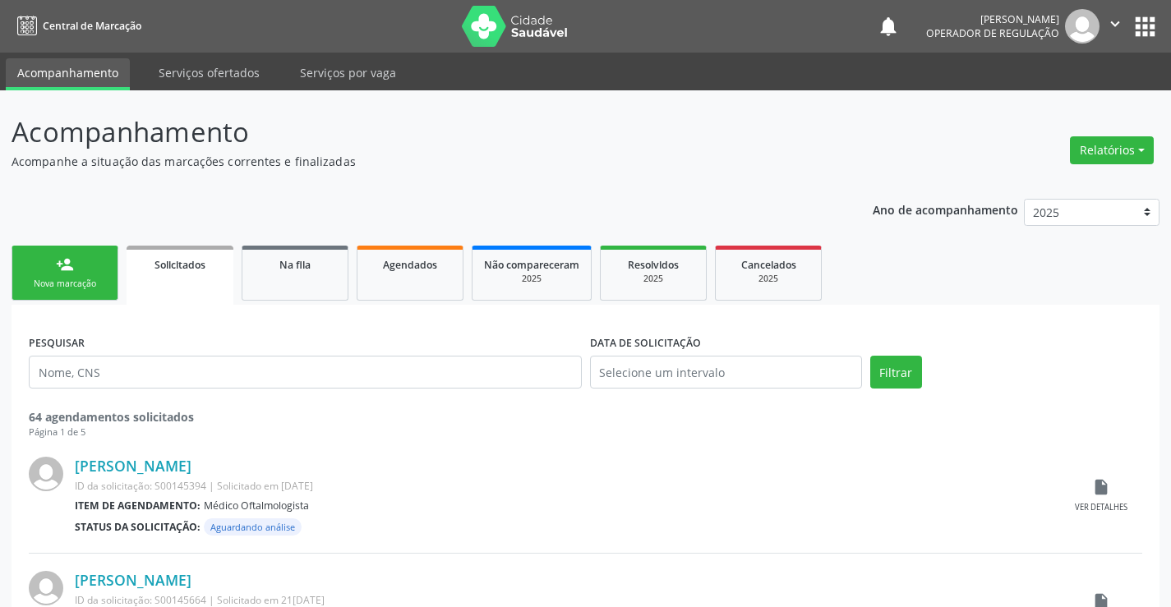
click at [51, 270] on link "person_add Nova marcação" at bounding box center [65, 273] width 107 height 55
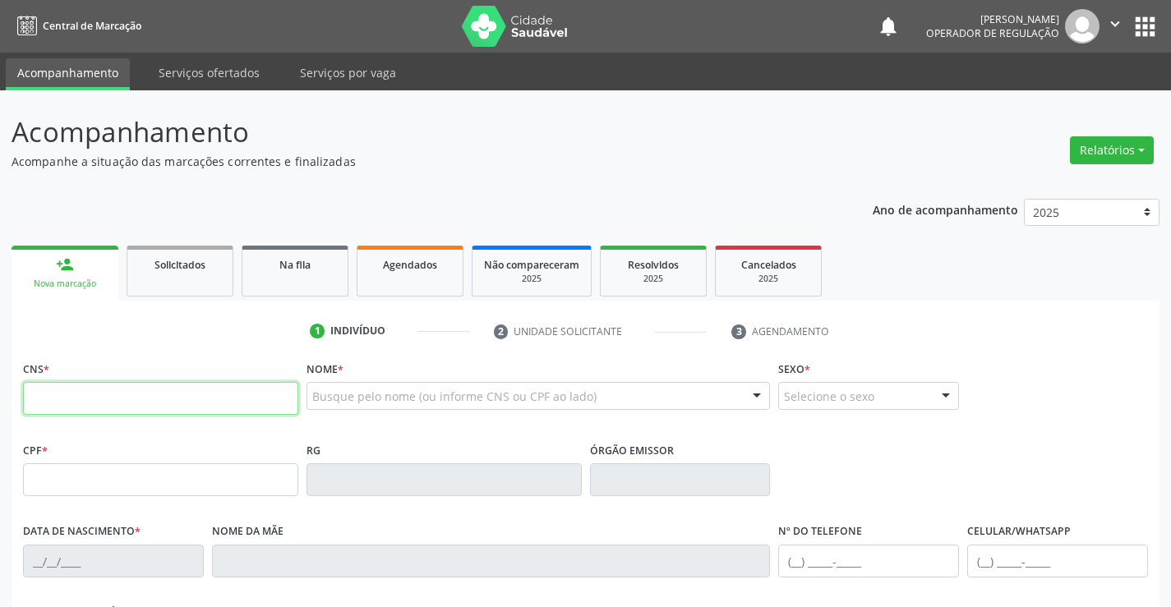
click at [73, 390] on input "text" at bounding box center [160, 398] width 275 height 33
click at [76, 396] on input "text" at bounding box center [160, 398] width 275 height 33
type input "706 3057 3304 1979"
type input "0382229819"
type input "06[DATE]"
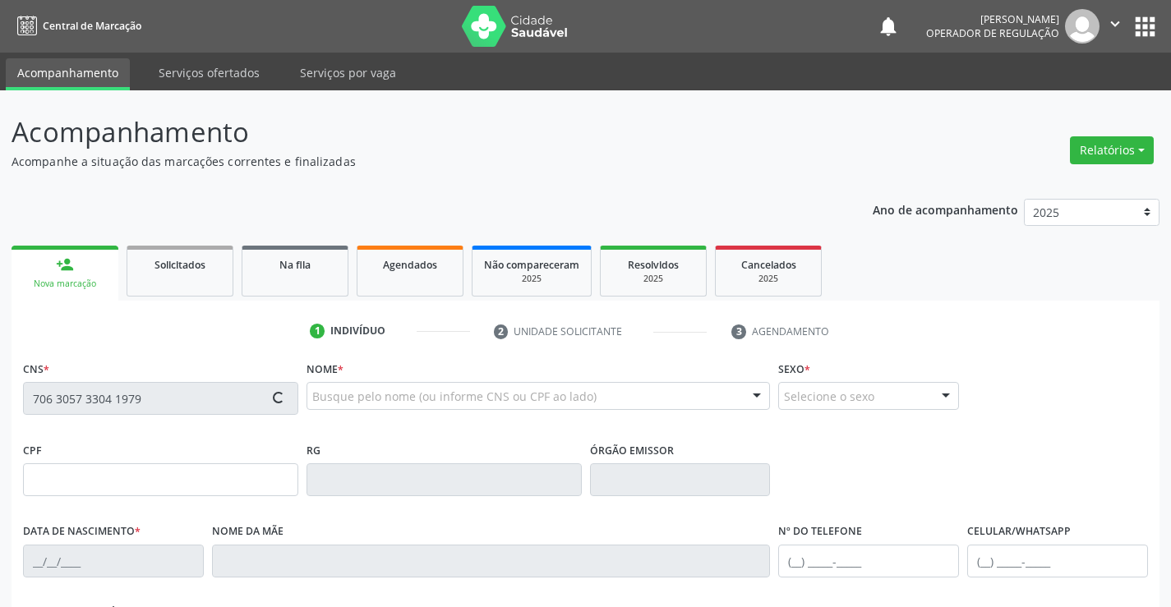
type input "sn"
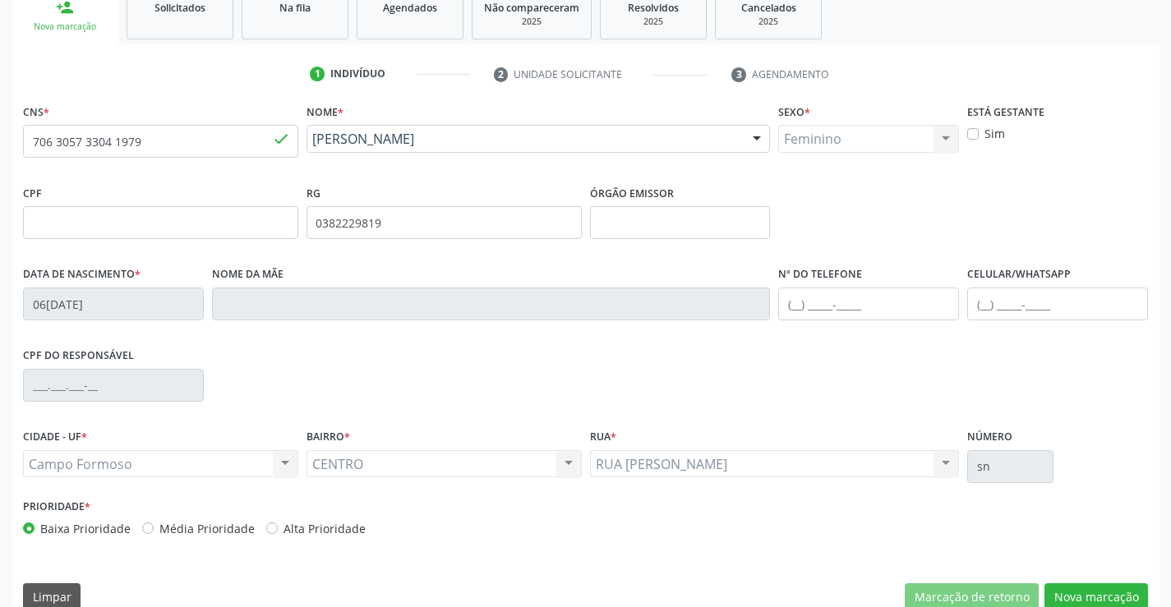
scroll to position [284, 0]
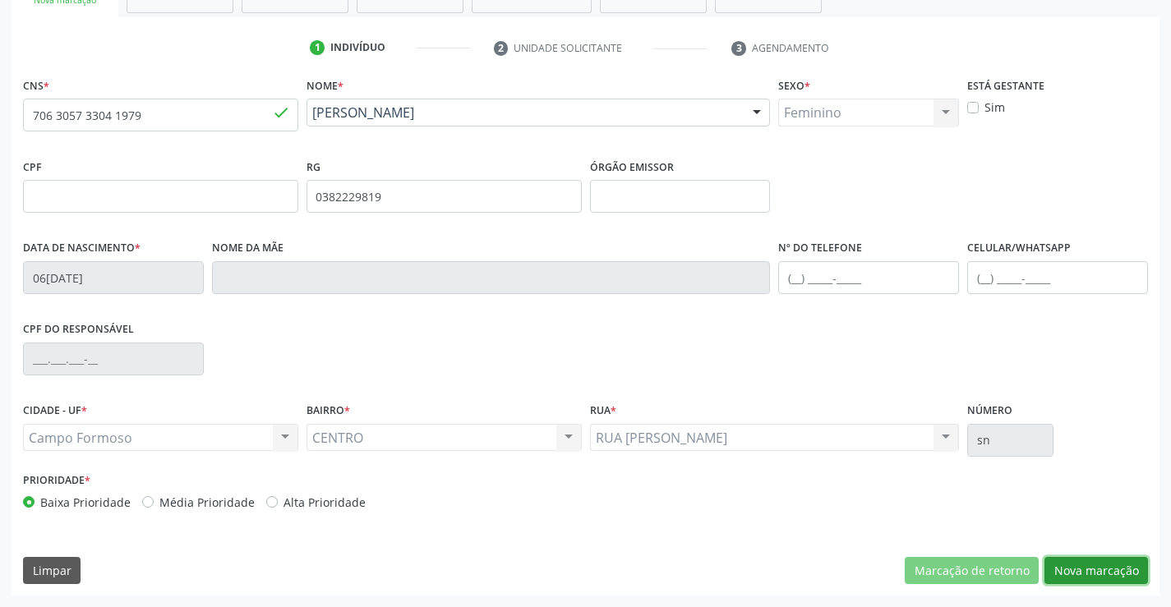
click at [1069, 569] on button "Nova marcação" at bounding box center [1097, 571] width 104 height 28
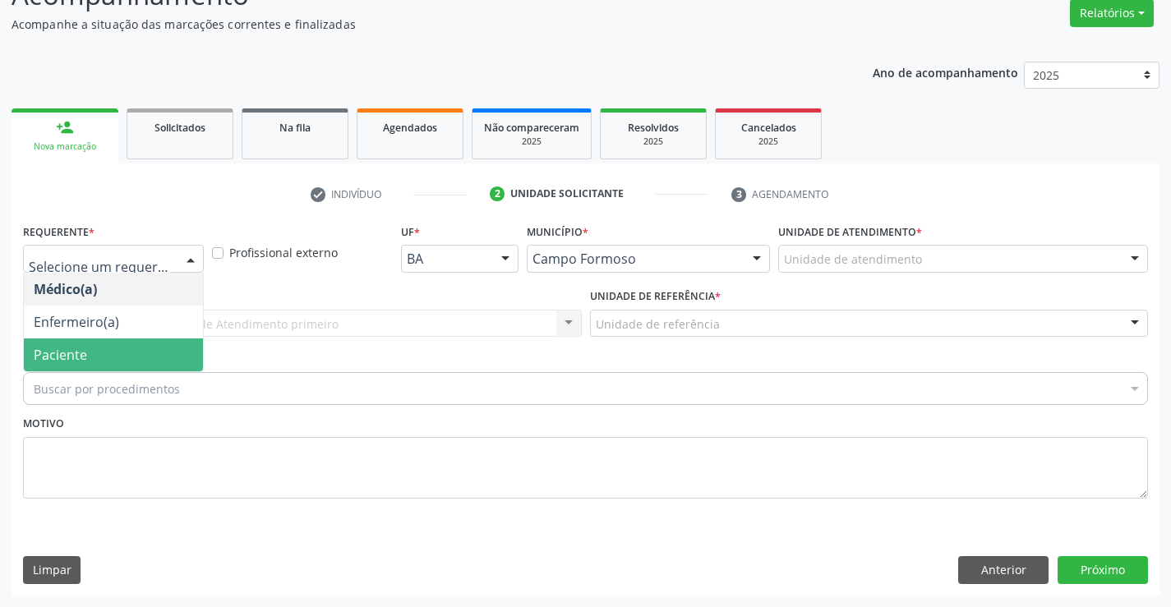
click at [77, 354] on span "Paciente" at bounding box center [60, 355] width 53 height 18
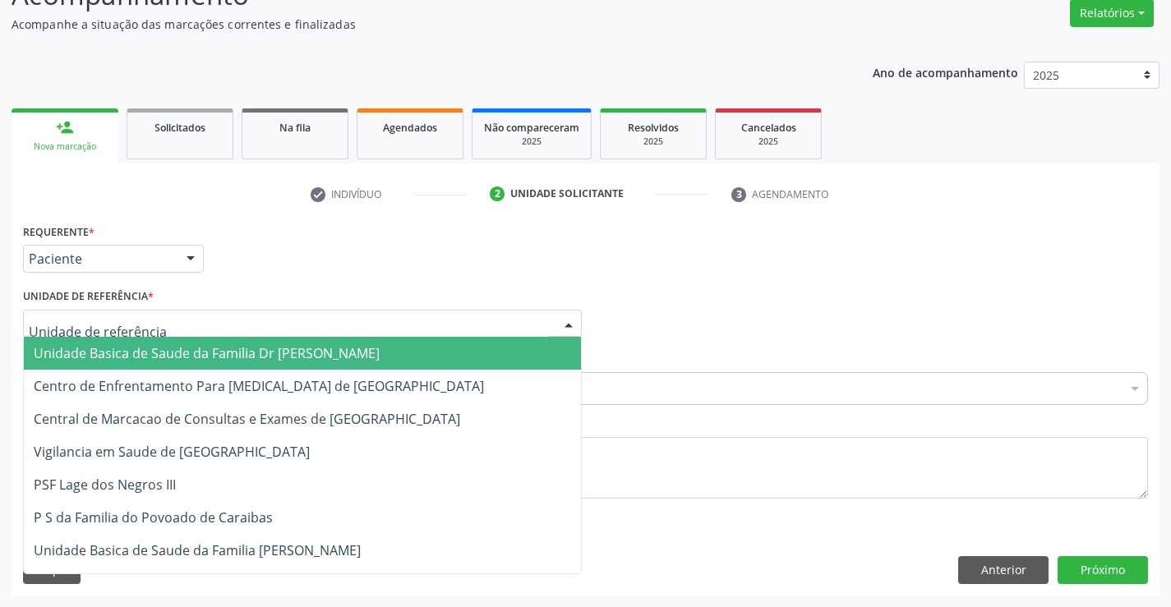
click at [184, 353] on span "Unidade Basica de Saude da Familia Dr [PERSON_NAME]" at bounding box center [207, 353] width 346 height 18
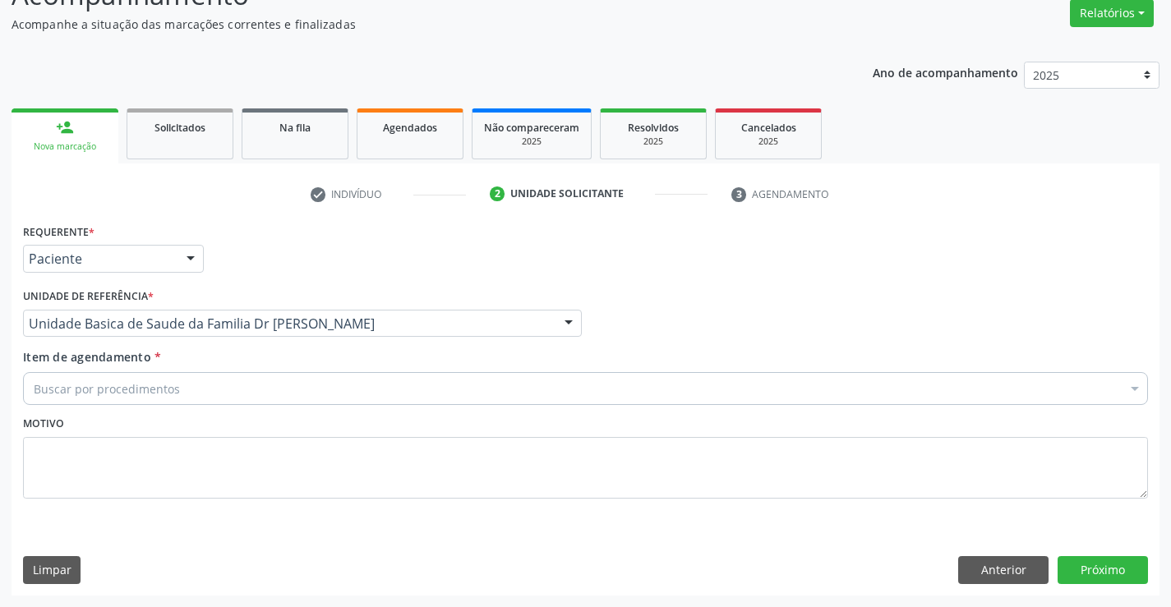
click at [196, 394] on div "Buscar por procedimentos" at bounding box center [585, 388] width 1125 height 33
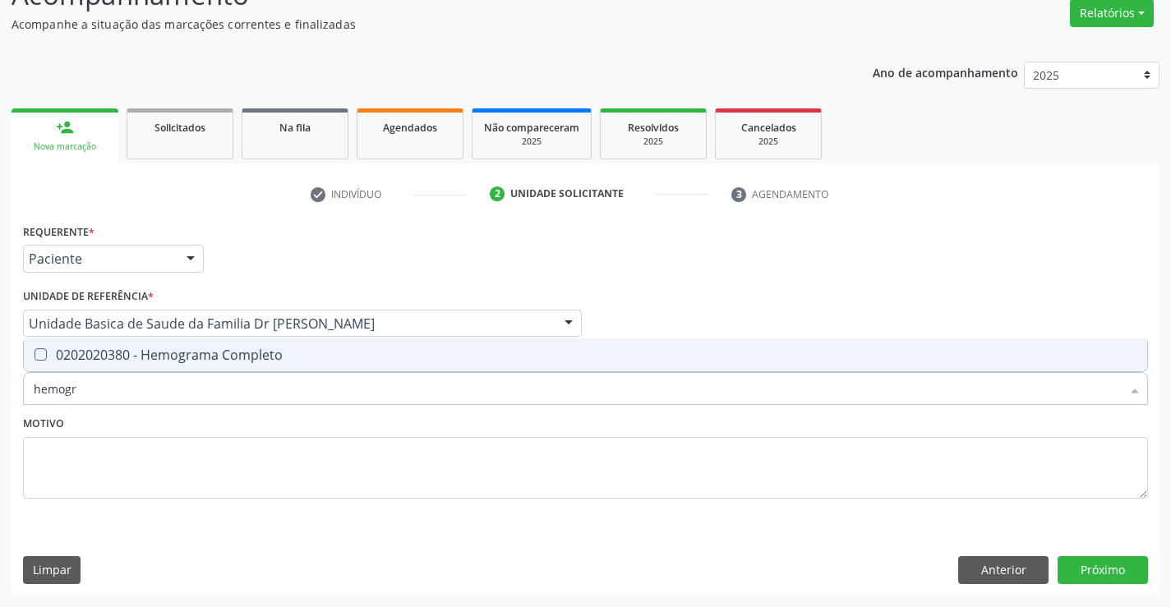
type input "hemogra"
click at [223, 350] on div "0202020380 - Hemograma Completo" at bounding box center [586, 355] width 1104 height 13
checkbox Completo "true"
click at [222, 410] on div "Item de agendamento * hemogra Desfazer seleção 0202020380 - Hemograma Completo …" at bounding box center [586, 380] width 1134 height 63
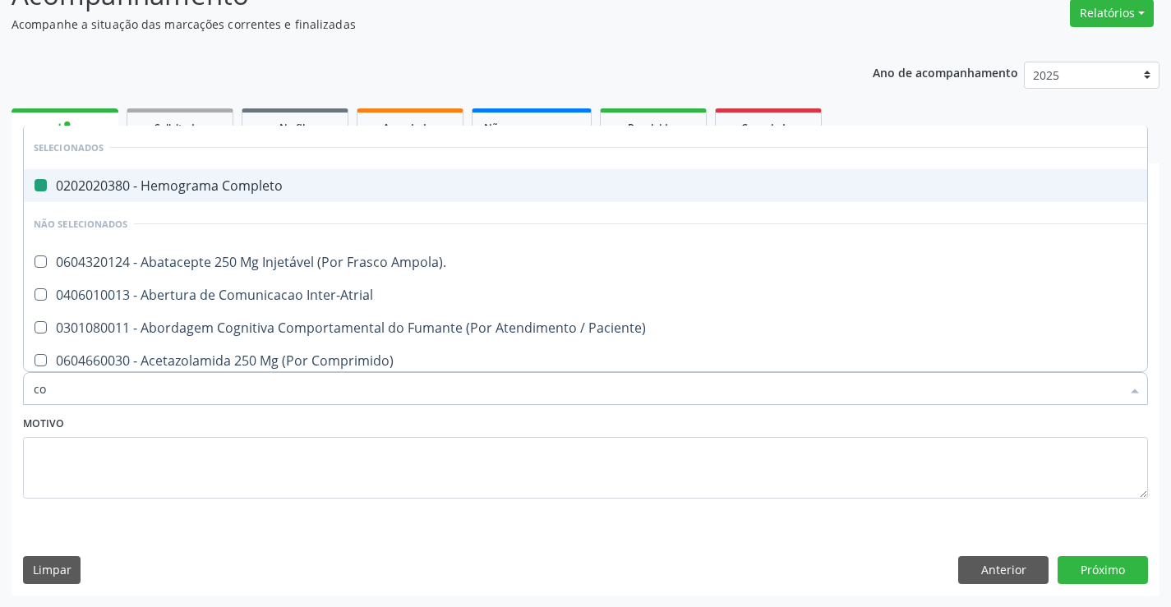
type input "col"
checkbox Completo "false"
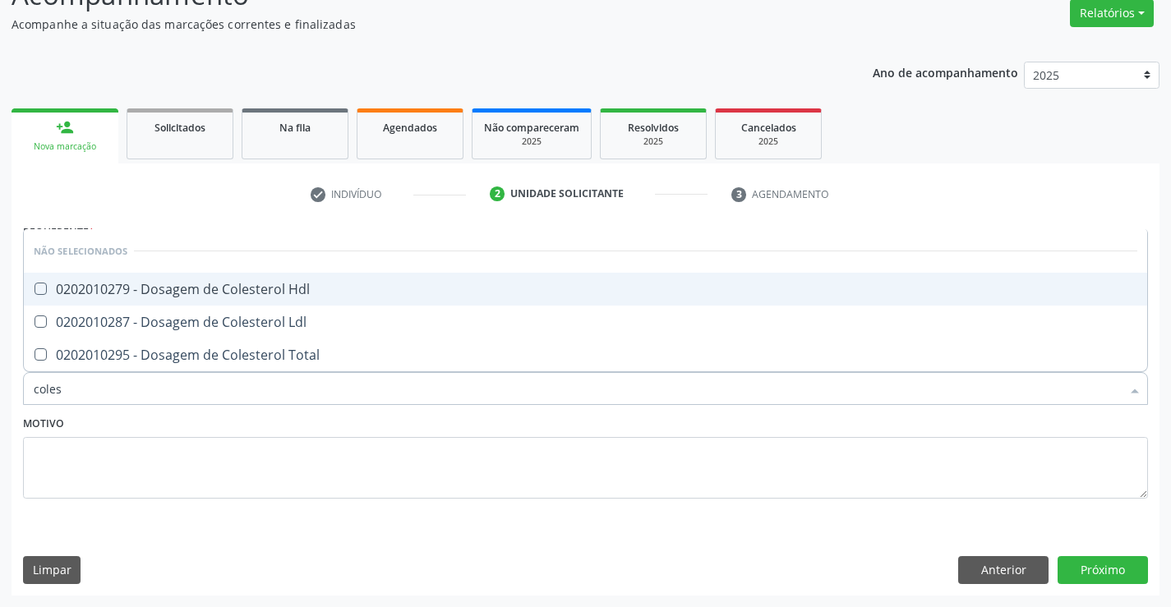
type input "colest"
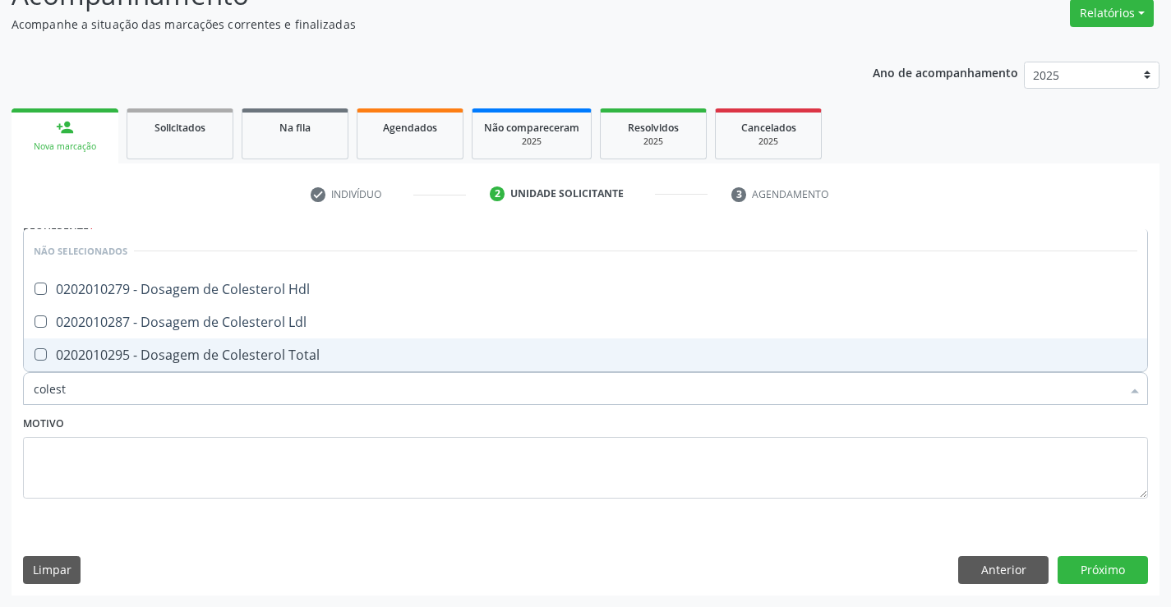
click at [262, 354] on div "0202010295 - Dosagem de Colesterol Total" at bounding box center [586, 355] width 1104 height 13
checkbox Total "true"
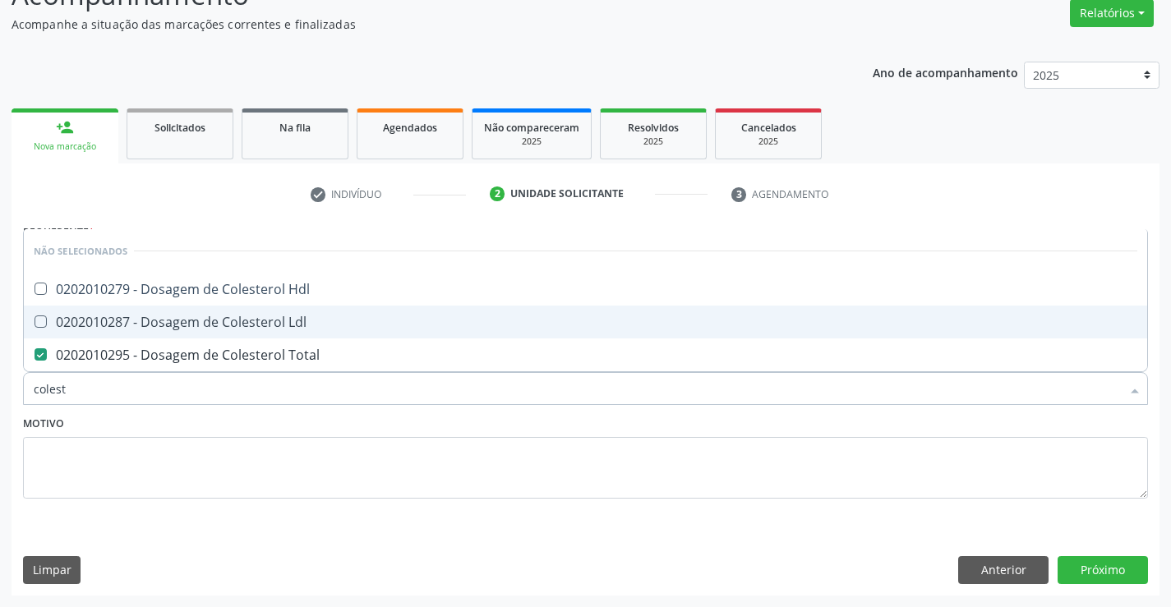
click at [265, 324] on div "0202010287 - Dosagem de Colesterol Ldl" at bounding box center [586, 322] width 1104 height 13
checkbox Ldl "true"
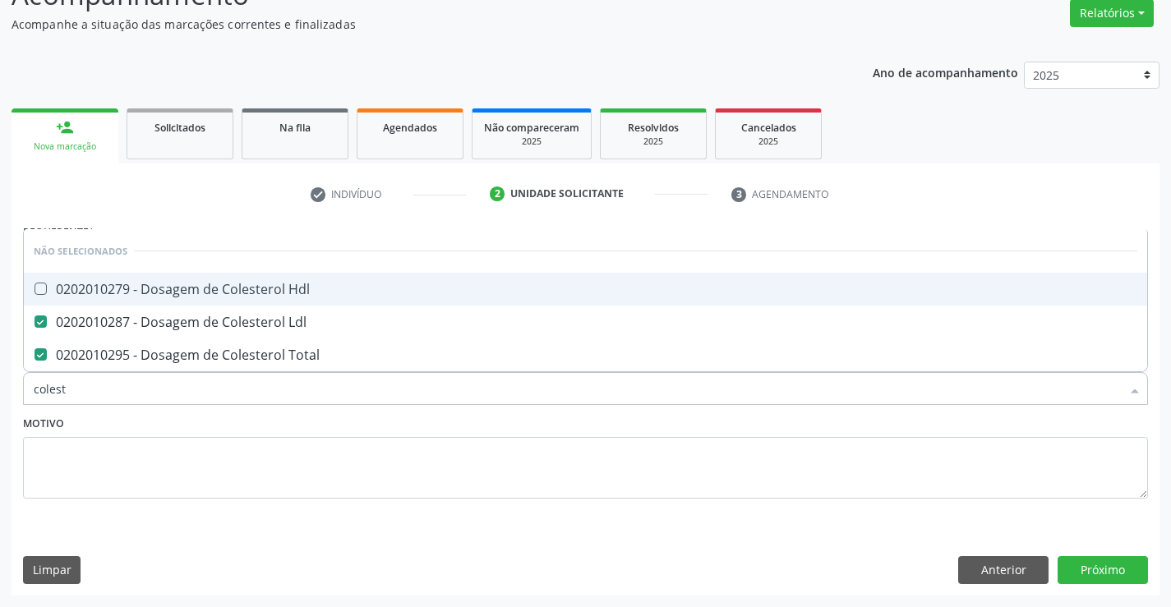
click at [274, 289] on div "0202010279 - Dosagem de Colesterol Hdl" at bounding box center [586, 289] width 1104 height 13
checkbox Hdl "true"
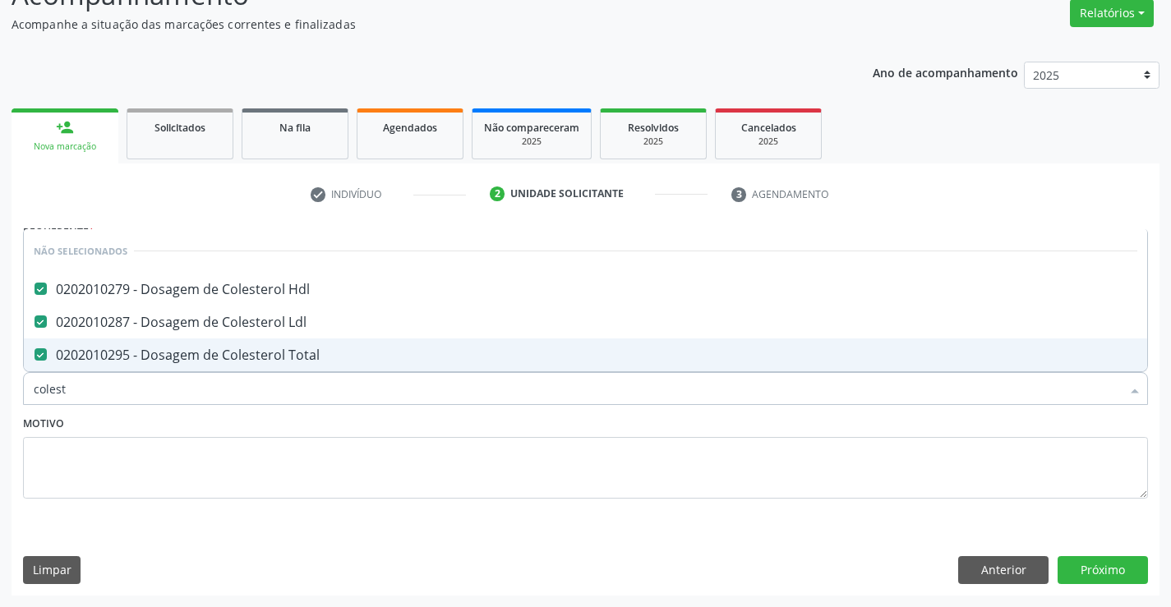
type input "colest"
click at [211, 427] on div "Motivo" at bounding box center [585, 455] width 1125 height 87
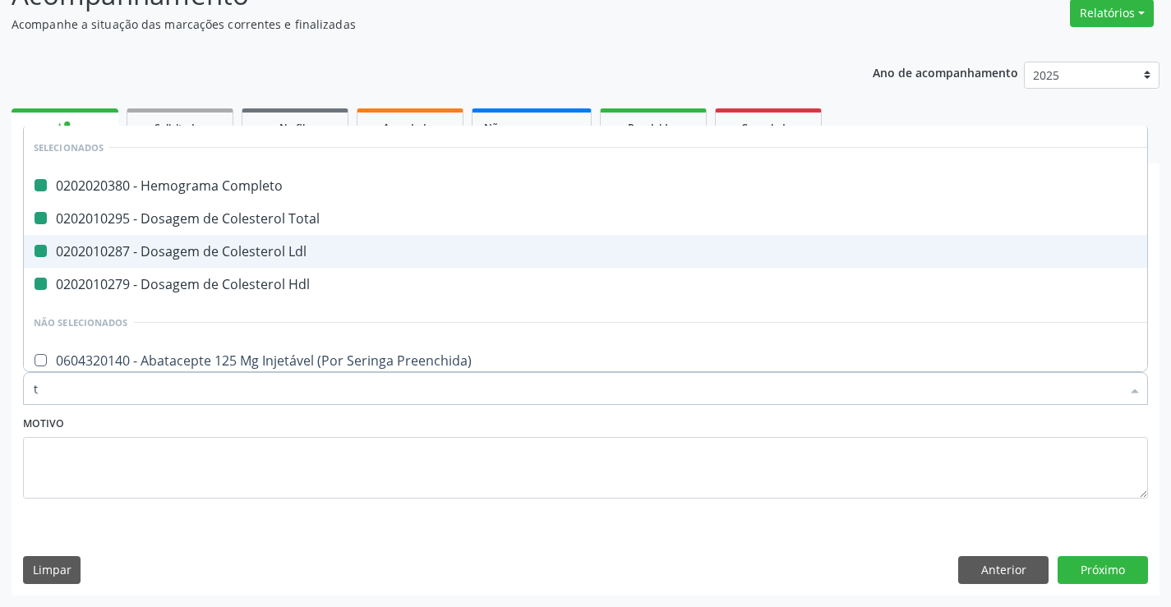
type input "tr"
checkbox Completo "false"
checkbox Ldl "false"
checkbox Total "false"
checkbox Hdl "false"
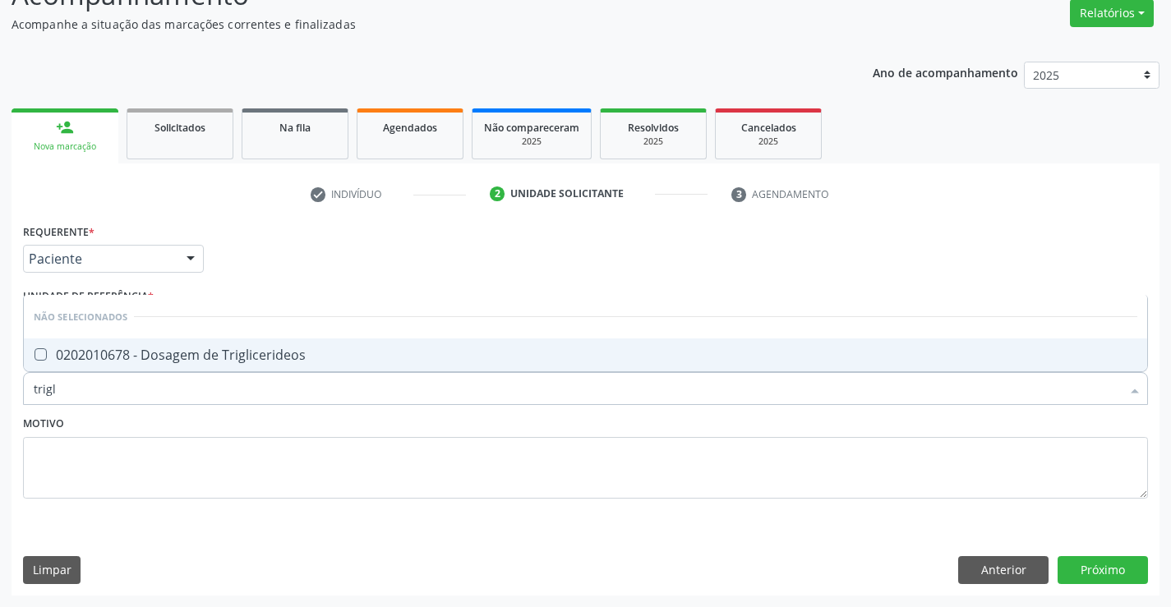
type input "trigli"
click at [248, 349] on div "0202010678 - Dosagem de Triglicerideos" at bounding box center [586, 355] width 1104 height 13
checkbox Triglicerideos "true"
click at [284, 417] on div "Motivo" at bounding box center [585, 455] width 1125 height 87
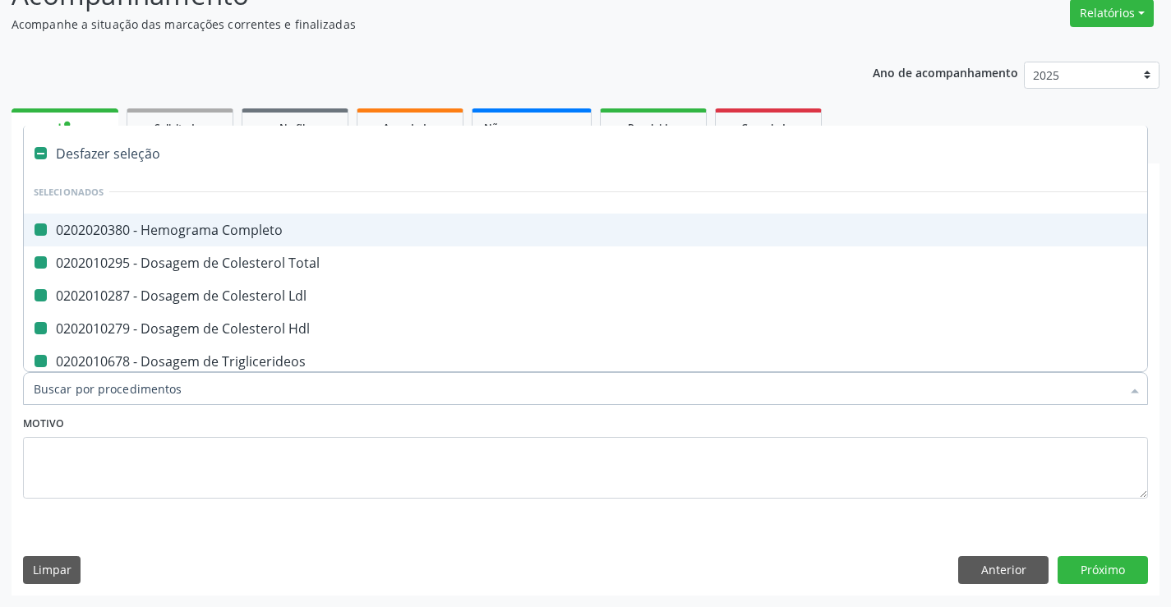
type input "u"
checkbox Completo "false"
checkbox Total "false"
checkbox Ldl "false"
checkbox Hdl "false"
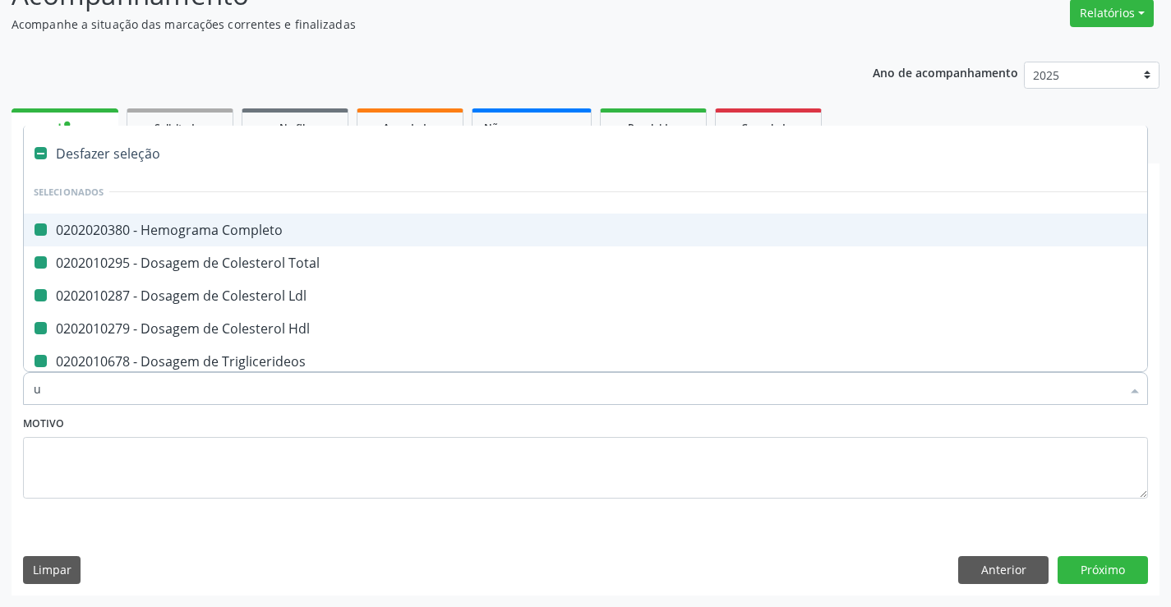
checkbox Triglicerideos "false"
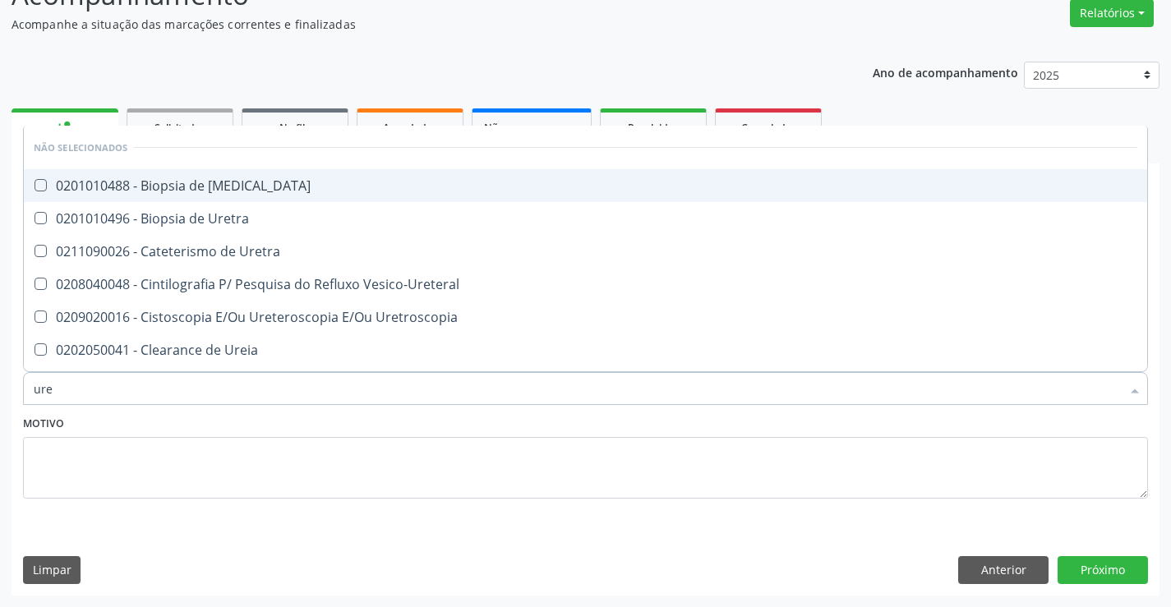
type input "urei"
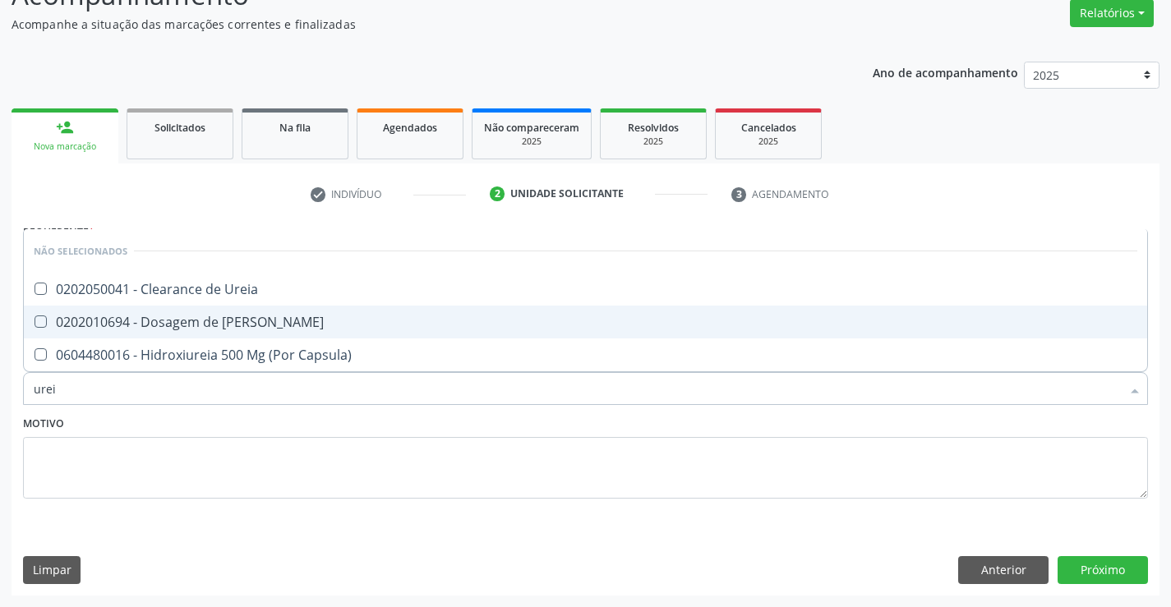
click at [329, 319] on div "0202010694 - Dosagem de [PERSON_NAME]" at bounding box center [586, 322] width 1104 height 13
checkbox Ureia "true"
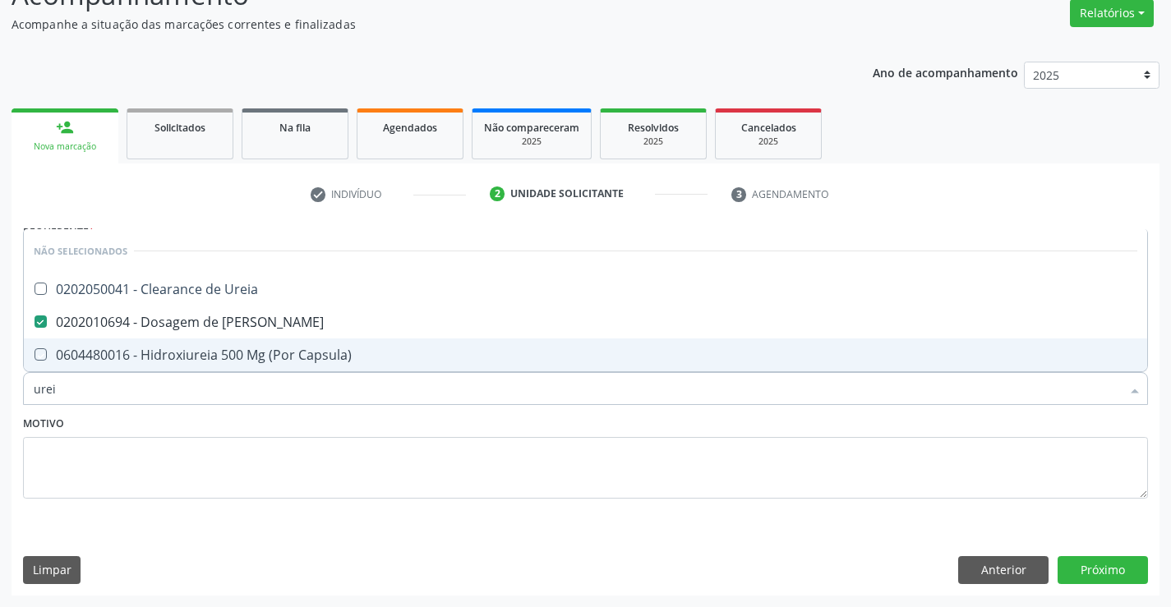
click at [316, 419] on div "Motivo" at bounding box center [585, 455] width 1125 height 87
checkbox Ureia "true"
checkbox Capsula\) "true"
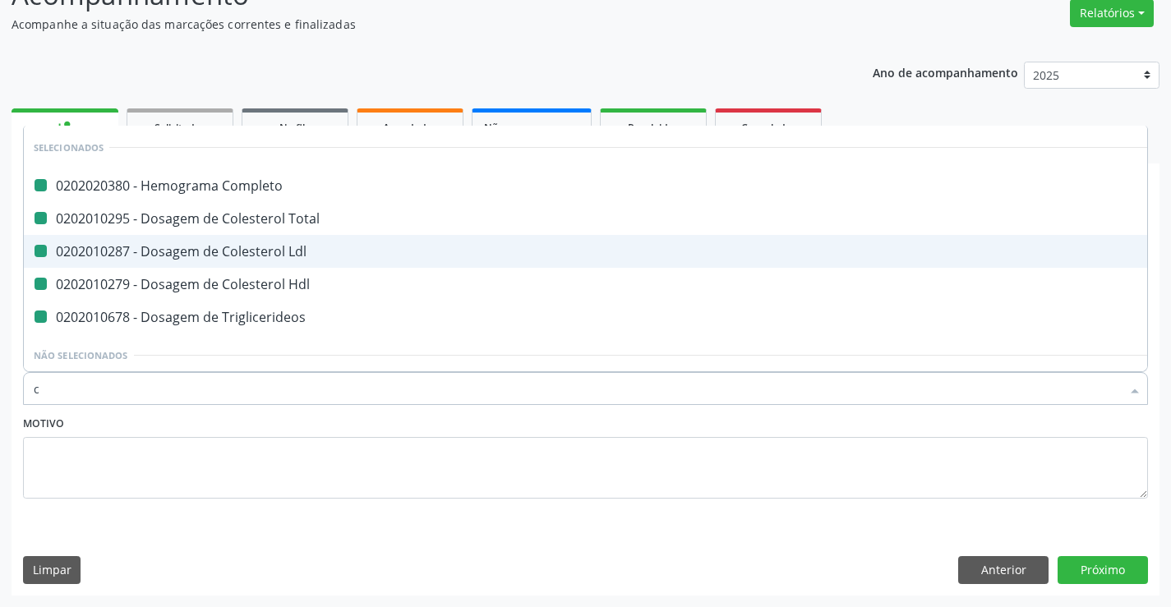
type input "cr"
checkbox Completo "false"
checkbox Total "false"
checkbox Ldl "false"
checkbox Hdl "false"
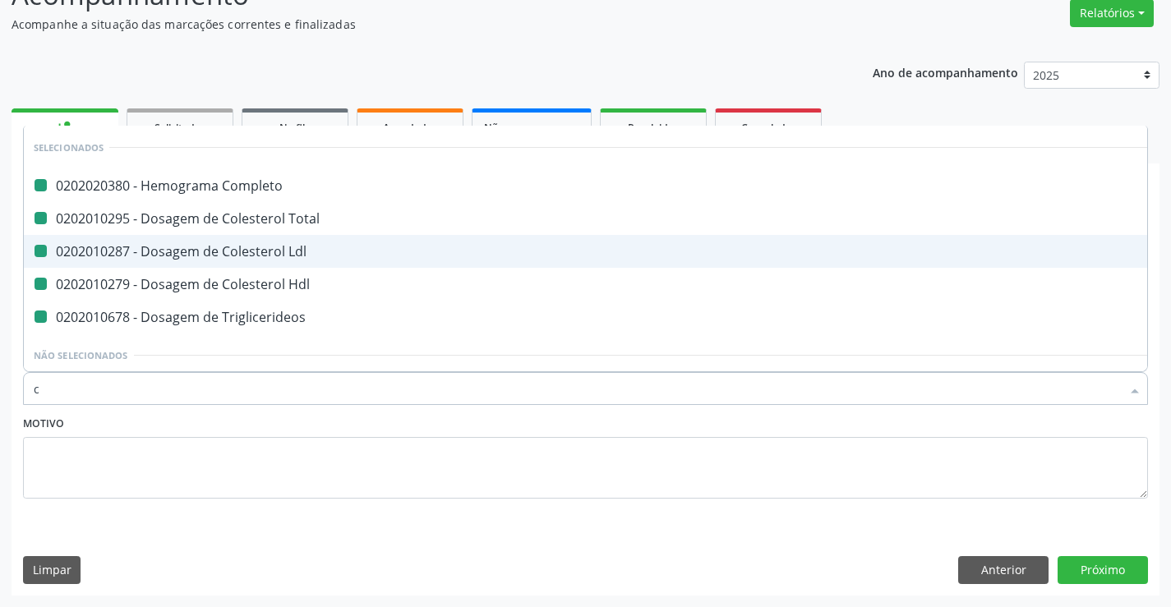
checkbox Triglicerideos "false"
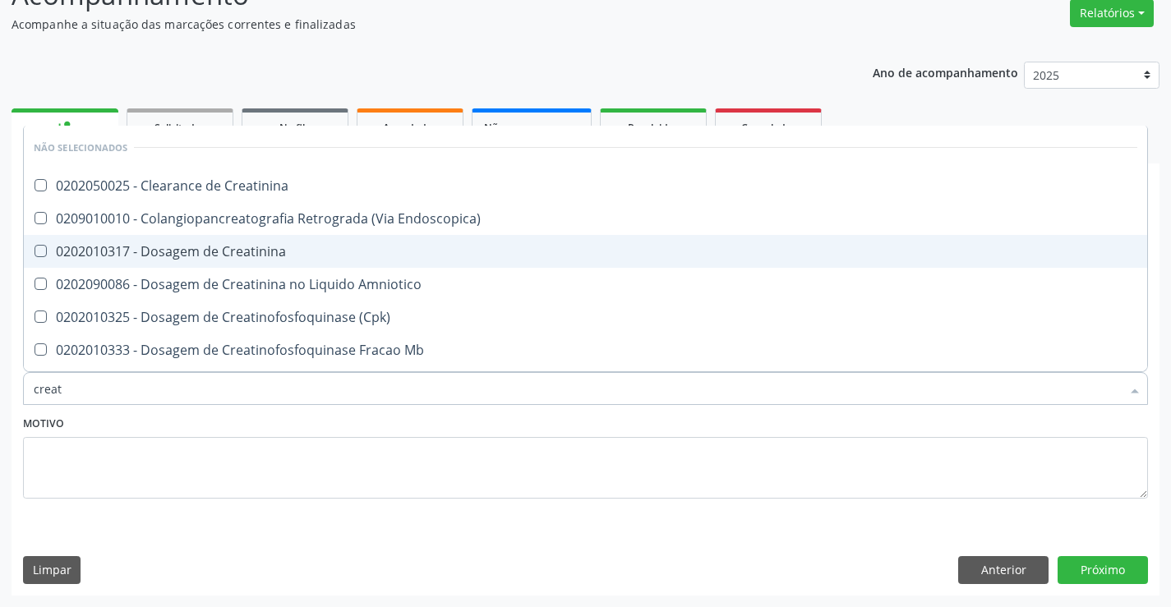
type input "creati"
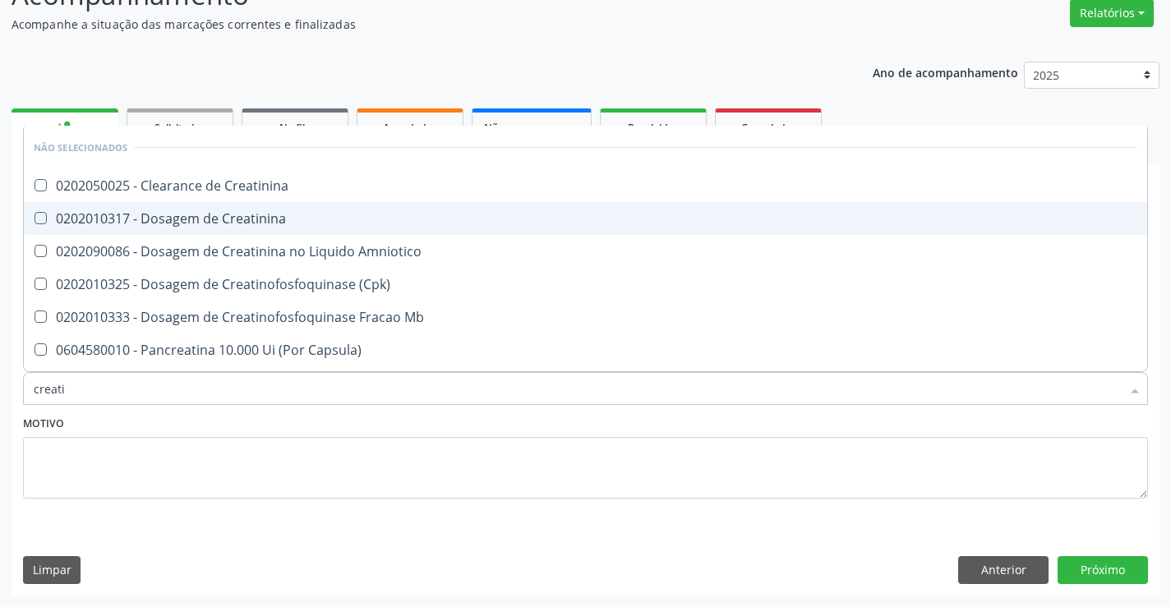
click at [302, 222] on div "0202010317 - Dosagem de Creatinina" at bounding box center [586, 218] width 1104 height 13
checkbox Creatinina "true"
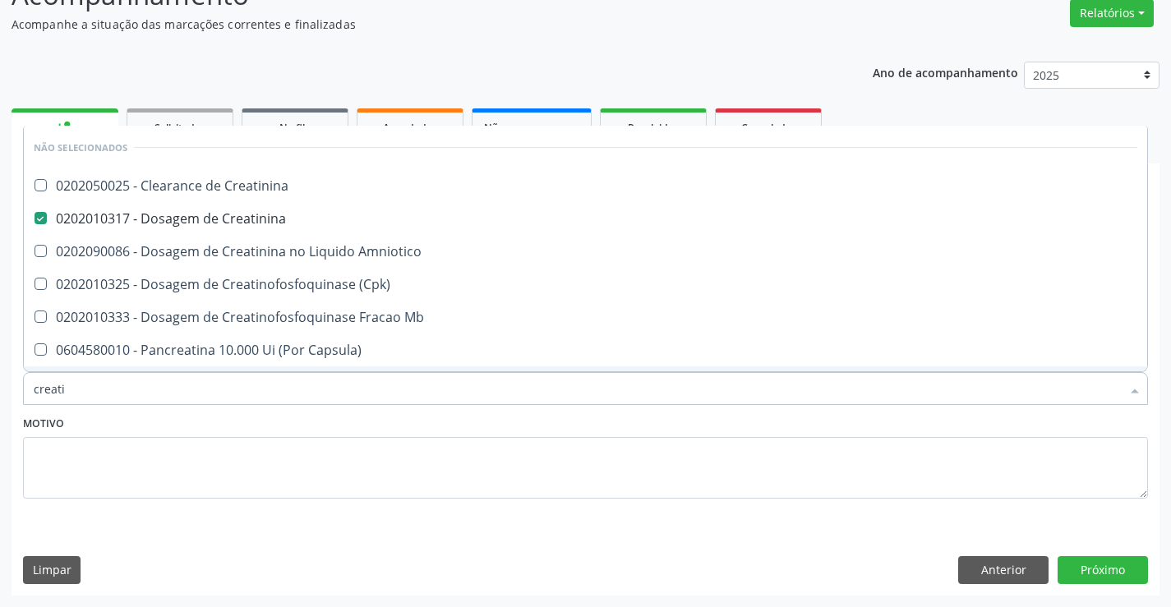
click at [292, 414] on div "Motivo" at bounding box center [585, 455] width 1125 height 87
checkbox Creatinina "true"
checkbox Amniotico "true"
checkbox \(Cpk\) "true"
checkbox Mb "true"
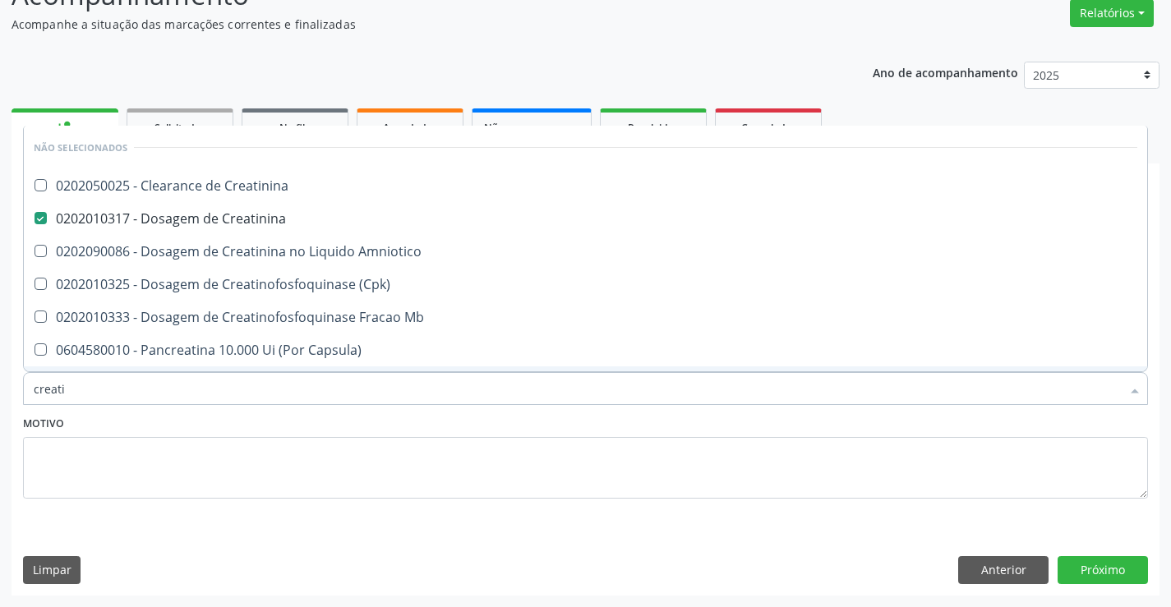
checkbox Capsula\) "true"
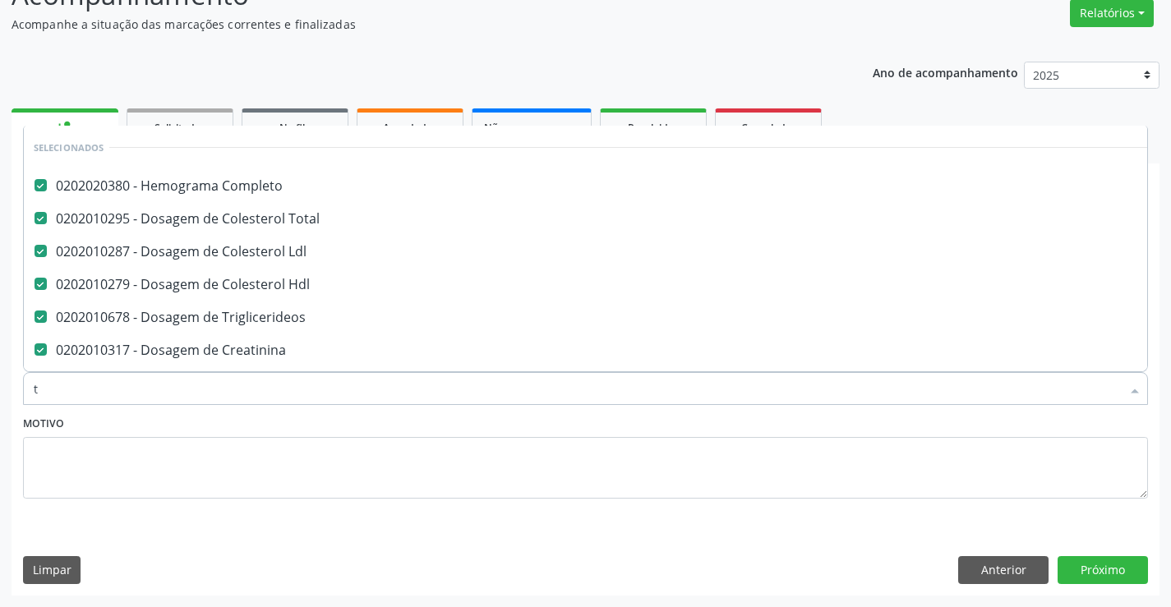
scroll to position [5, 0]
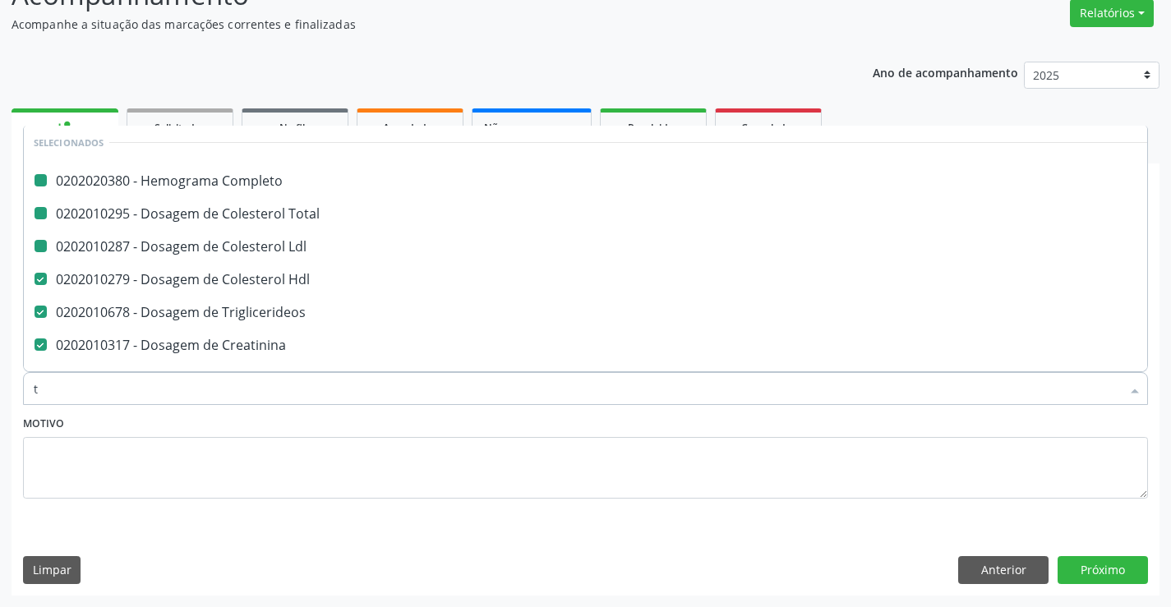
type input "tg"
checkbox Completo "false"
checkbox Total "false"
checkbox Ldl "false"
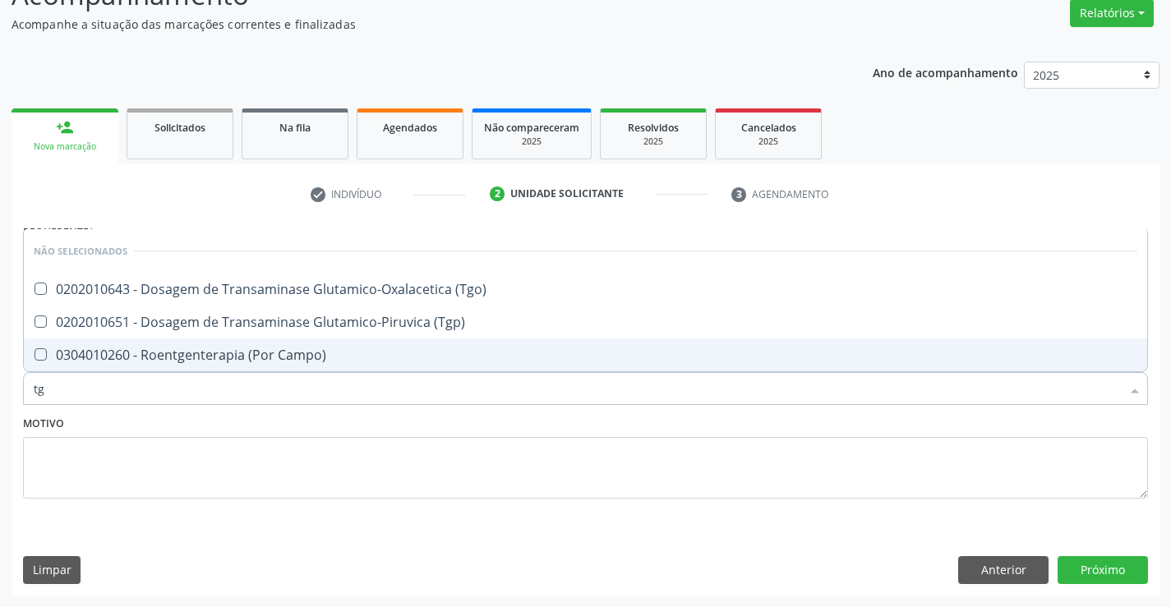
scroll to position [0, 0]
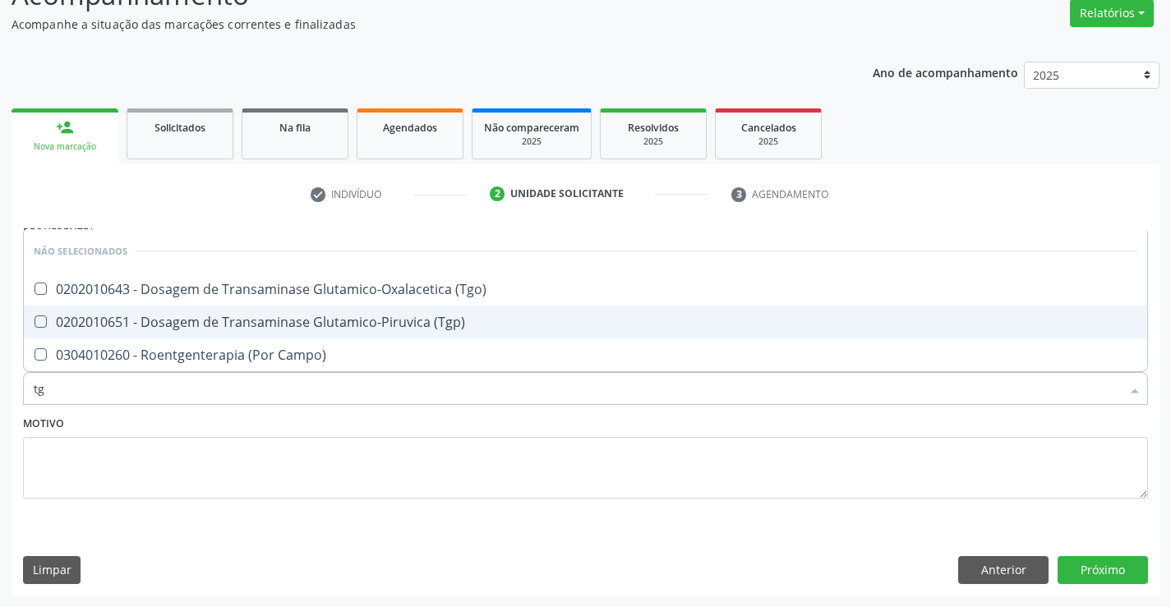
click at [301, 319] on div "0202010651 - Dosagem de Transaminase Glutamico-Piruvica (Tgp)" at bounding box center [586, 322] width 1104 height 13
checkbox \(Tgp\) "true"
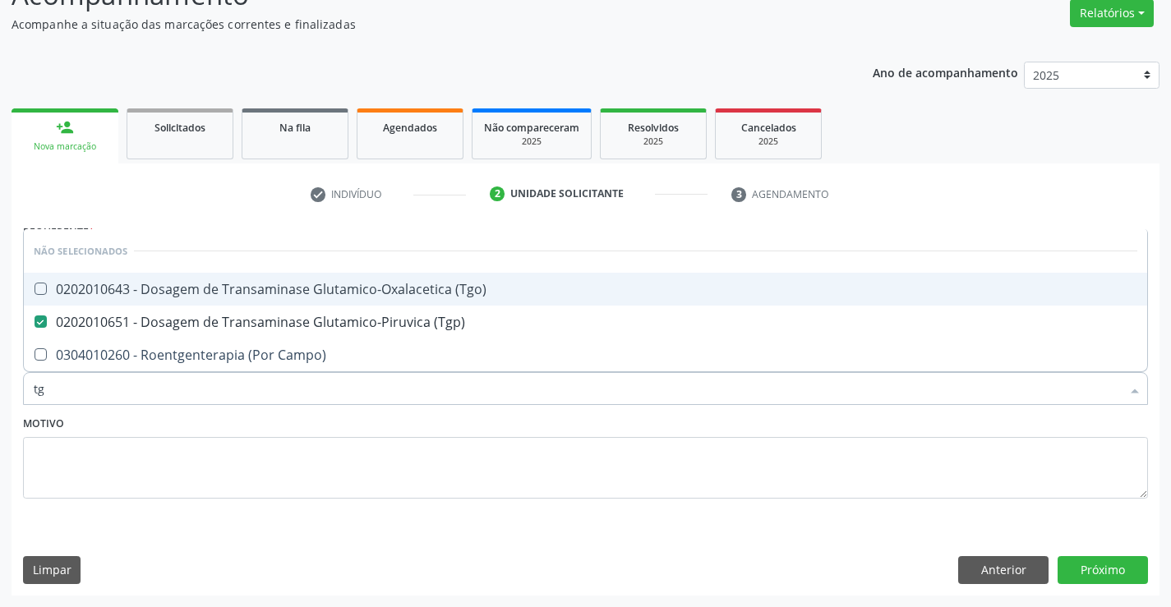
click at [302, 294] on div "0202010643 - Dosagem de Transaminase Glutamico-Oxalacetica (Tgo)" at bounding box center [586, 289] width 1104 height 13
checkbox \(Tgo\) "true"
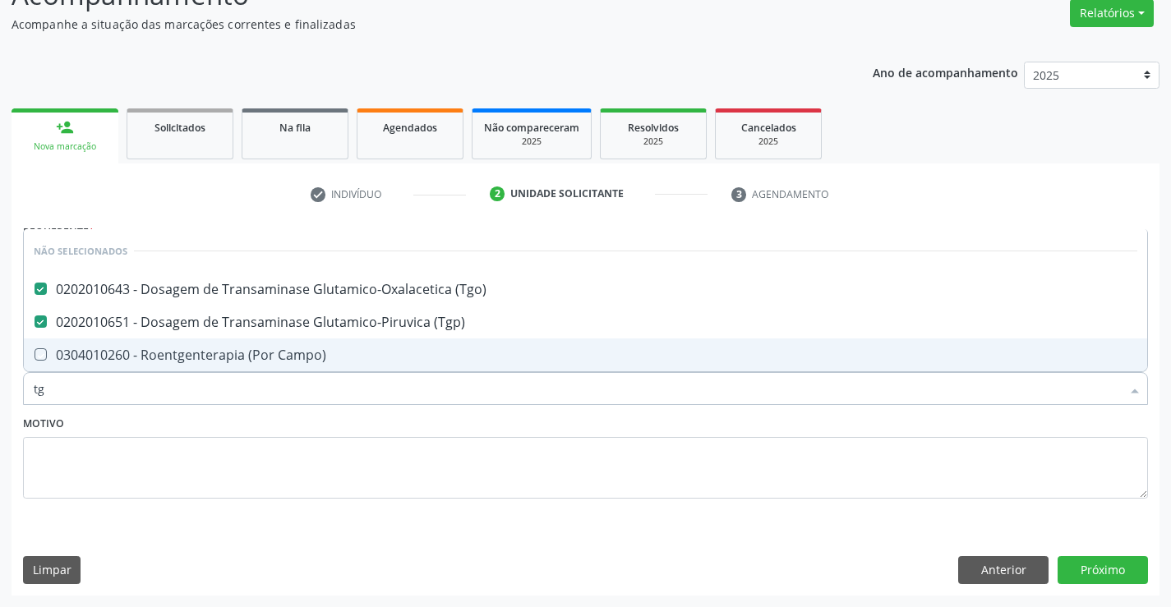
click at [279, 423] on div "Motivo" at bounding box center [585, 455] width 1125 height 87
checkbox Campo\) "true"
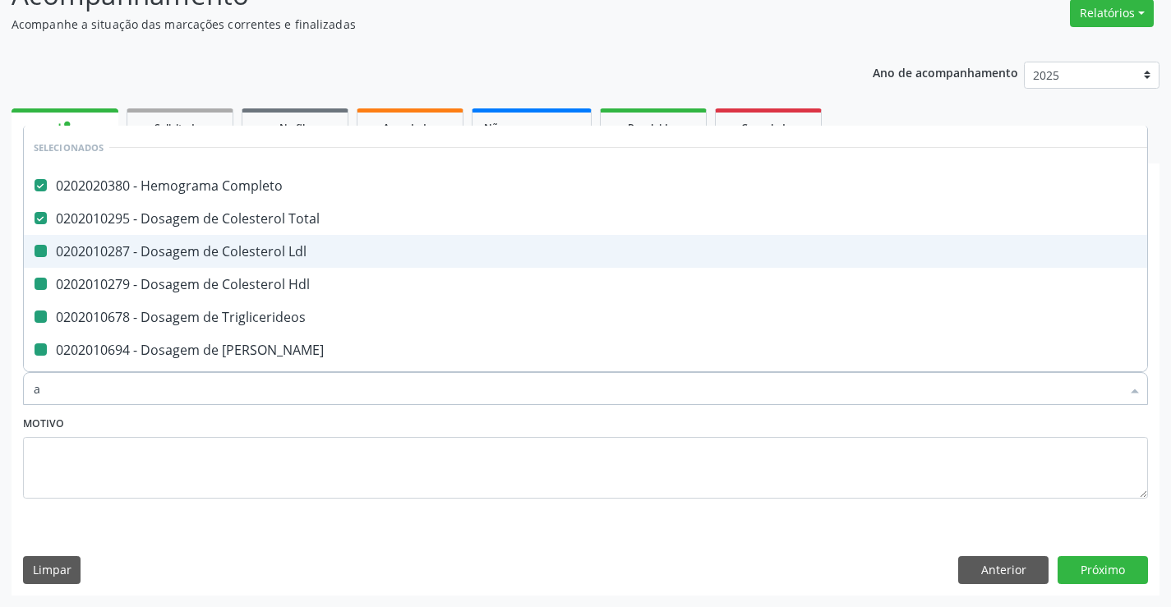
type input "ac"
checkbox Ldl "false"
checkbox Hdl "false"
checkbox Triglicerideos "false"
checkbox Ureia "false"
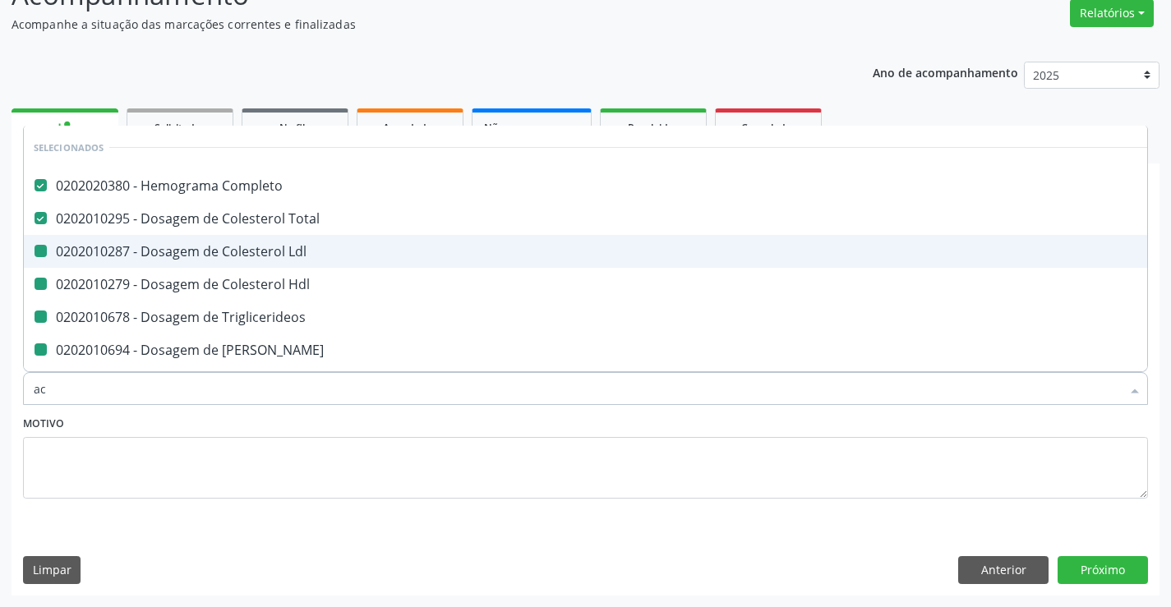
checkbox Creatinina "false"
checkbox \(Tgp\) "false"
checkbox \(Tgo\) "false"
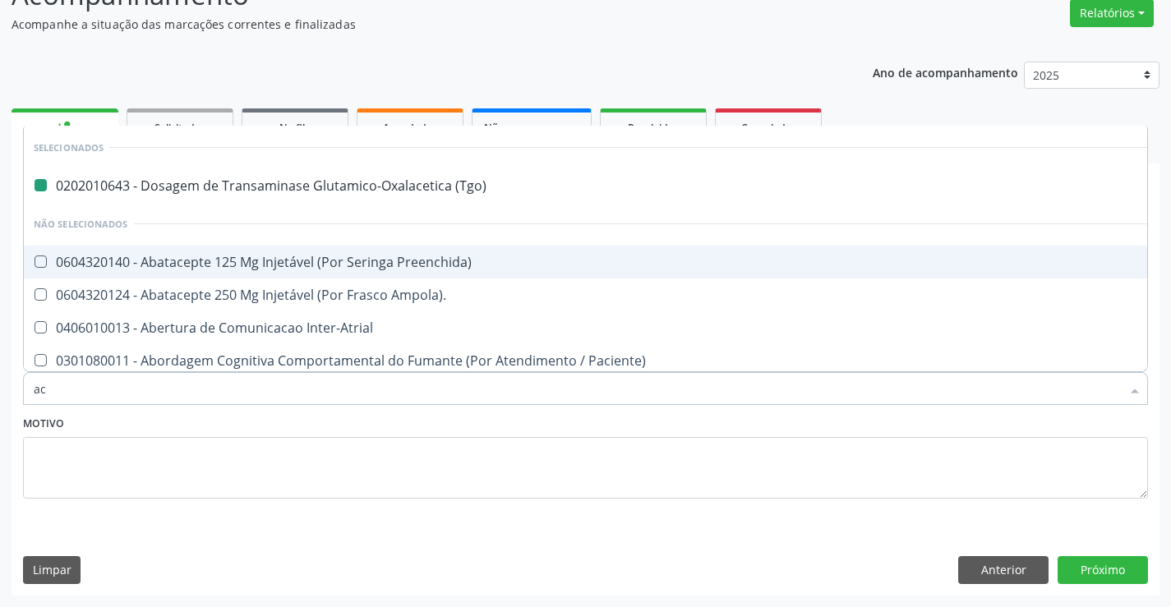
type input "aci"
checkbox \(Tgo\) "false"
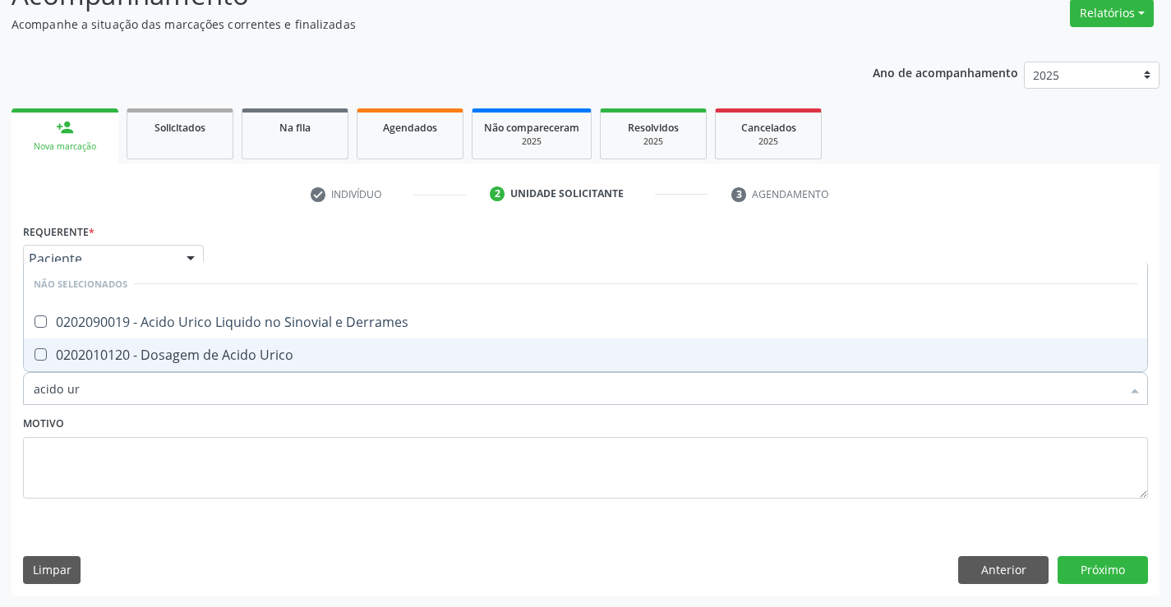
type input "acido uri"
click at [306, 355] on div "0202010120 - Dosagem de Acido Urico" at bounding box center [586, 355] width 1104 height 13
checkbox Urico "true"
click at [304, 416] on div "Motivo" at bounding box center [585, 455] width 1125 height 87
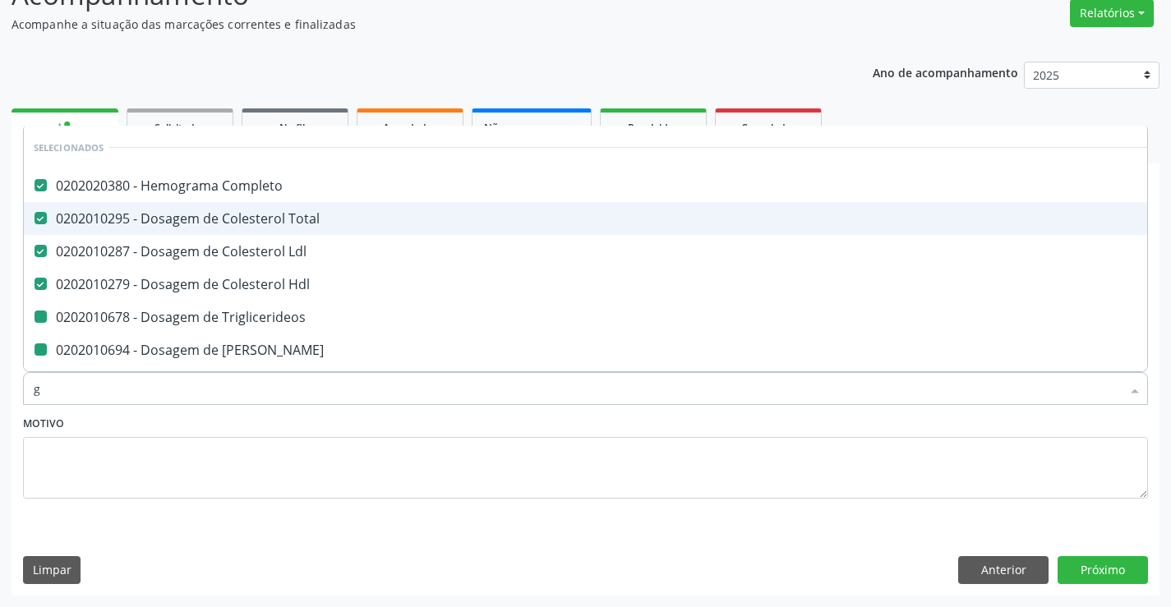
type input "gl"
checkbox Triglicerideos "false"
checkbox Ureia "false"
checkbox Creatinina "false"
checkbox \(Tgp\) "false"
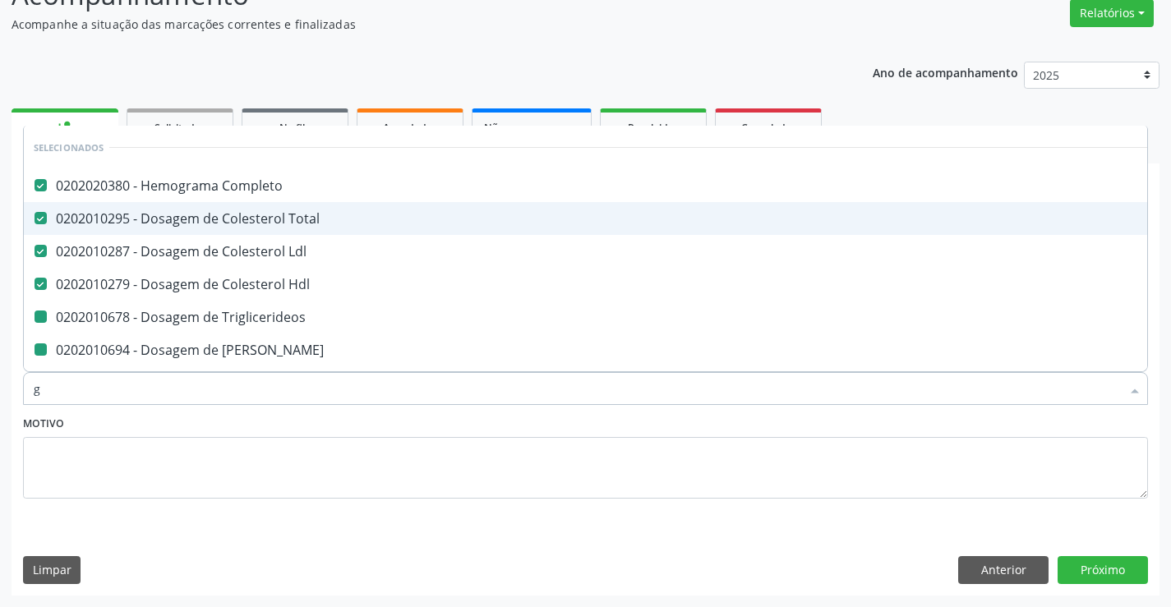
checkbox \(Tgo\) "false"
checkbox Urico "false"
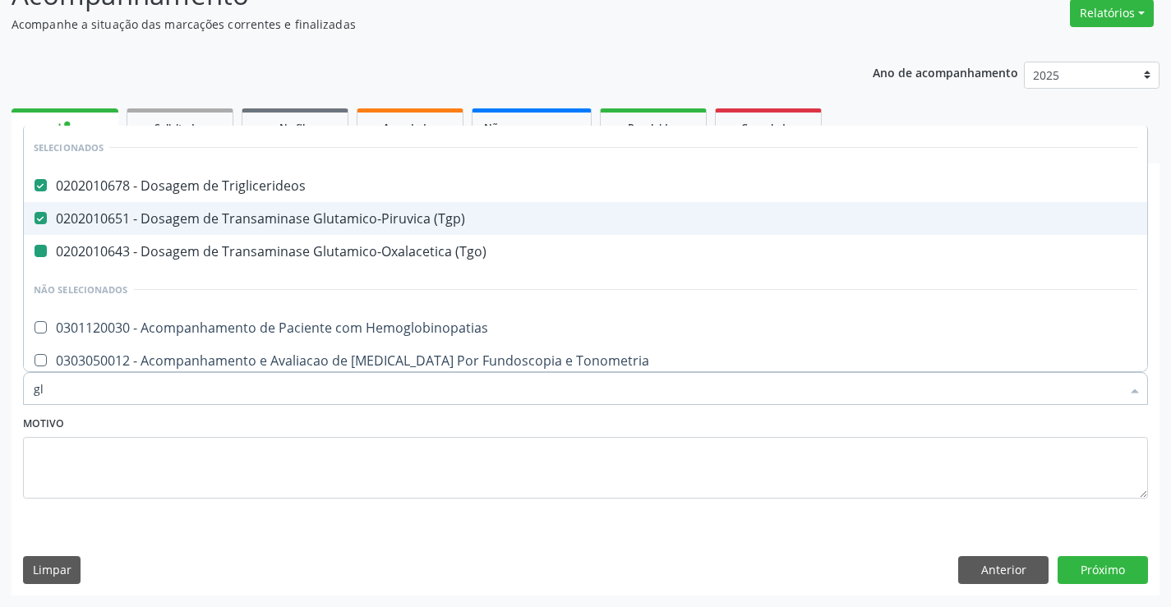
type input "gli"
checkbox \(Tgo\) "false"
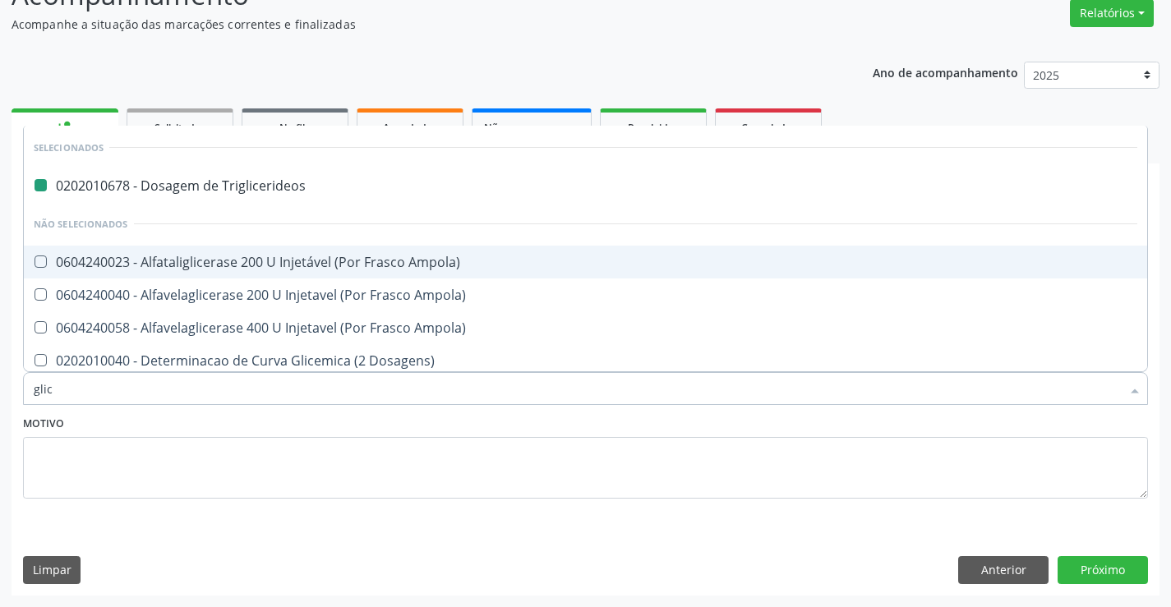
type input "glico"
checkbox Triglicerideos "false"
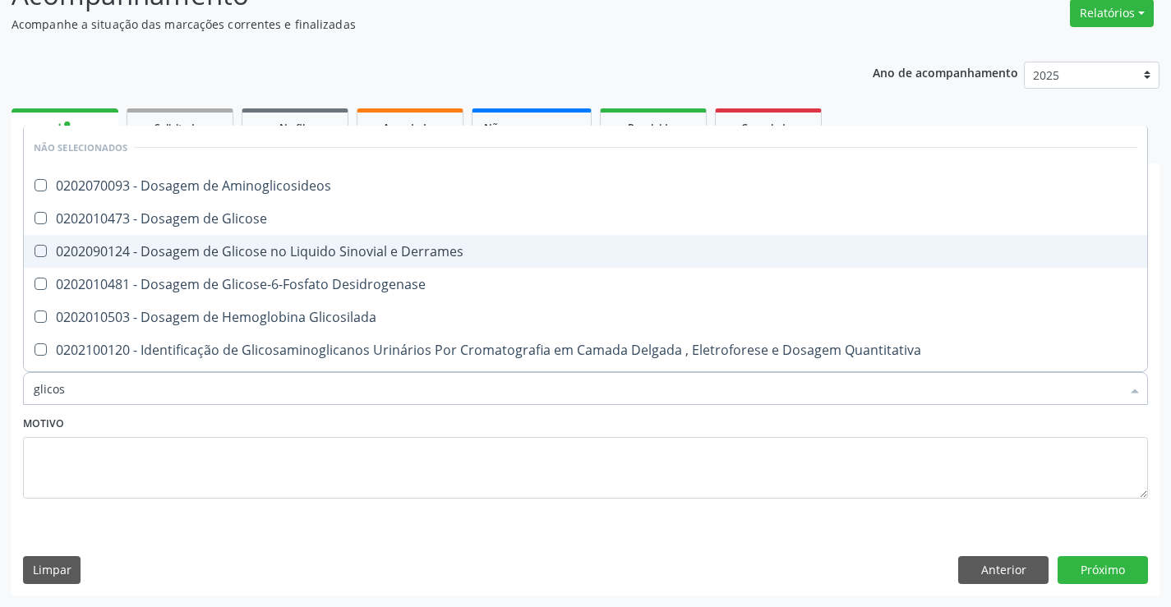
type input "glicose"
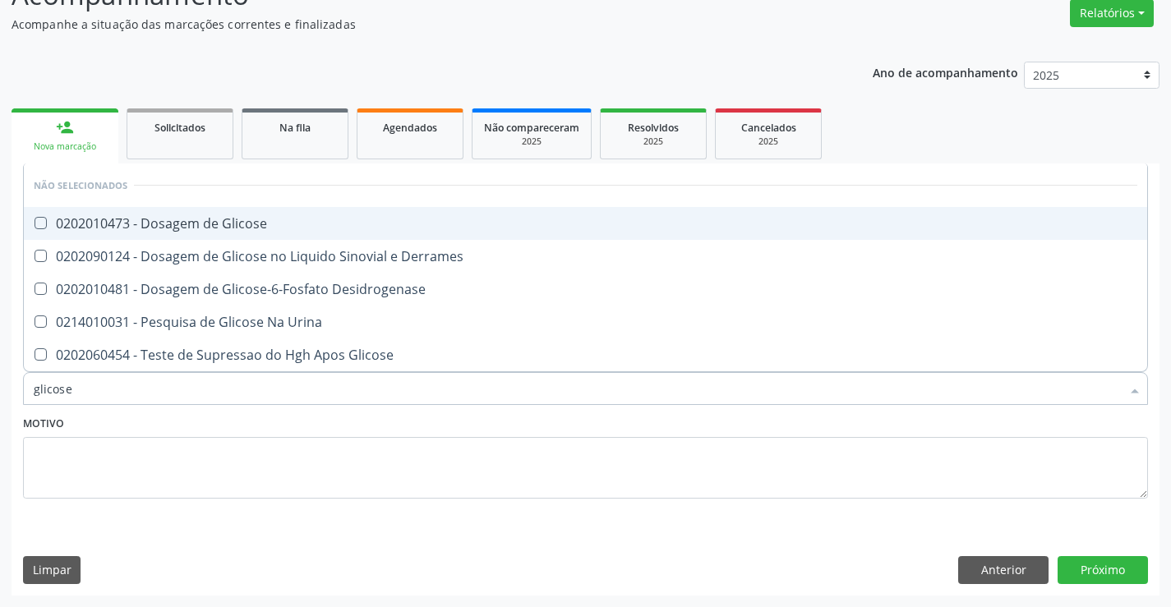
click at [328, 228] on div "0202010473 - Dosagem de Glicose" at bounding box center [586, 223] width 1104 height 13
checkbox Glicose "true"
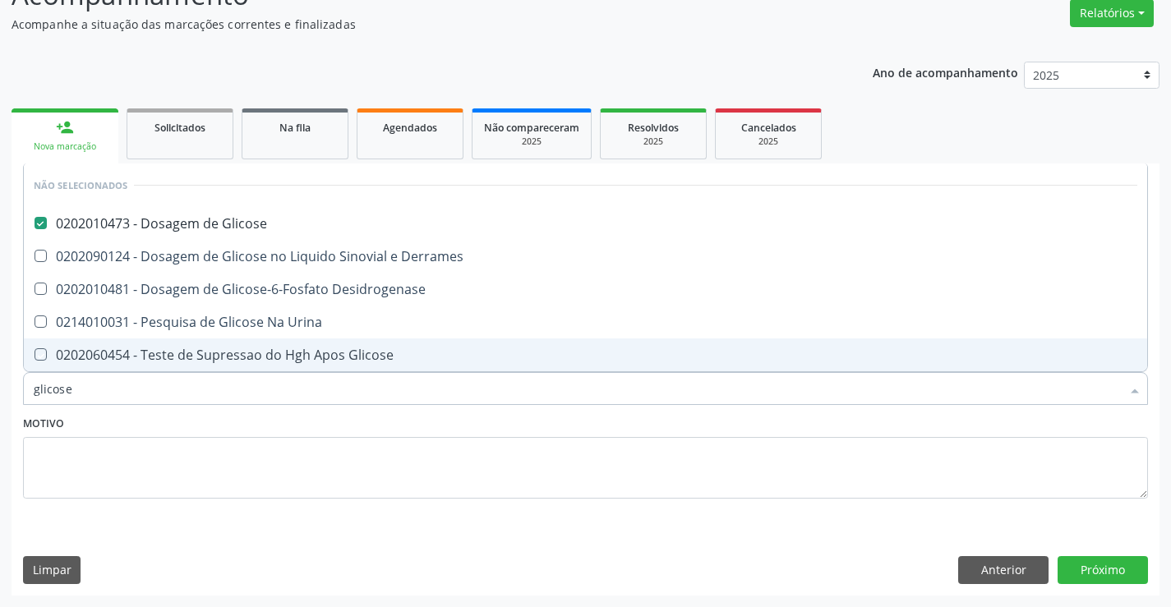
click at [395, 418] on div "Motivo" at bounding box center [585, 455] width 1125 height 87
checkbox Desidrogenase "true"
checkbox Glicose "true"
checkbox Urina "true"
checkbox Derrames "true"
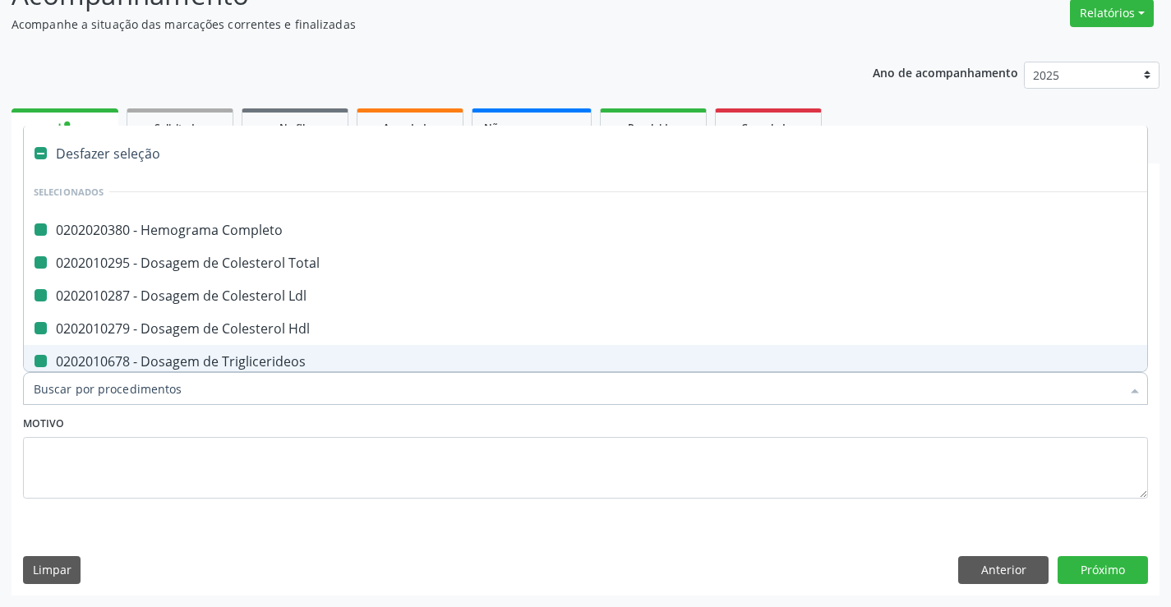
type input "f"
checkbox Completo "false"
checkbox Ldl "false"
checkbox Triglicerideos "false"
checkbox Hdl "false"
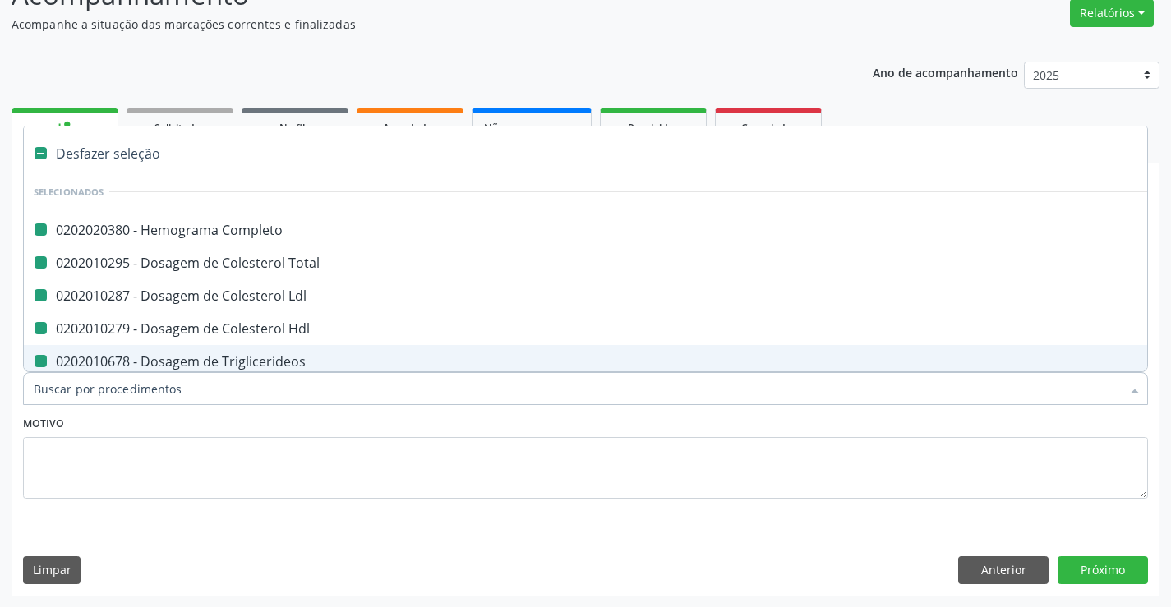
checkbox Total "false"
checkbox Ureia "false"
checkbox Creatinina "false"
checkbox \(Tgp\) "false"
checkbox \(Tgo\) "false"
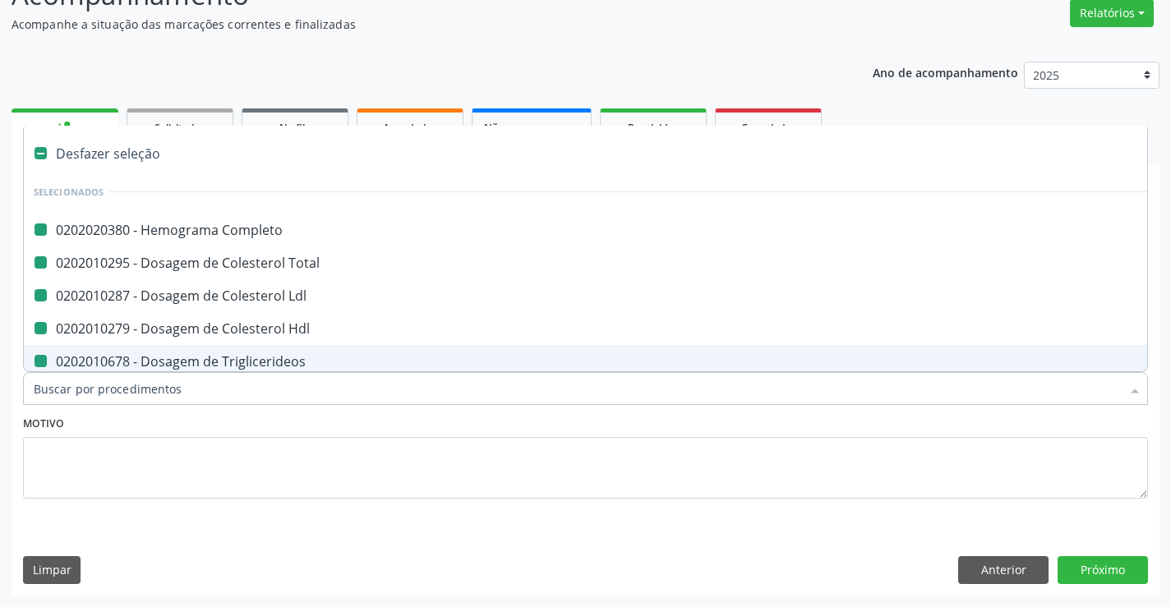
checkbox Urico "false"
checkbox Glicose "false"
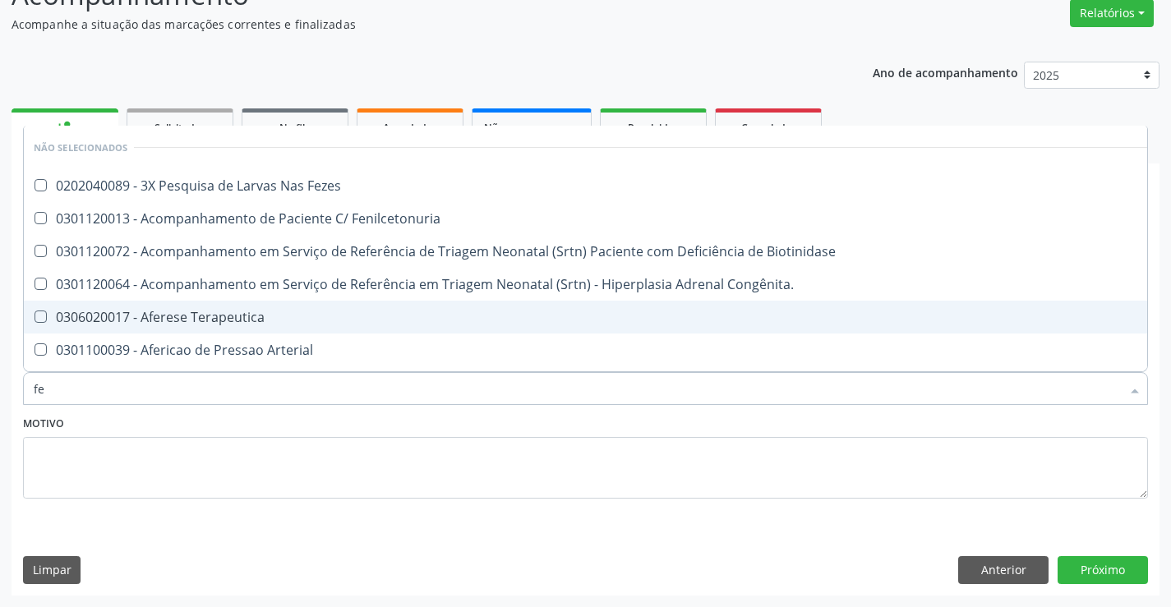
type input "fez"
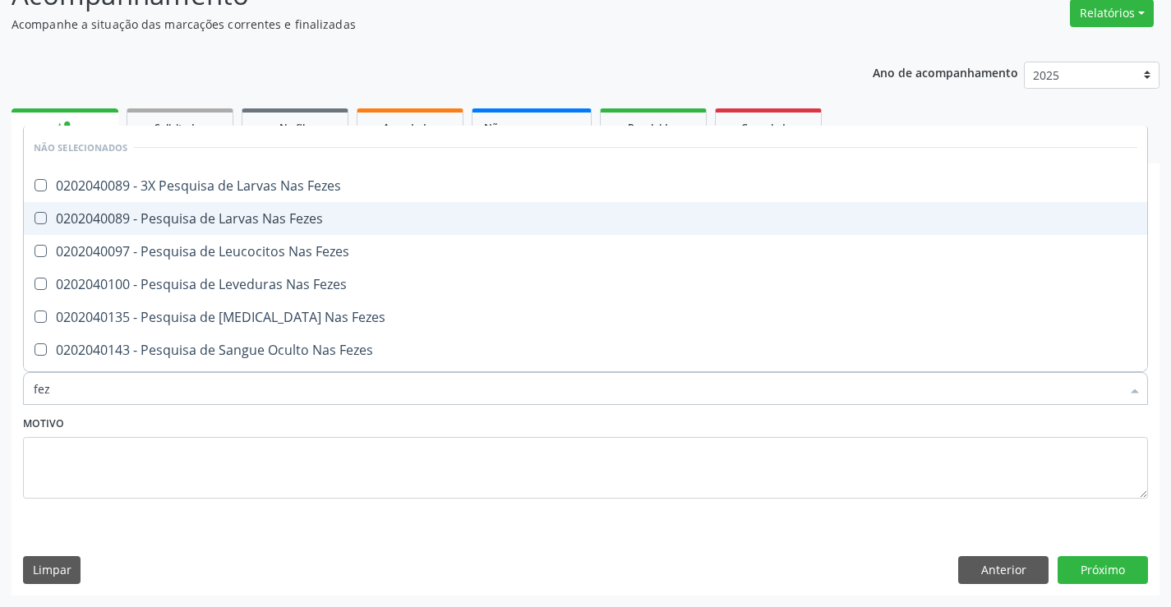
click at [255, 219] on div "0202040089 - Pesquisa de Larvas Nas Fezes" at bounding box center [586, 218] width 1104 height 13
checkbox Fezes "true"
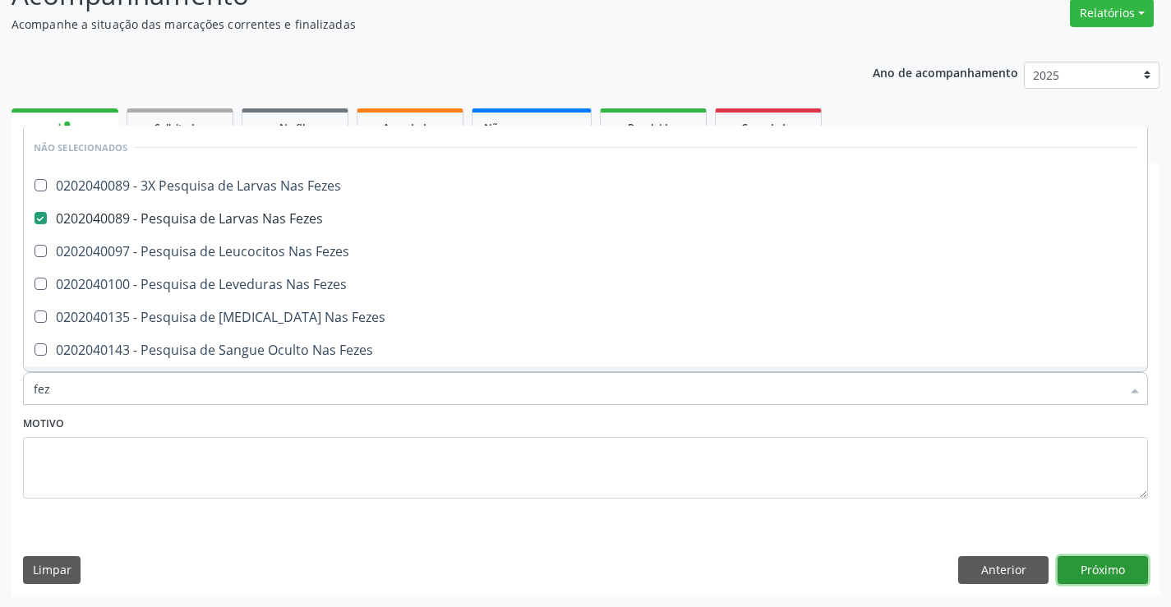
click at [1097, 561] on button "Próximo" at bounding box center [1103, 570] width 90 height 28
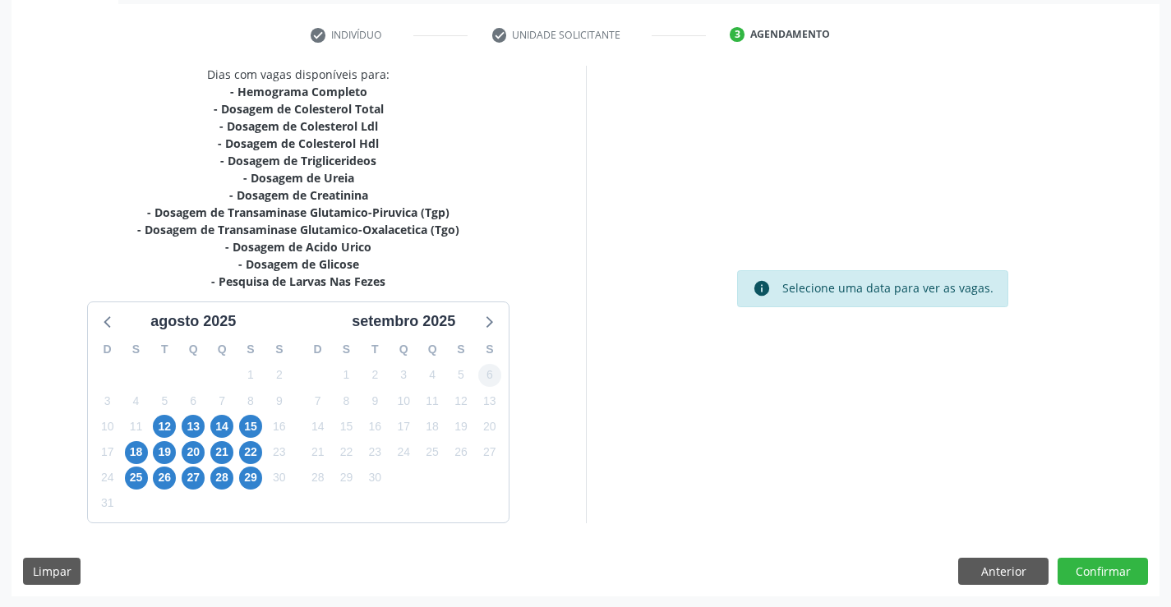
scroll to position [298, 0]
click at [163, 426] on span "12" at bounding box center [164, 425] width 23 height 23
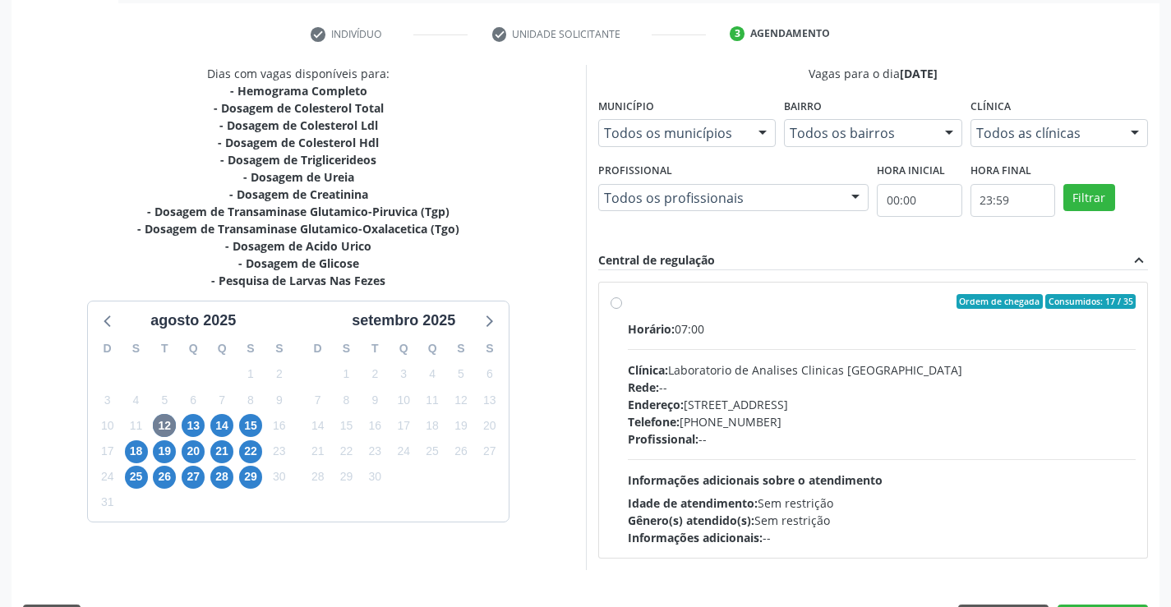
click at [861, 324] on div "Horário: 07:00" at bounding box center [882, 329] width 509 height 17
click at [622, 309] on input "Ordem de chegada Consumidos: 17 / 35 Horário: 07:00 Clínica: Laboratorio de Ana…" at bounding box center [617, 301] width 12 height 15
radio input "true"
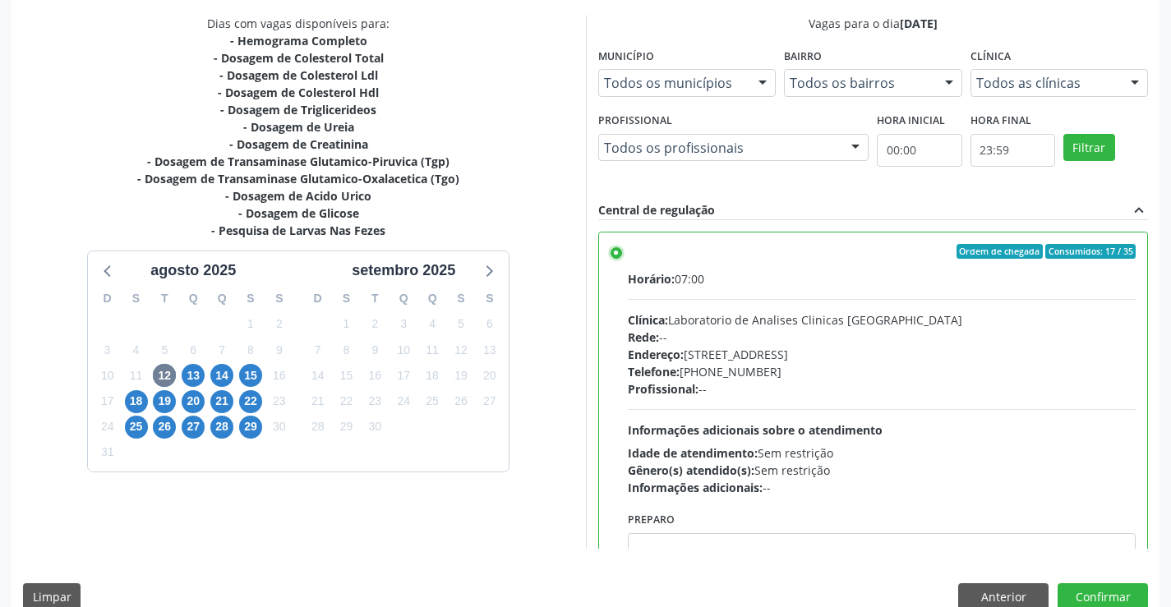
scroll to position [375, 0]
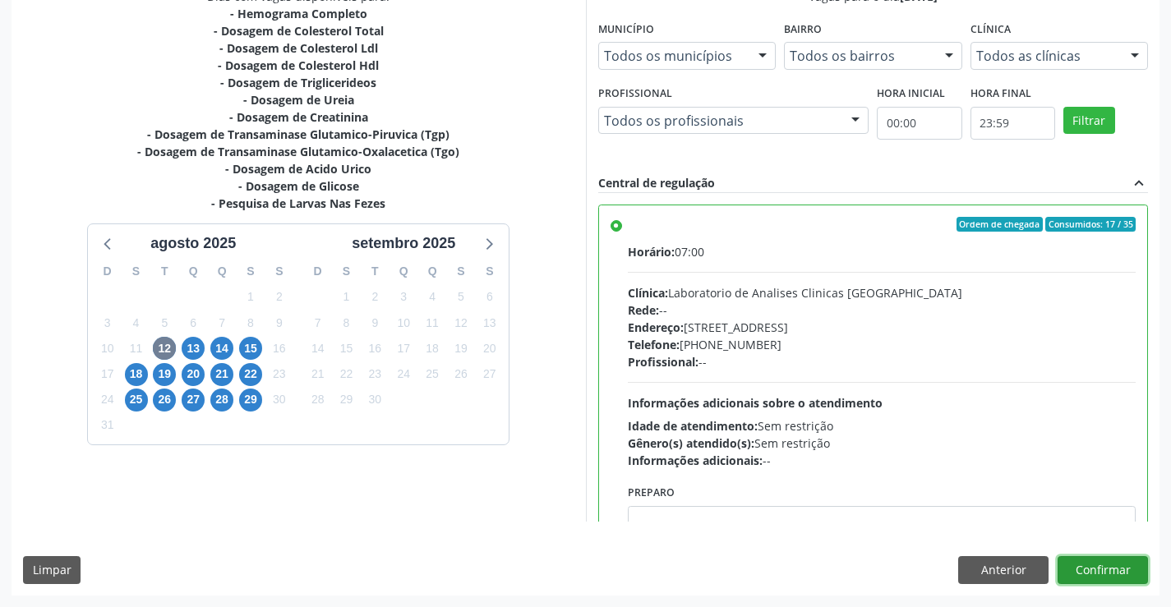
click at [1098, 579] on button "Confirmar" at bounding box center [1103, 570] width 90 height 28
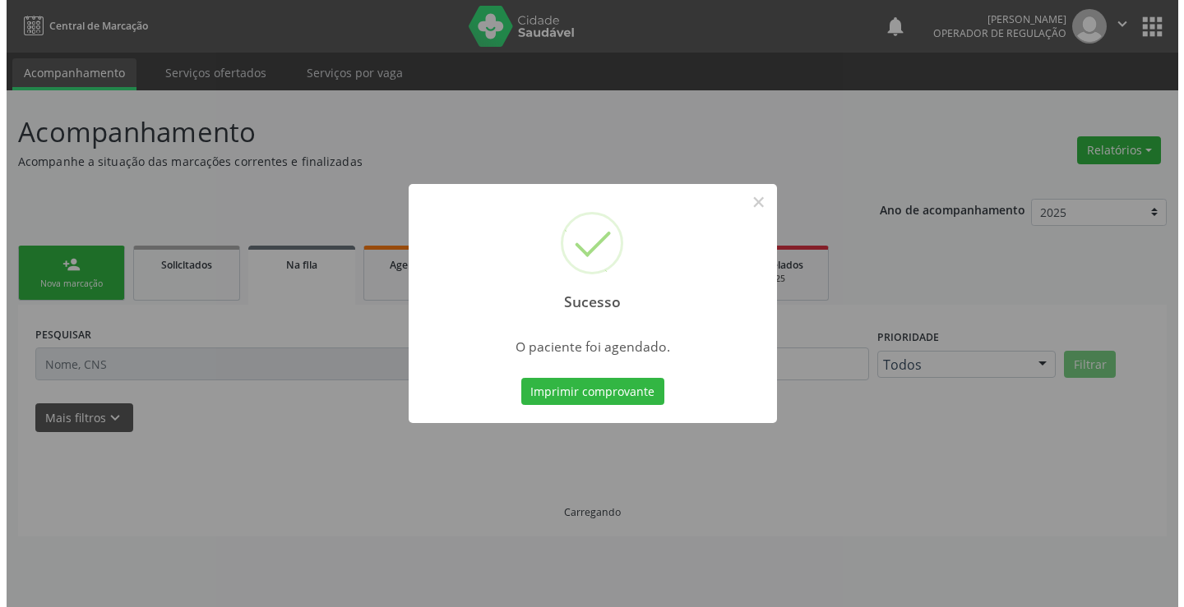
scroll to position [0, 0]
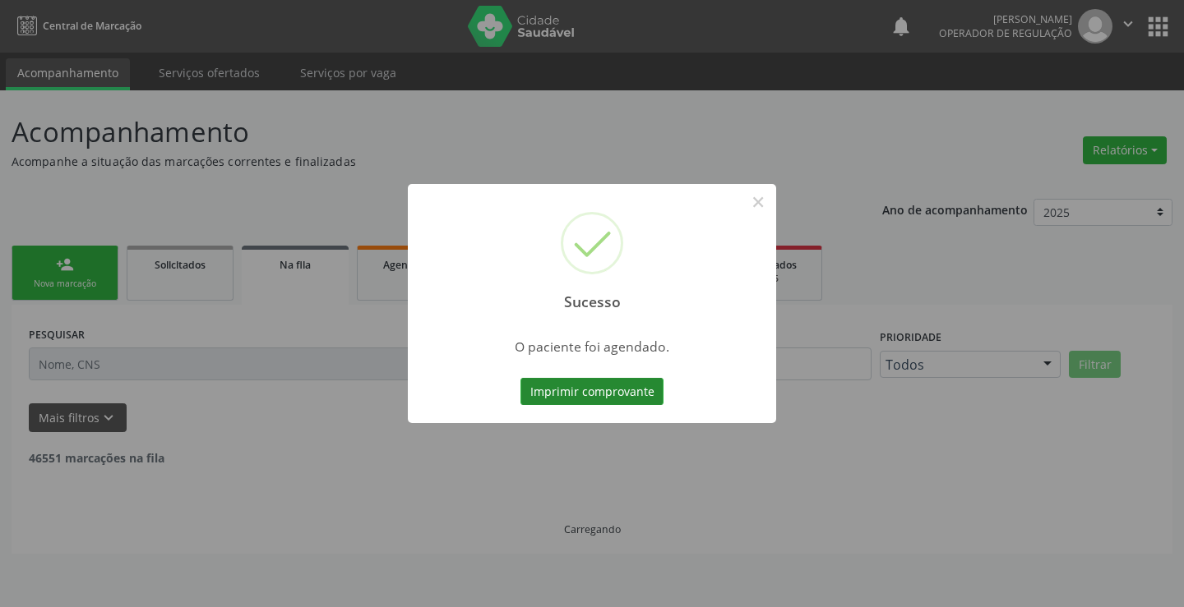
click at [599, 391] on button "Imprimir comprovante" at bounding box center [591, 392] width 143 height 28
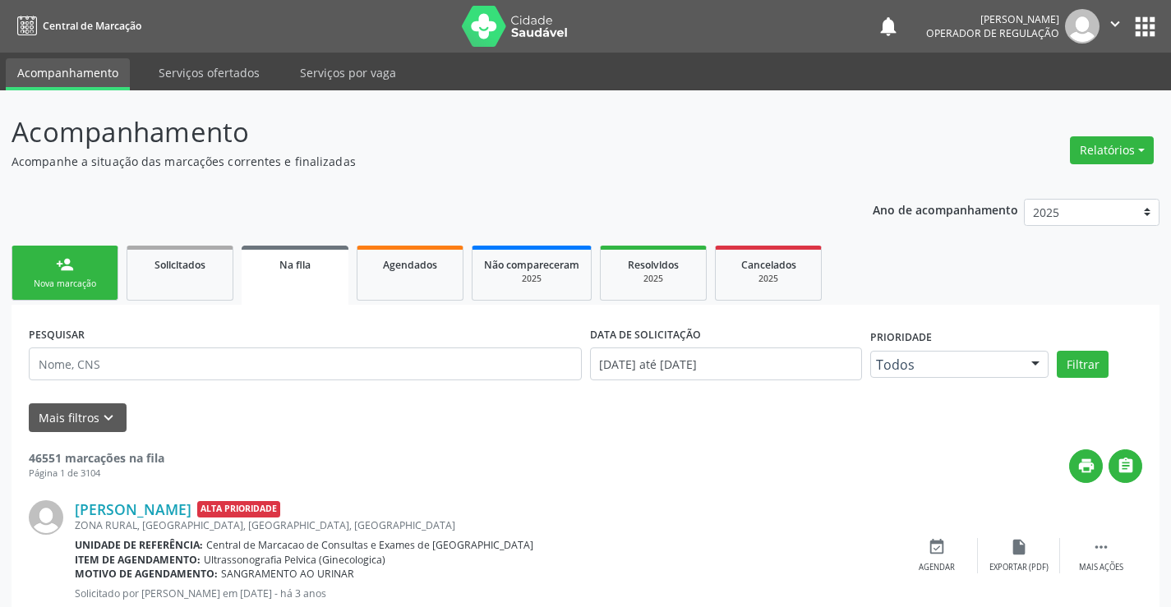
click at [84, 271] on link "person_add Nova marcação" at bounding box center [65, 273] width 107 height 55
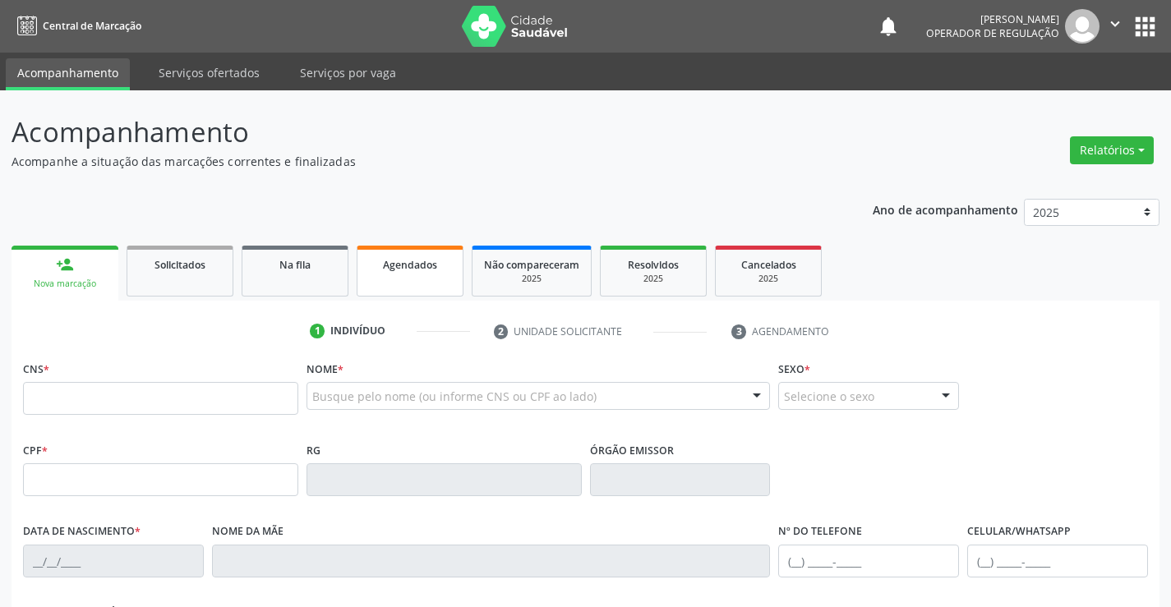
click at [432, 263] on span "Agendados" at bounding box center [410, 265] width 54 height 14
select select "7"
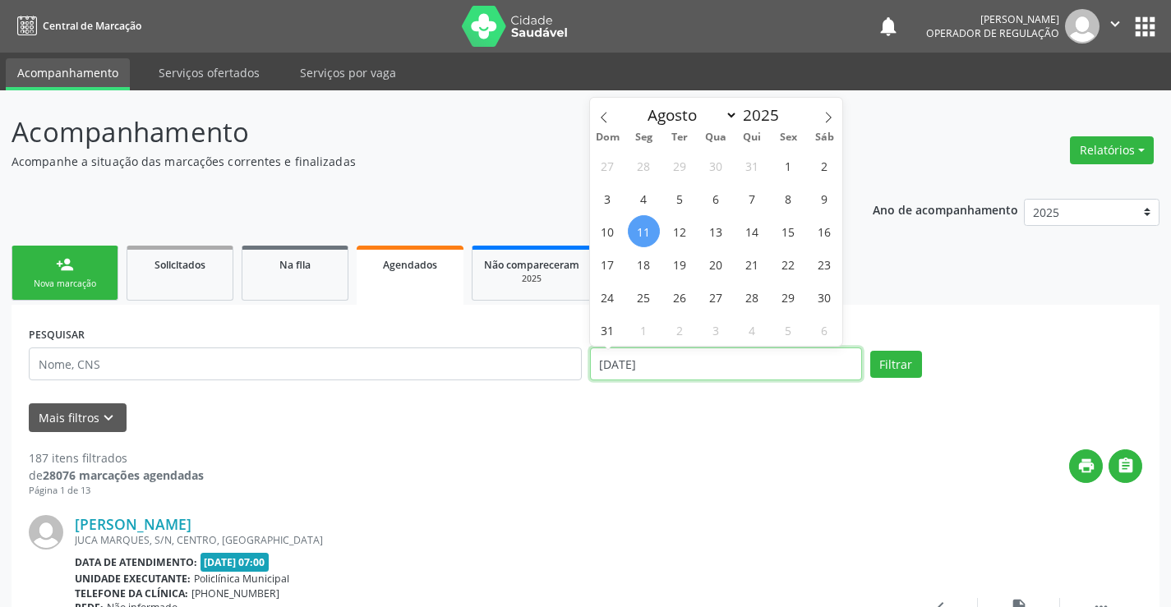
drag, startPoint x: 680, startPoint y: 369, endPoint x: 573, endPoint y: 367, distance: 106.9
click at [573, 367] on div "PESQUISAR DATA DE ATENDIMENTO 11/08/2025 Filtrar" at bounding box center [586, 357] width 1122 height 70
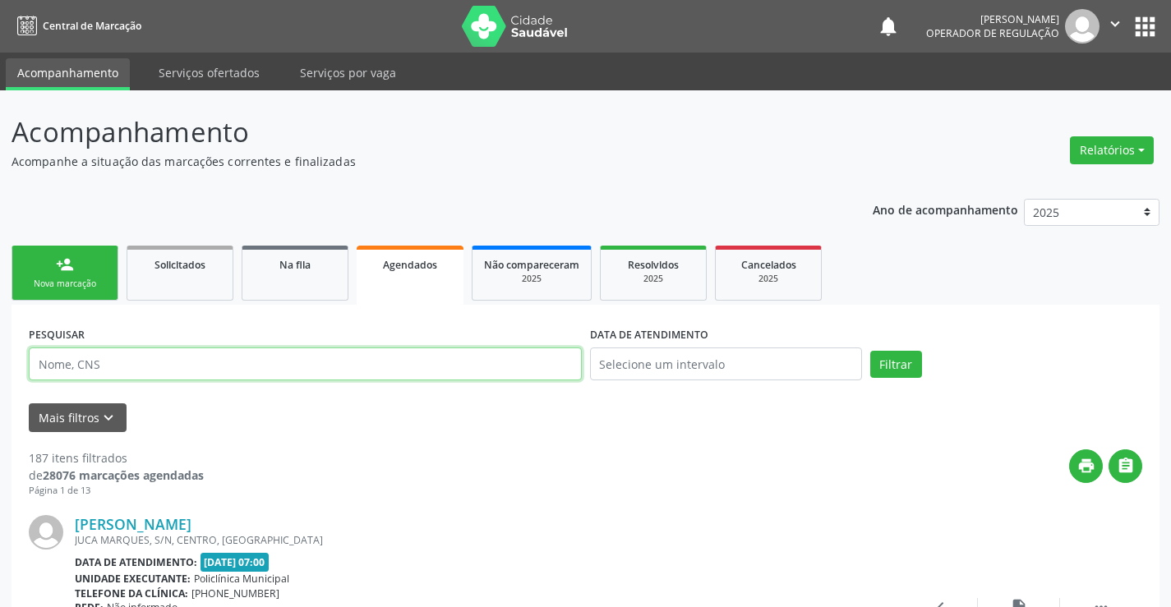
click at [113, 369] on input "text" at bounding box center [305, 364] width 553 height 33
type input "706305733041979"
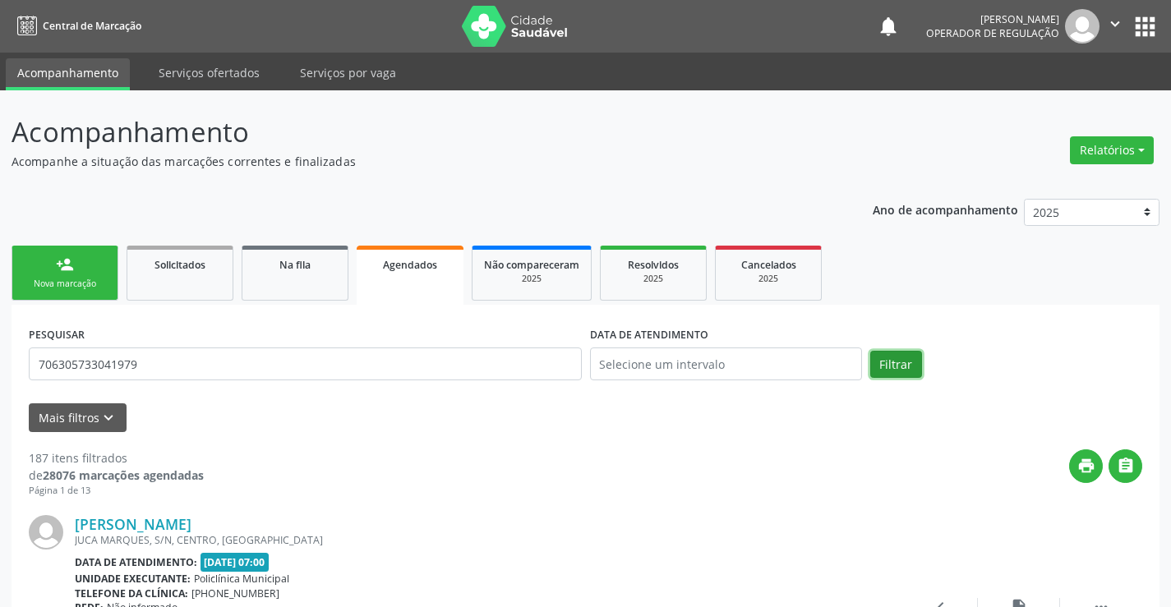
click at [892, 367] on button "Filtrar" at bounding box center [896, 365] width 52 height 28
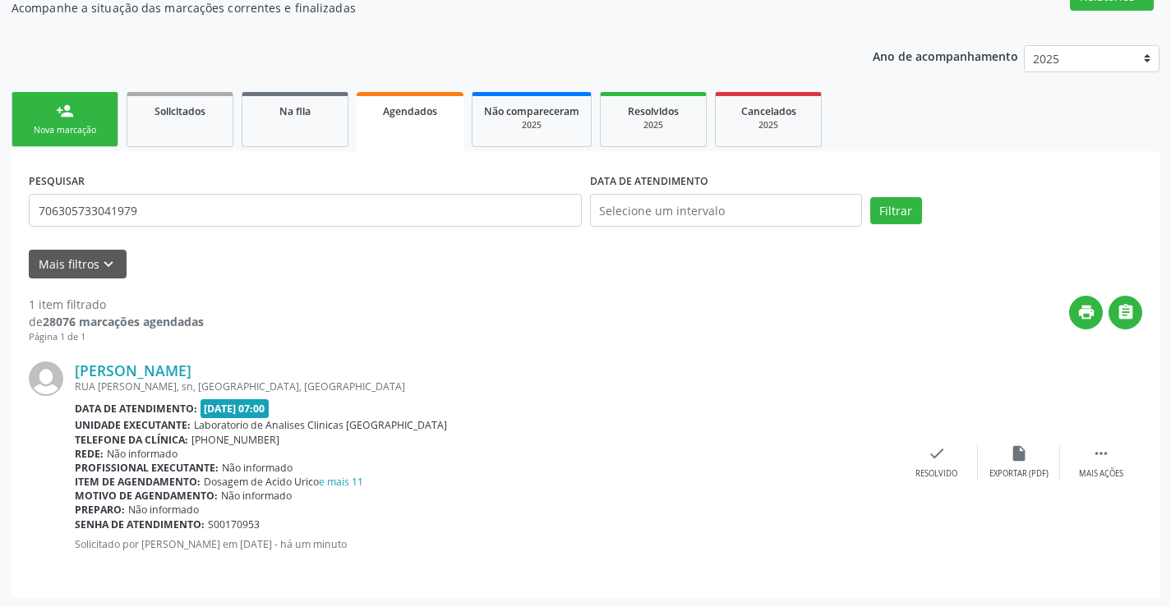
scroll to position [155, 0]
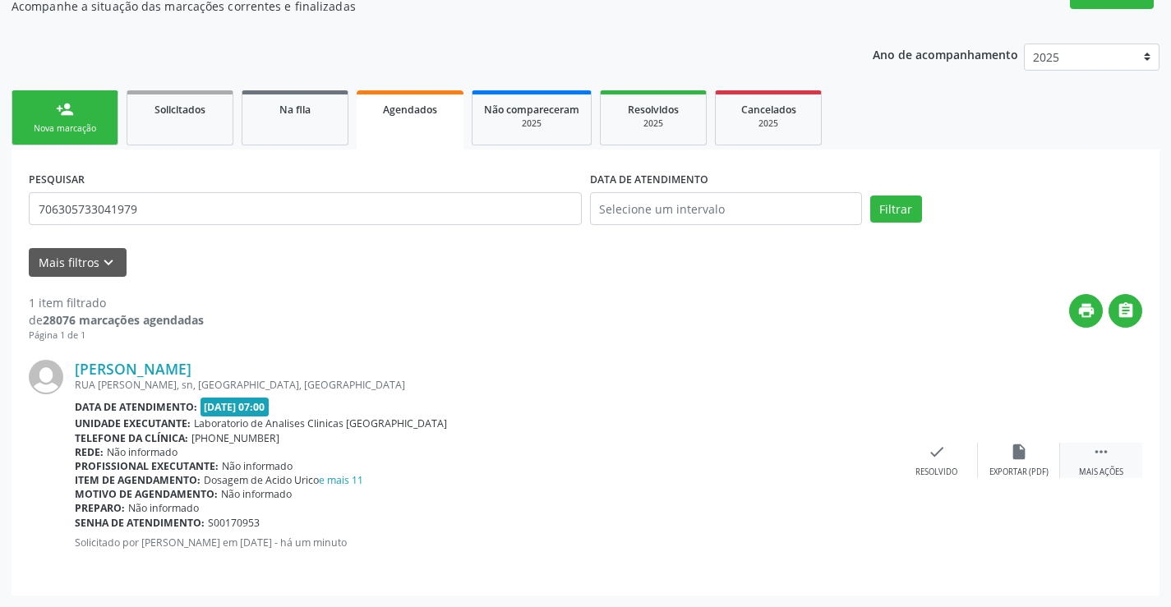
click at [1105, 458] on icon "" at bounding box center [1101, 452] width 18 height 18
click at [1026, 458] on icon "edit" at bounding box center [1019, 452] width 18 height 18
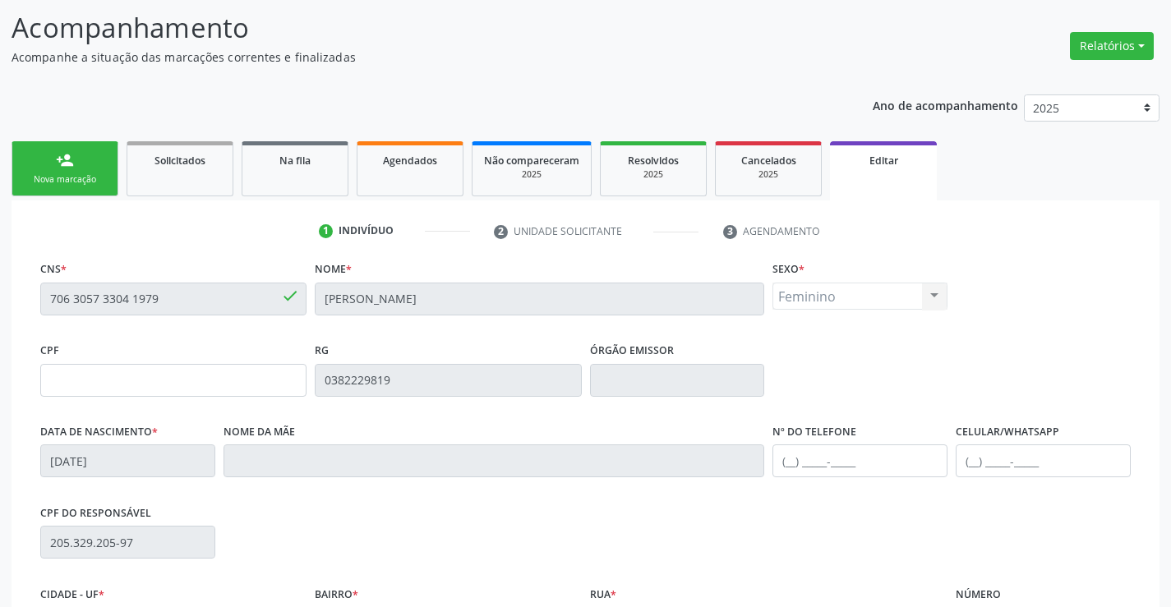
scroll to position [306, 0]
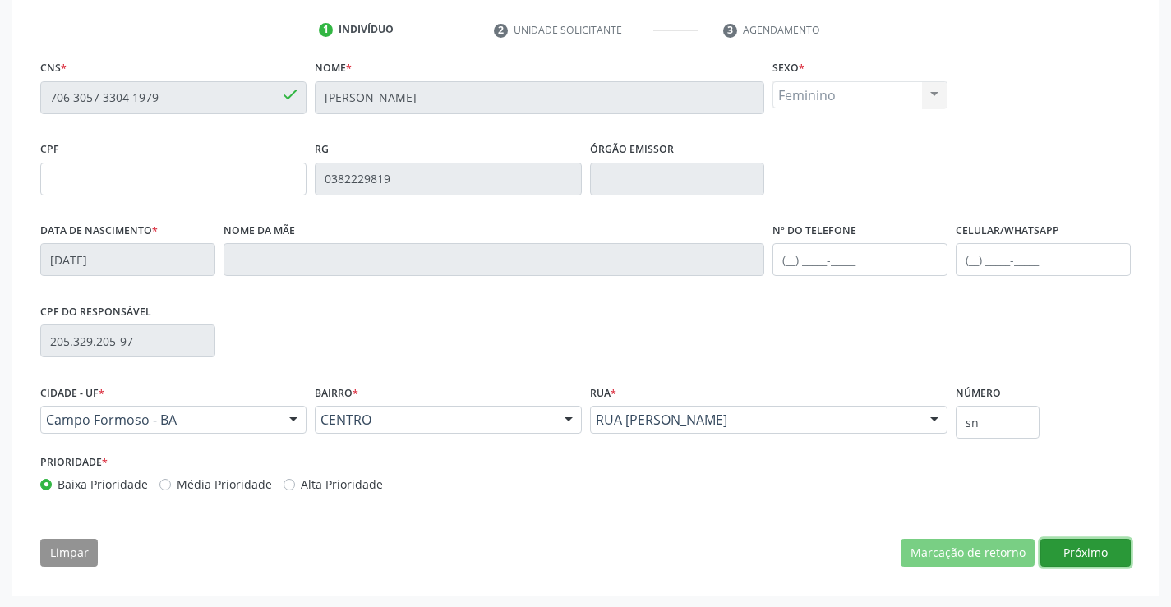
click at [1091, 543] on button "Próximo" at bounding box center [1086, 553] width 90 height 28
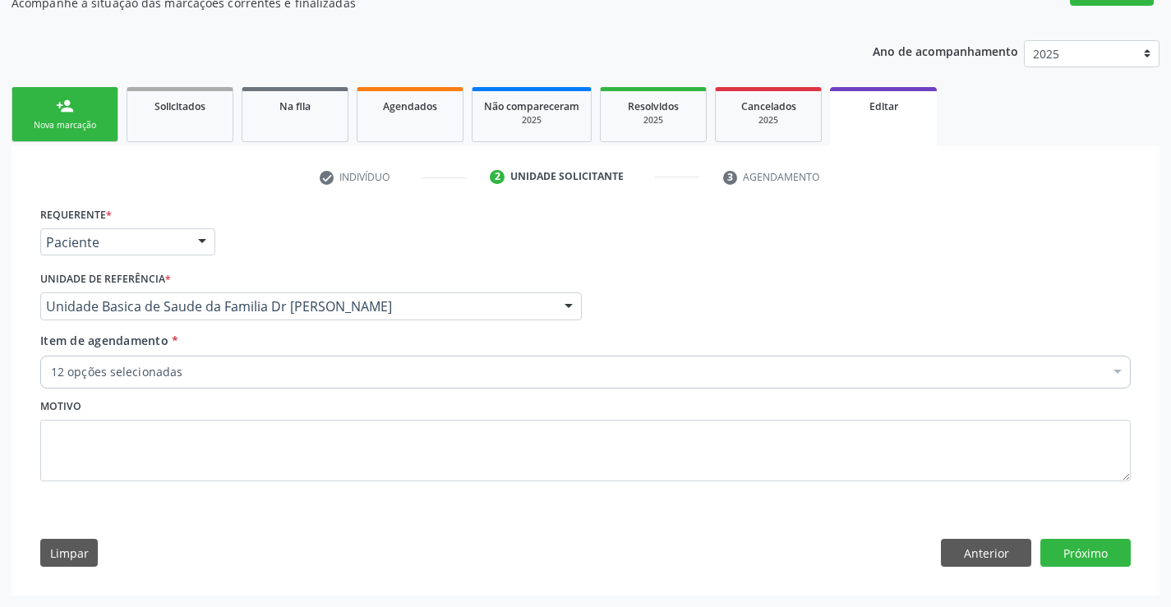
scroll to position [159, 0]
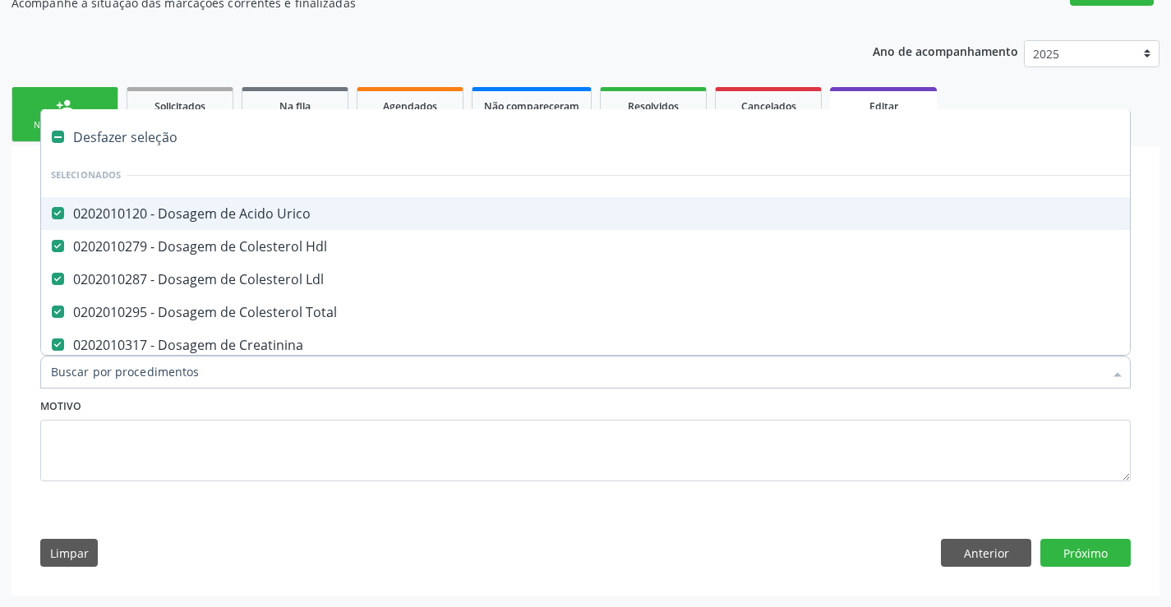
type input "u"
checkbox \(Tgo\) "false"
checkbox \(Tgp\) "false"
checkbox Triglicerideos "false"
checkbox Ureia "false"
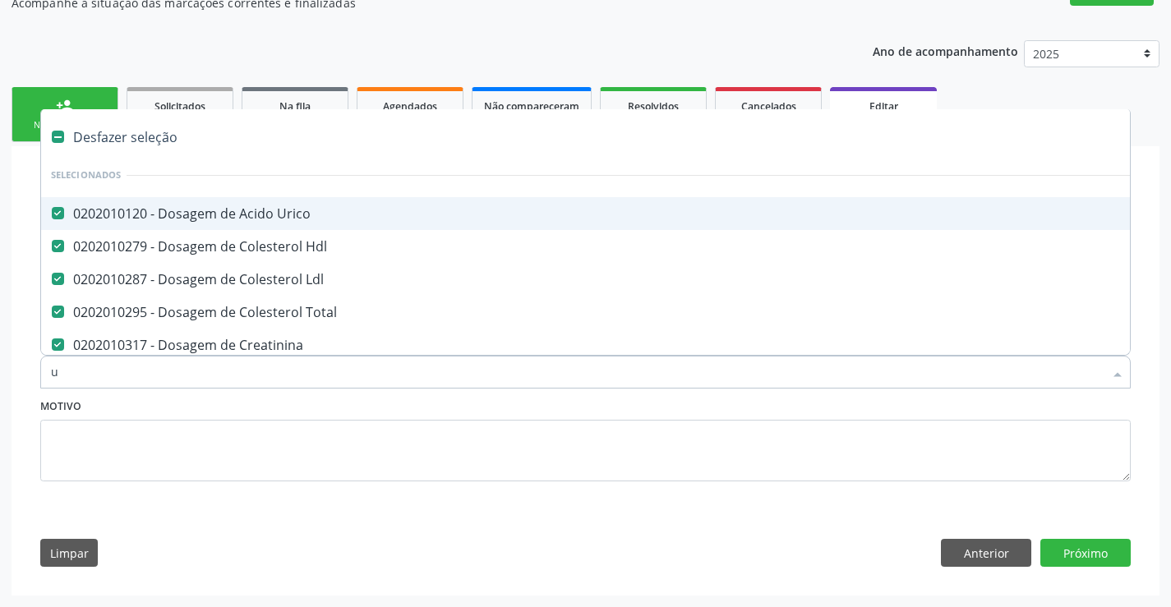
checkbox Completo "false"
checkbox Fezes "false"
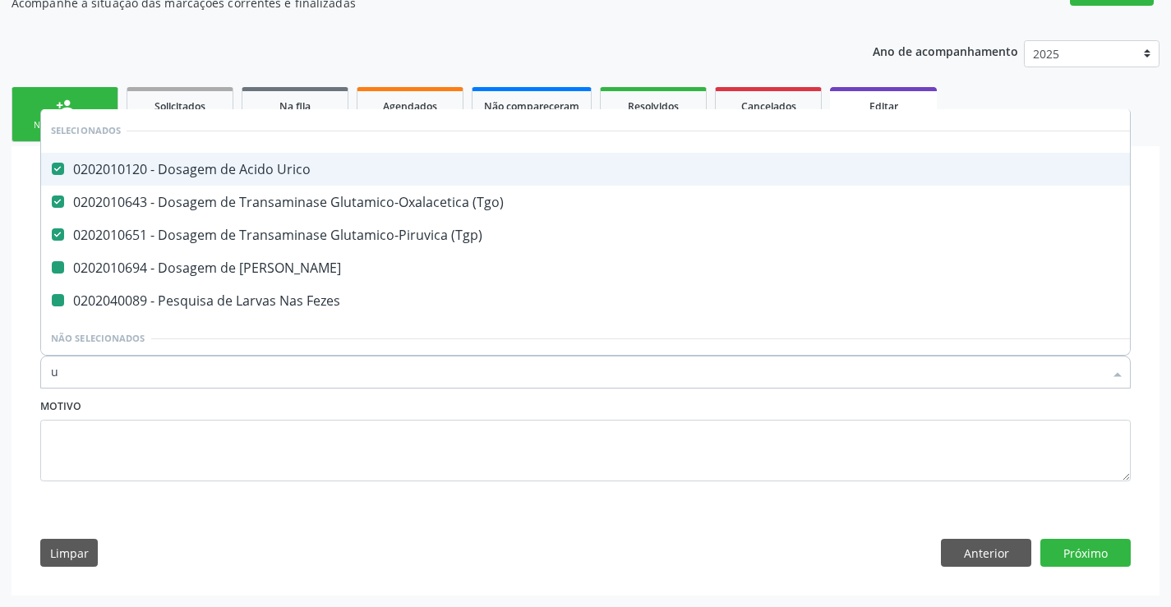
type input "ur"
checkbox Ureia "false"
checkbox Fezes "false"
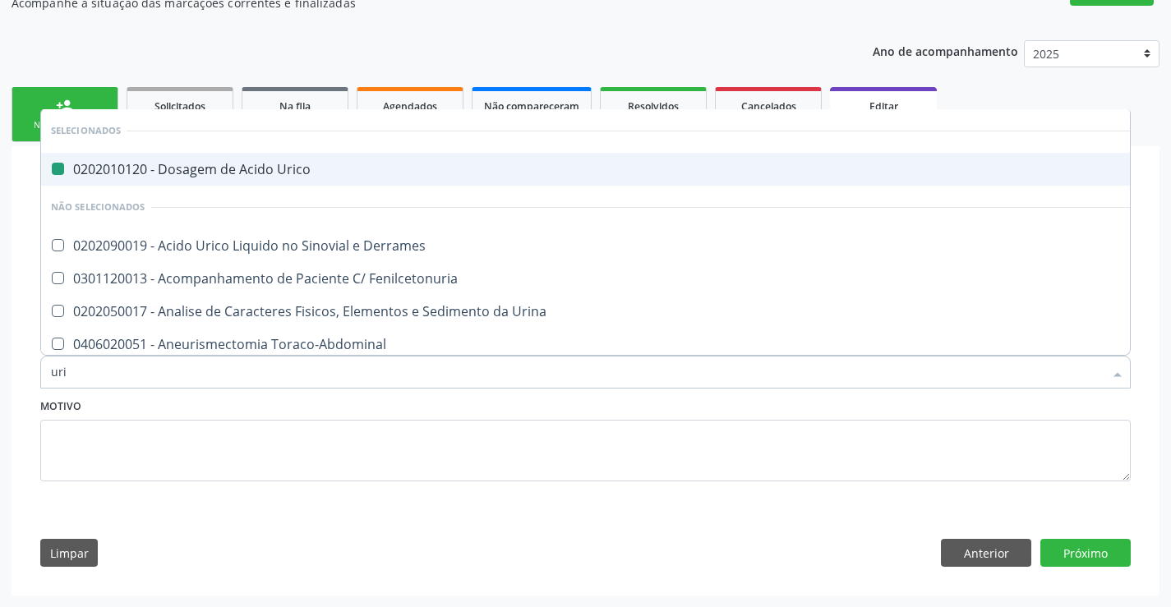
type input "urin"
checkbox Urico "false"
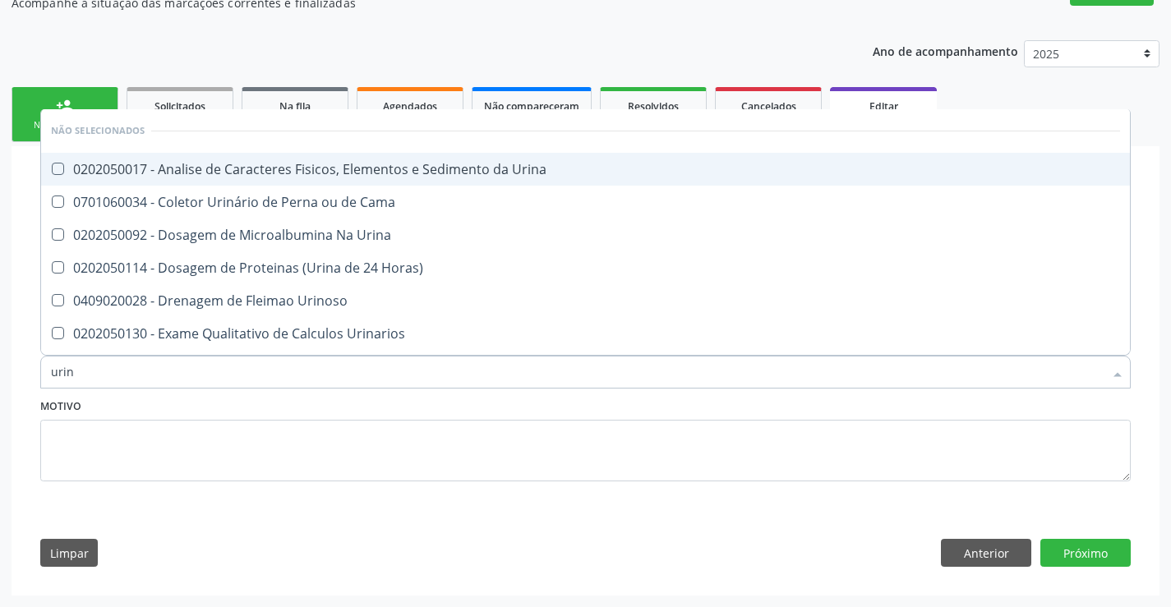
type input "urina"
click at [326, 166] on div "0202050017 - Analise de Caracteres Fisicos, Elementos e Sedimento da Urina" at bounding box center [585, 169] width 1069 height 13
checkbox Urina "true"
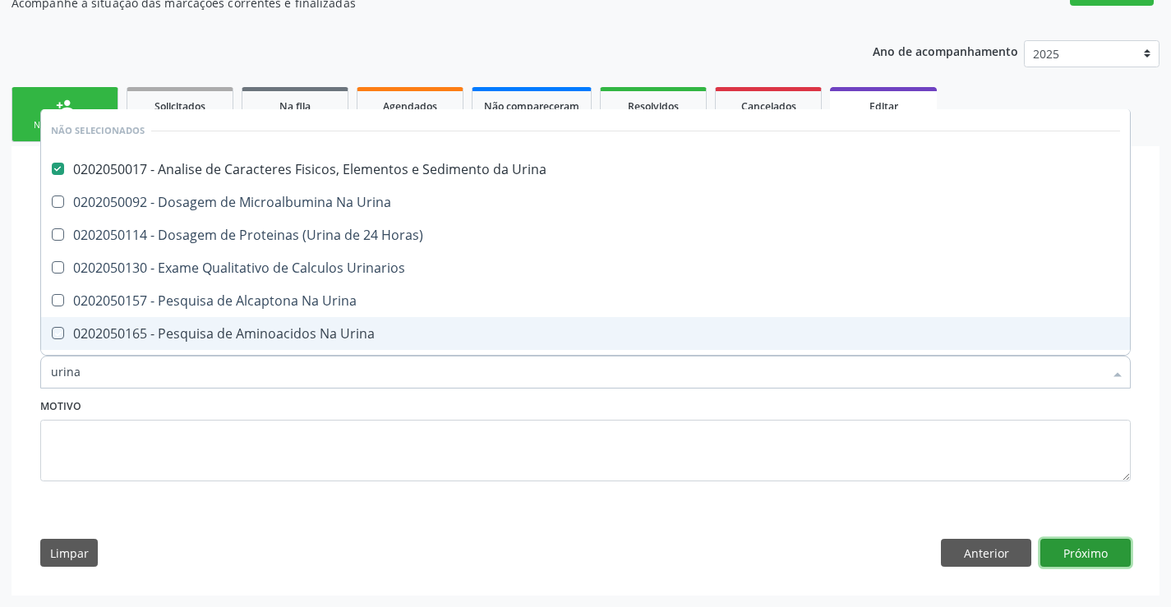
click at [1090, 552] on button "Próximo" at bounding box center [1086, 553] width 90 height 28
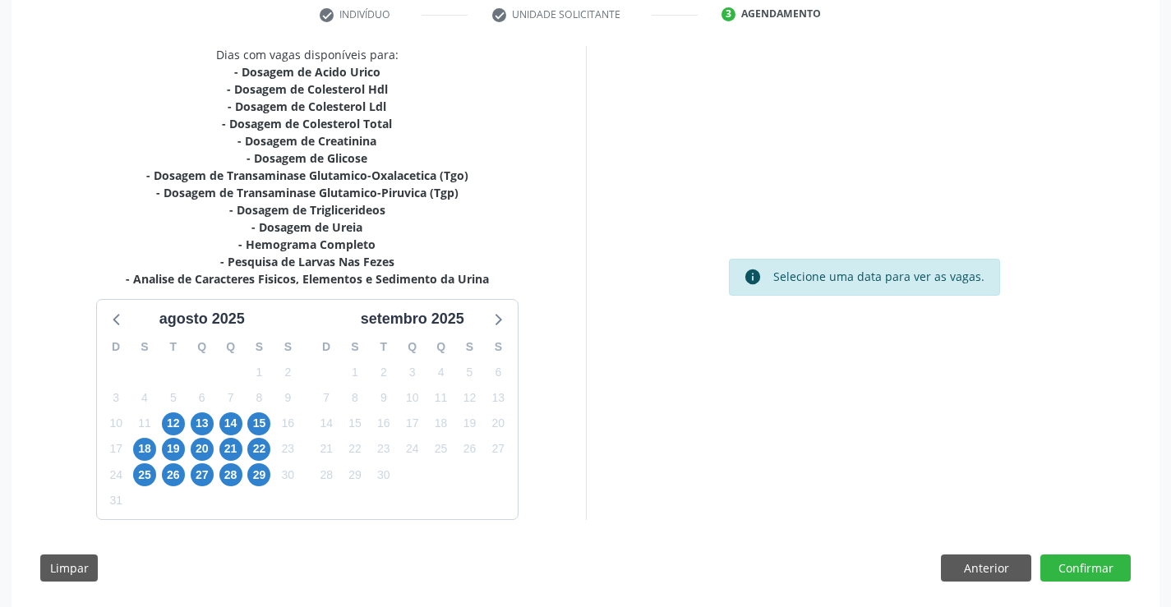
scroll to position [336, 0]
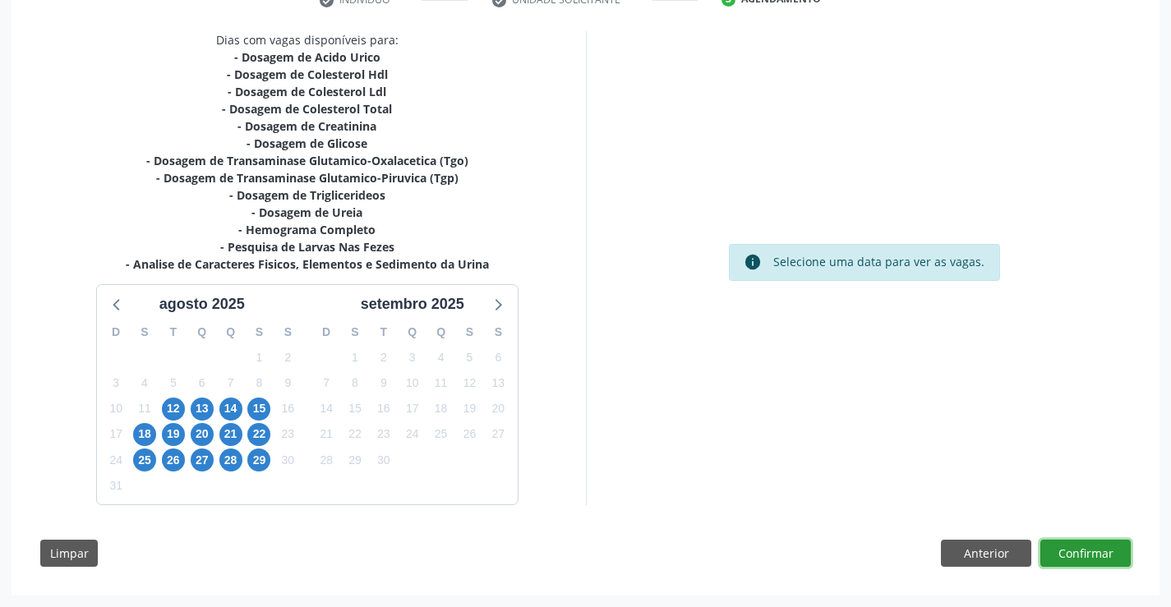
click at [1071, 555] on button "Confirmar" at bounding box center [1086, 554] width 90 height 28
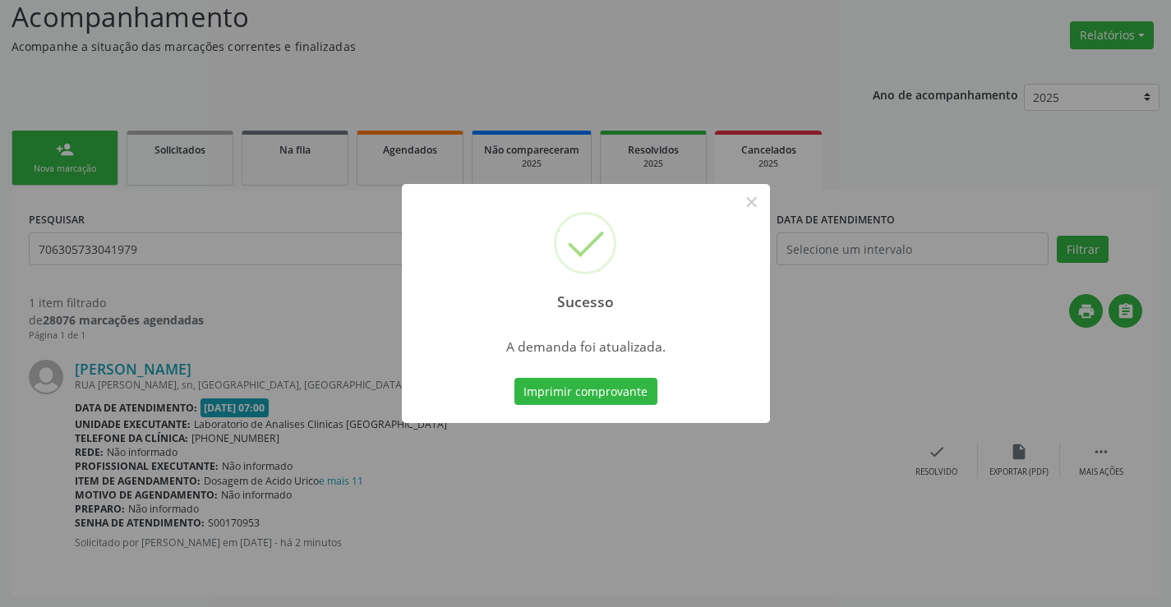
scroll to position [0, 0]
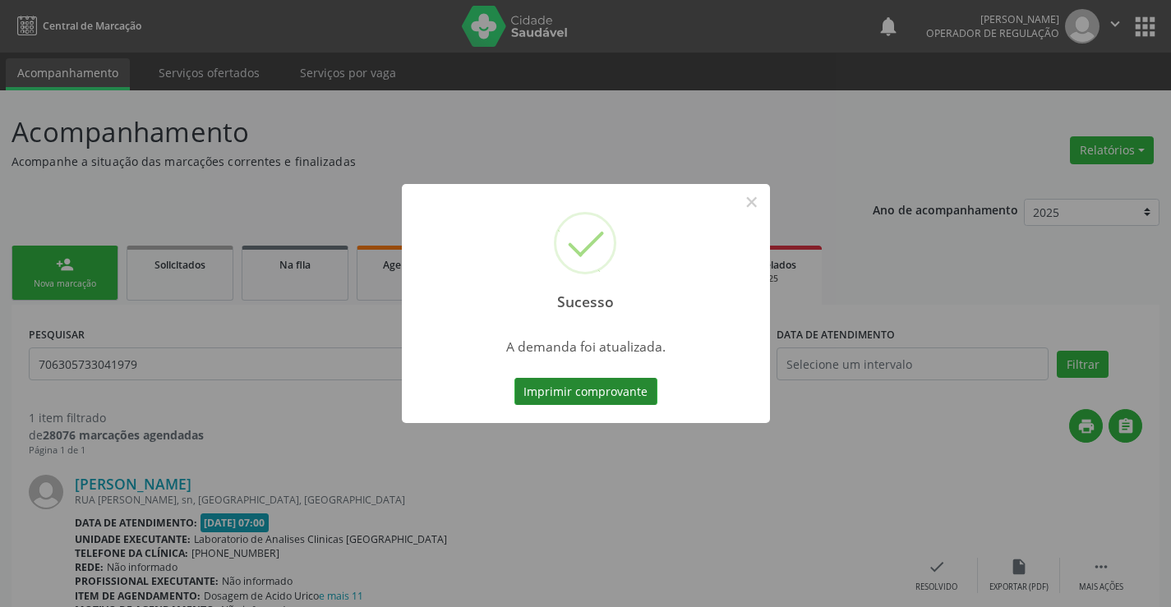
click at [584, 386] on button "Imprimir comprovante" at bounding box center [586, 392] width 143 height 28
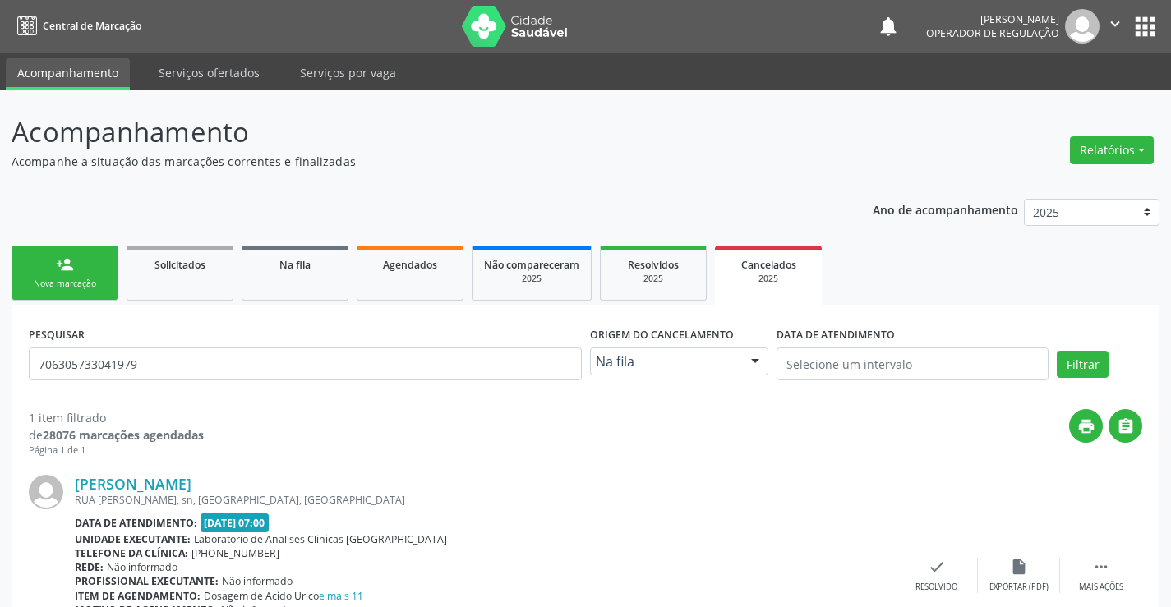
click at [63, 263] on div "person_add" at bounding box center [65, 265] width 18 height 18
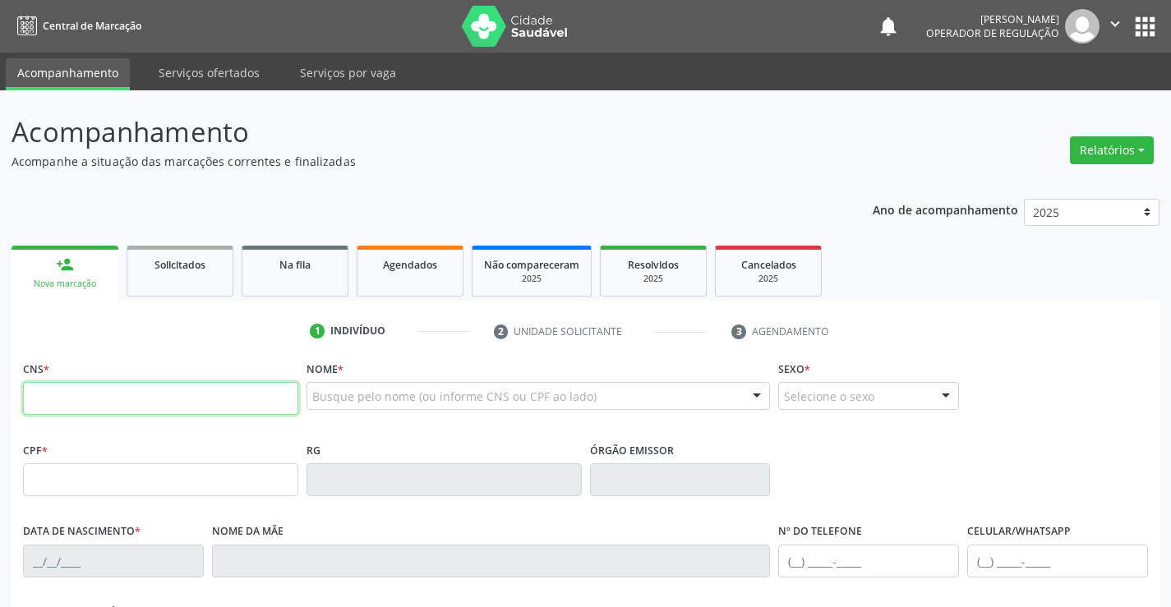
click at [139, 398] on input "text" at bounding box center [160, 398] width 275 height 33
type input "701 0018 6703 1690"
type input "2135274216"
type input "25/03/2001"
type input "(74) 99976-1582"
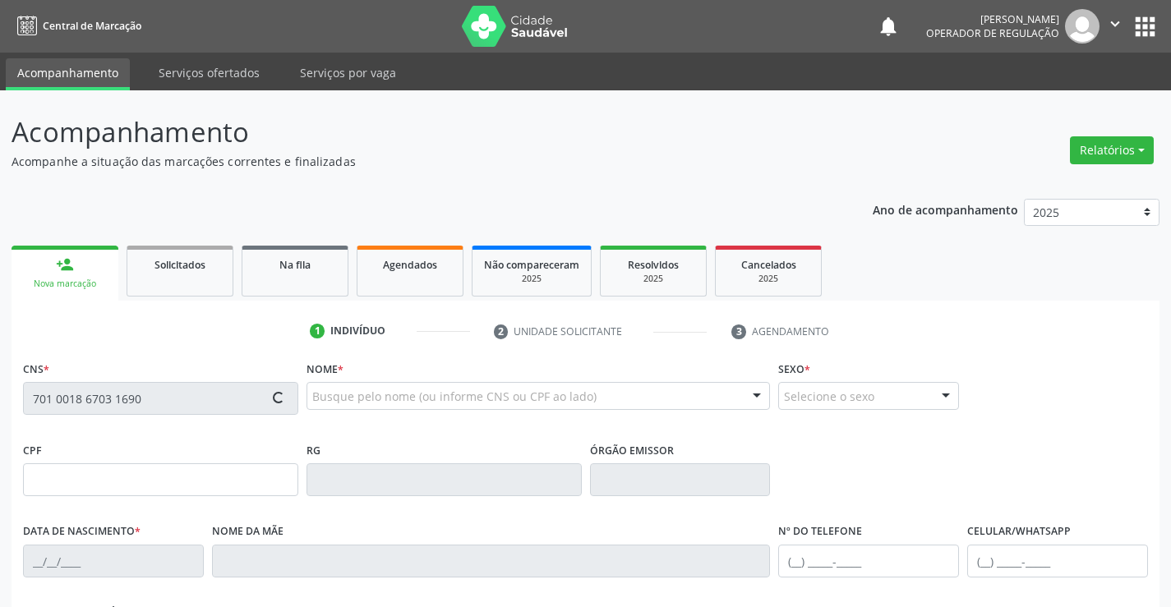
type input "(74) 99976-1582"
type input "sn"
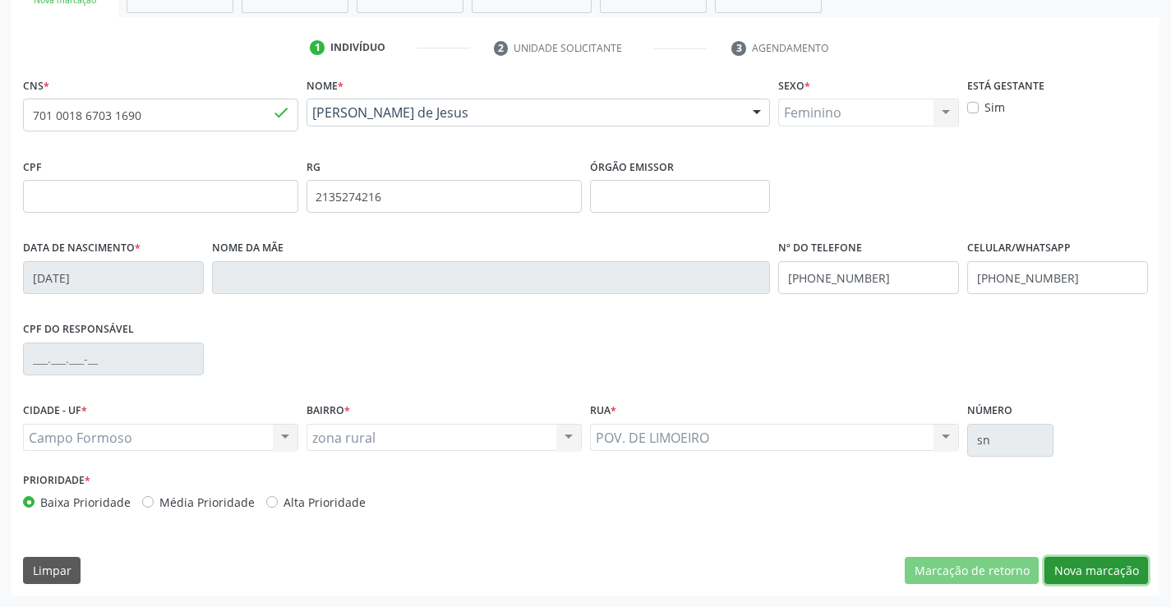
click at [1080, 560] on button "Nova marcação" at bounding box center [1097, 571] width 104 height 28
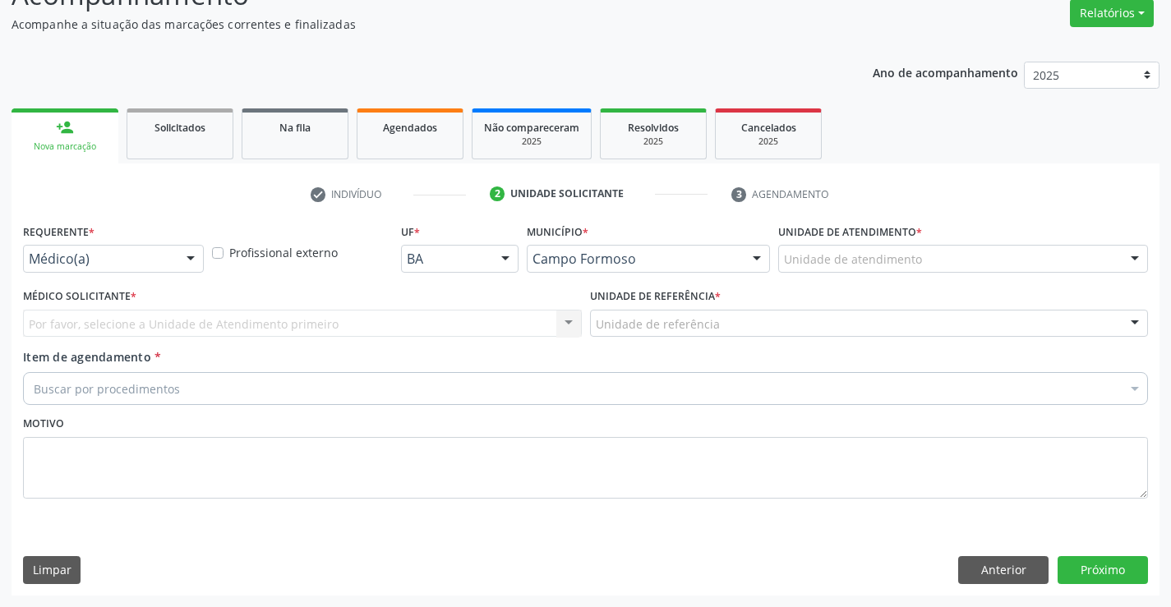
click at [94, 268] on div "Médico(a)" at bounding box center [113, 259] width 181 height 28
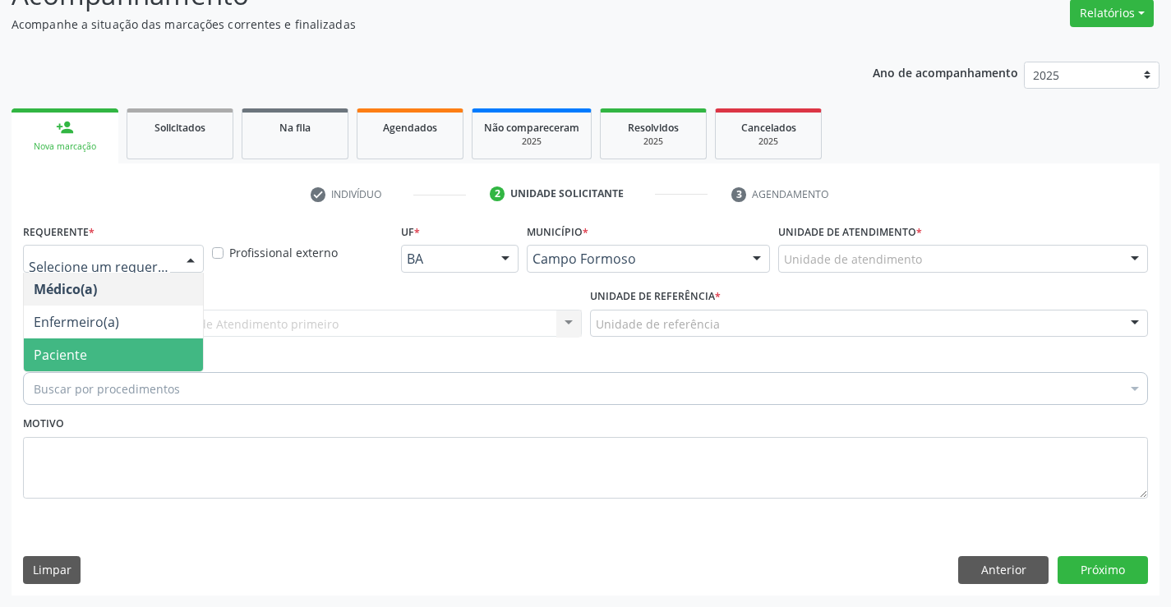
click at [99, 360] on span "Paciente" at bounding box center [113, 355] width 179 height 33
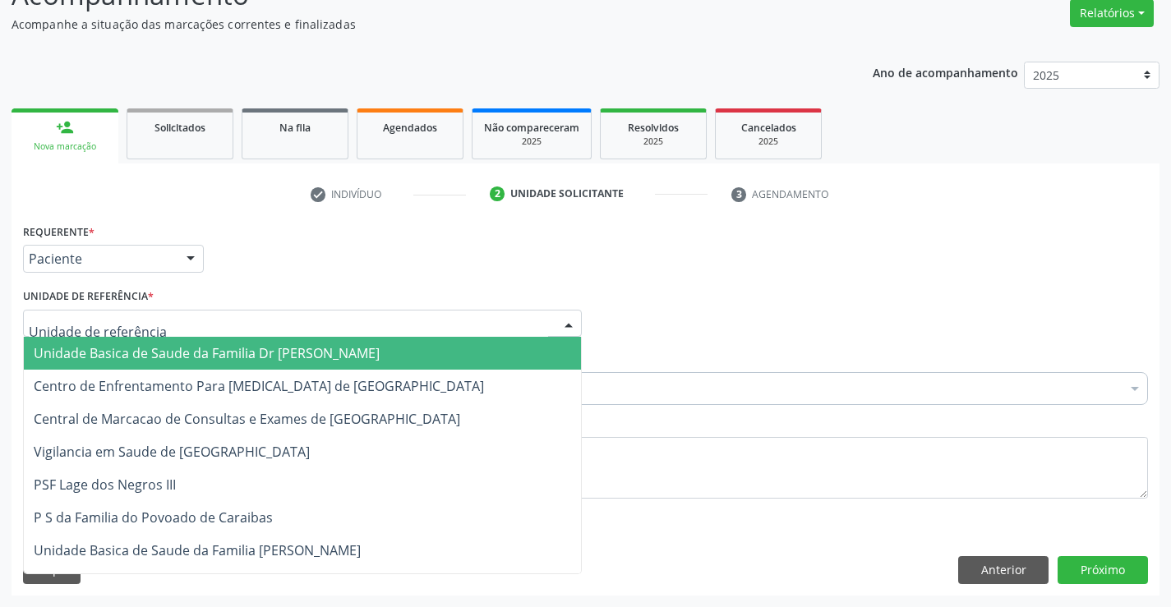
click at [169, 350] on span "Unidade Basica de Saude da Familia Dr [PERSON_NAME]" at bounding box center [207, 353] width 346 height 18
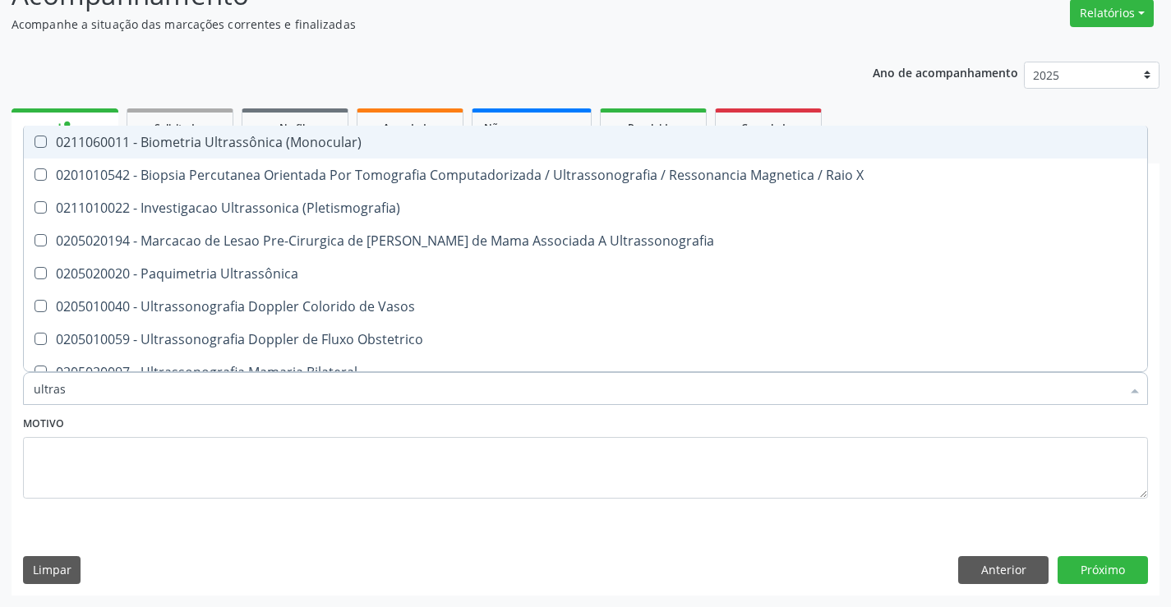
type input "ultrass"
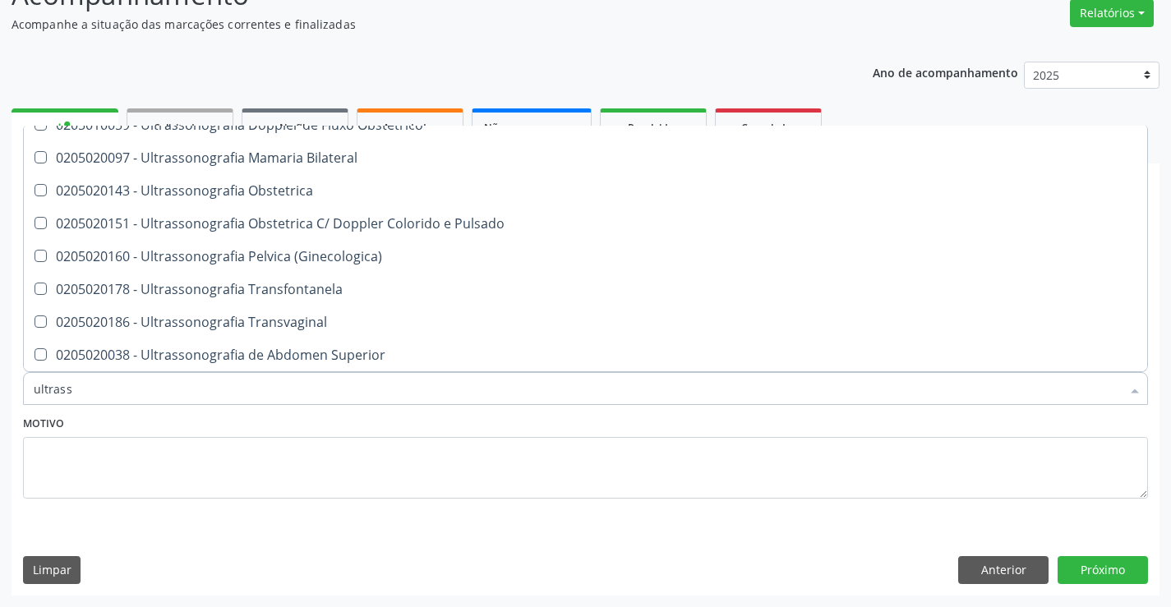
scroll to position [247, 0]
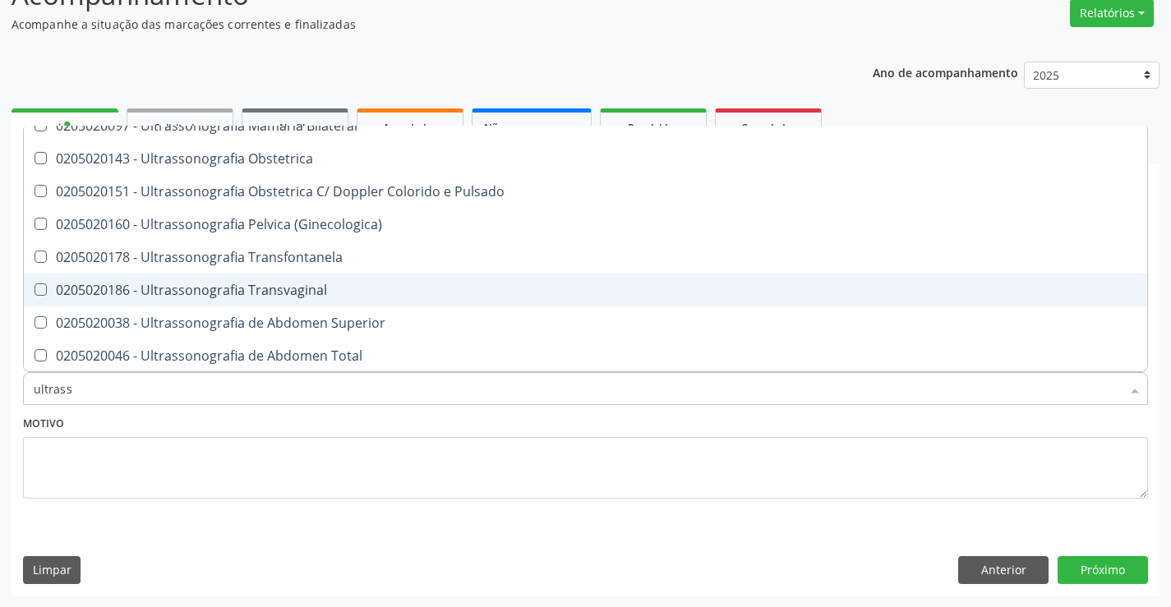
click at [364, 293] on div "0205020186 - Ultrassonografia Transvaginal" at bounding box center [586, 290] width 1104 height 13
checkbox Transvaginal "true"
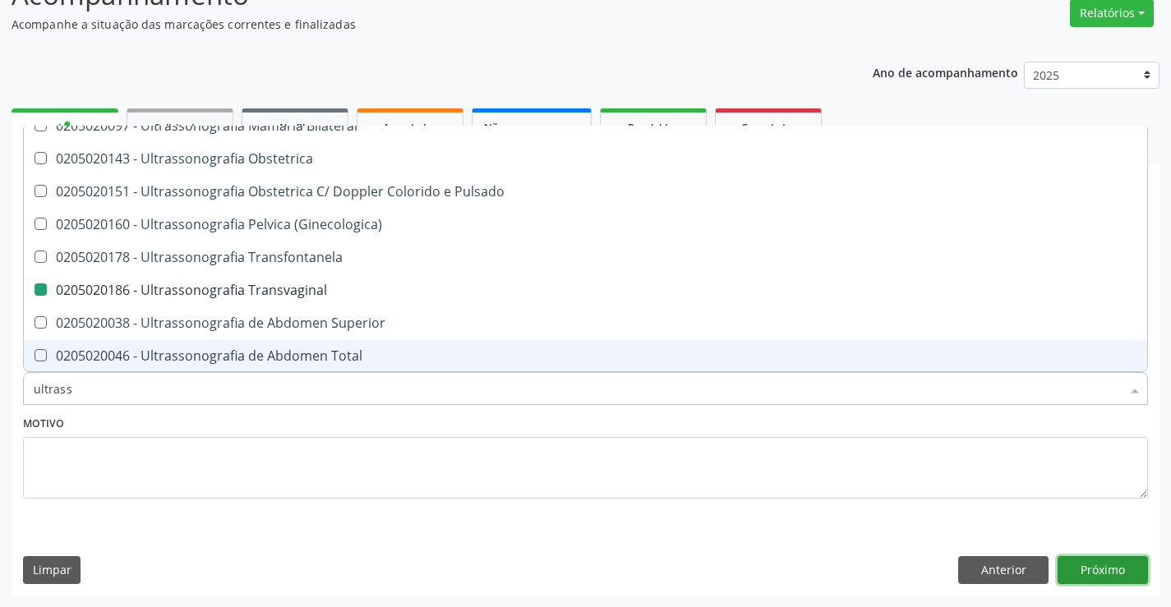
click at [1097, 569] on button "Próximo" at bounding box center [1103, 570] width 90 height 28
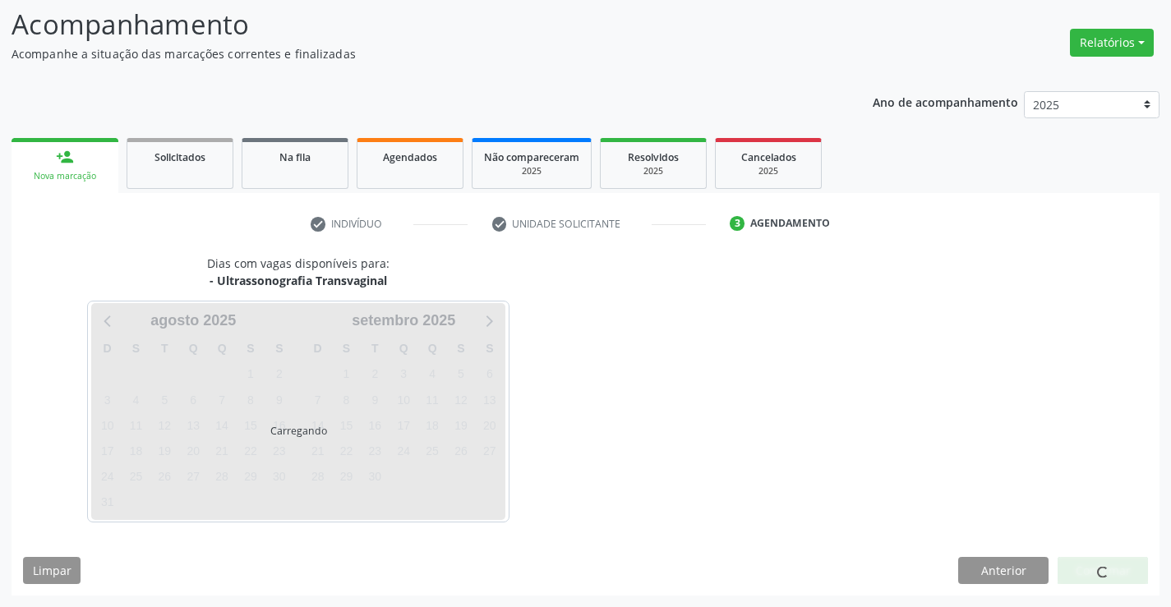
scroll to position [0, 0]
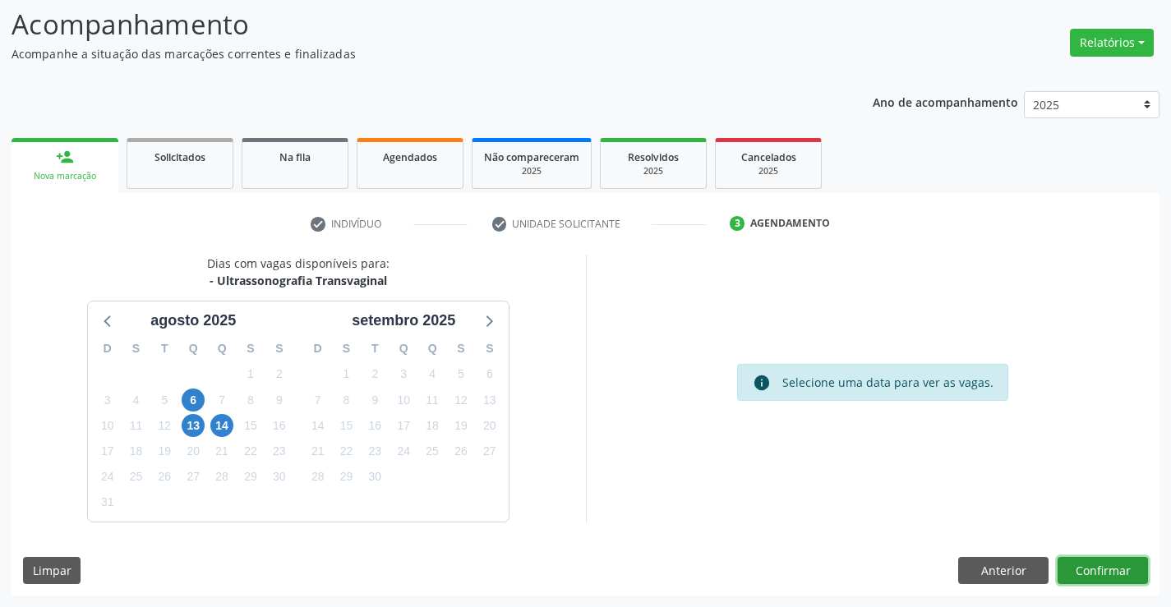
click at [1090, 563] on button "Confirmar" at bounding box center [1103, 571] width 90 height 28
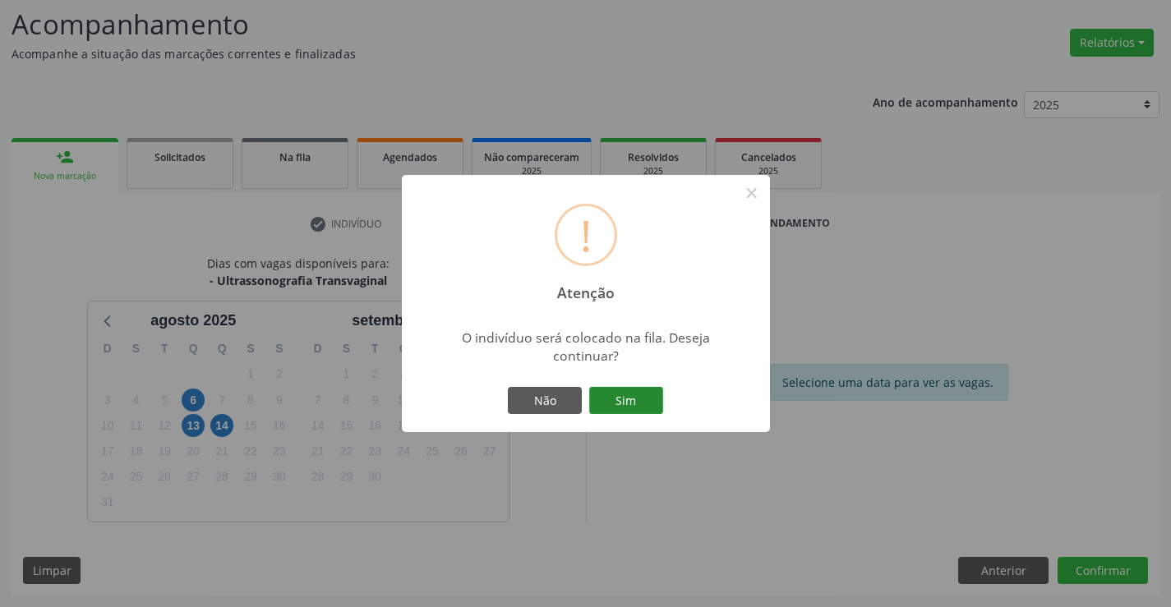
click at [617, 395] on button "Sim" at bounding box center [626, 401] width 74 height 28
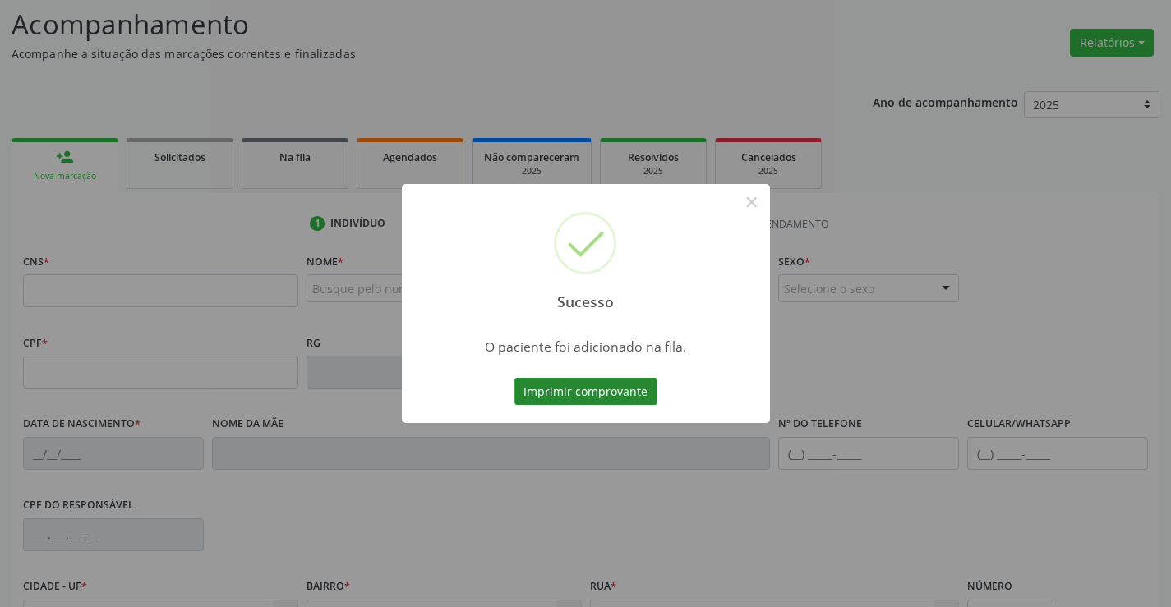
click at [616, 389] on button "Imprimir comprovante" at bounding box center [586, 392] width 143 height 28
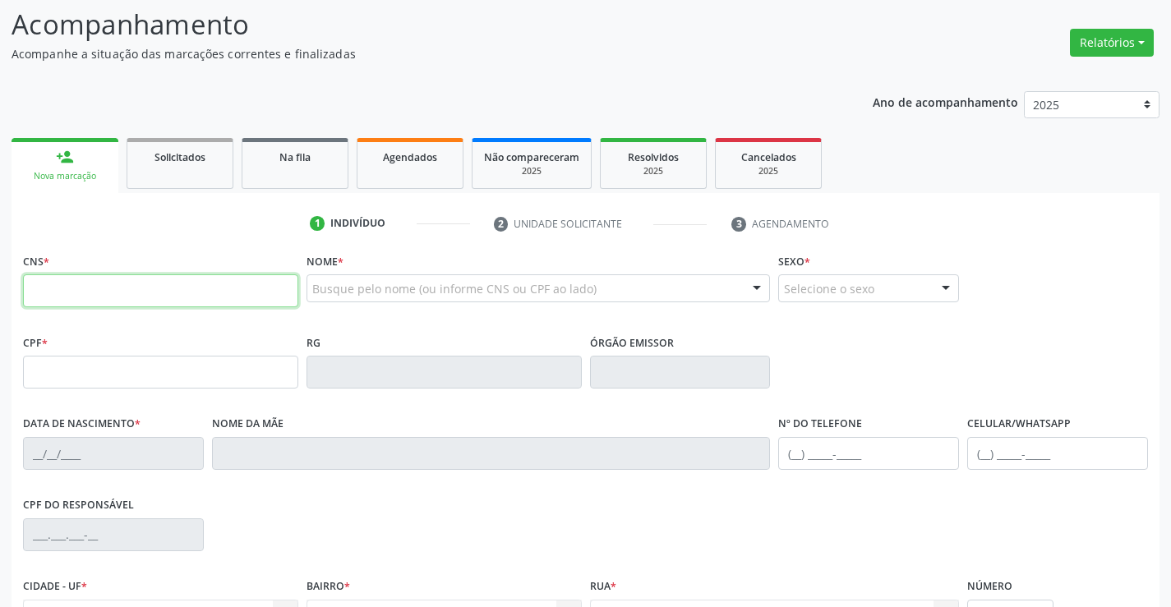
click at [89, 297] on input "text" at bounding box center [160, 291] width 275 height 33
type input "700 5097 9621 8755"
type input "2077962038"
type input "SP"
type input "16/12/1991"
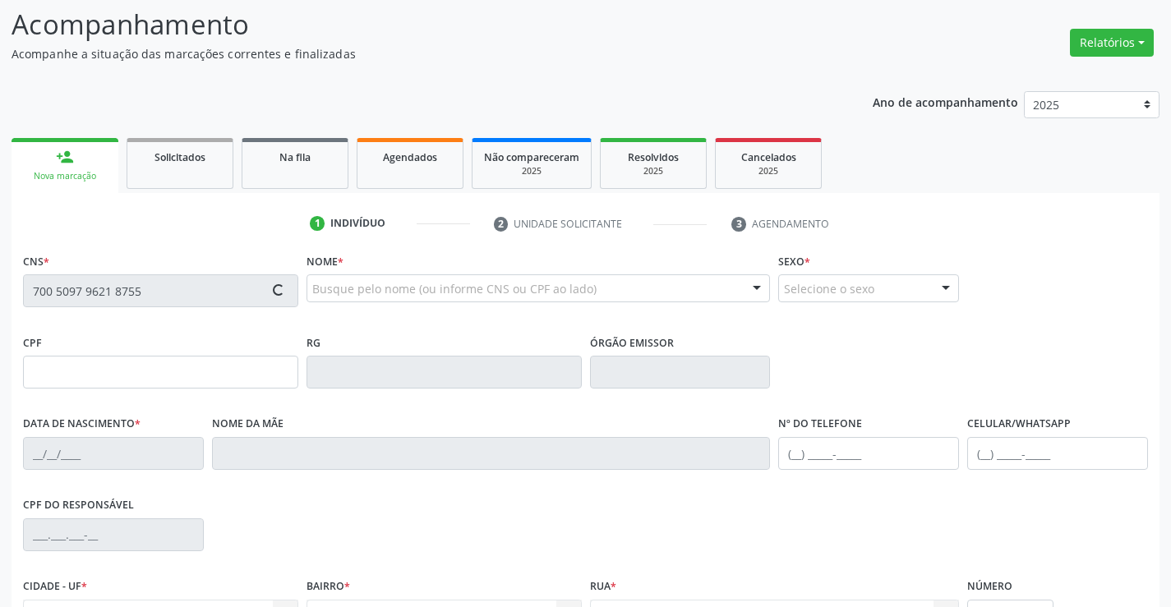
type input "(74) 98862-3526"
type input "S/N"
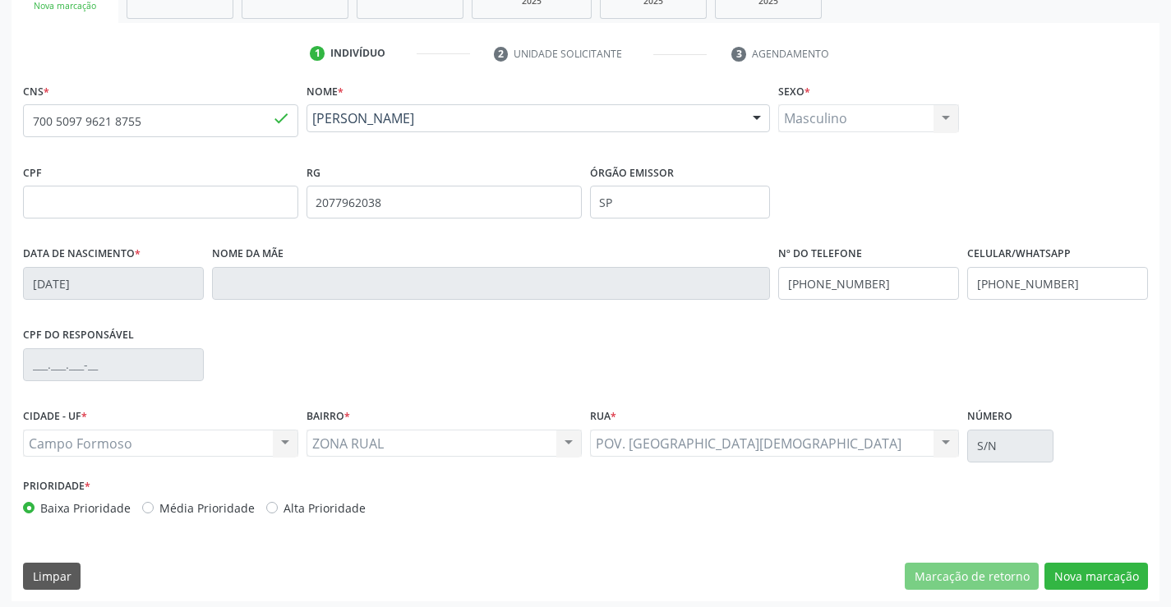
scroll to position [284, 0]
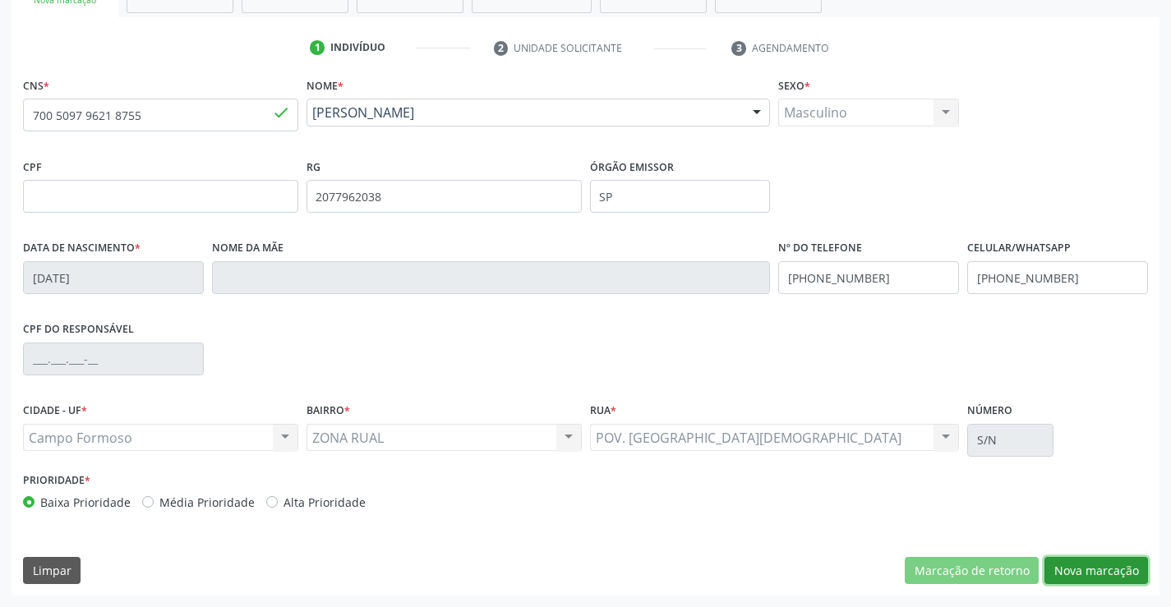
click at [1085, 569] on button "Nova marcação" at bounding box center [1097, 571] width 104 height 28
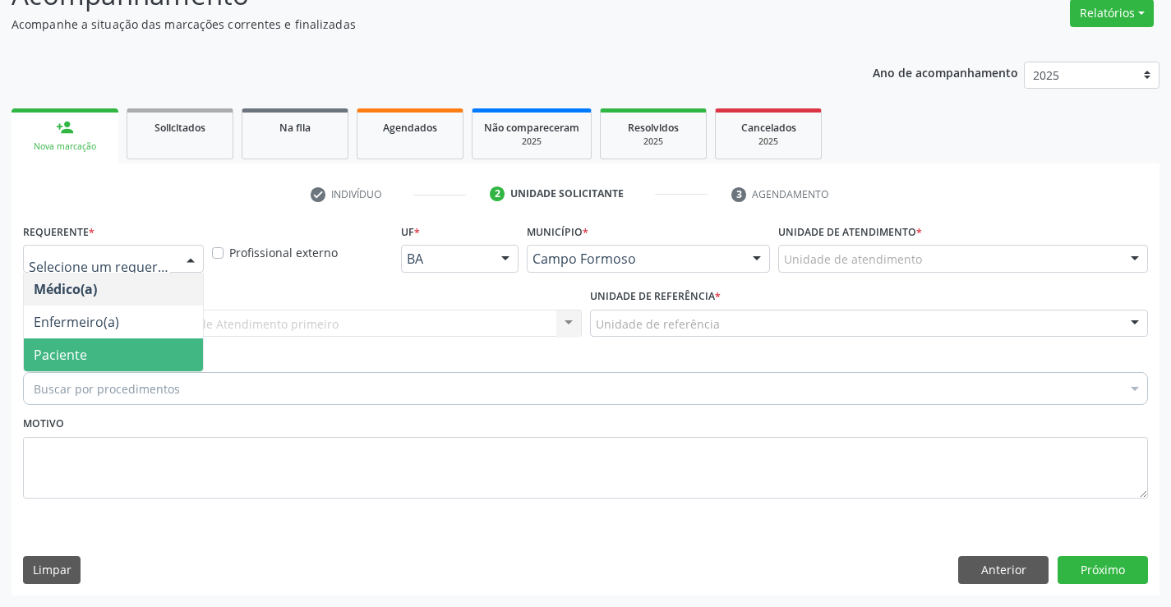
click at [94, 354] on span "Paciente" at bounding box center [113, 355] width 179 height 33
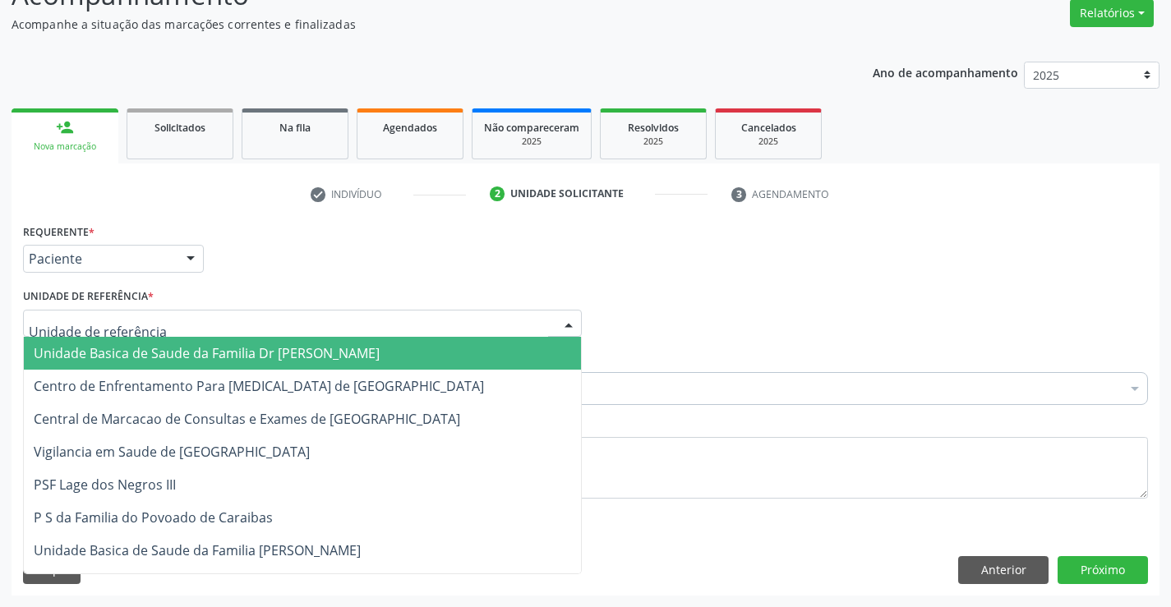
click at [124, 354] on span "Unidade Basica de Saude da Familia Dr [PERSON_NAME]" at bounding box center [207, 353] width 346 height 18
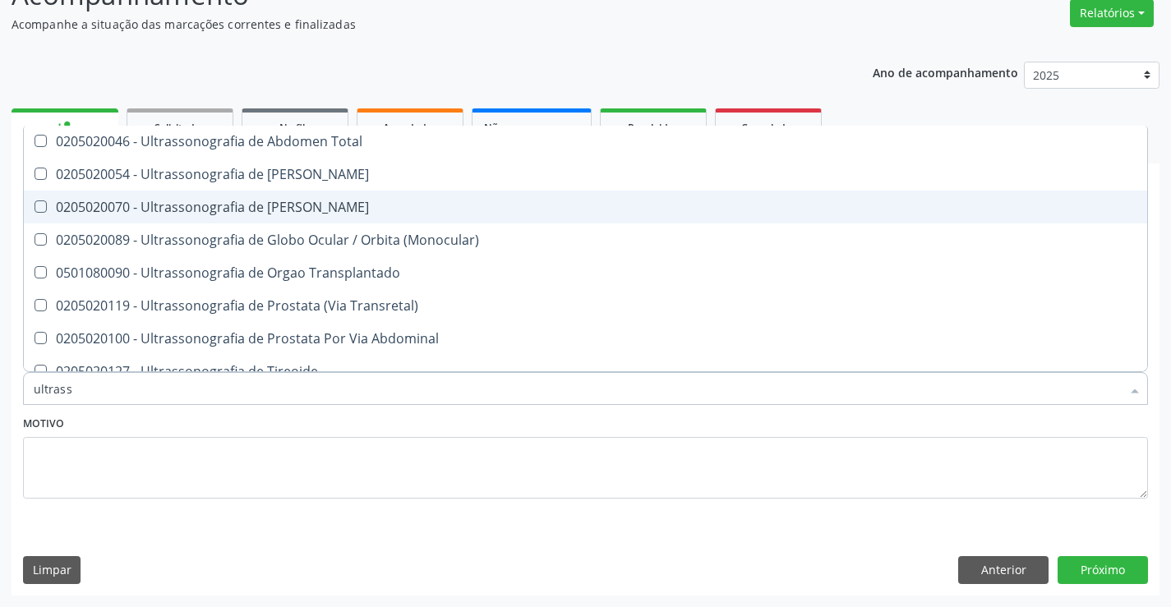
scroll to position [510, 0]
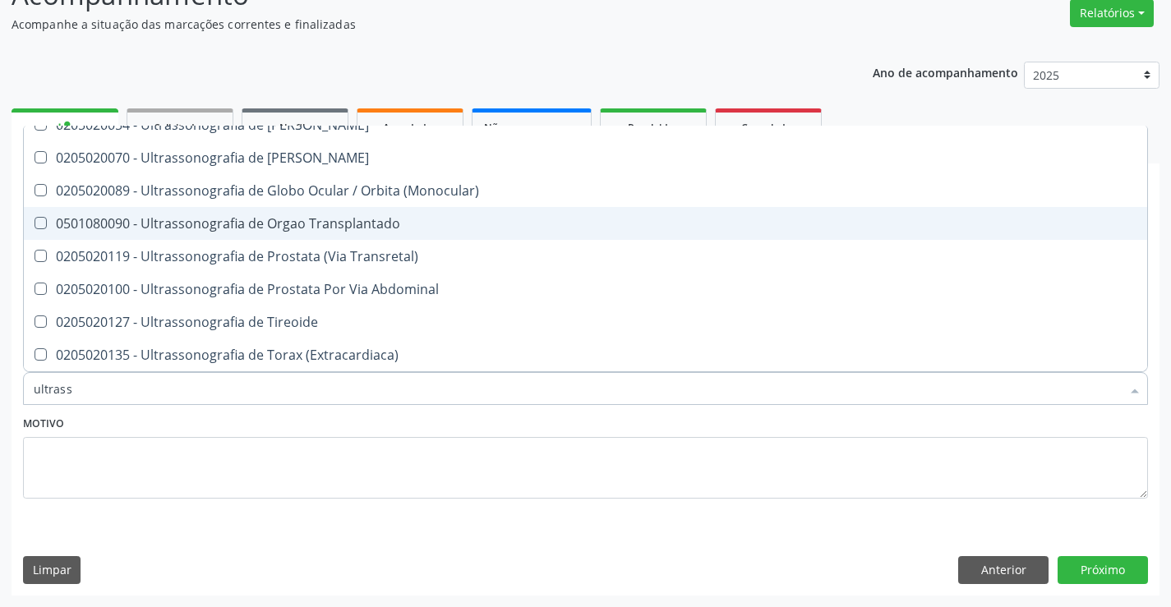
type input "ultrasso"
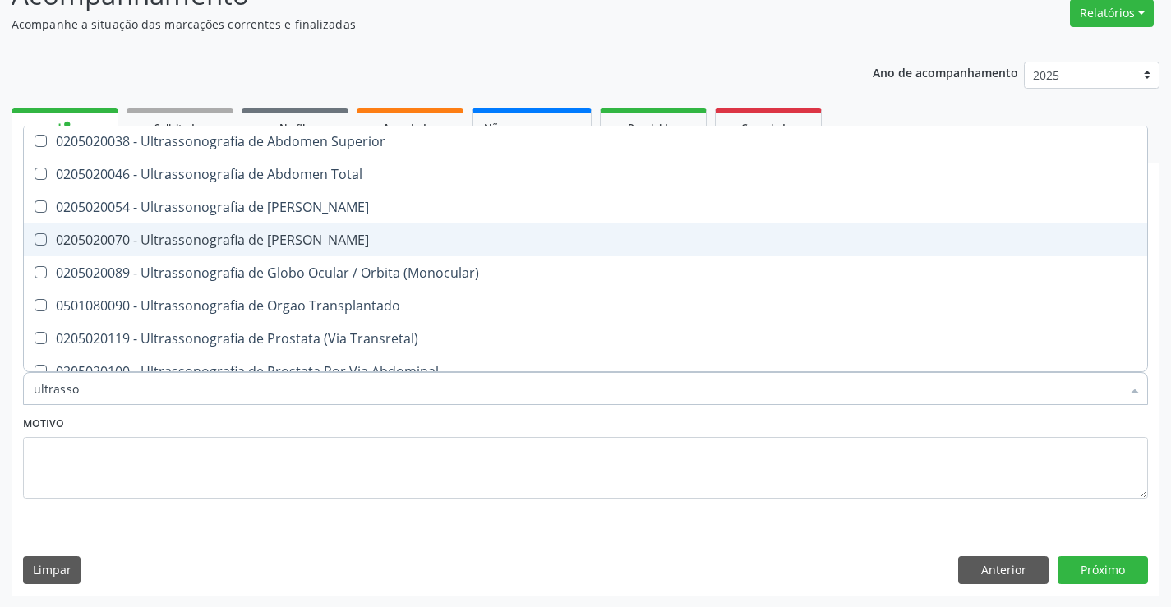
scroll to position [445, 0]
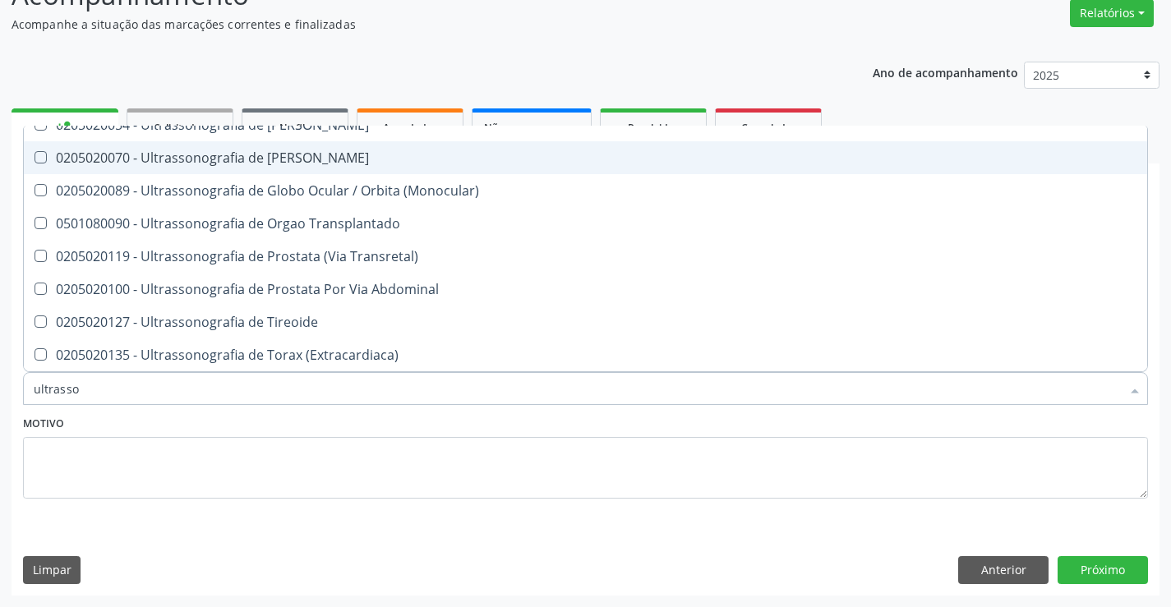
click at [372, 156] on div "0205020070 - Ultrassonografia de [PERSON_NAME]" at bounding box center [586, 157] width 1104 height 13
checkbox Escrotal "true"
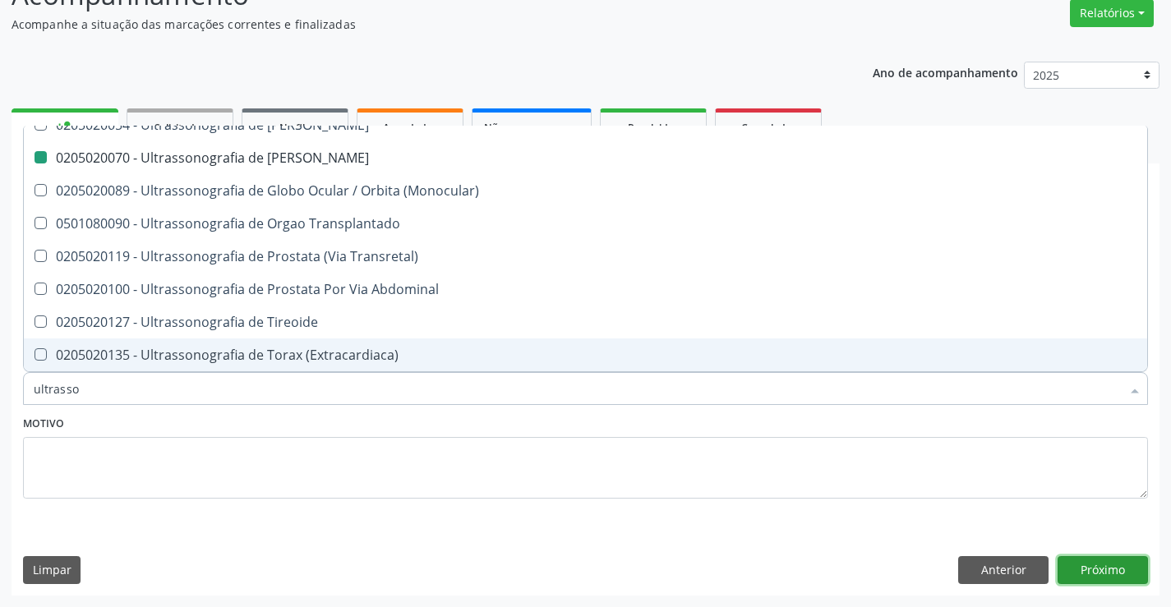
click at [1110, 564] on button "Próximo" at bounding box center [1103, 570] width 90 height 28
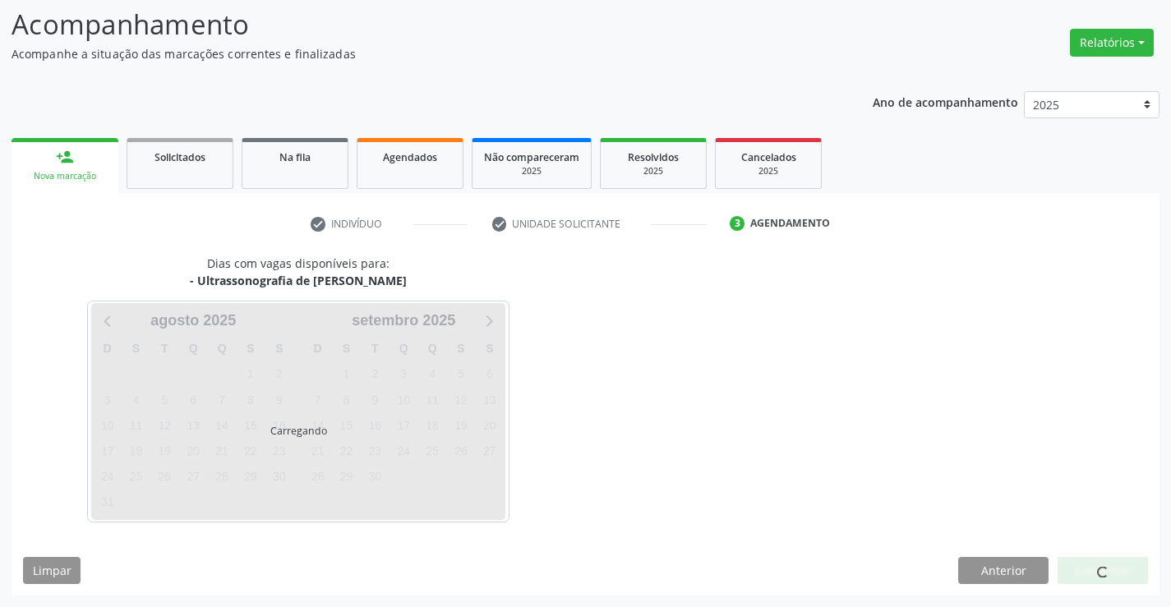
scroll to position [0, 0]
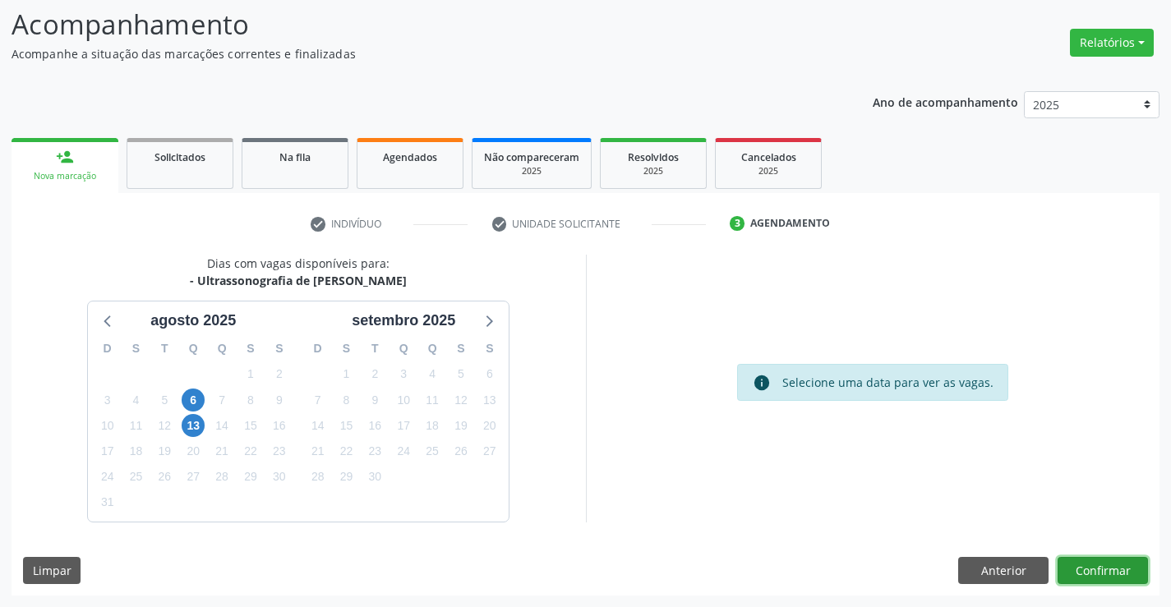
click at [1097, 570] on button "Confirmar" at bounding box center [1103, 571] width 90 height 28
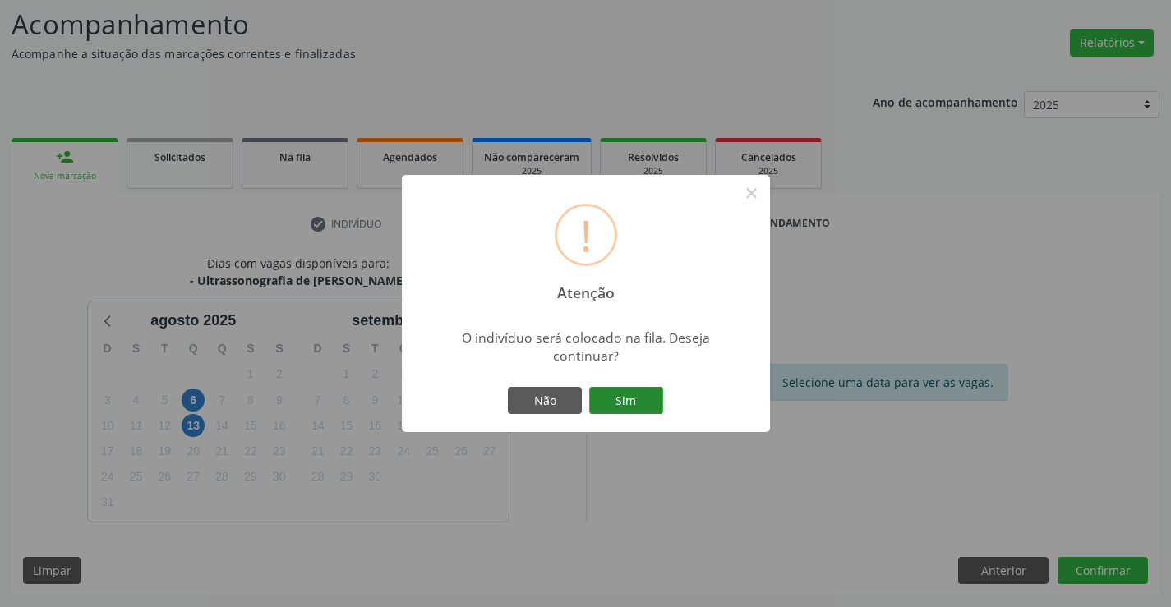
click at [627, 396] on button "Sim" at bounding box center [626, 401] width 74 height 28
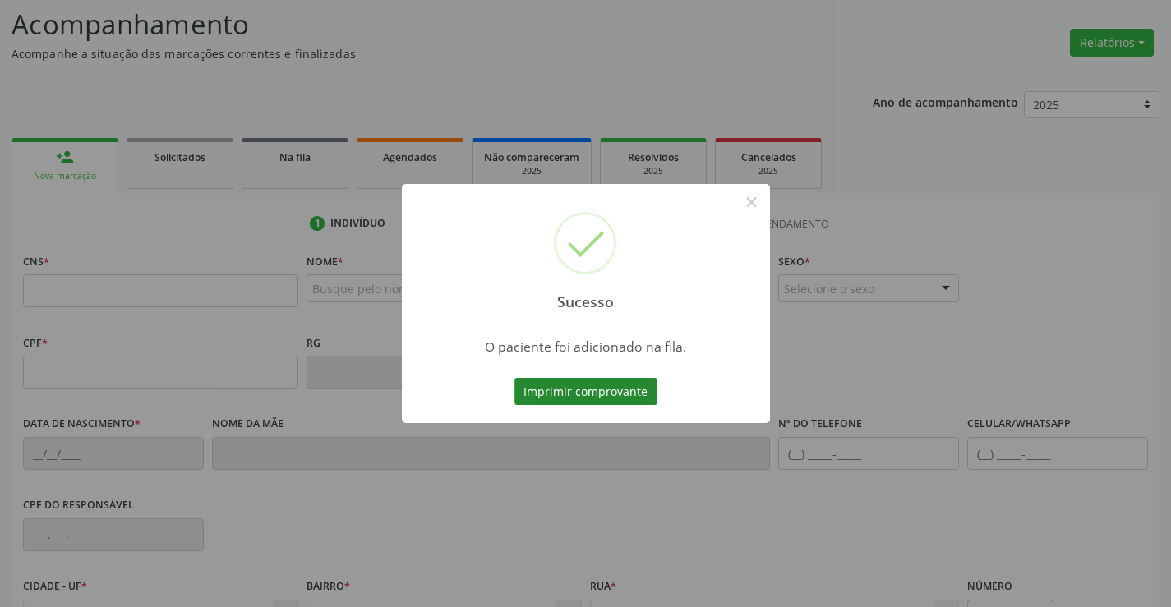
click at [589, 390] on button "Imprimir comprovante" at bounding box center [586, 392] width 143 height 28
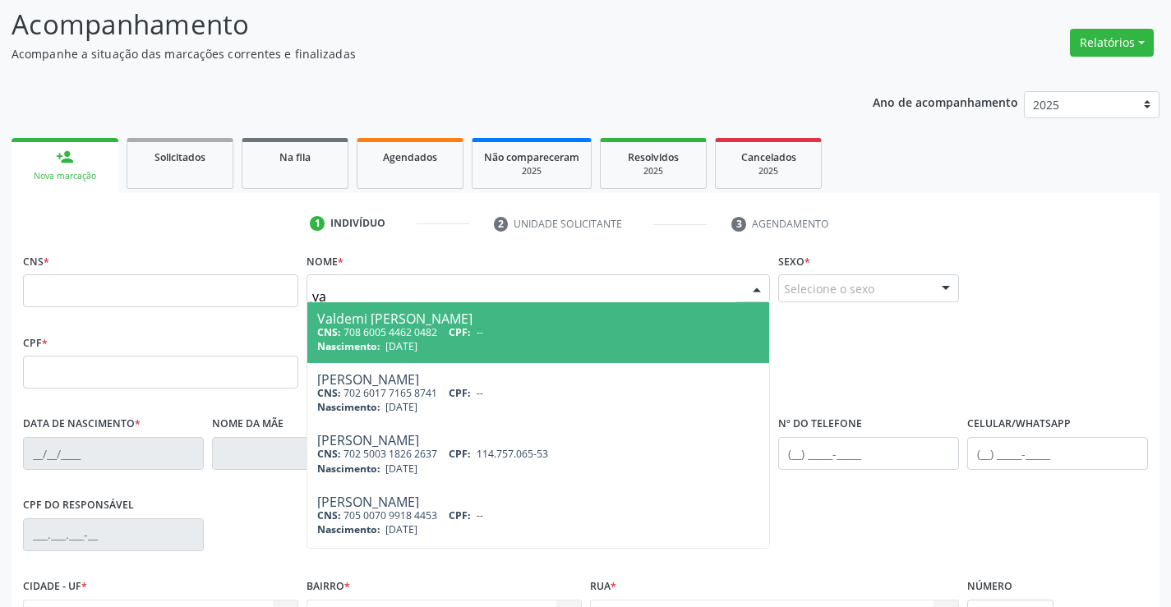
type input "v"
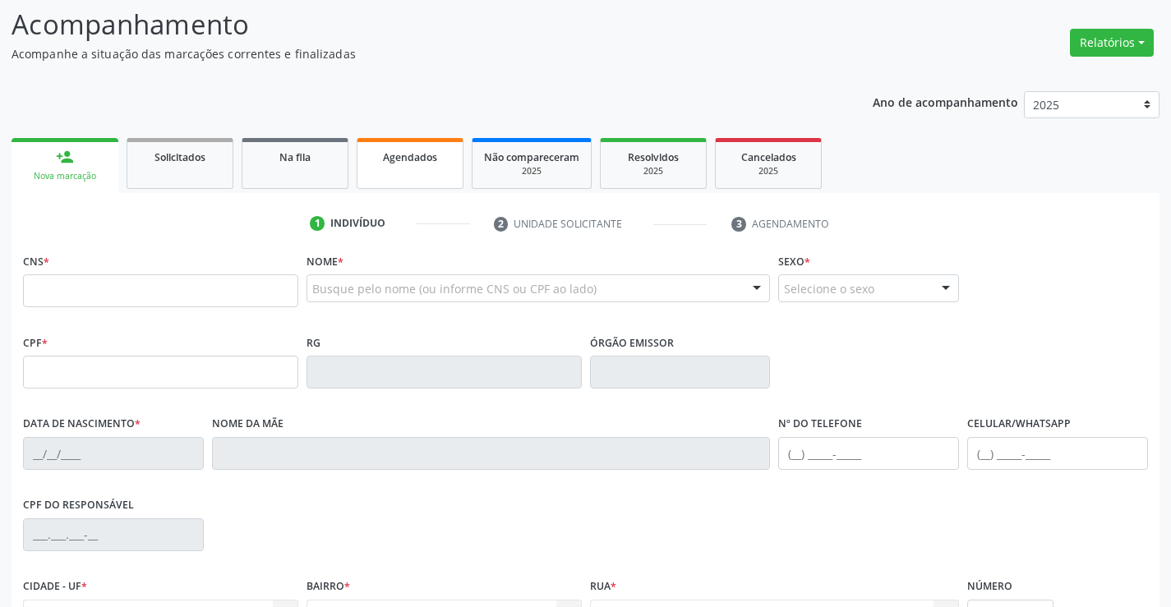
click at [418, 162] on span "Agendados" at bounding box center [410, 157] width 54 height 14
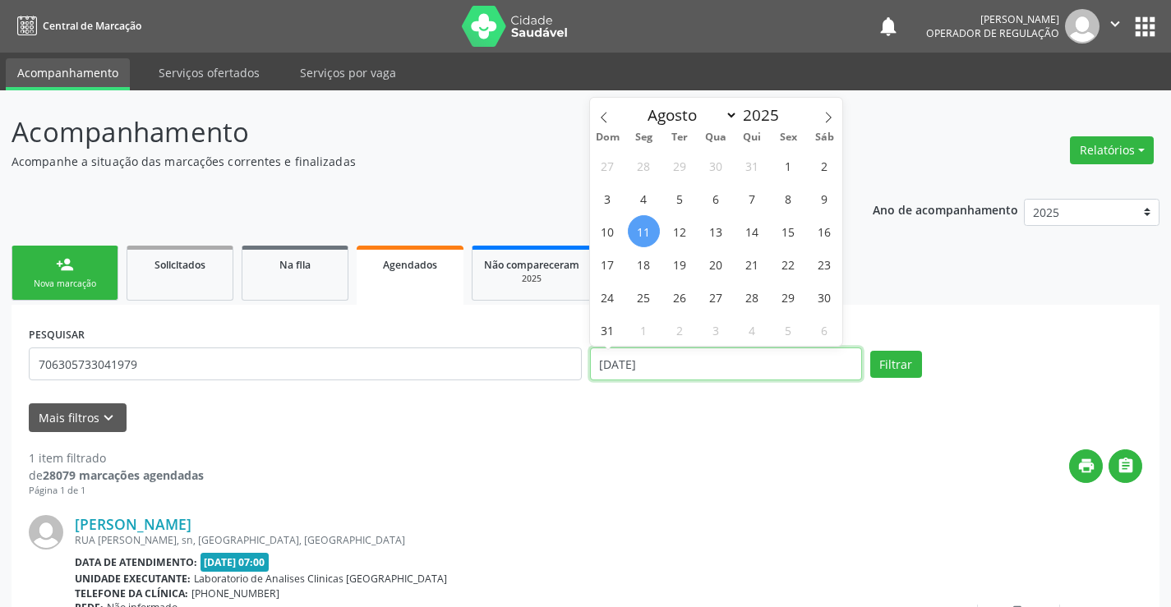
drag, startPoint x: 674, startPoint y: 365, endPoint x: 550, endPoint y: 370, distance: 124.2
click at [550, 370] on div "PESQUISAR 706305733041979 DATA DE ATENDIMENTO 11/08/2025 Filtrar" at bounding box center [586, 357] width 1122 height 70
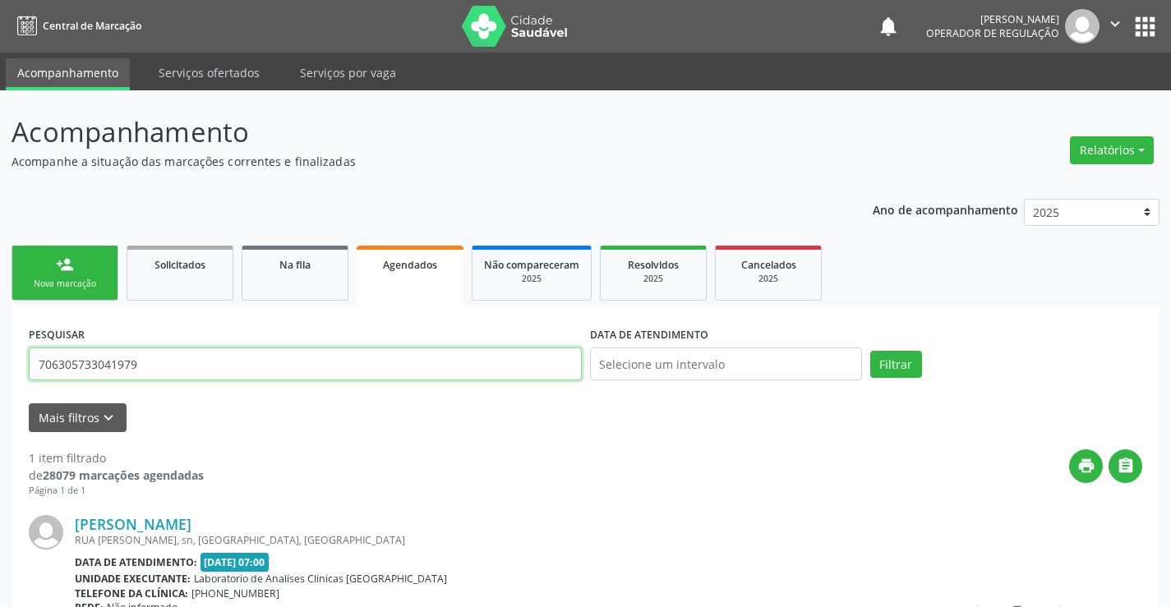
drag, startPoint x: 202, startPoint y: 366, endPoint x: 0, endPoint y: 389, distance: 203.5
click at [0, 389] on div "Acompanhamento Acompanhe a situação das marcações correntes e finalizadas Relat…" at bounding box center [585, 433] width 1171 height 686
click at [91, 370] on input "text" at bounding box center [305, 364] width 553 height 33
type input "valdemir ferreira da silva"
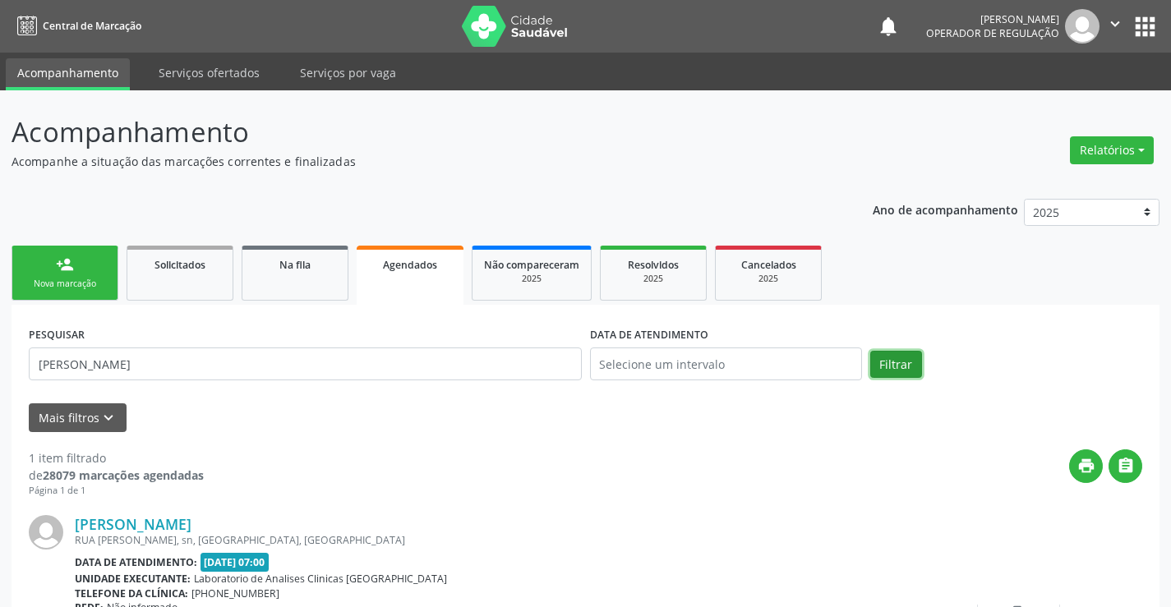
click at [888, 363] on button "Filtrar" at bounding box center [896, 365] width 52 height 28
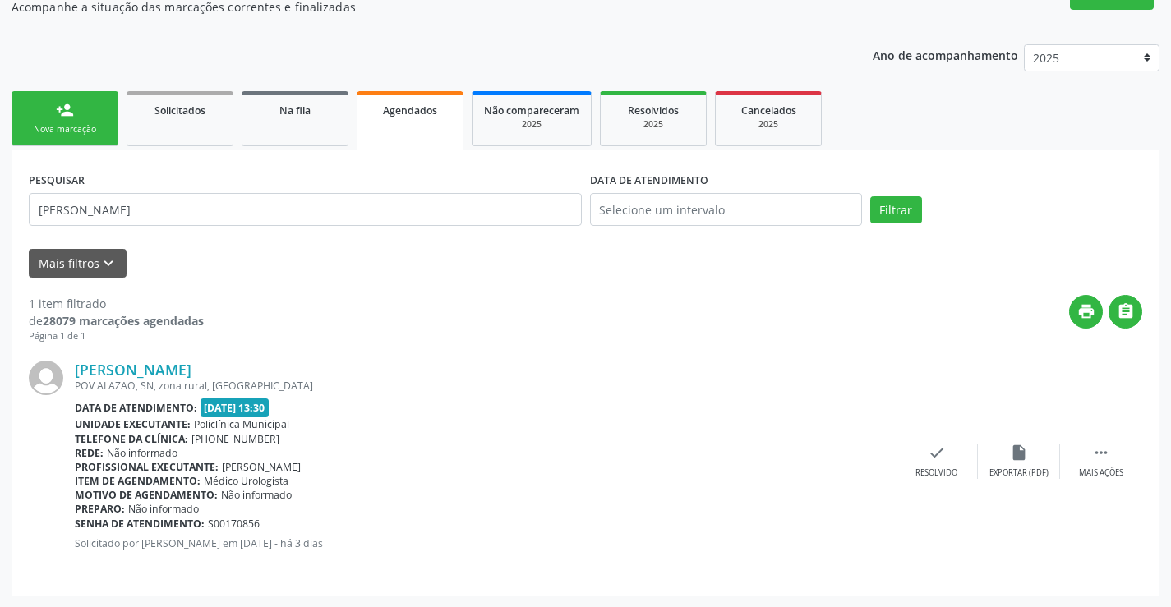
scroll to position [155, 0]
click at [57, 114] on div "person_add" at bounding box center [65, 109] width 18 height 18
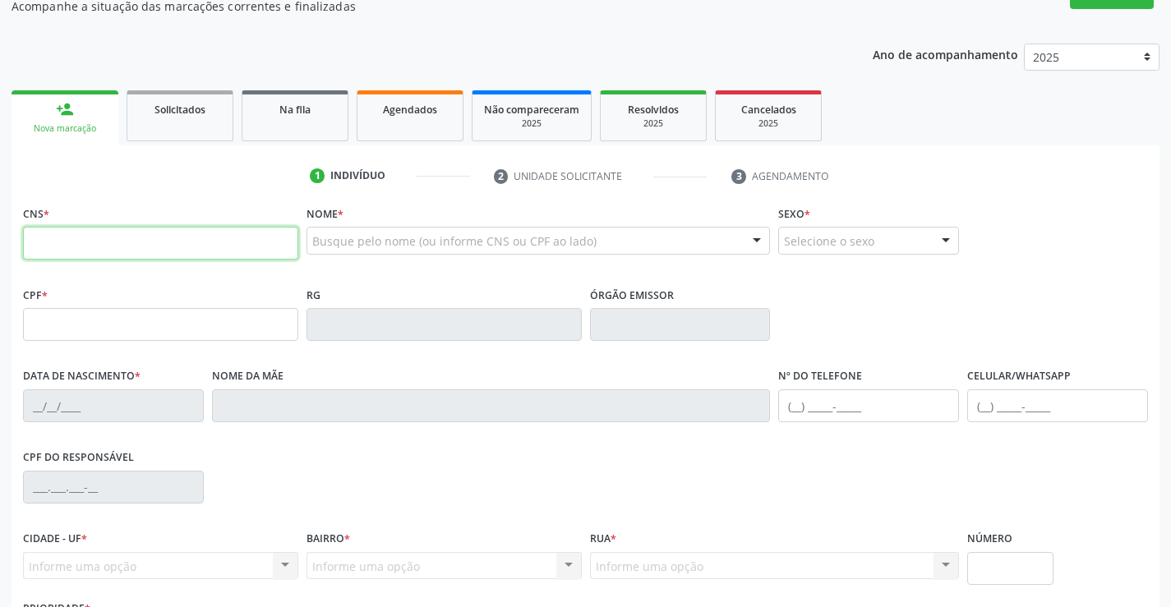
click at [78, 245] on input "text" at bounding box center [160, 243] width 275 height 33
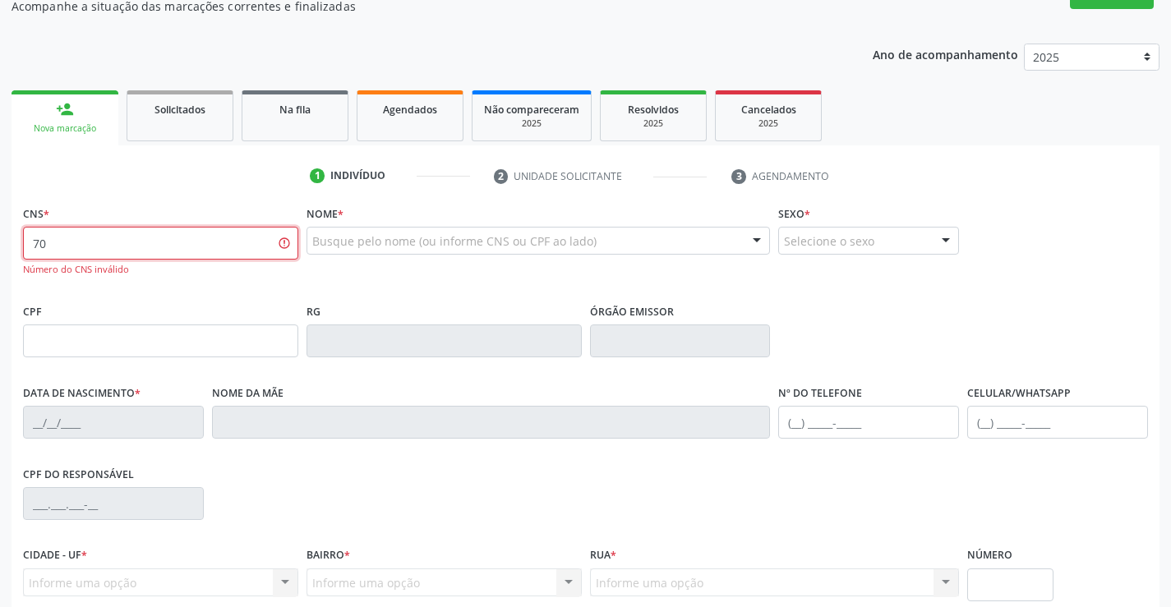
type input "7"
type input "700 2004 5323 9520"
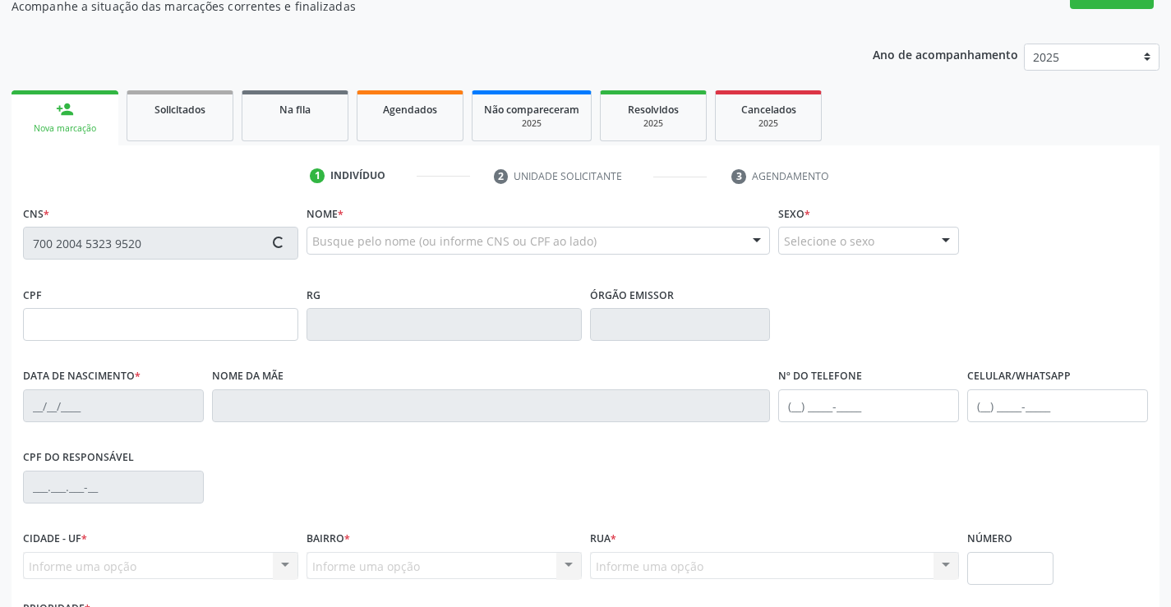
type input "003.974.145-10"
type input "1012597270"
type input "28/09/1977"
type input "(74) 99191-8167"
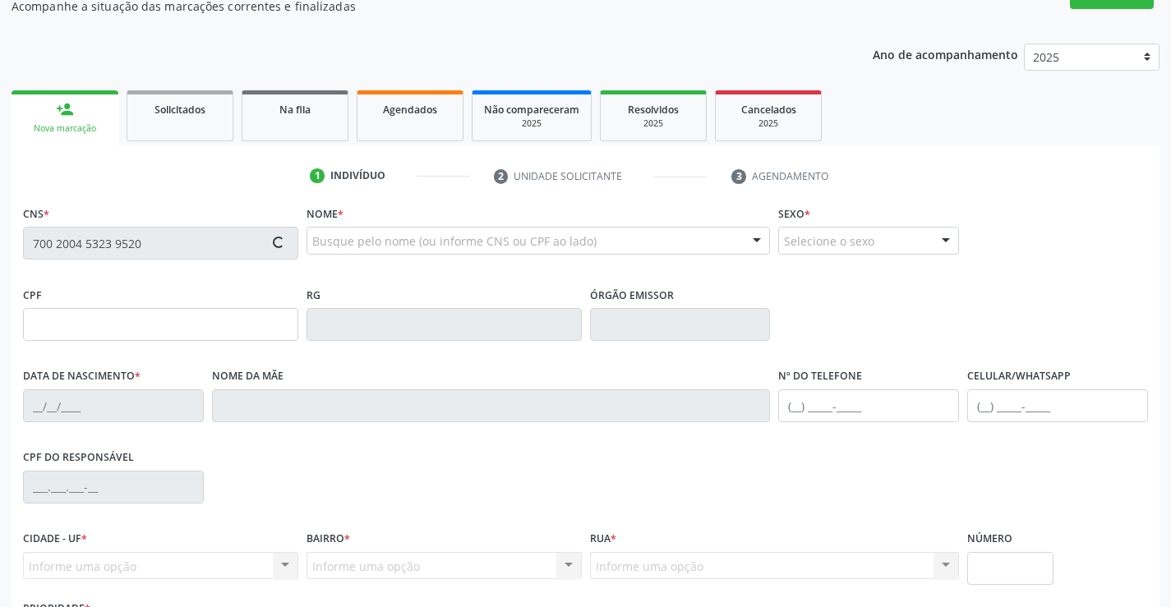
type input "003.974.145-10"
type input "S/N"
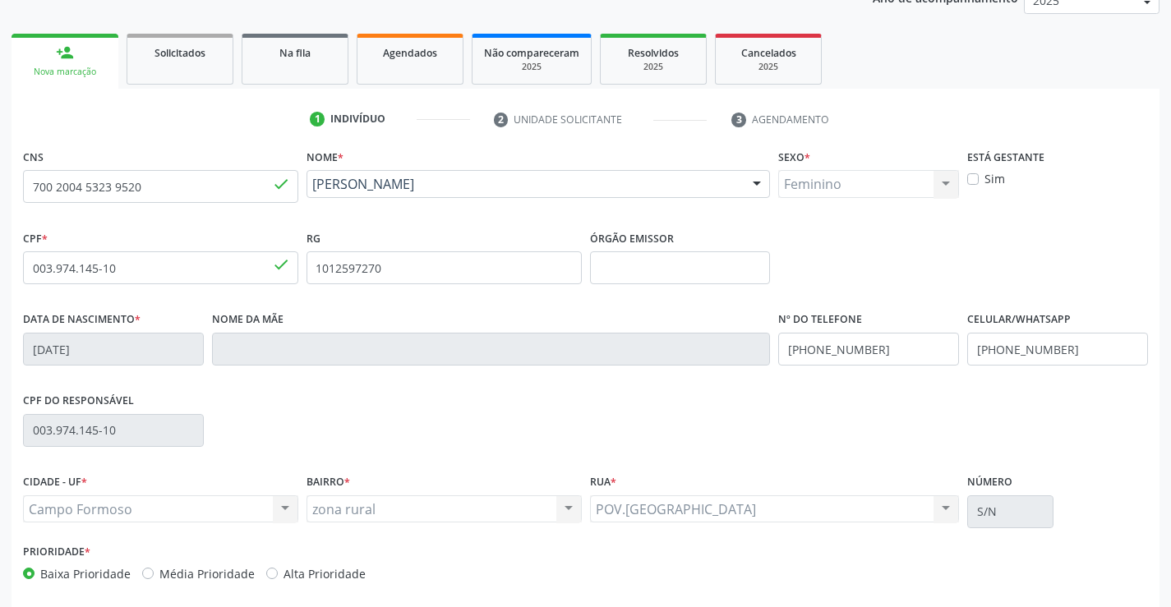
scroll to position [284, 0]
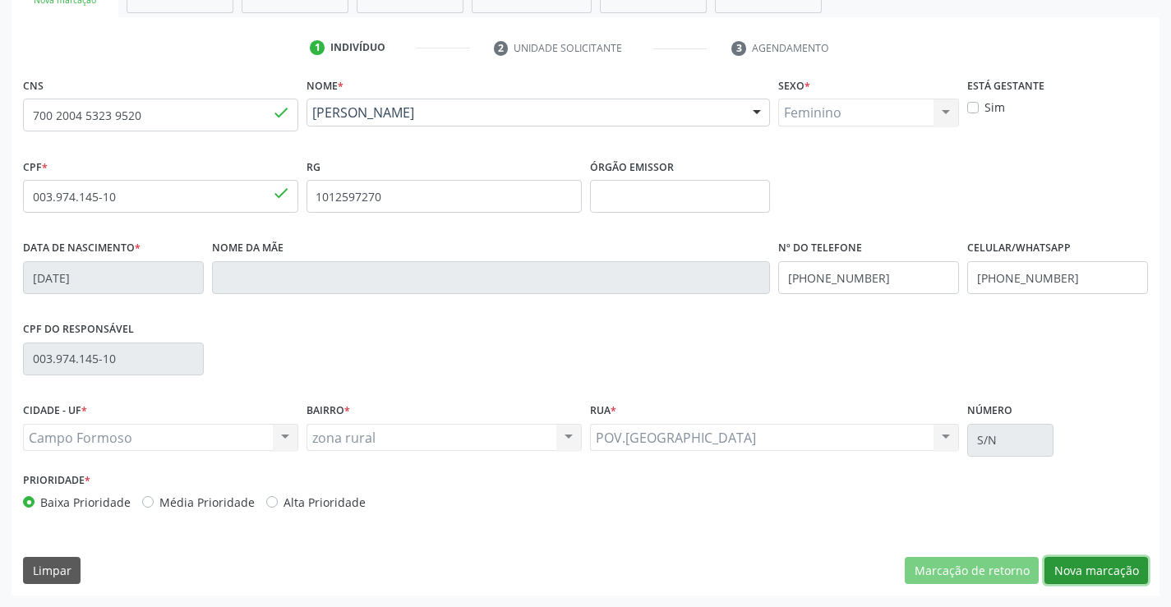
click at [1099, 569] on button "Nova marcação" at bounding box center [1097, 571] width 104 height 28
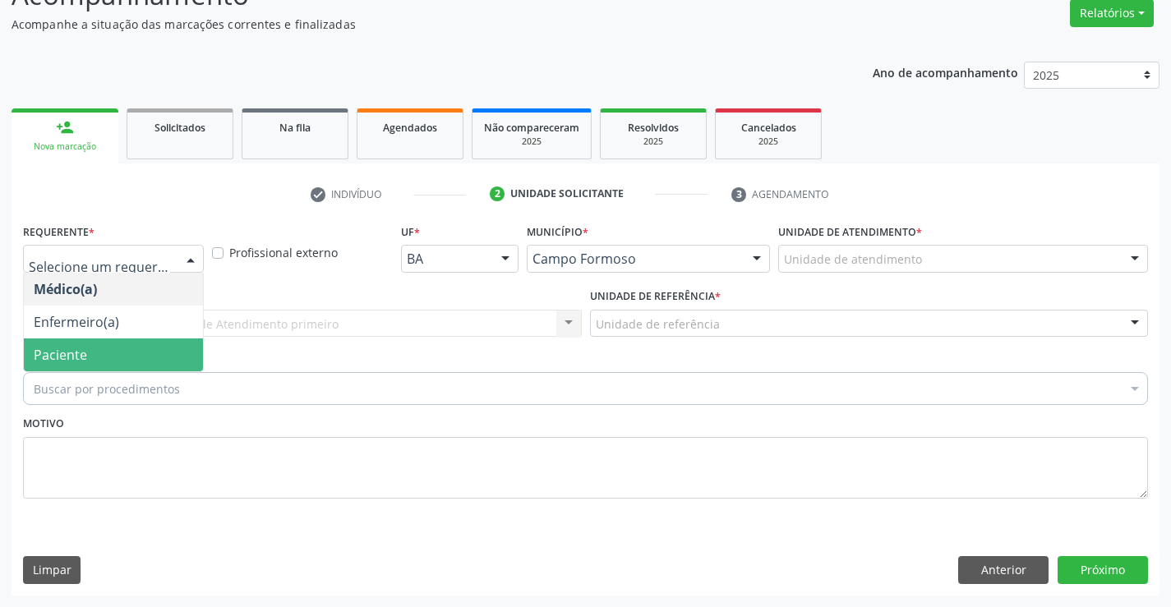
click at [90, 350] on span "Paciente" at bounding box center [113, 355] width 179 height 33
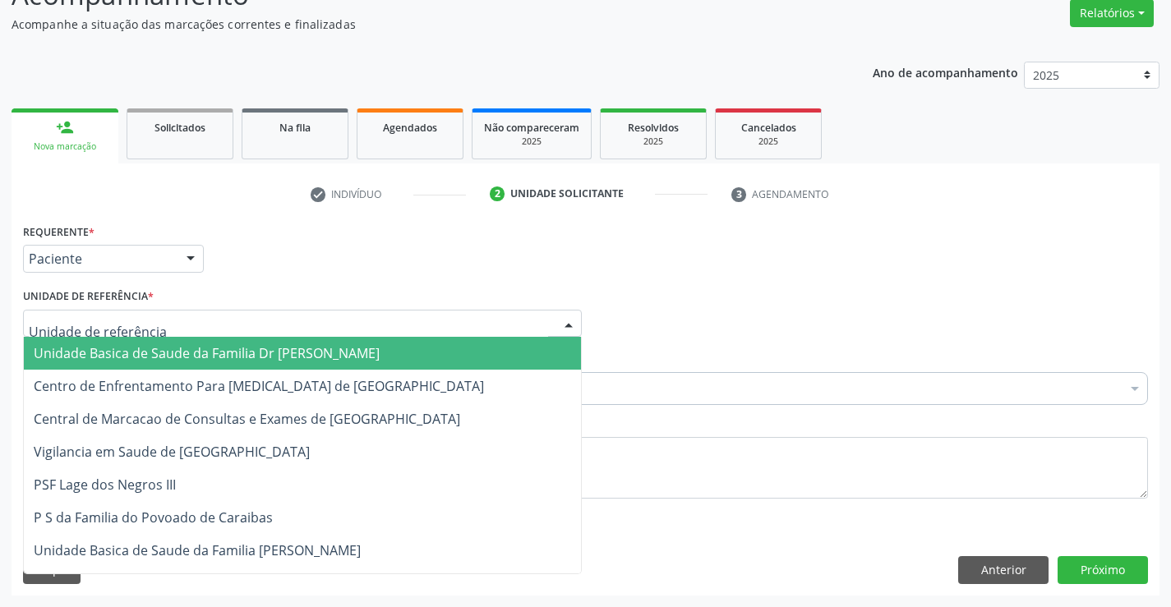
click at [229, 355] on span "Unidade Basica de Saude da Familia Dr [PERSON_NAME]" at bounding box center [207, 353] width 346 height 18
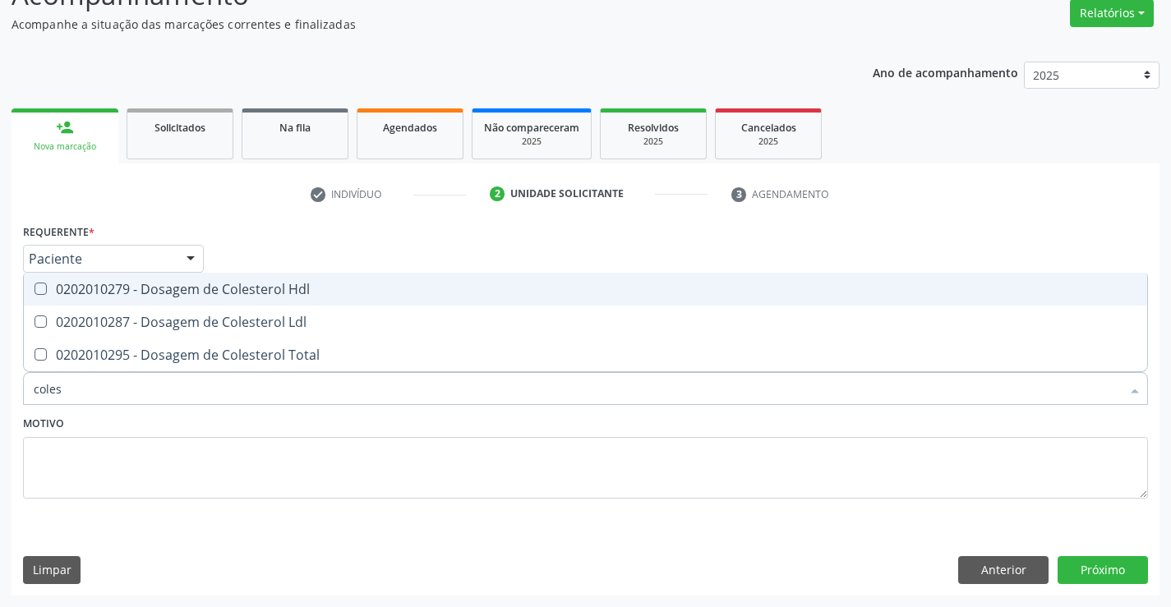
type input "colest"
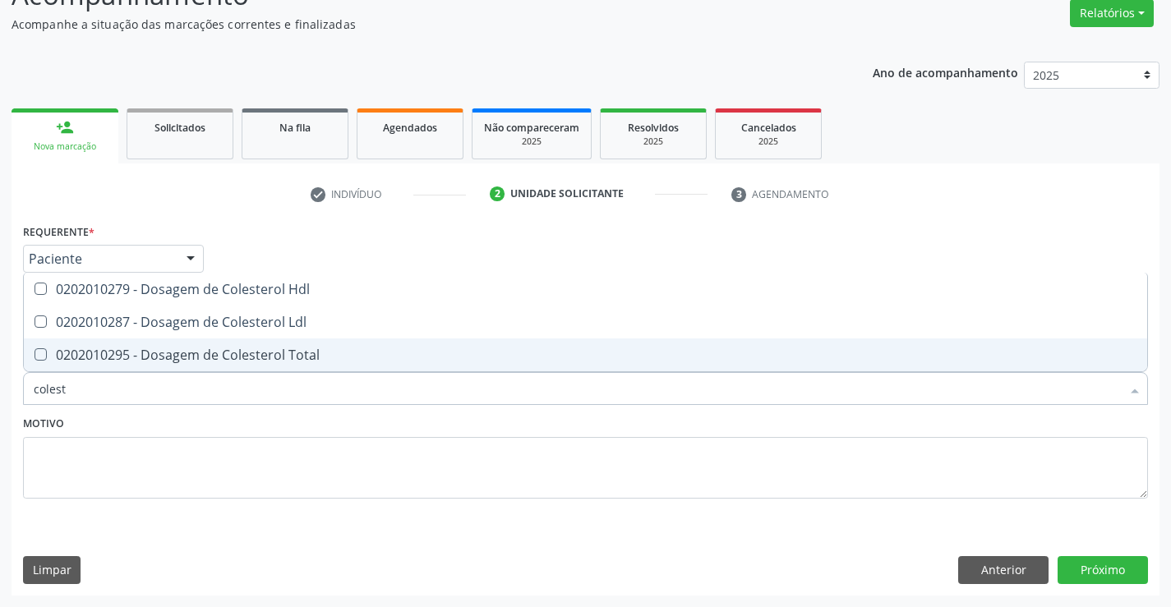
click at [178, 355] on div "0202010295 - Dosagem de Colesterol Total" at bounding box center [586, 355] width 1104 height 13
checkbox Total "true"
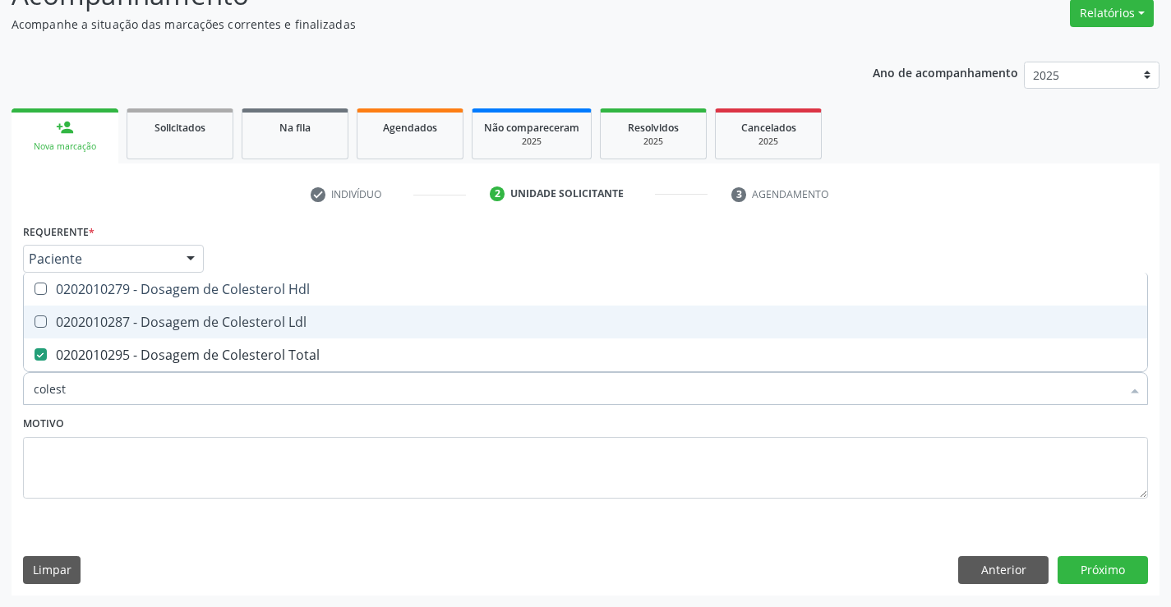
click at [181, 328] on div "0202010287 - Dosagem de Colesterol Ldl" at bounding box center [586, 322] width 1104 height 13
checkbox Ldl "true"
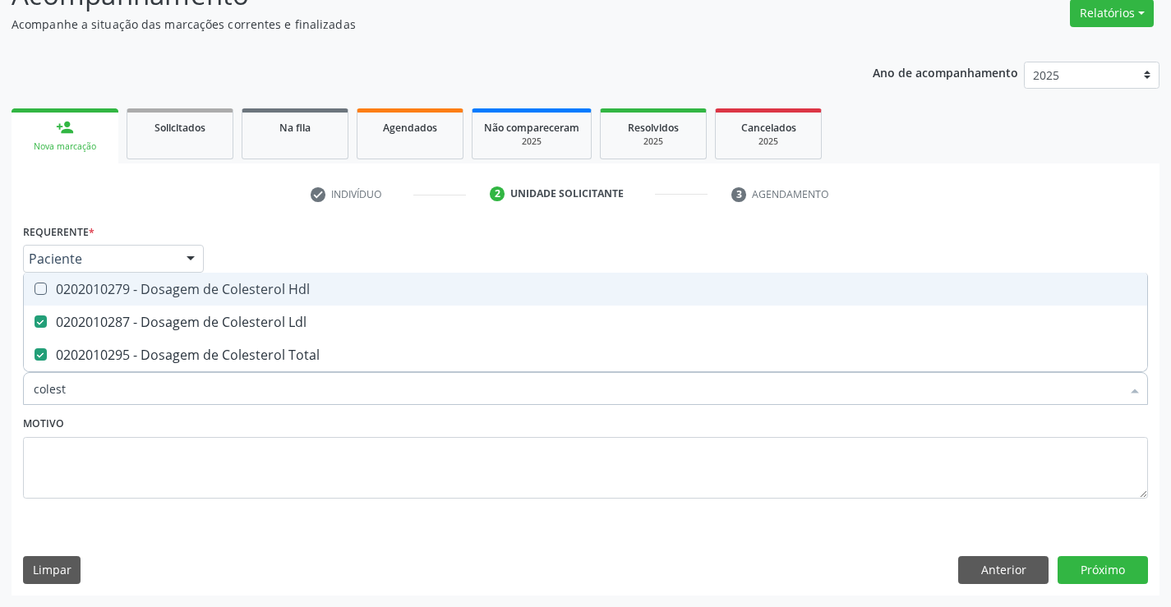
click at [195, 291] on div "0202010279 - Dosagem de Colesterol Hdl" at bounding box center [586, 289] width 1104 height 13
checkbox Hdl "true"
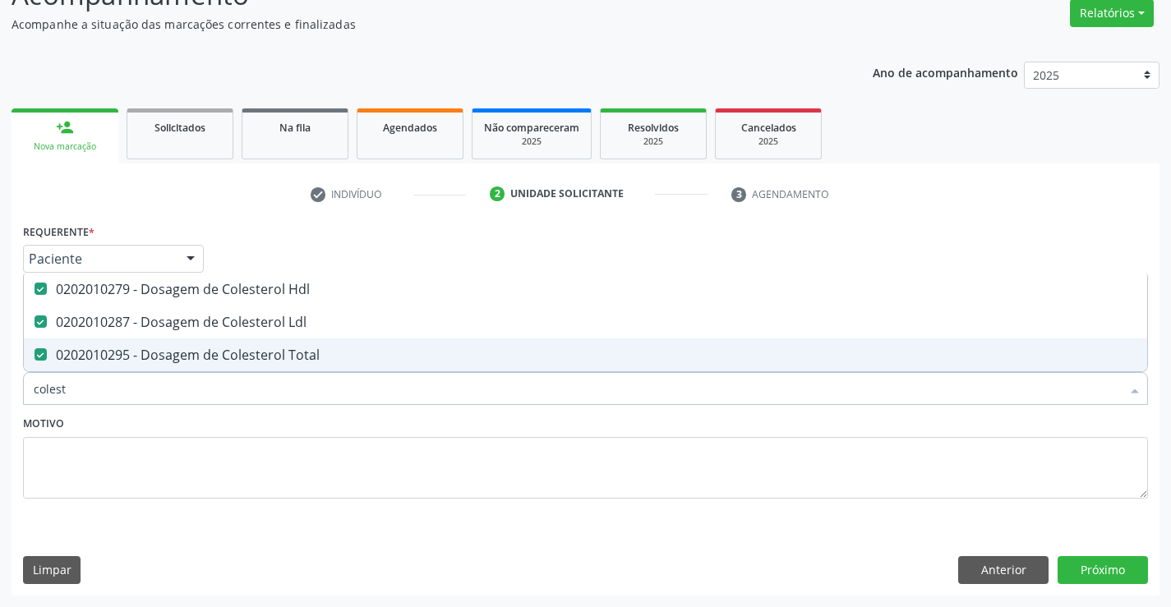
type input "colest"
click at [187, 422] on div "Motivo" at bounding box center [585, 455] width 1125 height 87
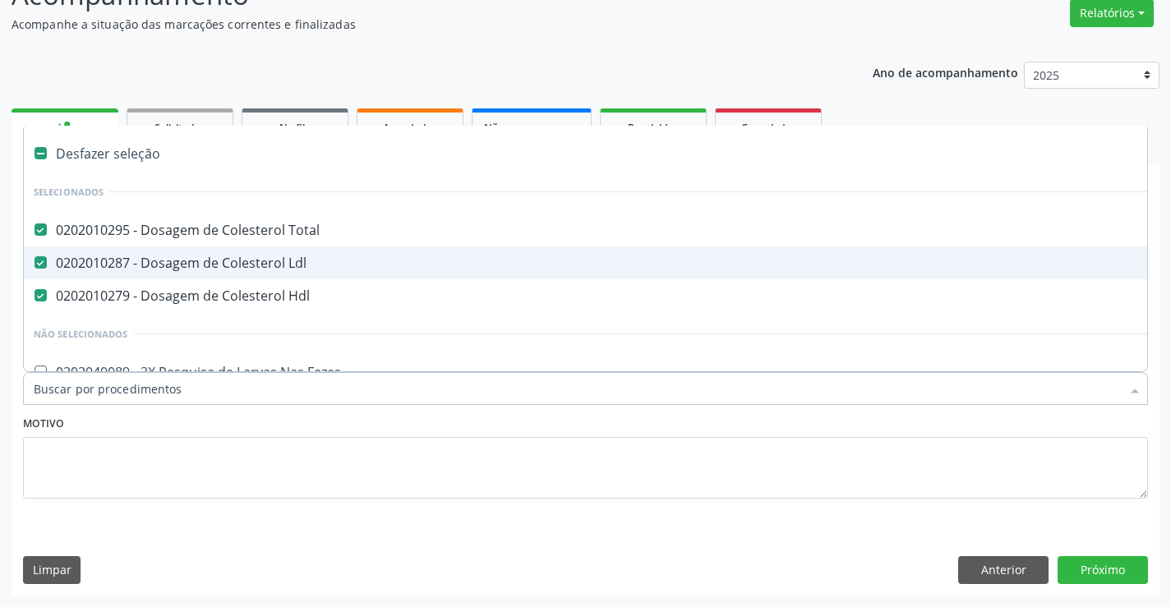
type input "t"
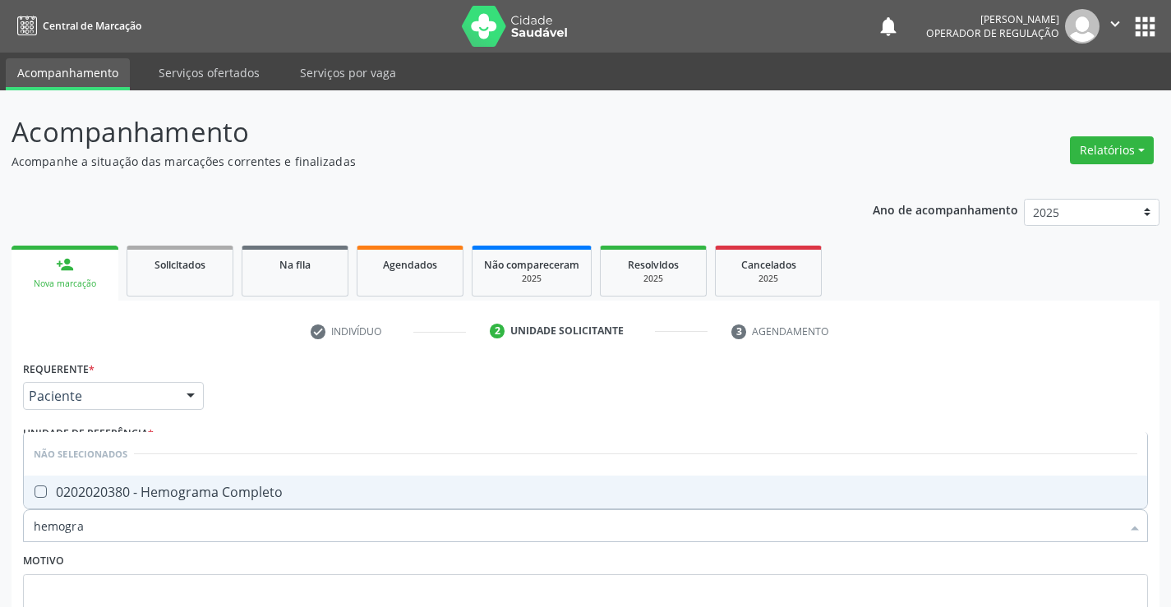
scroll to position [137, 0]
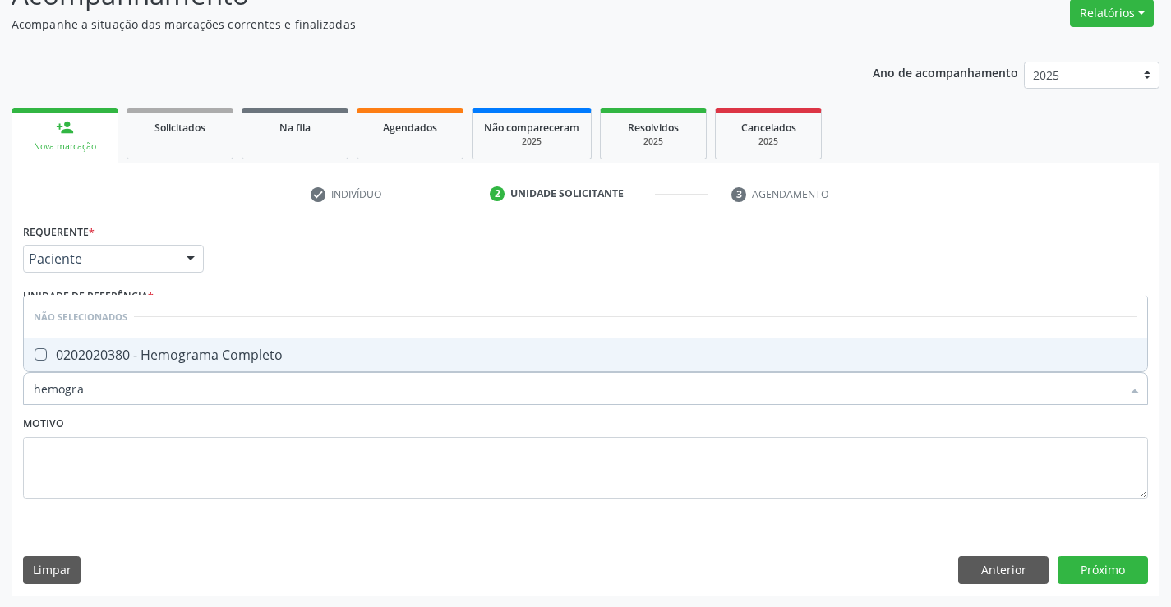
click at [283, 352] on div "0202020380 - Hemograma Completo" at bounding box center [586, 355] width 1104 height 13
checkbox Completo "true"
type input "hemogra"
click at [270, 428] on div "Motivo" at bounding box center [585, 455] width 1125 height 87
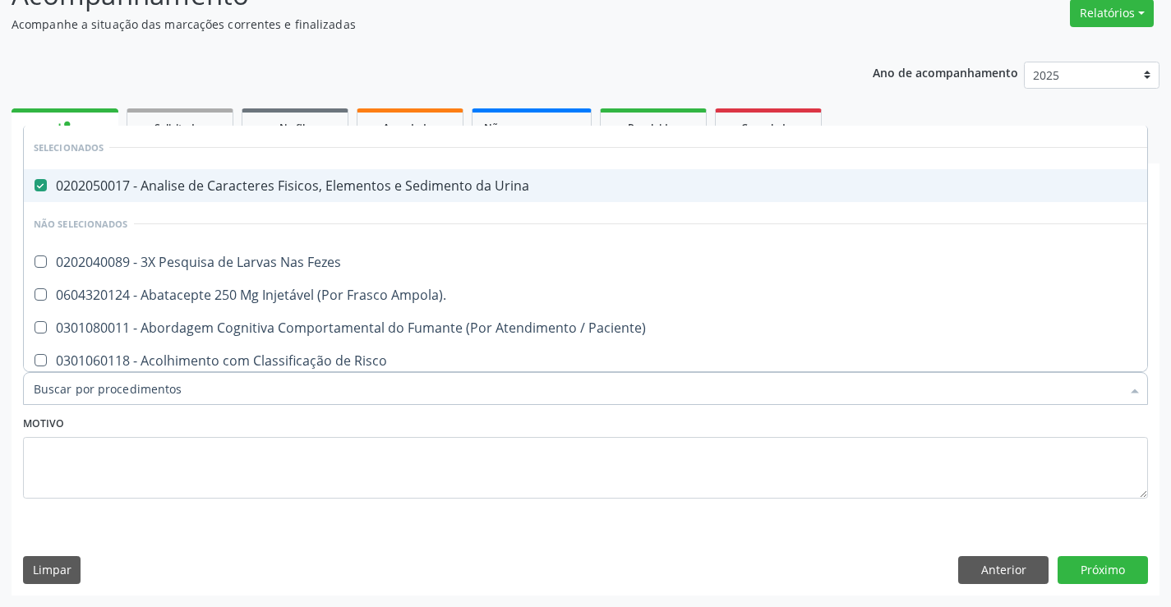
type input "f"
checkbox Fezes "false"
checkbox Ampola\)\ "false"
checkbox Paciente\) "false"
checkbox Risco "false"
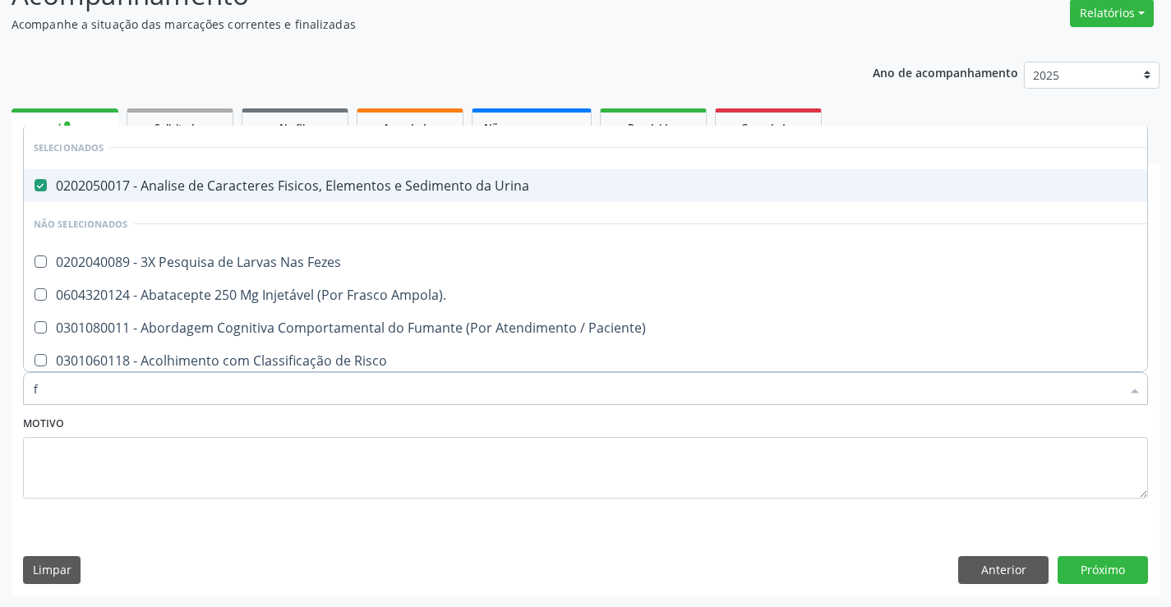
checkbox Diálise "false"
type input "fe"
checkbox Urina "false"
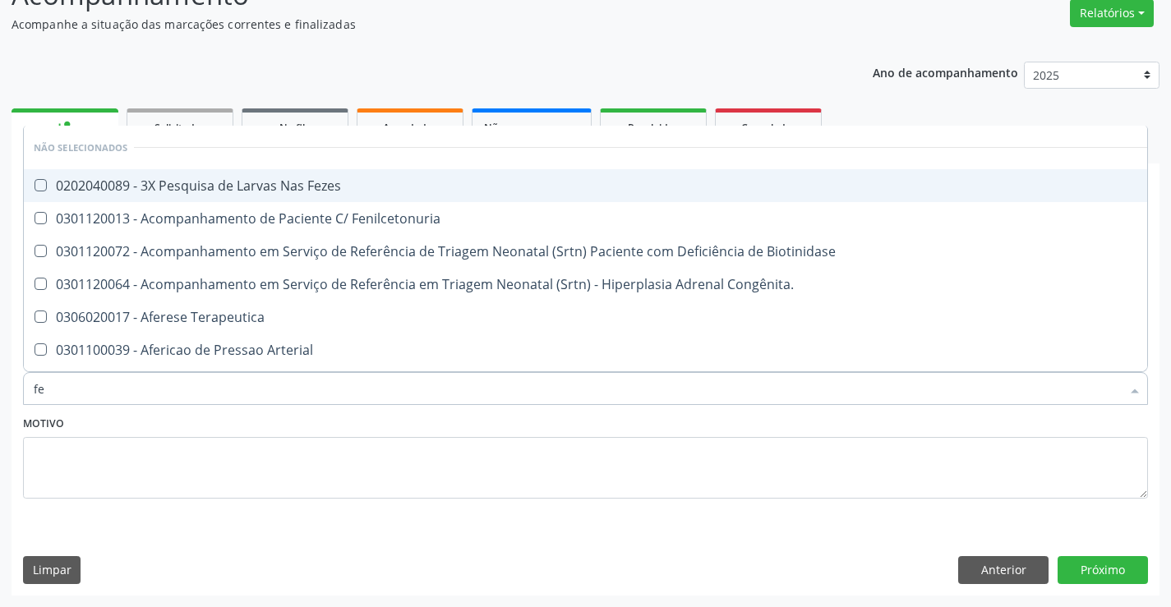
type input "fez"
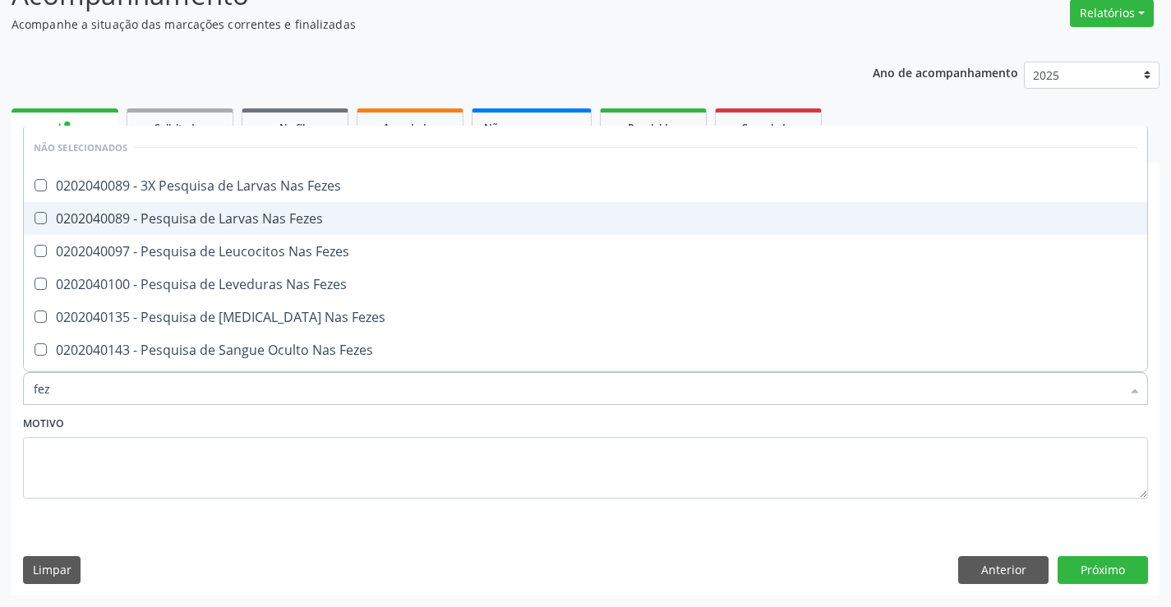
click at [335, 219] on div "0202040089 - Pesquisa de Larvas Nas Fezes" at bounding box center [586, 218] width 1104 height 13
checkbox Fezes "true"
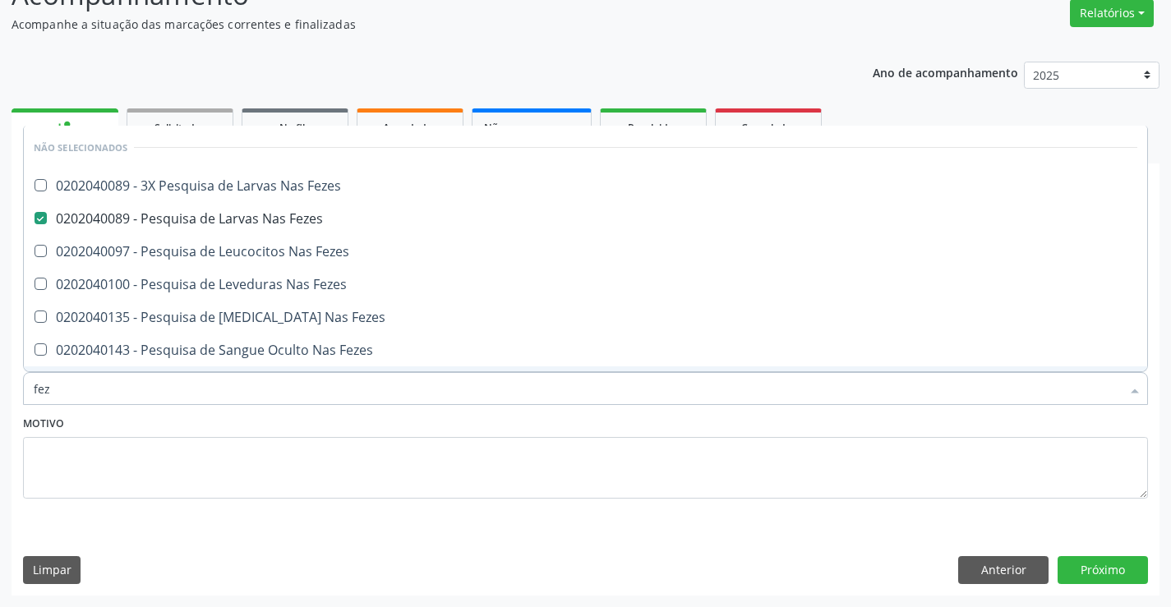
click at [349, 421] on div "Motivo" at bounding box center [585, 455] width 1125 height 87
checkbox Fezes "true"
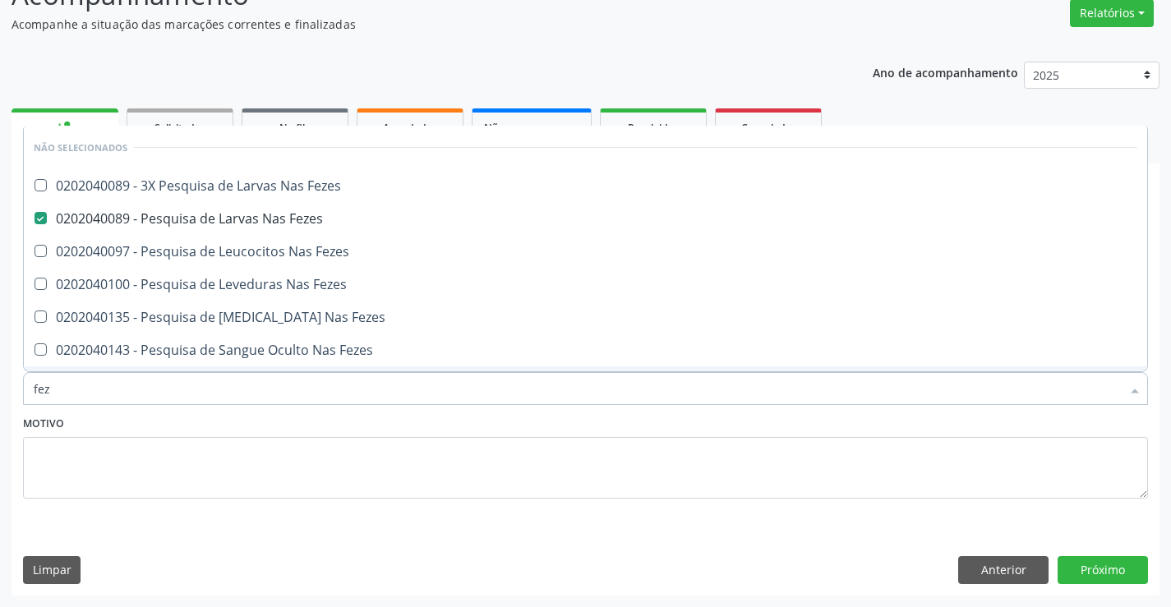
checkbox Fezes "true"
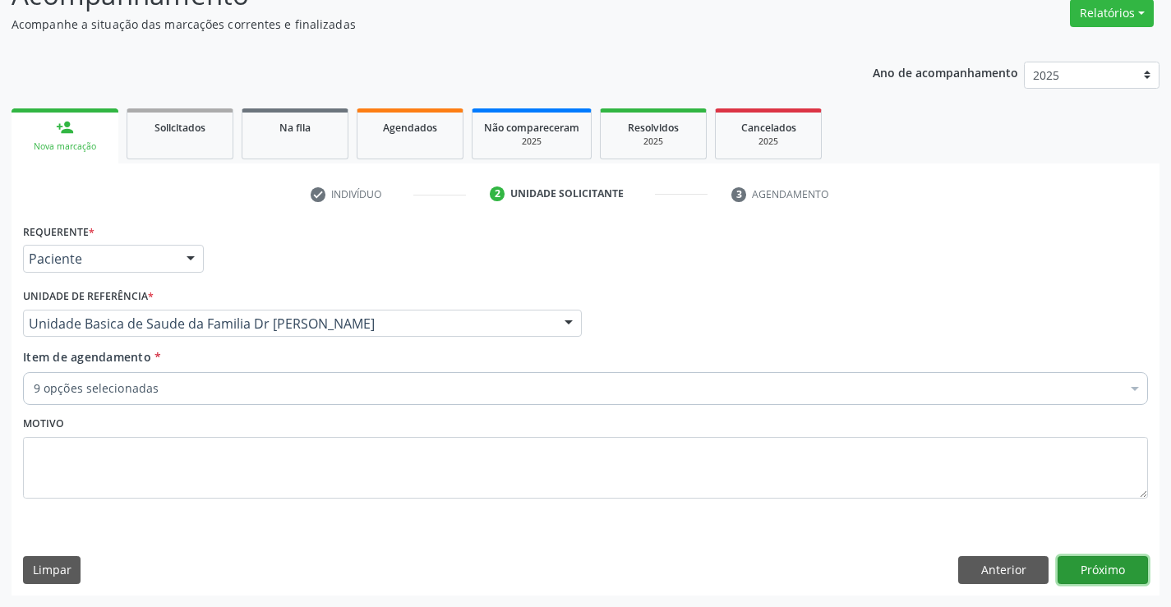
click at [1114, 566] on button "Próximo" at bounding box center [1103, 570] width 90 height 28
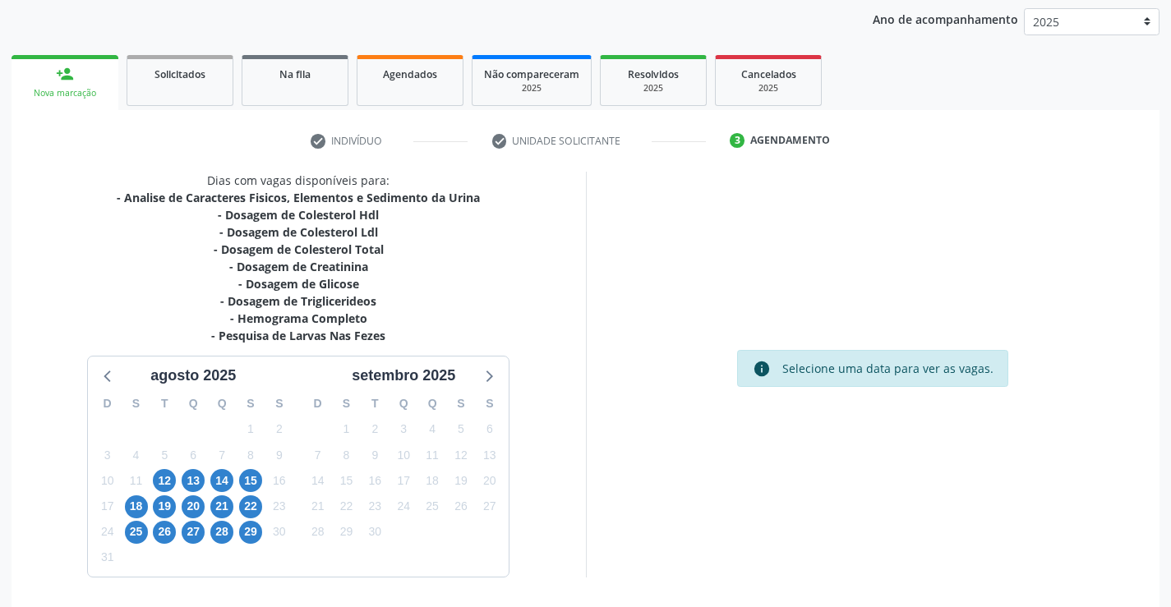
scroll to position [246, 0]
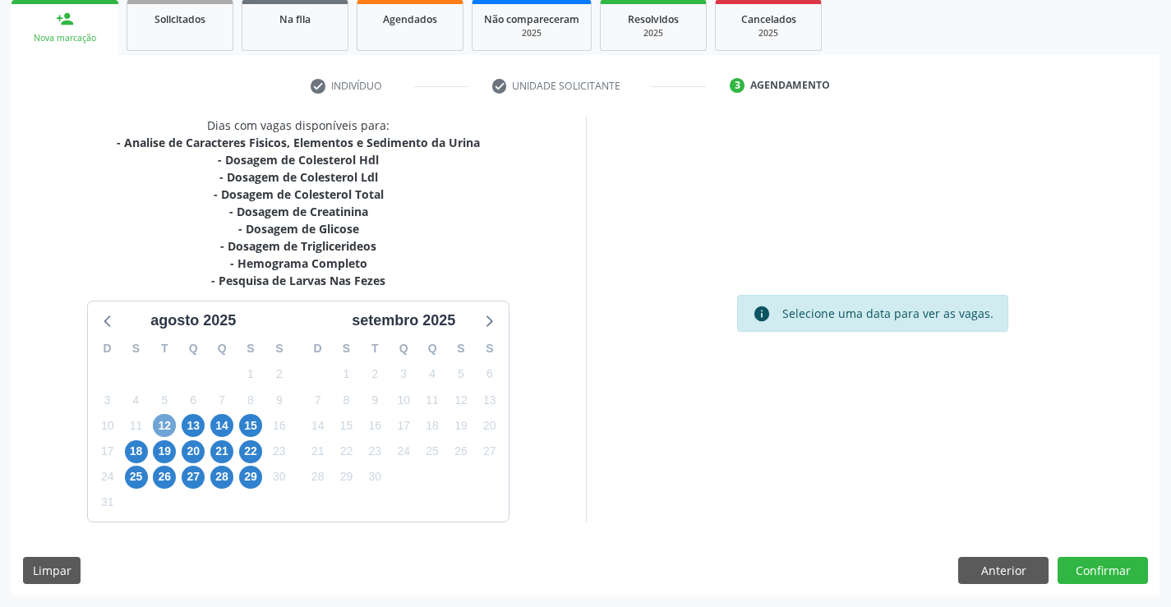
click at [164, 424] on span "12" at bounding box center [164, 425] width 23 height 23
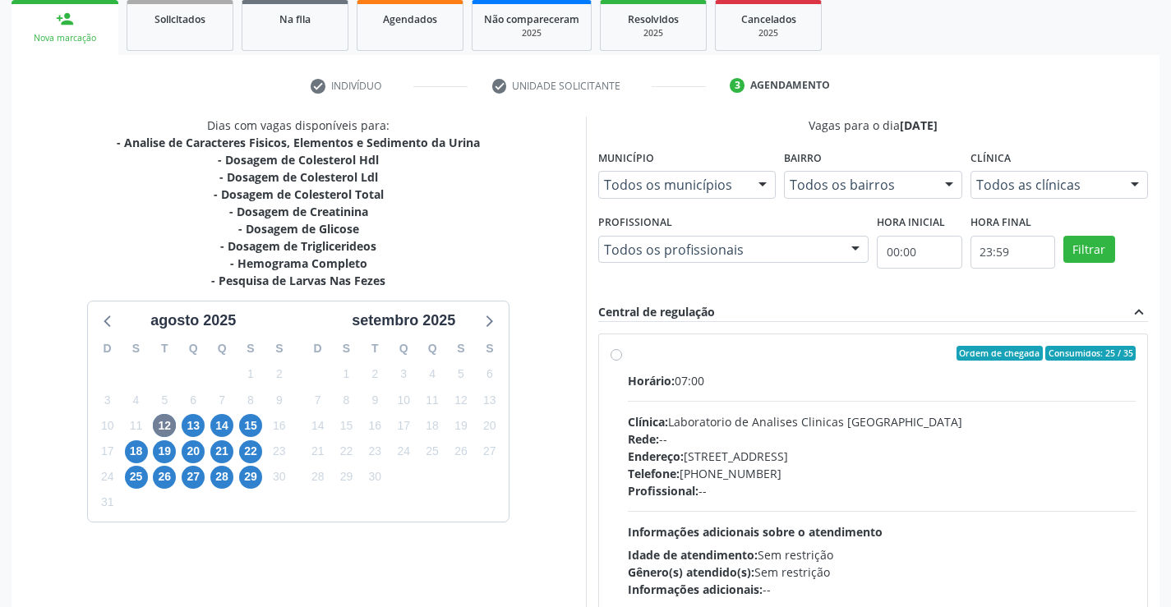
click at [765, 359] on div "Ordem de chegada Consumidos: 25 / 35" at bounding box center [882, 353] width 509 height 15
click at [622, 359] on input "Ordem de chegada Consumidos: 25 / 35 Horário: 07:00 Clínica: Laboratorio de Ana…" at bounding box center [617, 353] width 12 height 15
radio input "true"
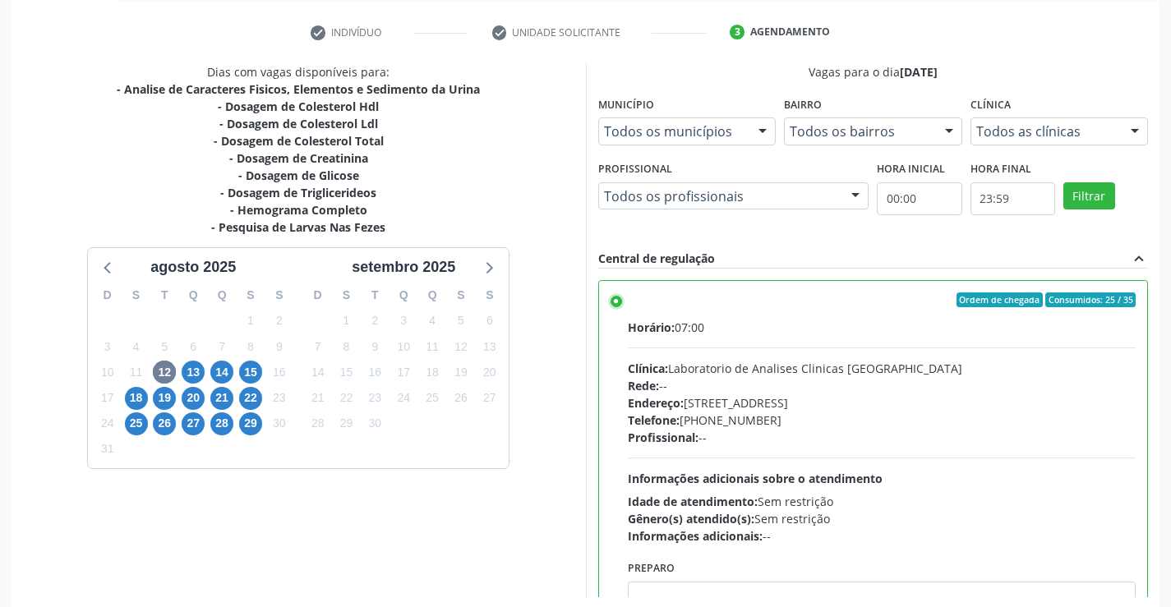
scroll to position [375, 0]
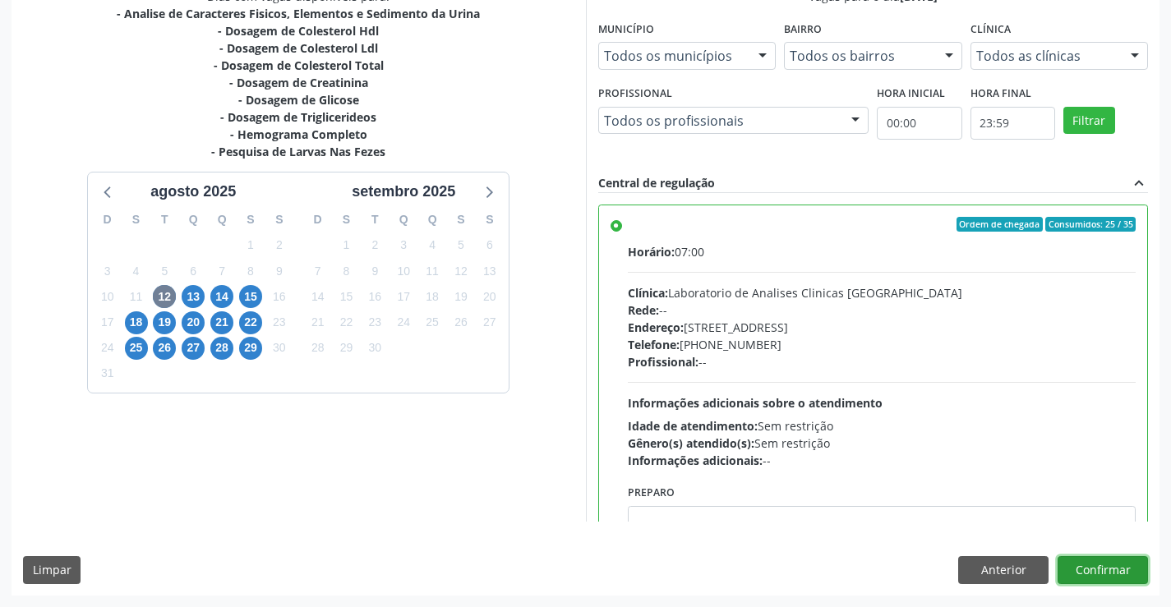
click at [1101, 569] on button "Confirmar" at bounding box center [1103, 570] width 90 height 28
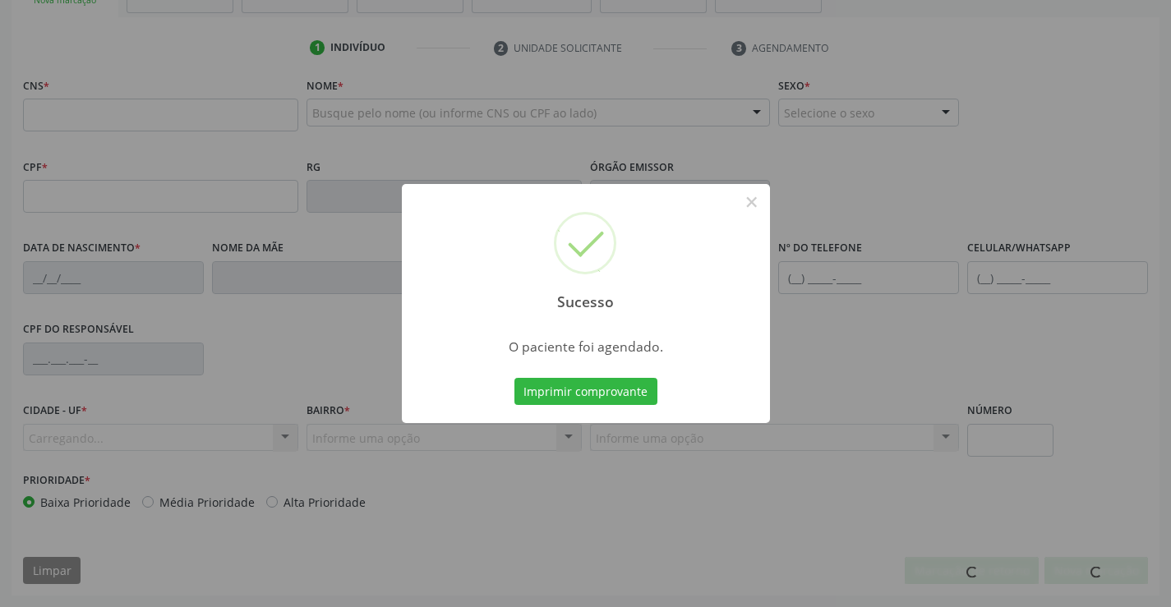
scroll to position [284, 0]
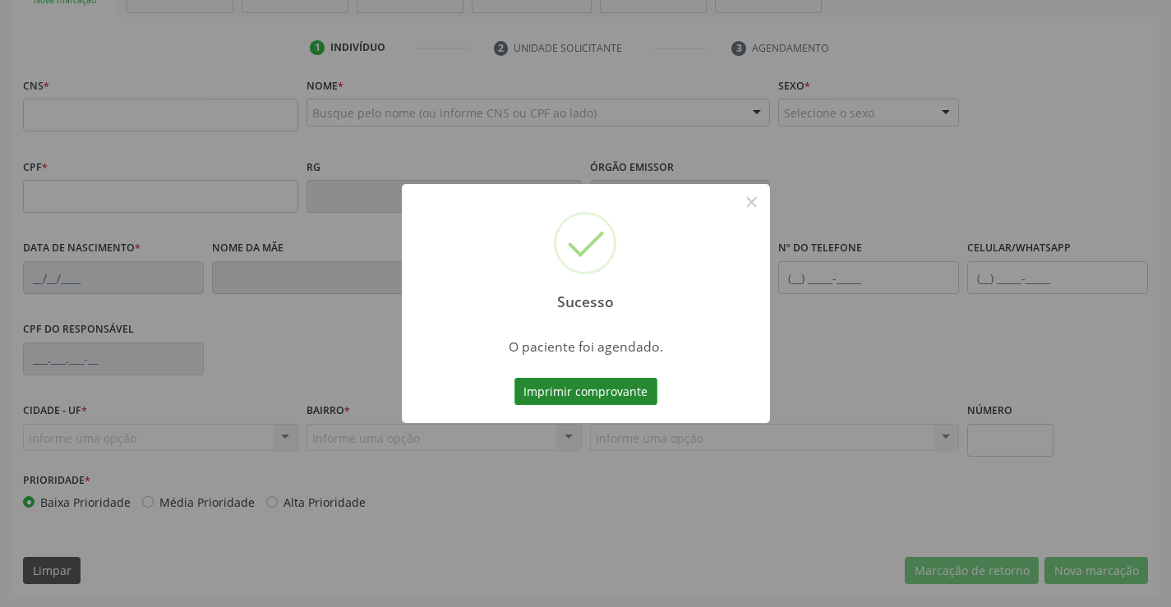
click at [579, 394] on button "Imprimir comprovante" at bounding box center [586, 392] width 143 height 28
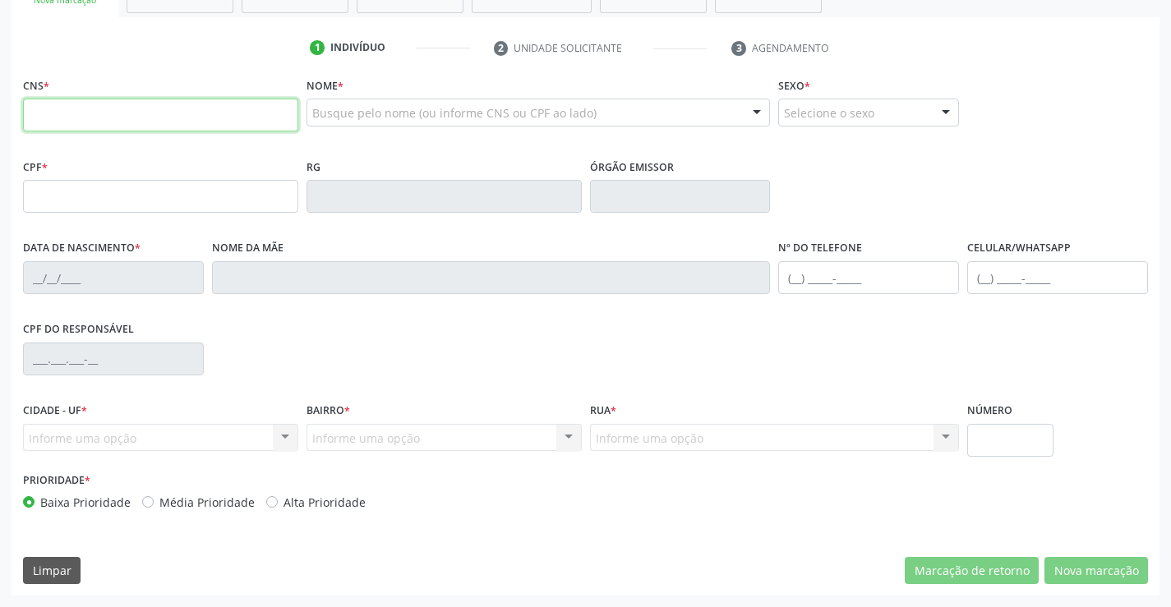
click at [81, 122] on input "text" at bounding box center [160, 115] width 275 height 33
click at [150, 113] on input "text" at bounding box center [160, 115] width 275 height 33
type input "707 1068 6025 4220"
type input "2253902993"
type input "[DATE]"
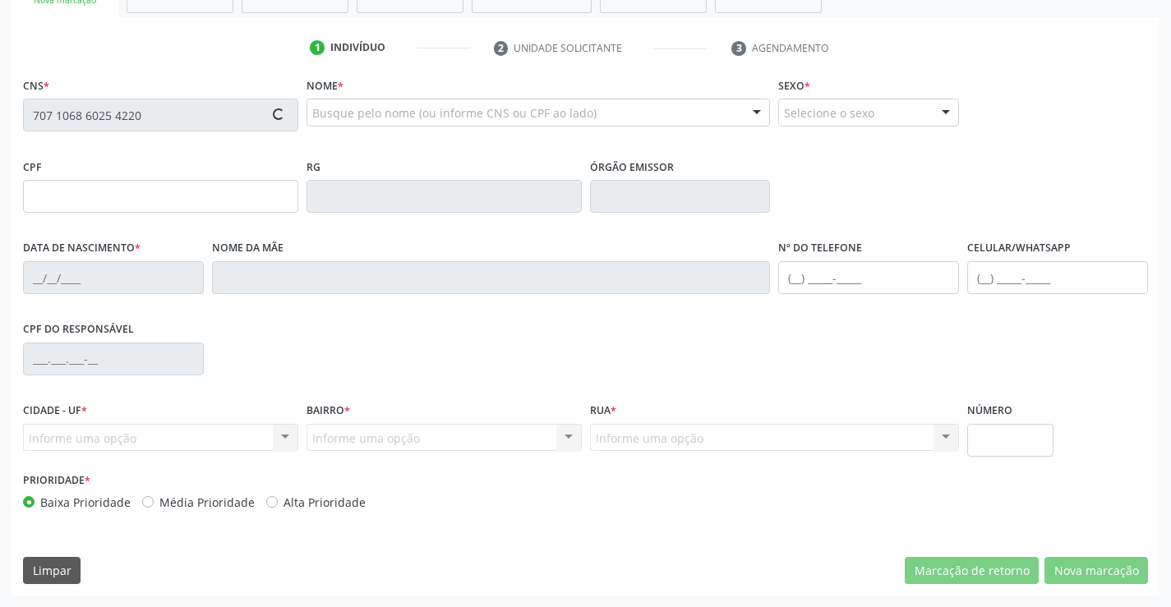
type input "S/N"
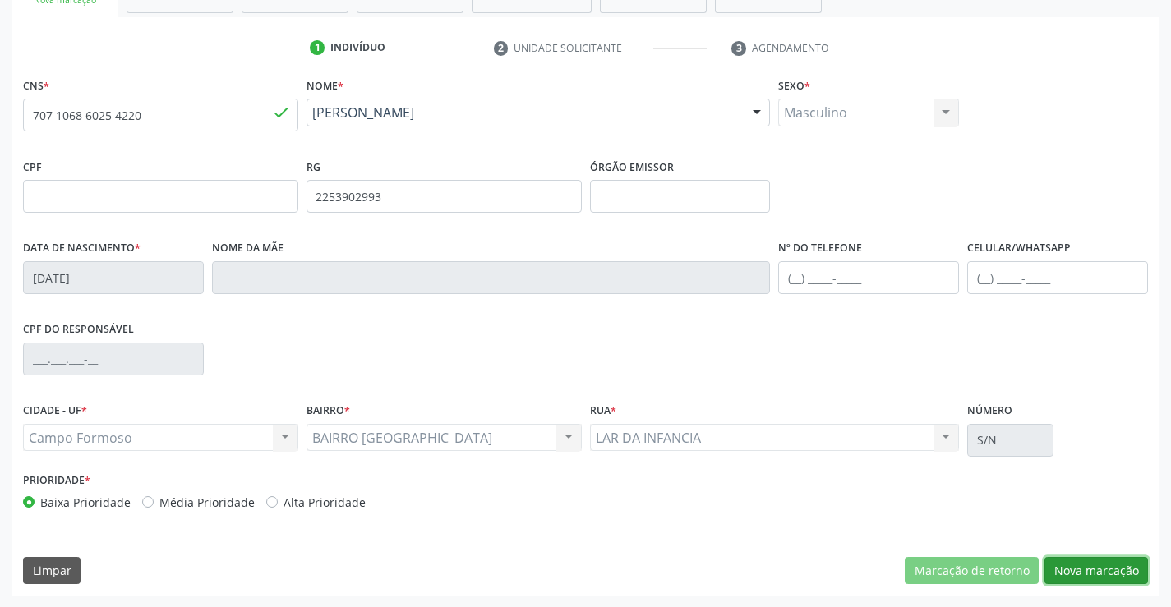
click at [1092, 571] on button "Nova marcação" at bounding box center [1097, 571] width 104 height 28
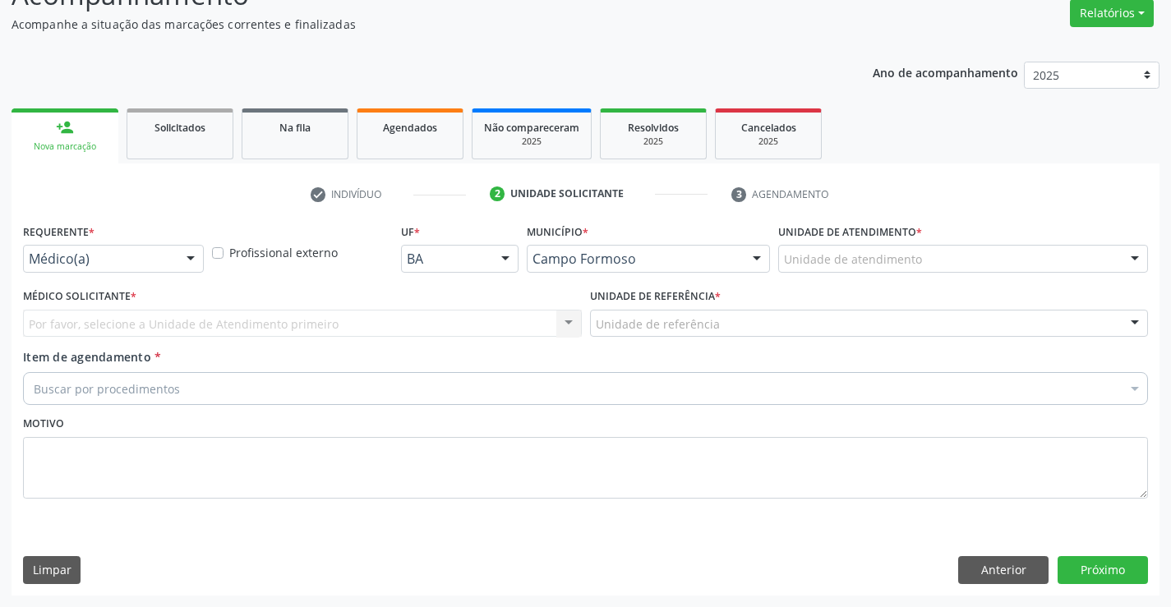
scroll to position [137, 0]
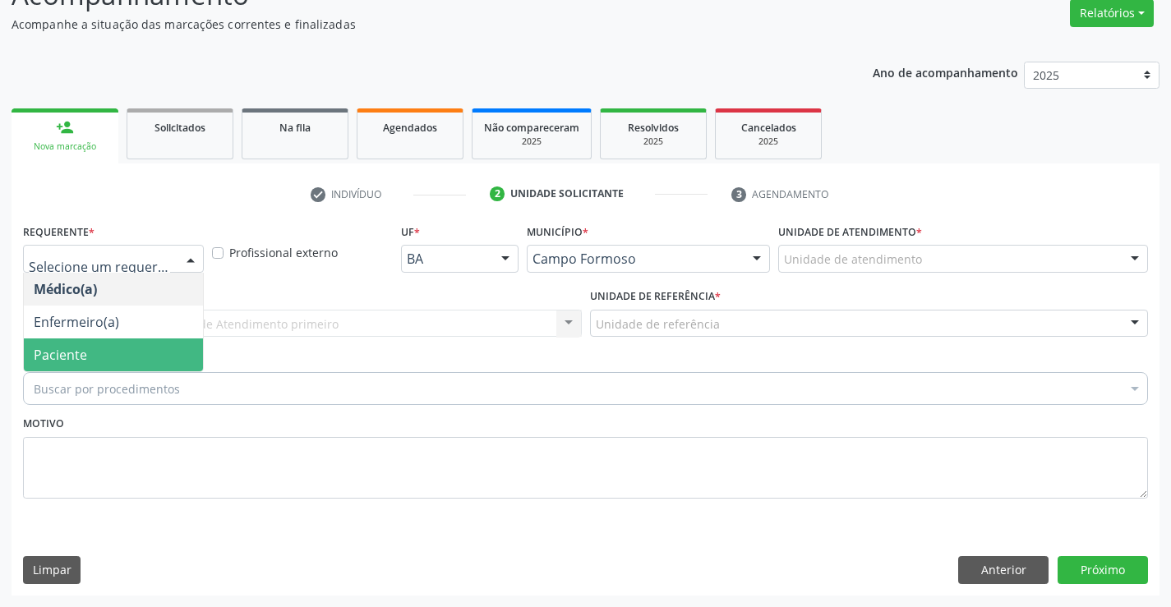
click at [96, 355] on span "Paciente" at bounding box center [113, 355] width 179 height 33
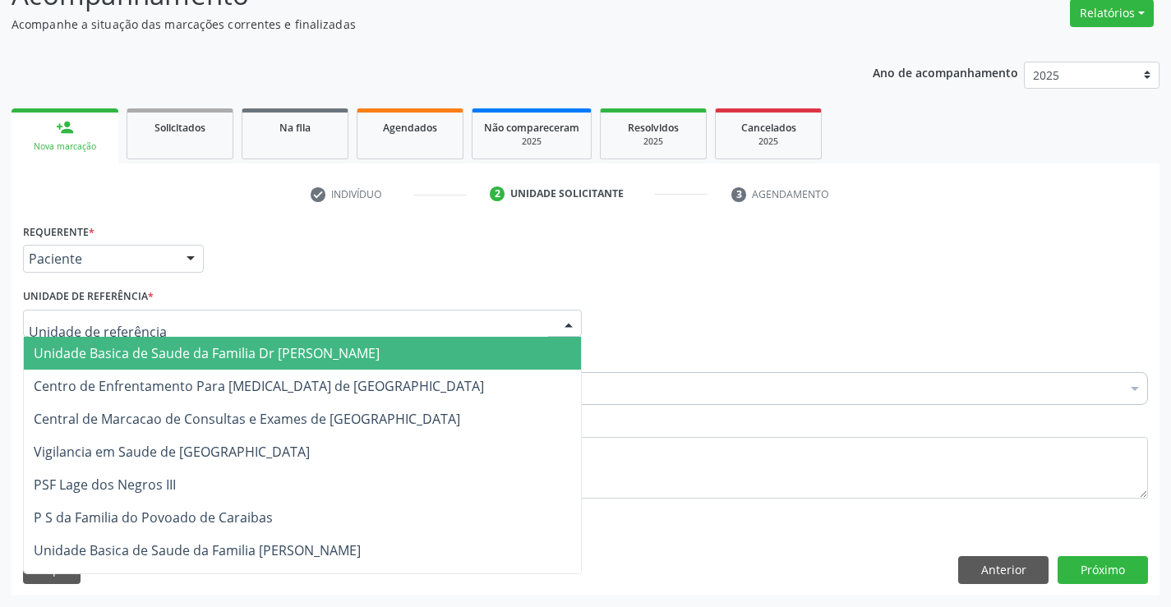
click at [232, 344] on span "Unidade Basica de Saude da Familia Dr [PERSON_NAME]" at bounding box center [207, 353] width 346 height 18
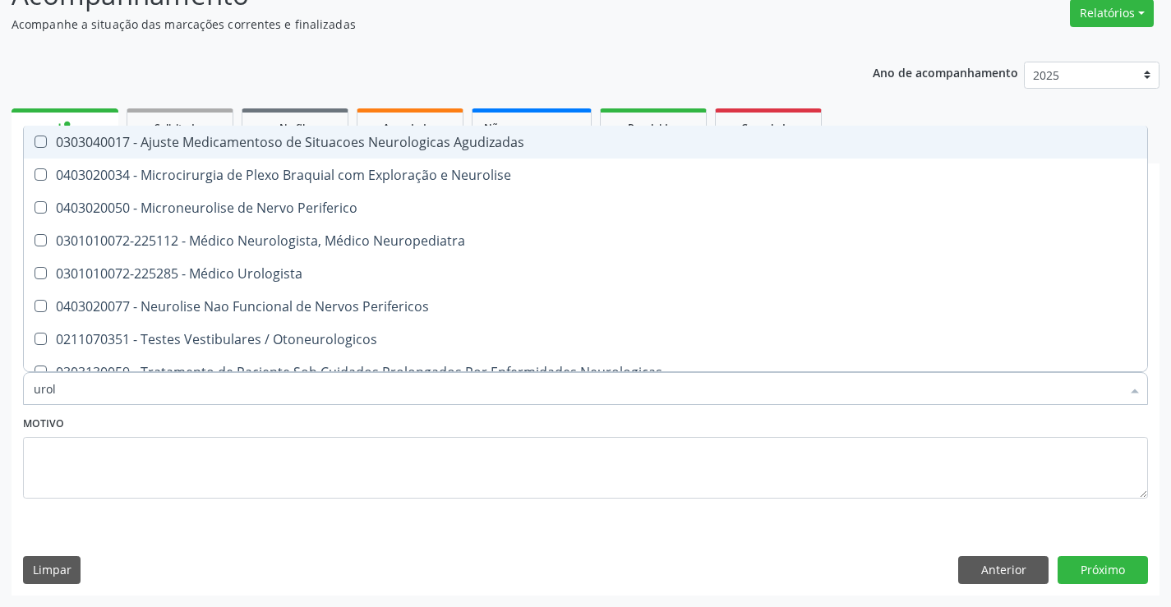
type input "urolo"
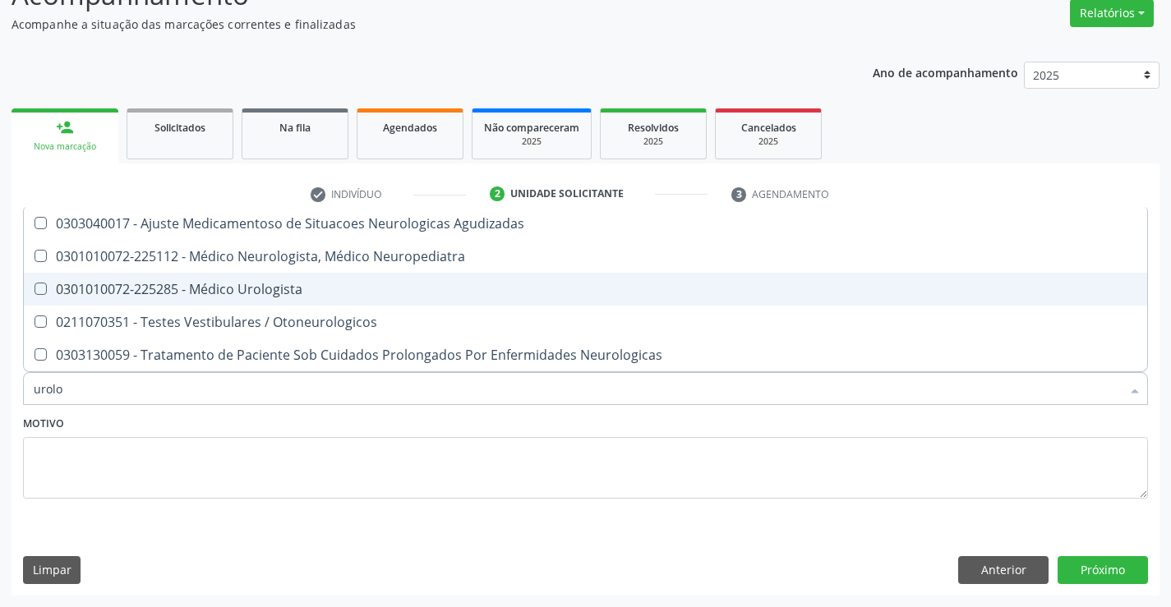
click at [298, 283] on div "0301010072-225285 - Médico Urologista" at bounding box center [586, 289] width 1104 height 13
checkbox Urologista "true"
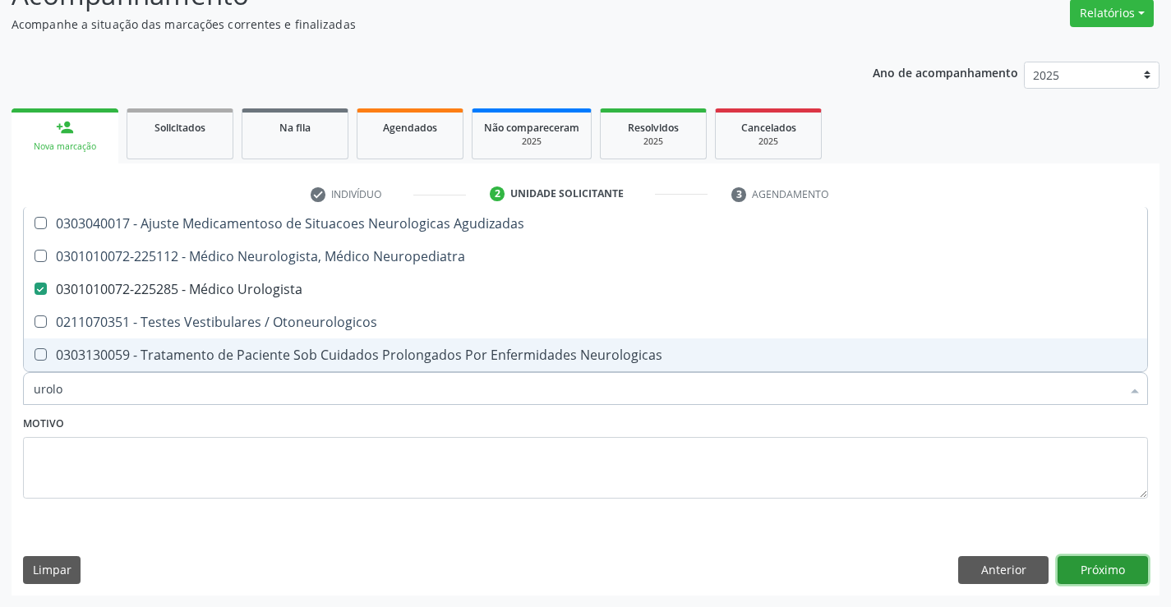
click at [1115, 568] on button "Próximo" at bounding box center [1103, 570] width 90 height 28
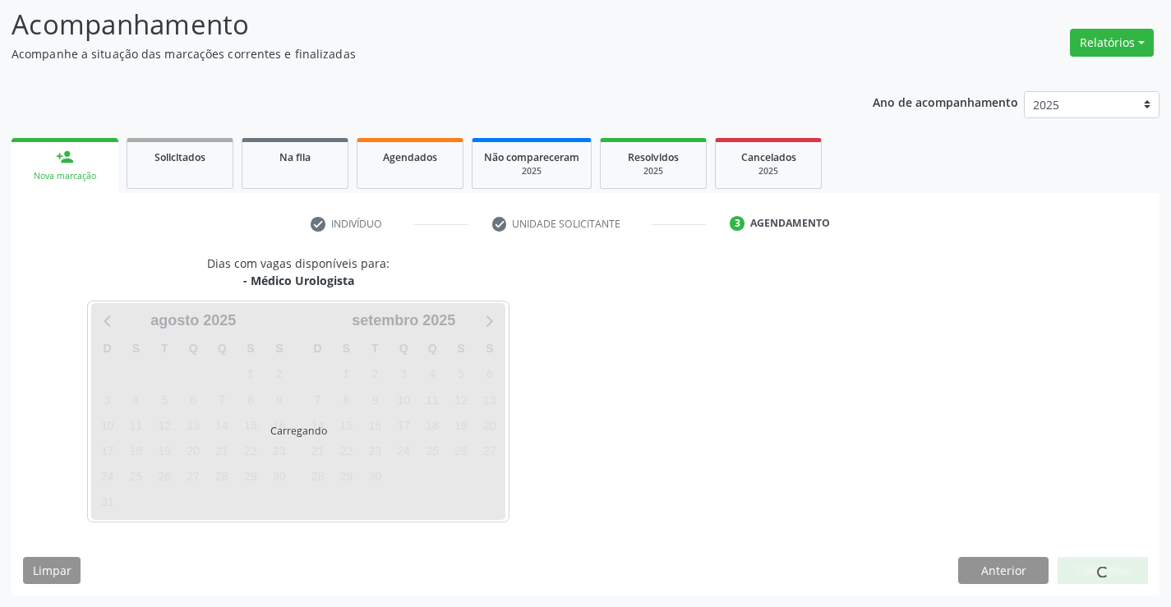
scroll to position [108, 0]
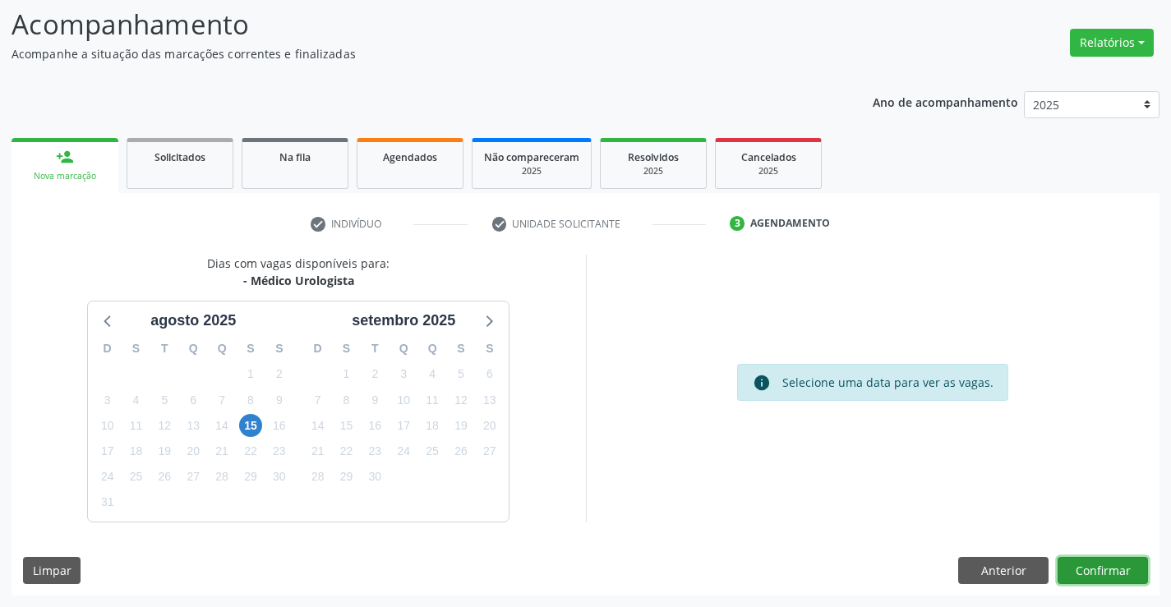
click at [1097, 568] on button "Confirmar" at bounding box center [1103, 571] width 90 height 28
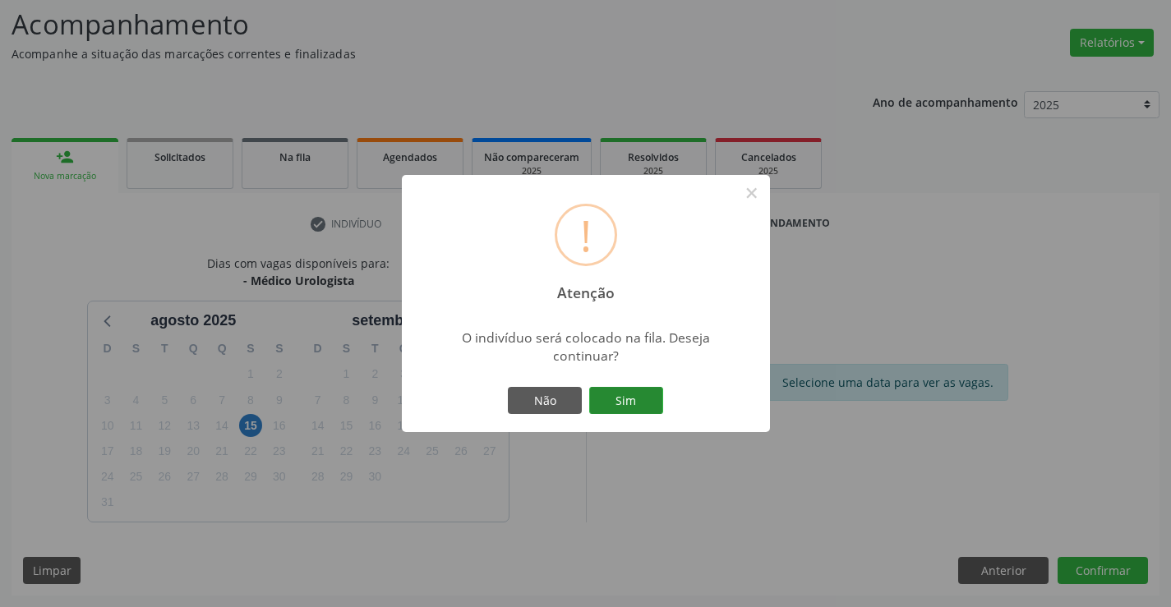
click at [607, 401] on button "Sim" at bounding box center [626, 401] width 74 height 28
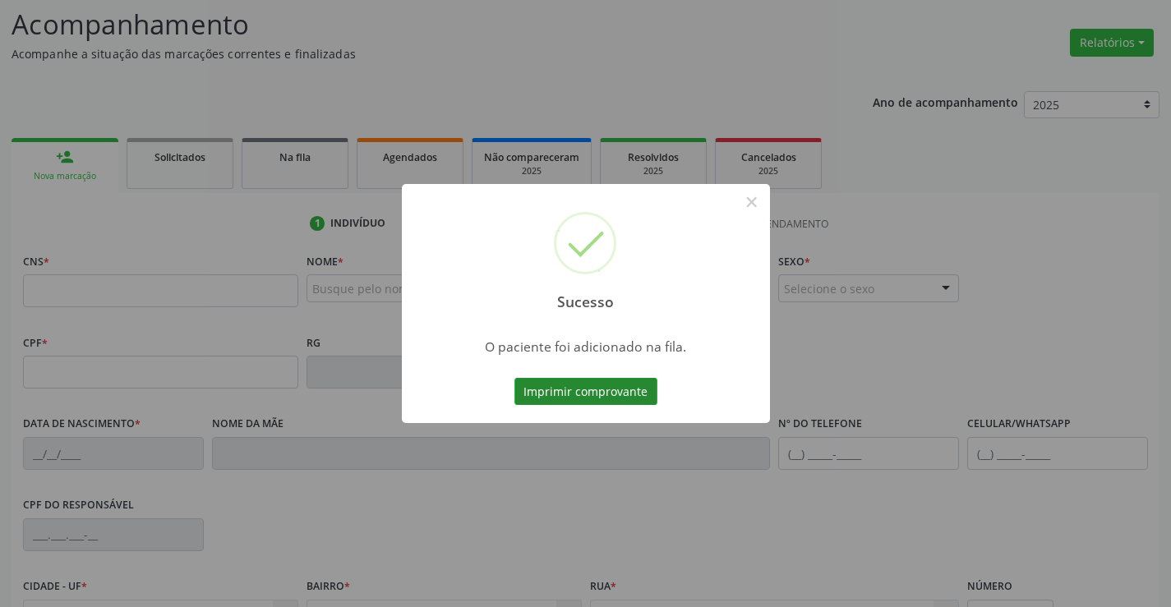
click at [596, 384] on button "Imprimir comprovante" at bounding box center [586, 392] width 143 height 28
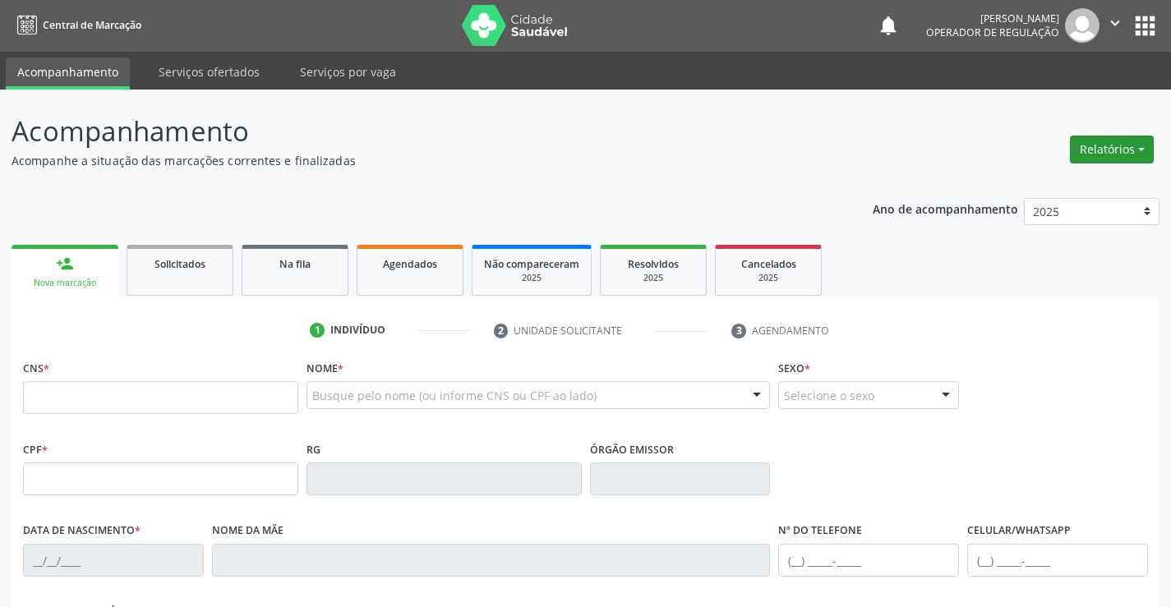
scroll to position [0, 0]
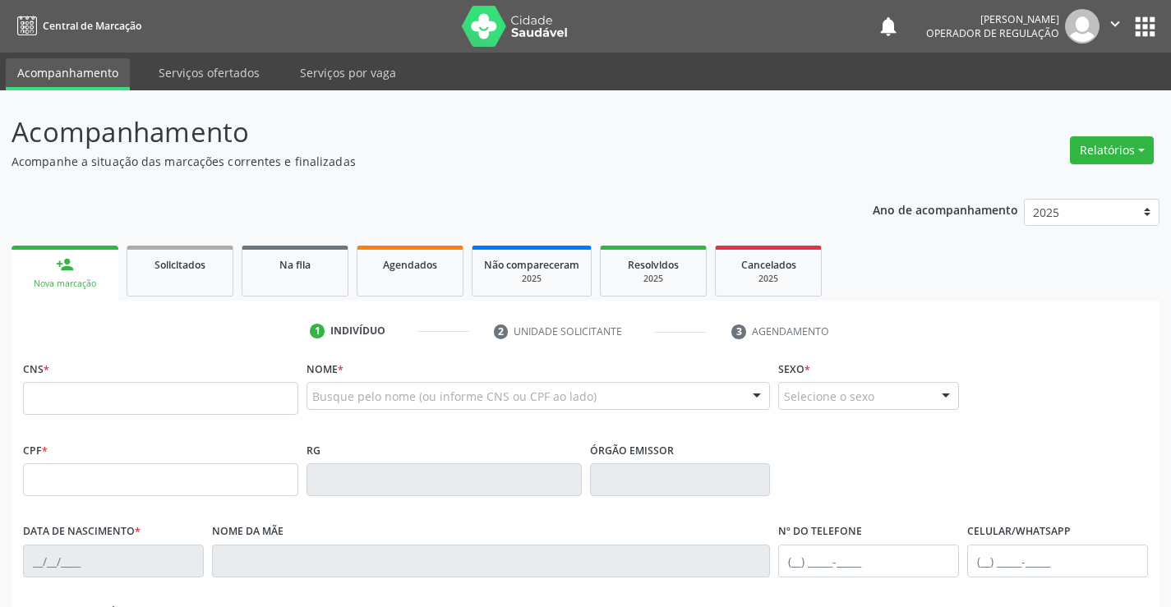
click at [1108, 15] on icon "" at bounding box center [1115, 24] width 18 height 18
click at [1076, 101] on link "Sair" at bounding box center [1073, 100] width 113 height 23
